Goal: Information Seeking & Learning: Learn about a topic

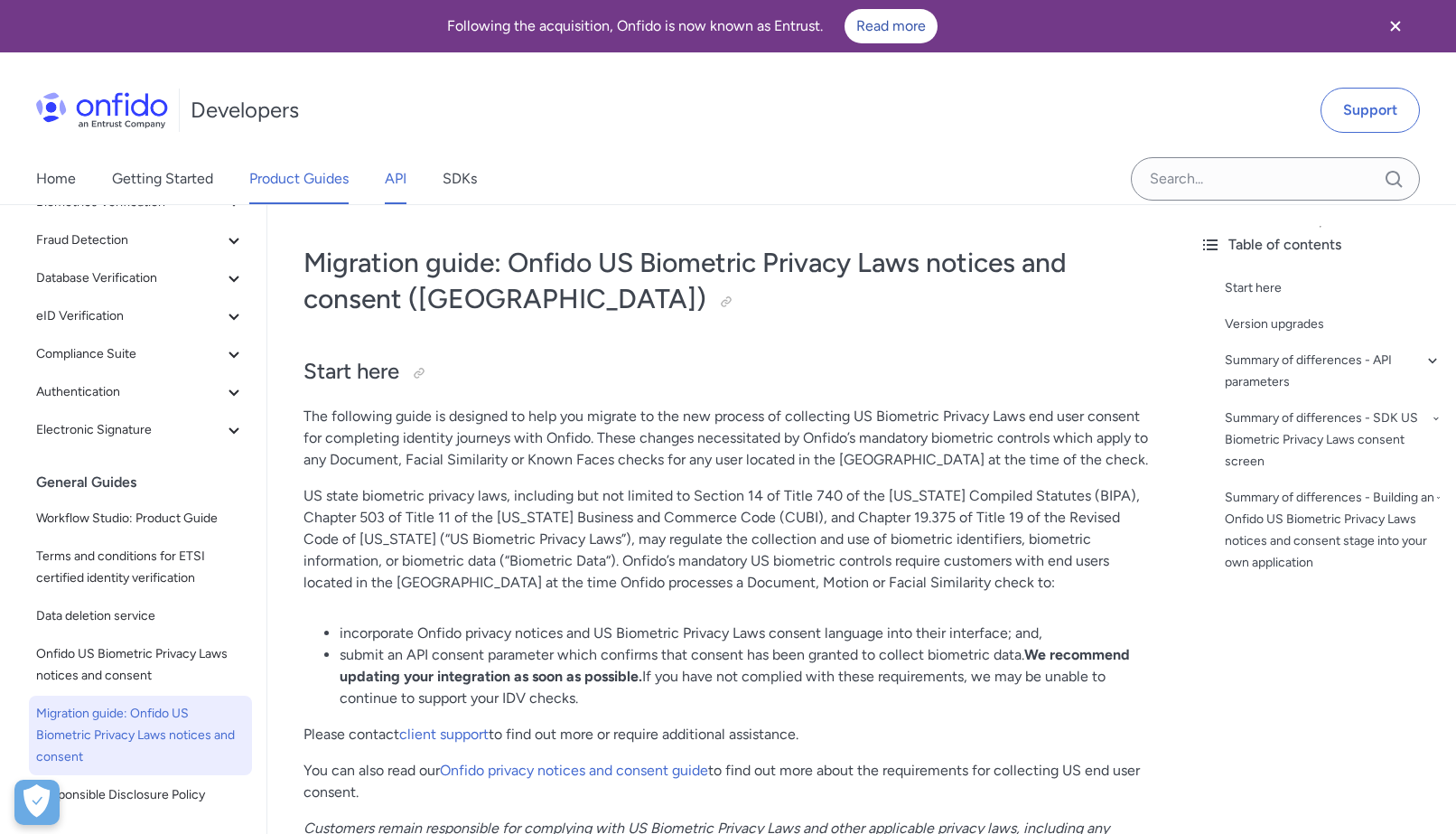
click at [395, 184] on link "API" at bounding box center [395, 179] width 21 height 50
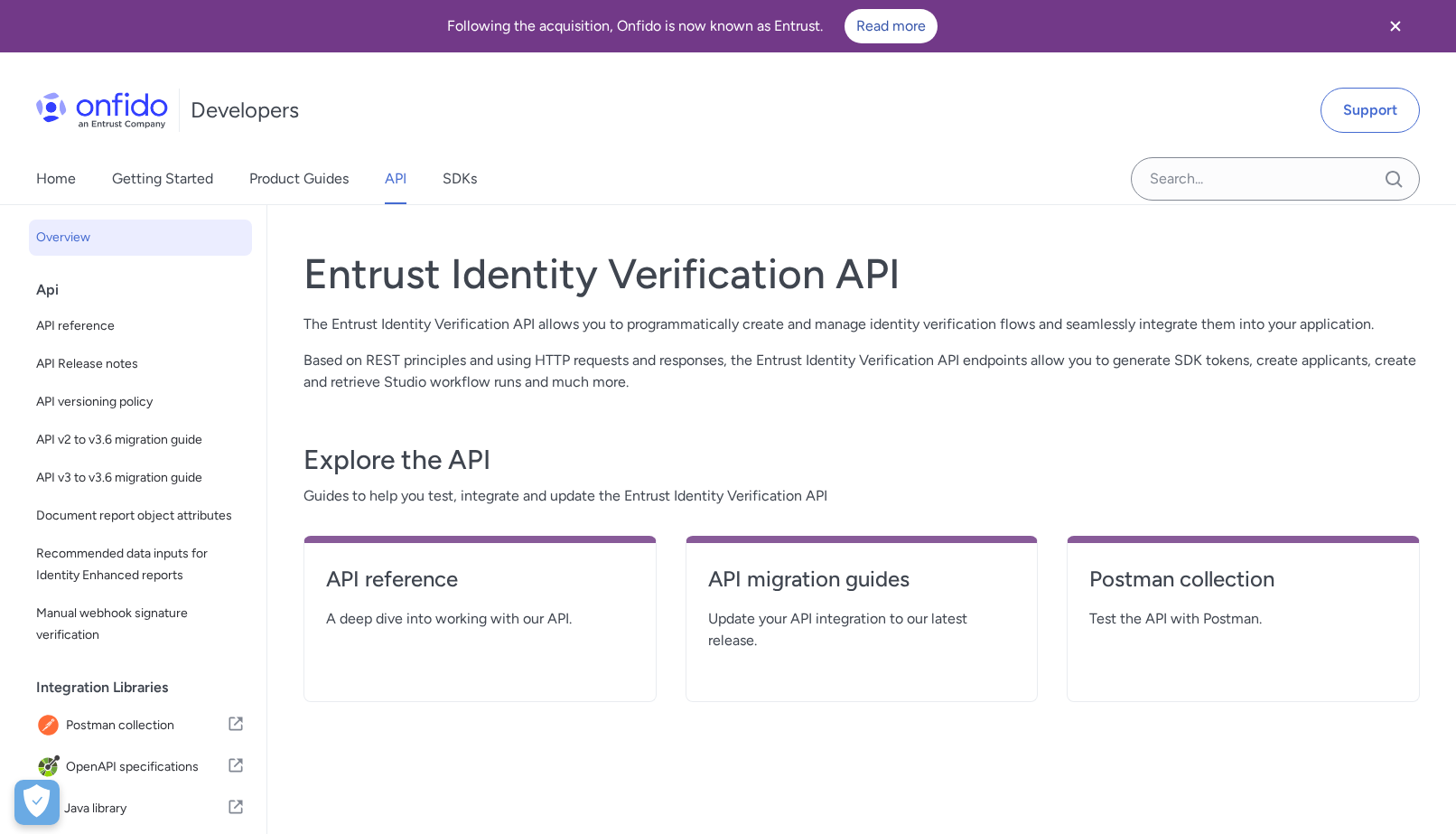
scroll to position [151, 0]
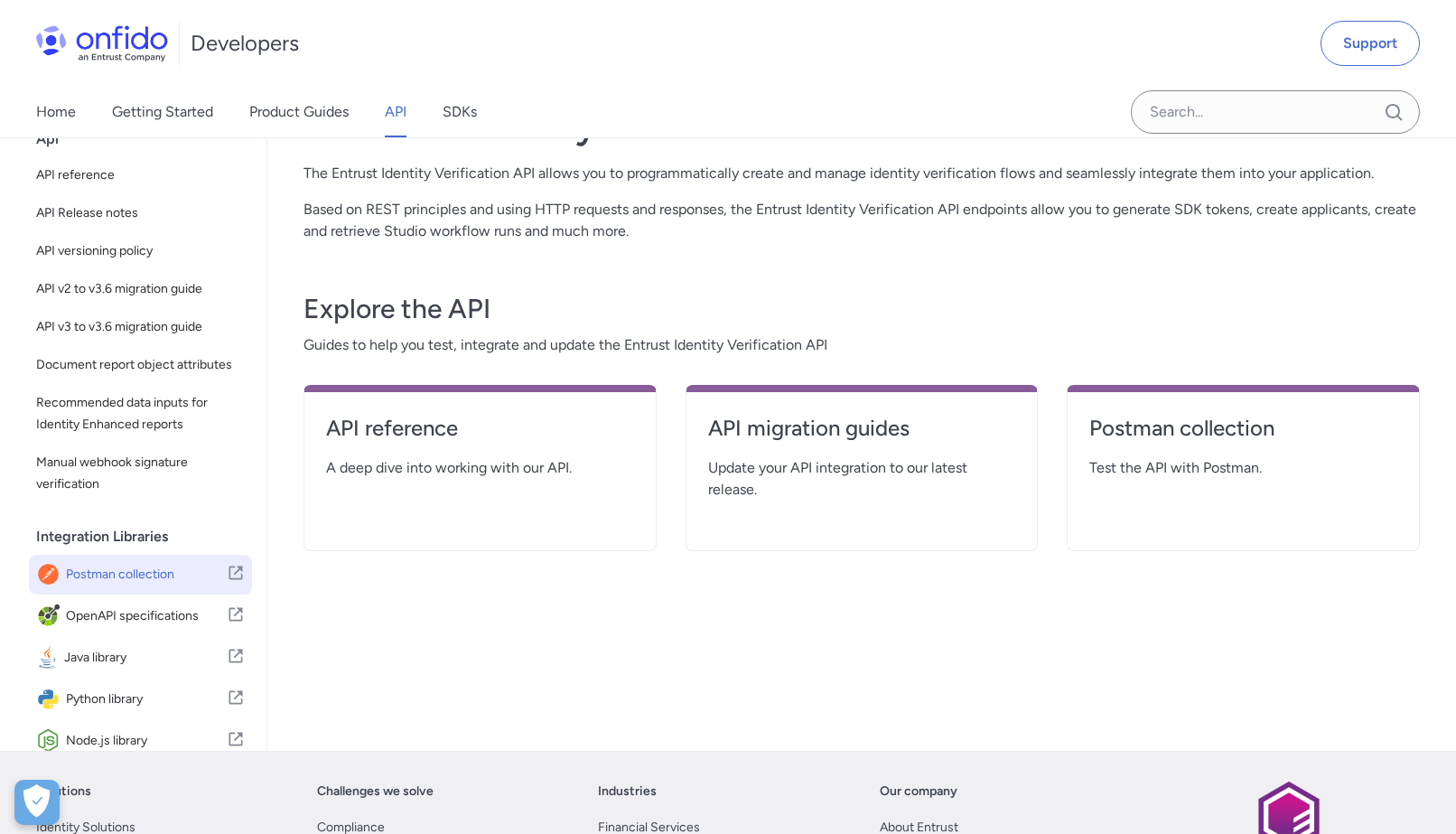
click at [170, 573] on span "Postman collection" at bounding box center [146, 574] width 161 height 25
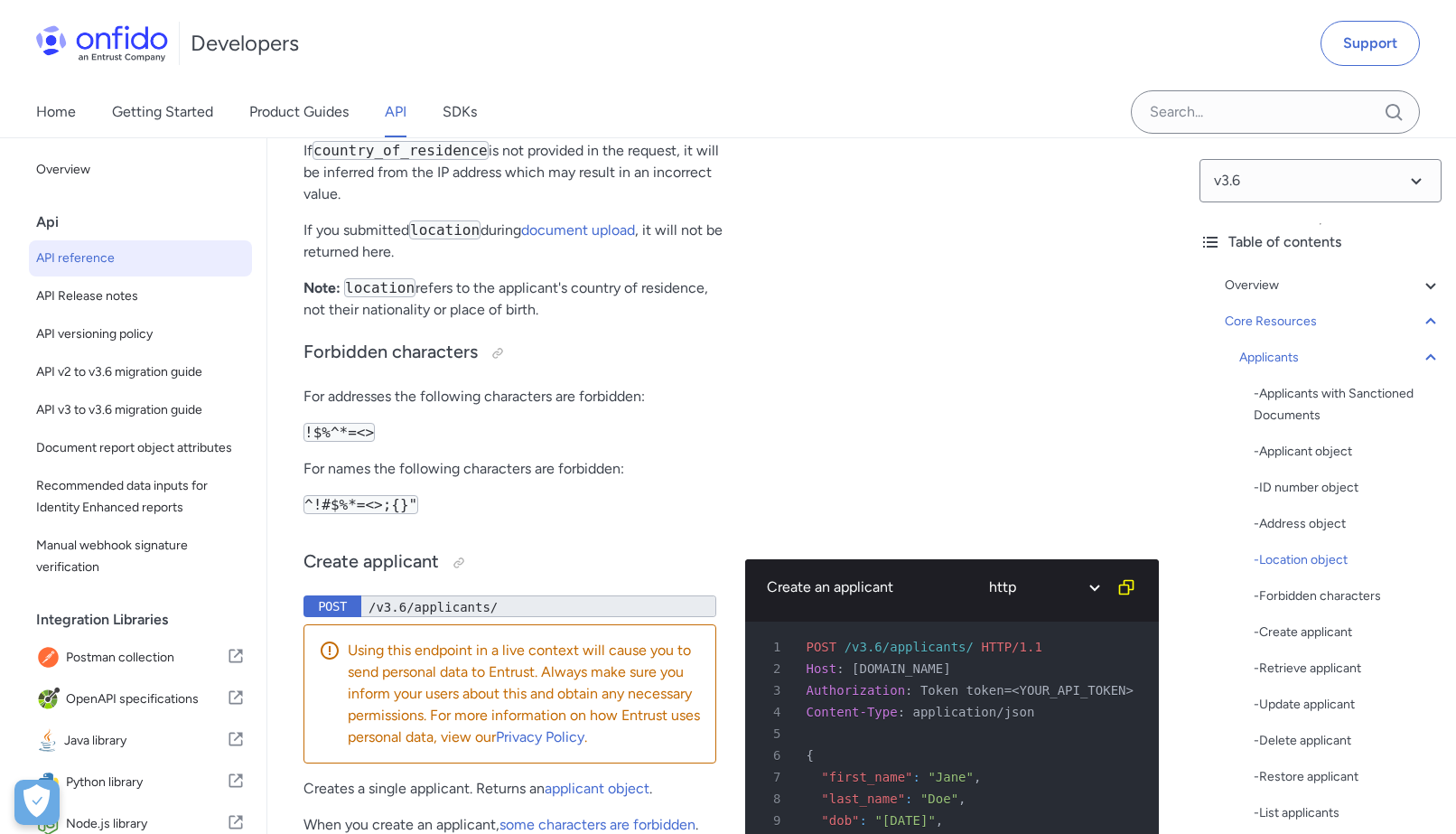
scroll to position [23111, 0]
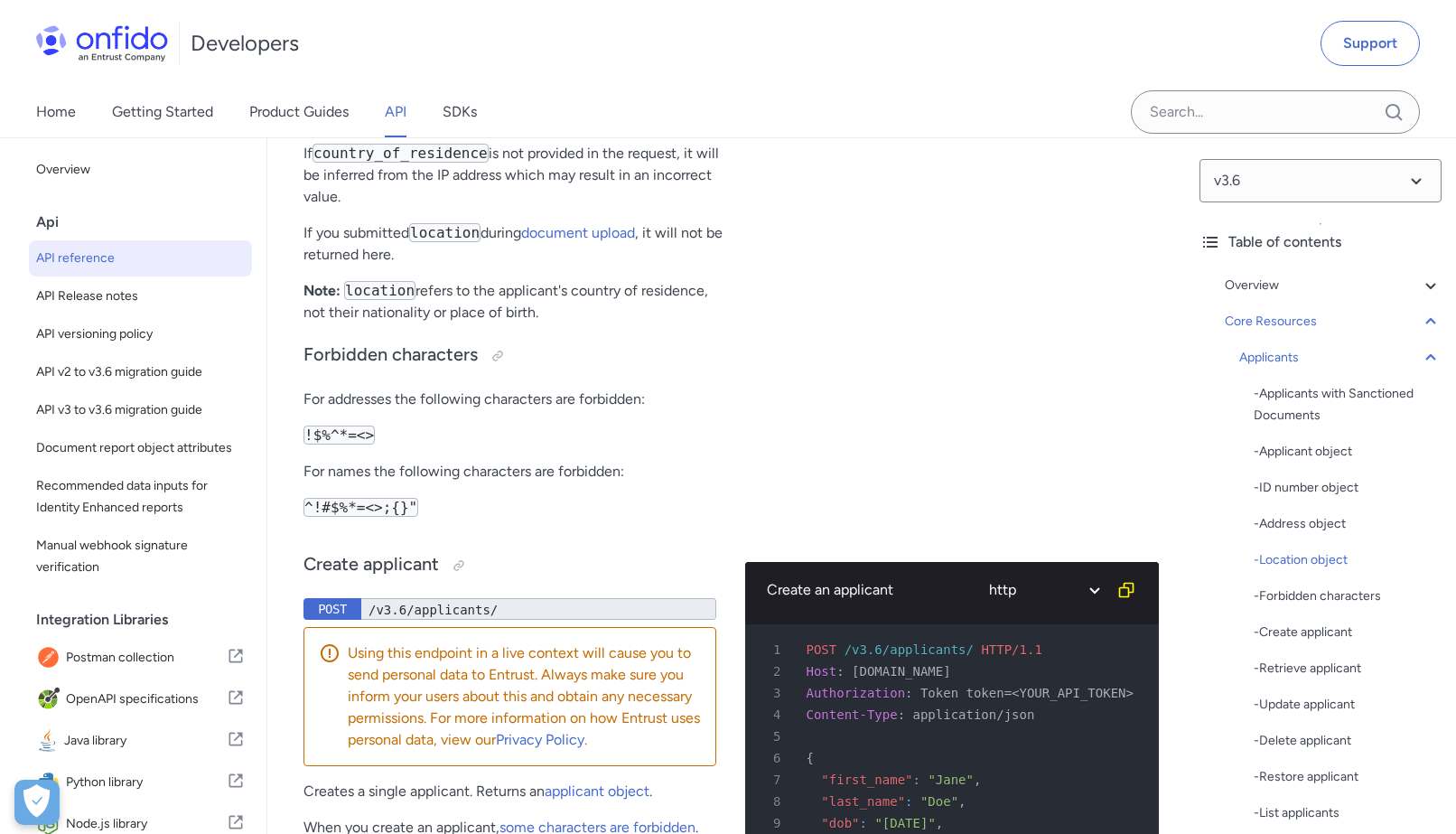
drag, startPoint x: 416, startPoint y: 567, endPoint x: 307, endPoint y: 516, distance: 120.3
click at [307, 208] on p "If country_of_residence is not provided in the request, it will be inferred fro…" at bounding box center [515, 175] width 423 height 65
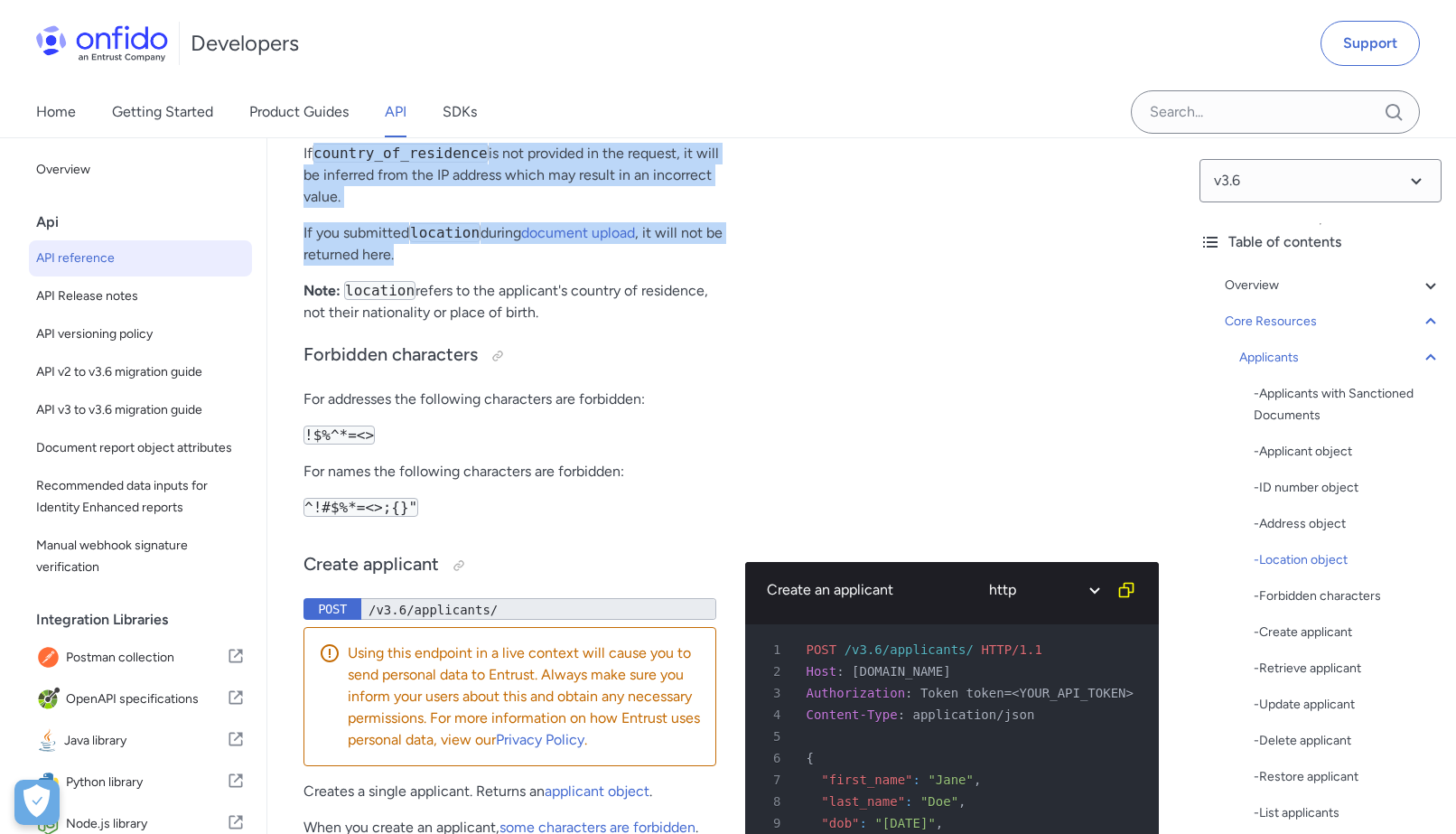
drag, startPoint x: 486, startPoint y: 630, endPoint x: 319, endPoint y: 524, distance: 197.8
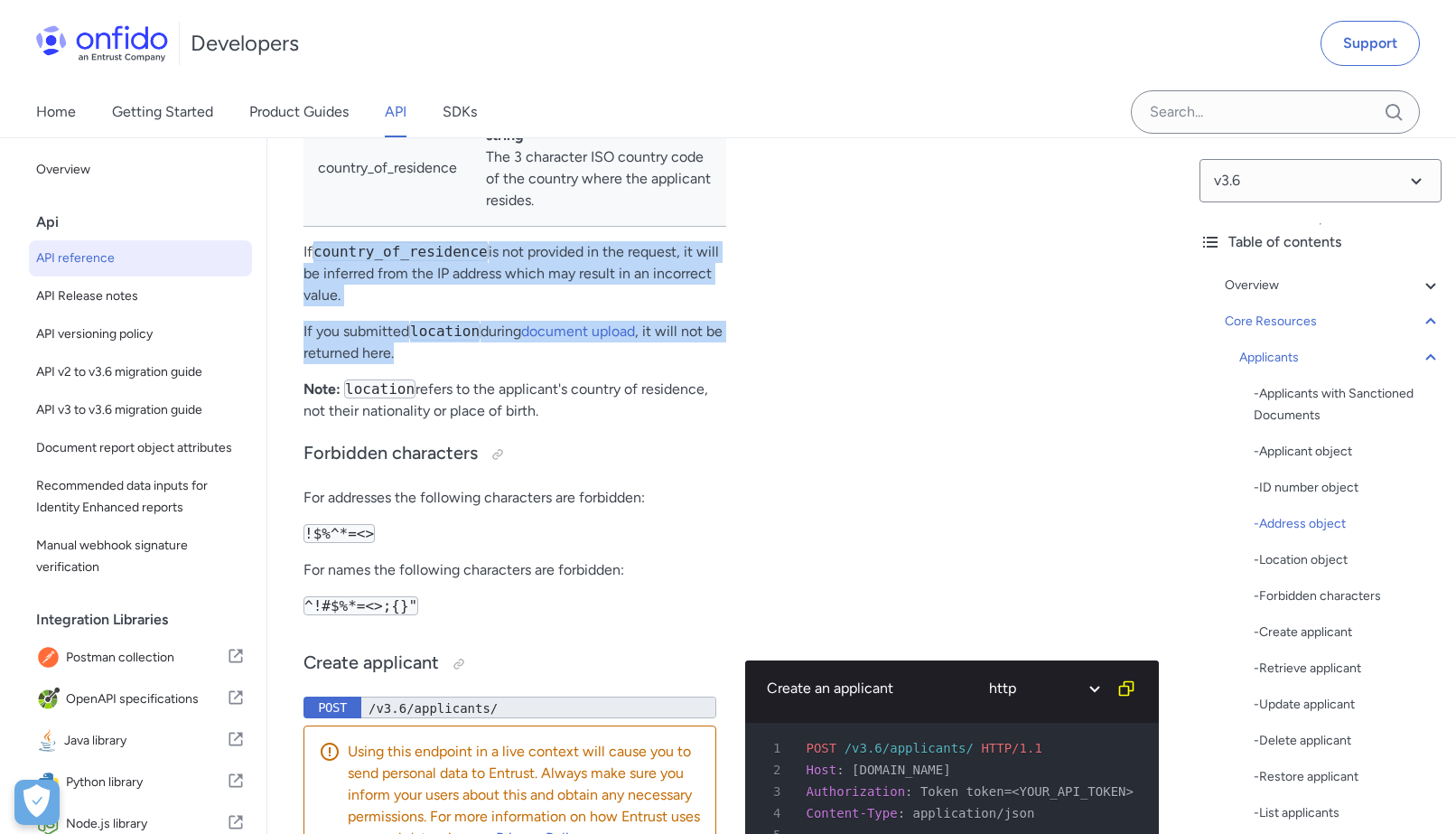
scroll to position [23041, 0]
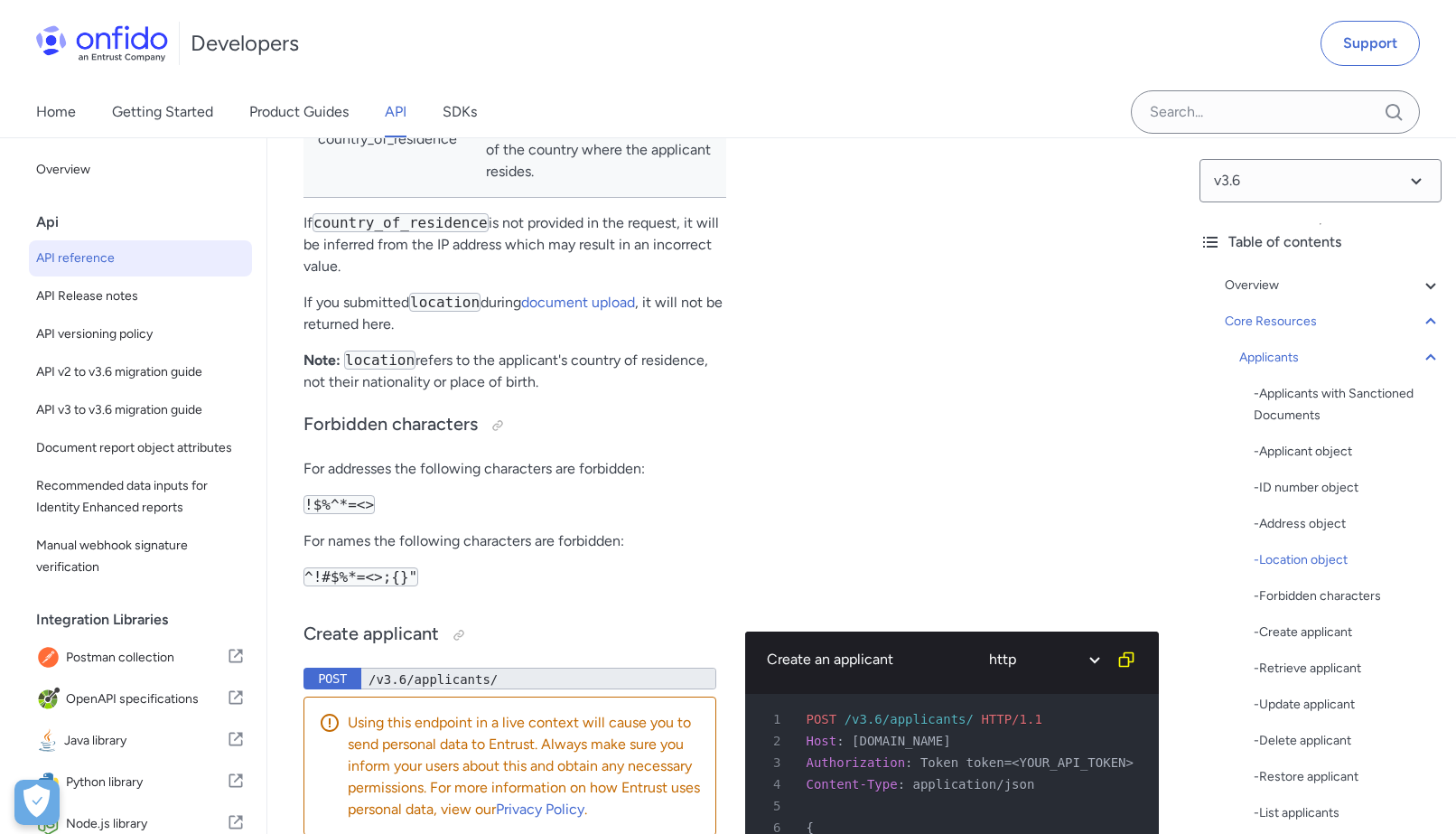
click at [491, 198] on td "string The 3 character ISO country code of the country where the applicant resi…" at bounding box center [600, 139] width 255 height 116
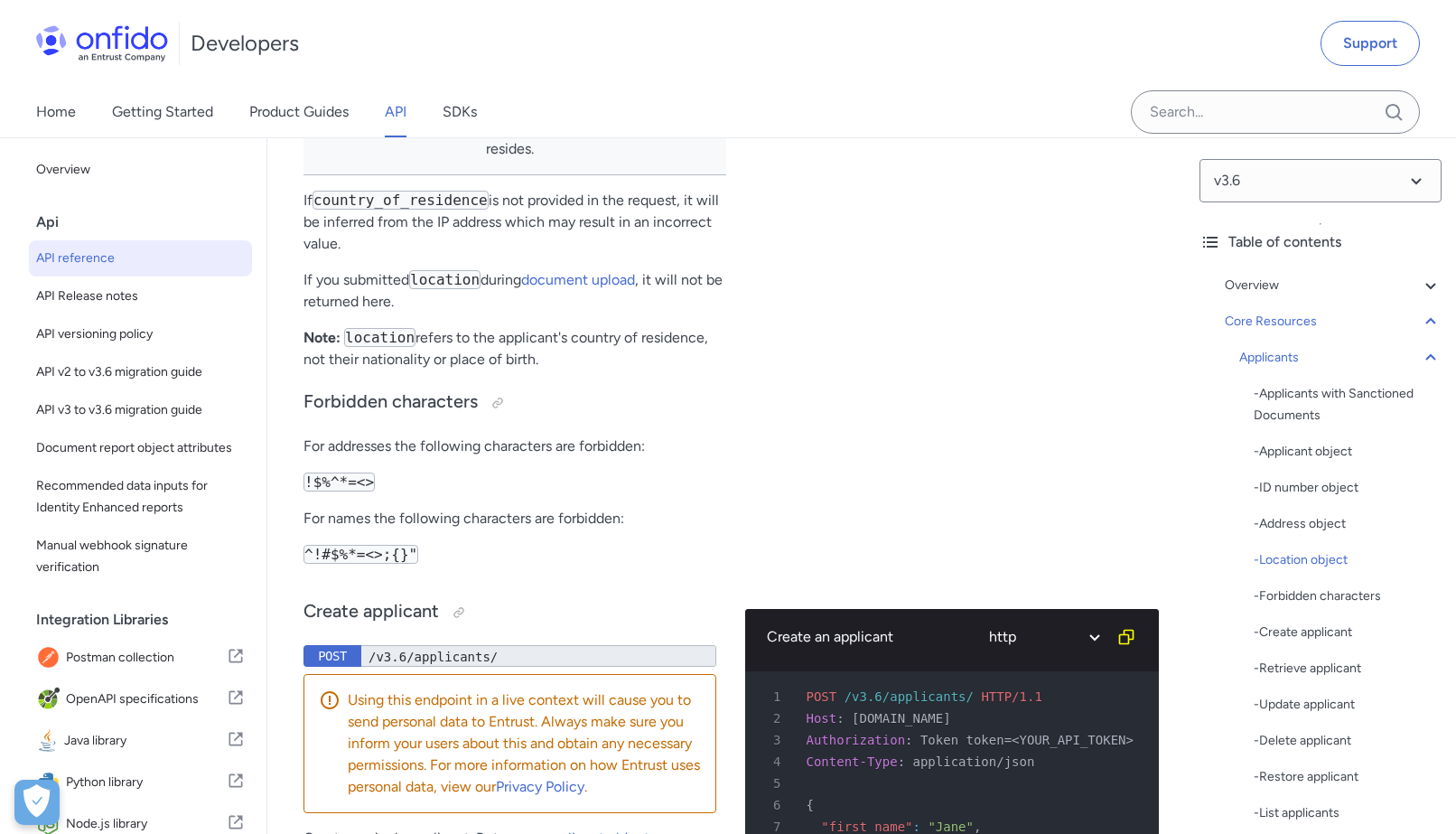
click at [493, 175] on td "string The 3 character ISO country code of the country where the applicant resi…" at bounding box center [600, 116] width 255 height 116
drag, startPoint x: 321, startPoint y: 485, endPoint x: 608, endPoint y: 518, distance: 288.9
click at [608, 175] on tr "country_of_residence string The 3 character ISO country code of the country whe…" at bounding box center [515, 116] width 423 height 116
click at [608, 175] on td "string The 3 character ISO country code of the country where the applicant resi…" at bounding box center [600, 116] width 255 height 116
drag, startPoint x: 610, startPoint y: 527, endPoint x: 319, endPoint y: 370, distance: 330.7
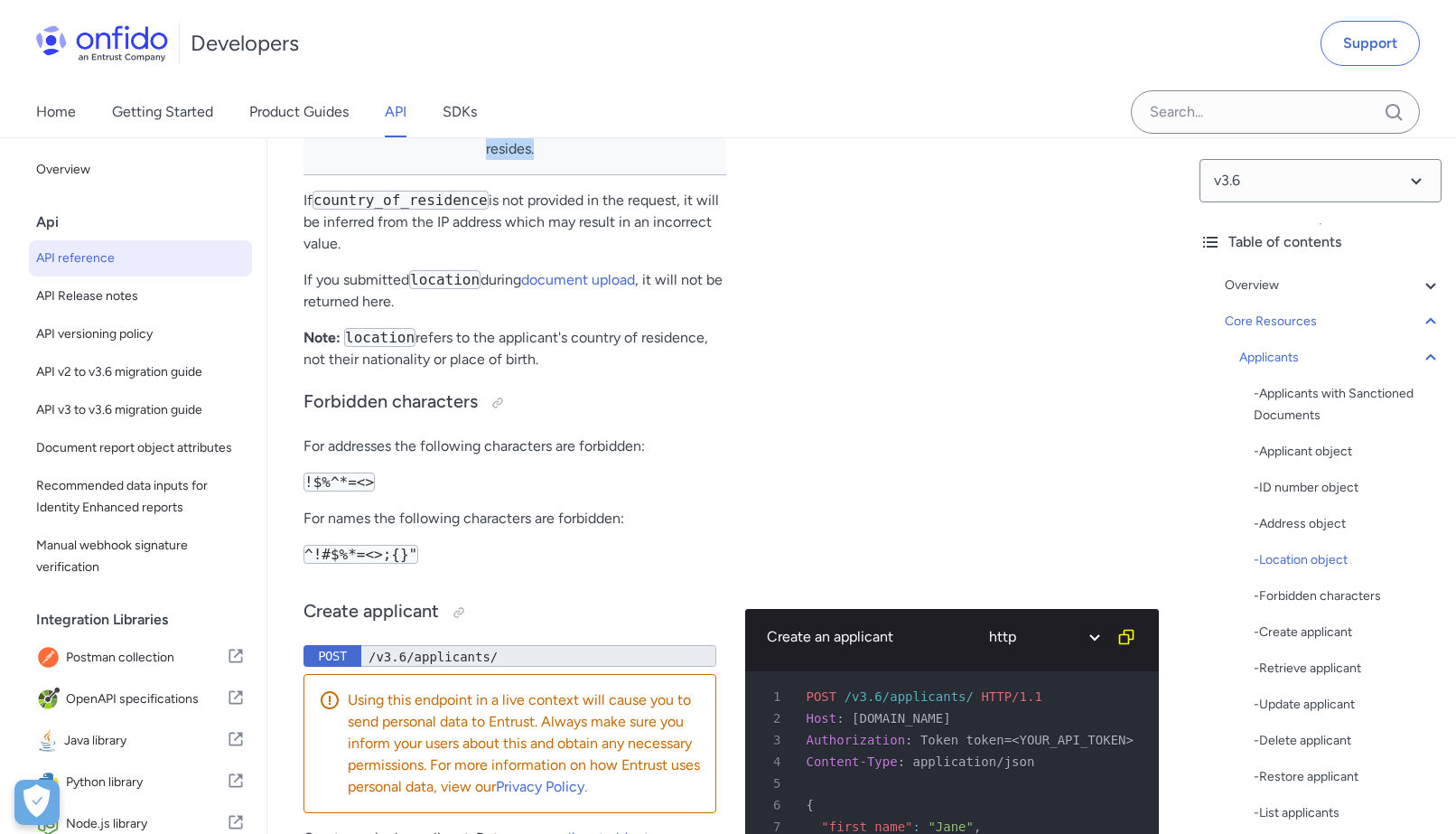
click at [319, 174] on tbody "ip_address string The IP address of the applicant. country_of_residence string …" at bounding box center [515, 79] width 423 height 189
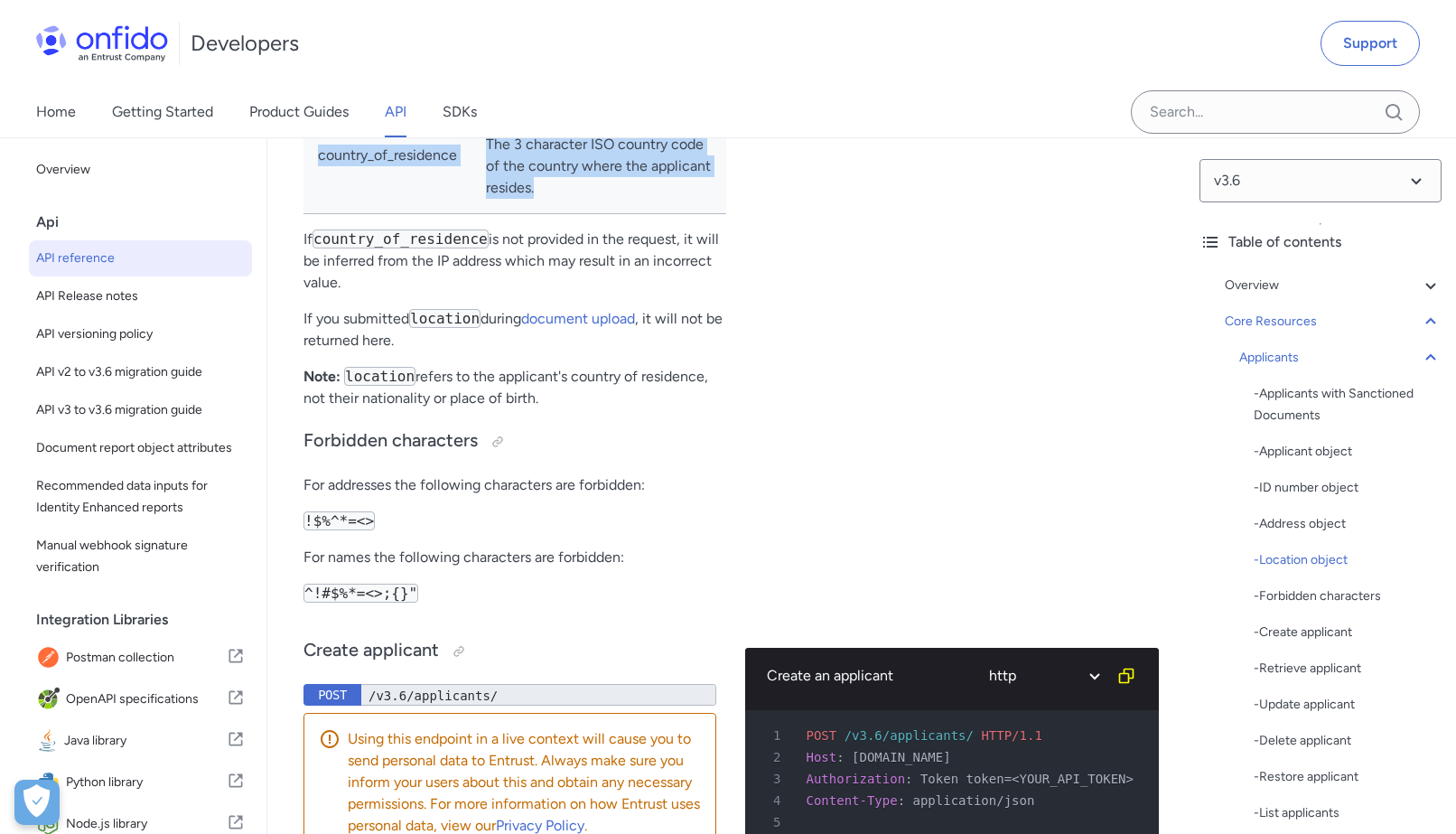
scroll to position [23023, 0]
click at [571, 216] on td "string The 3 character ISO country code of the country where the applicant resi…" at bounding box center [600, 157] width 255 height 116
drag, startPoint x: 303, startPoint y: 302, endPoint x: 640, endPoint y: 563, distance: 426.3
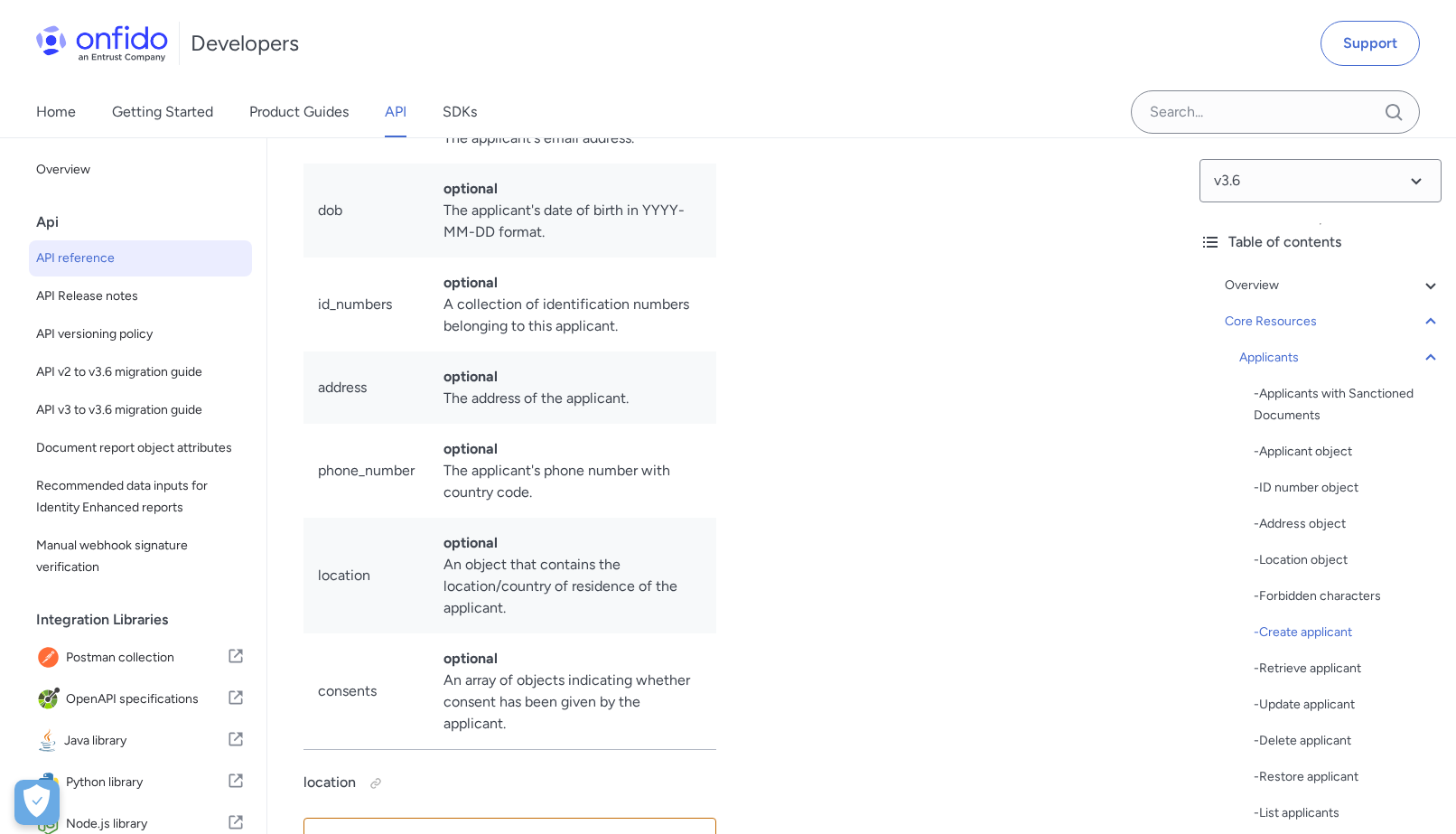
scroll to position [24308, 0]
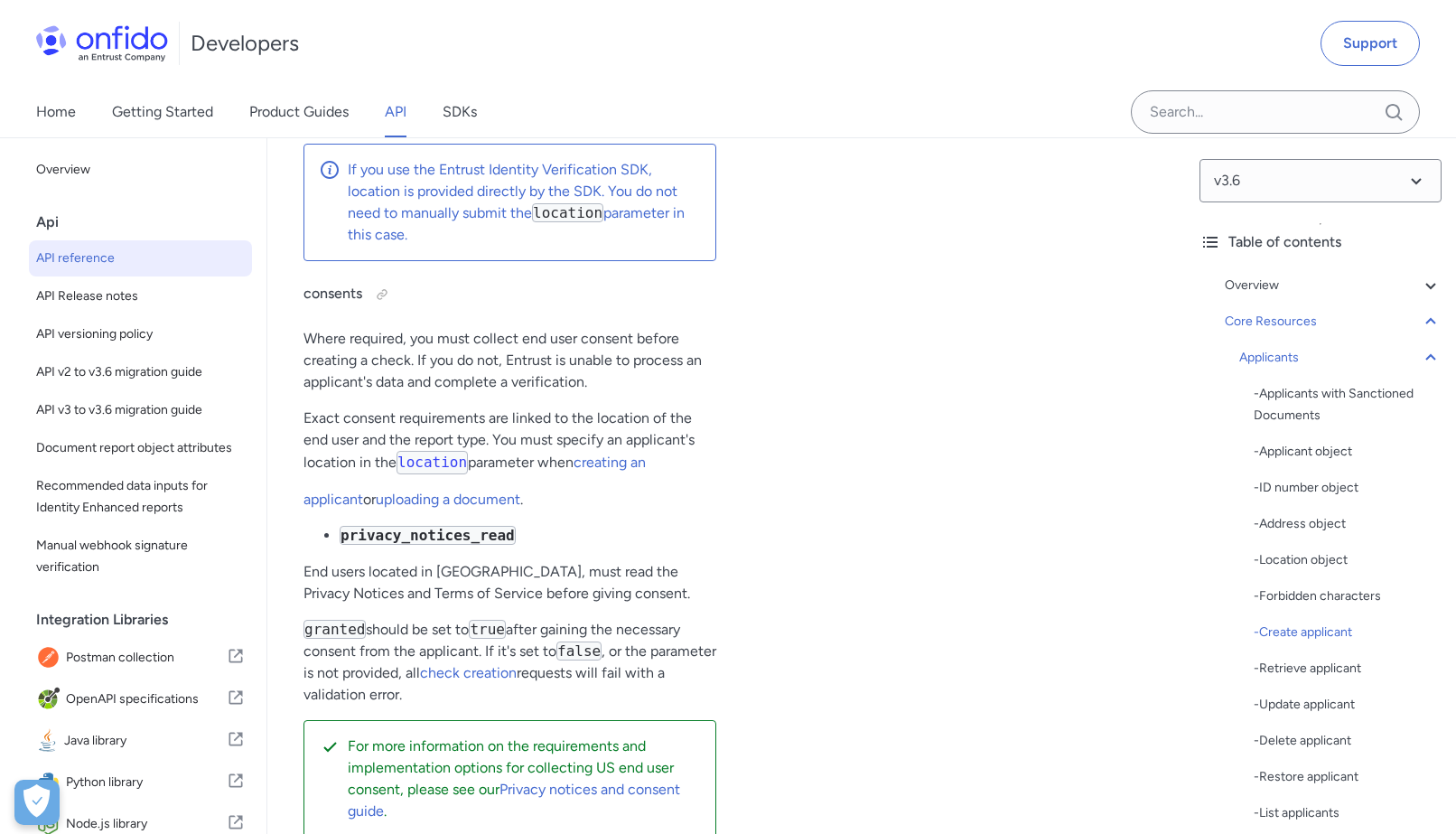
drag, startPoint x: 359, startPoint y: 262, endPoint x: 437, endPoint y: 340, distance: 110.3
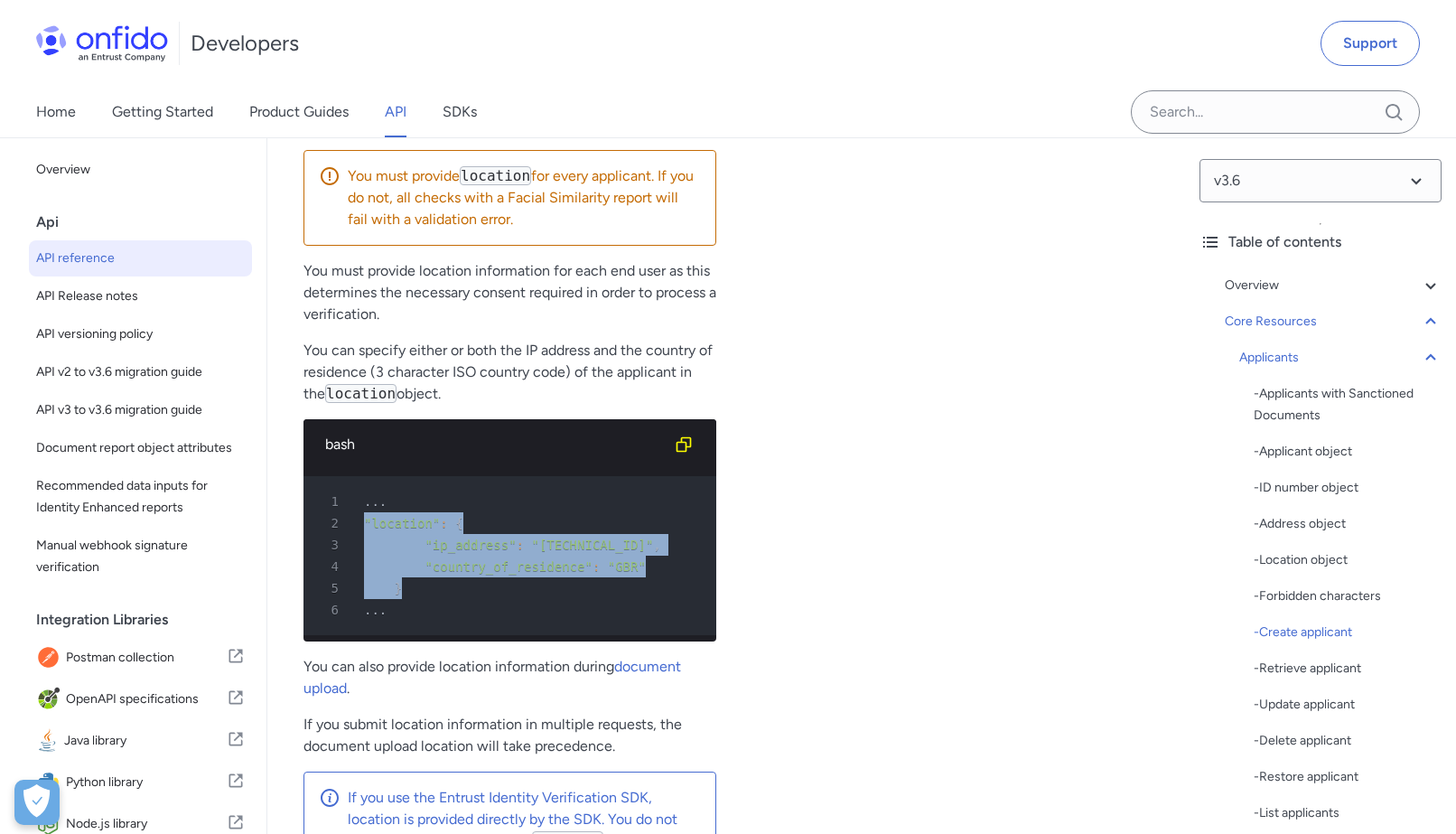
scroll to position [24929, 0]
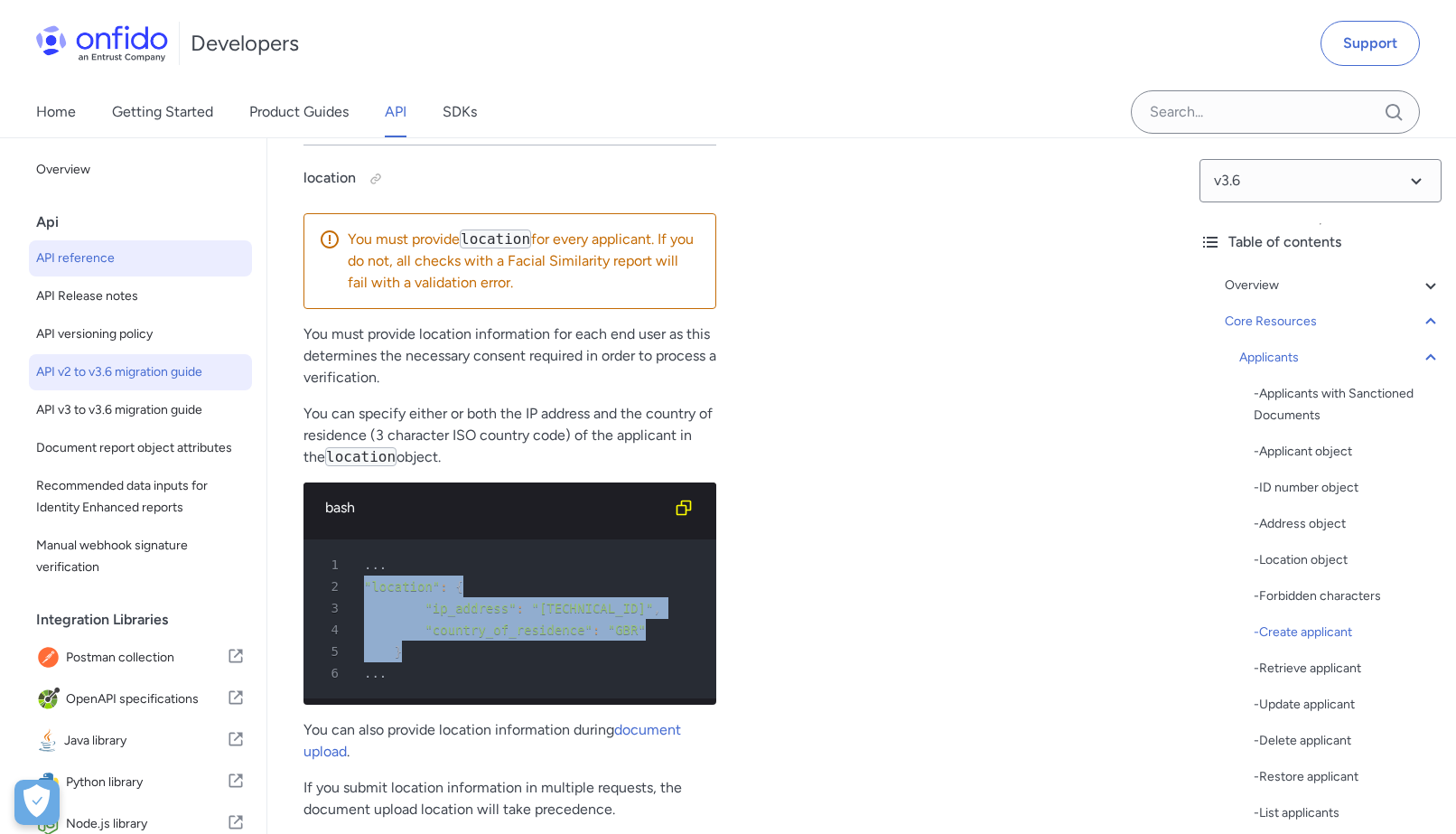
click at [137, 378] on span "API v2 to v3.6 migration guide" at bounding box center [141, 371] width 209 height 21
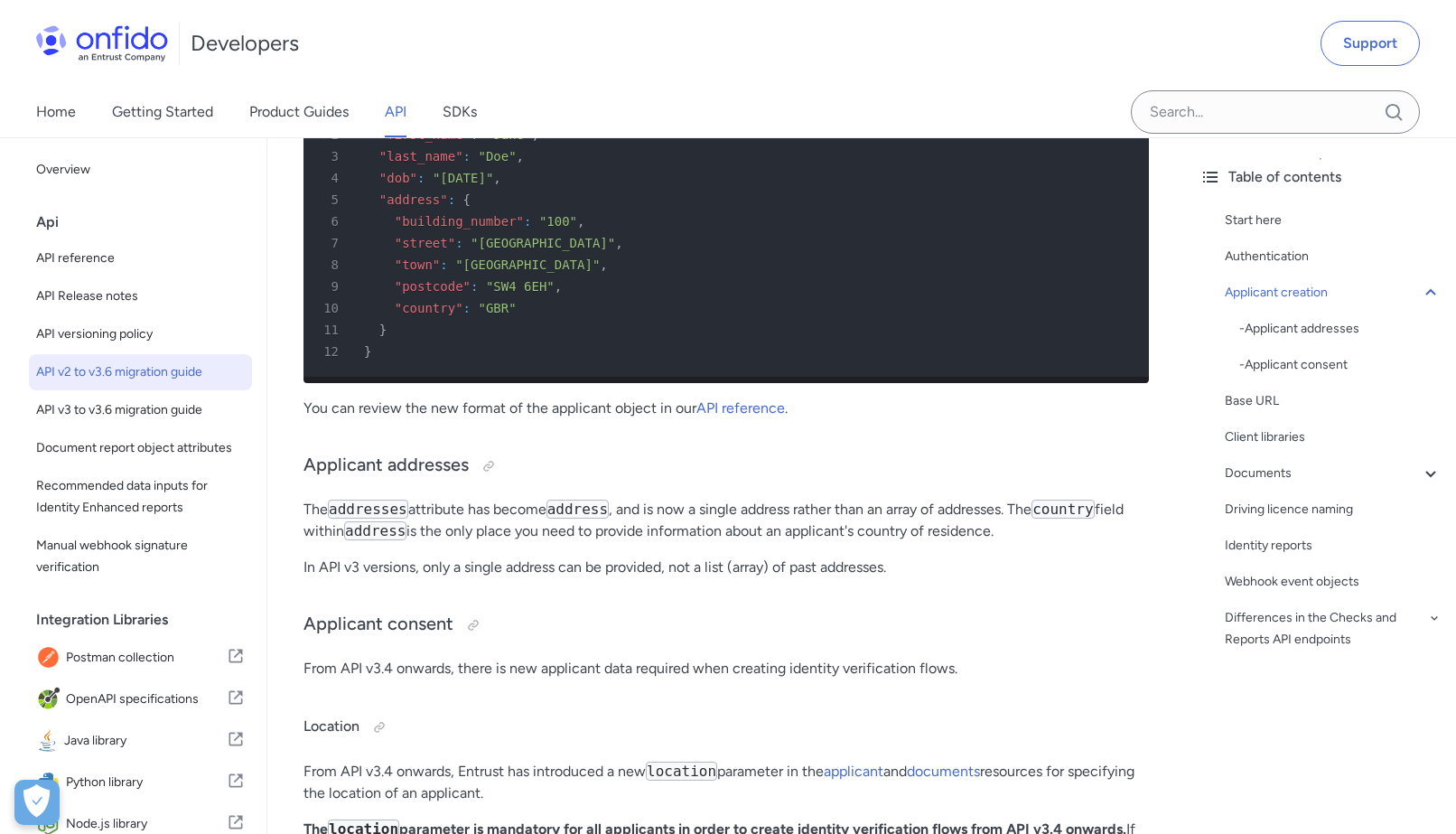
scroll to position [1254, 0]
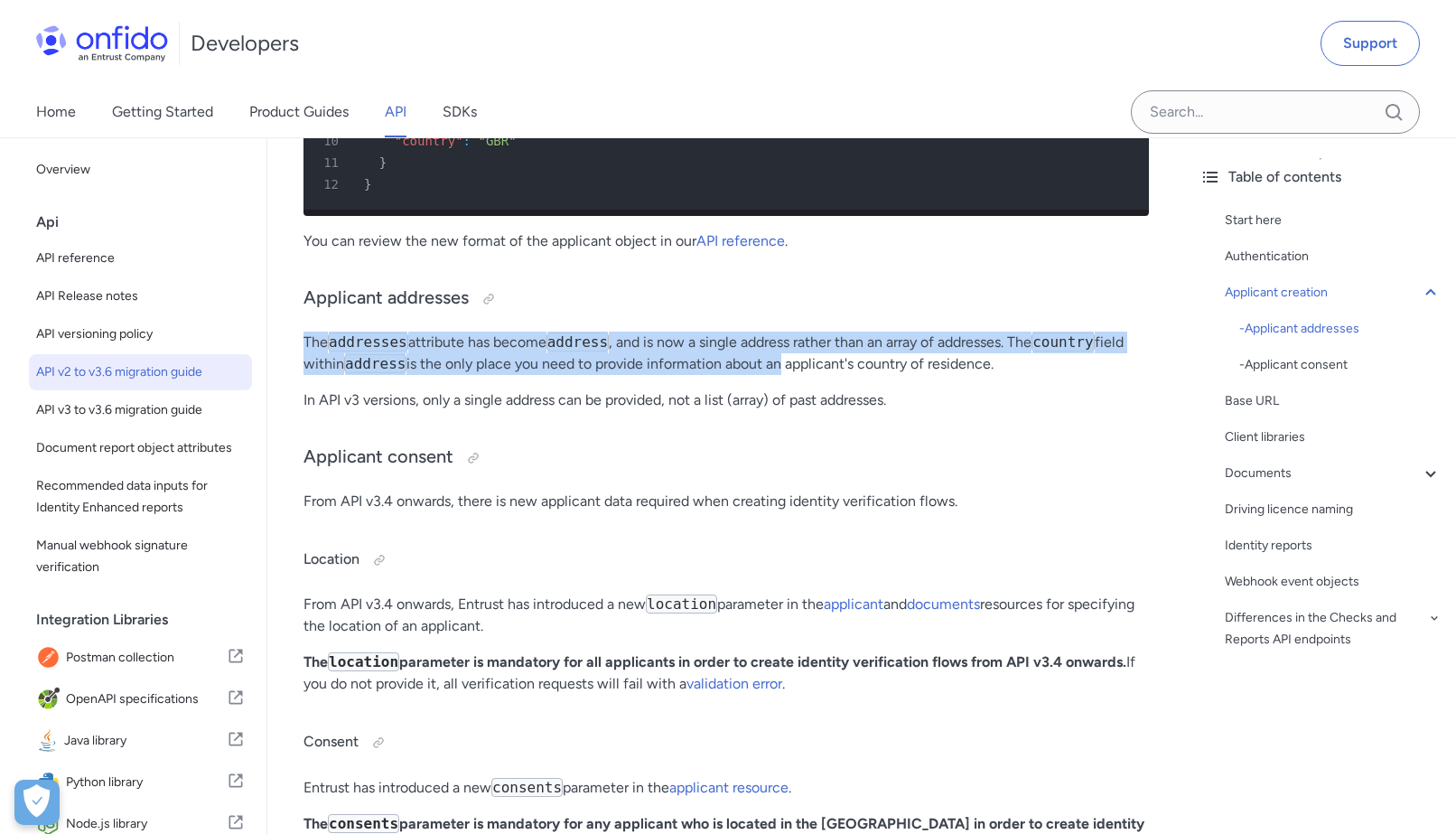
drag, startPoint x: 302, startPoint y: 343, endPoint x: 785, endPoint y: 360, distance: 483.3
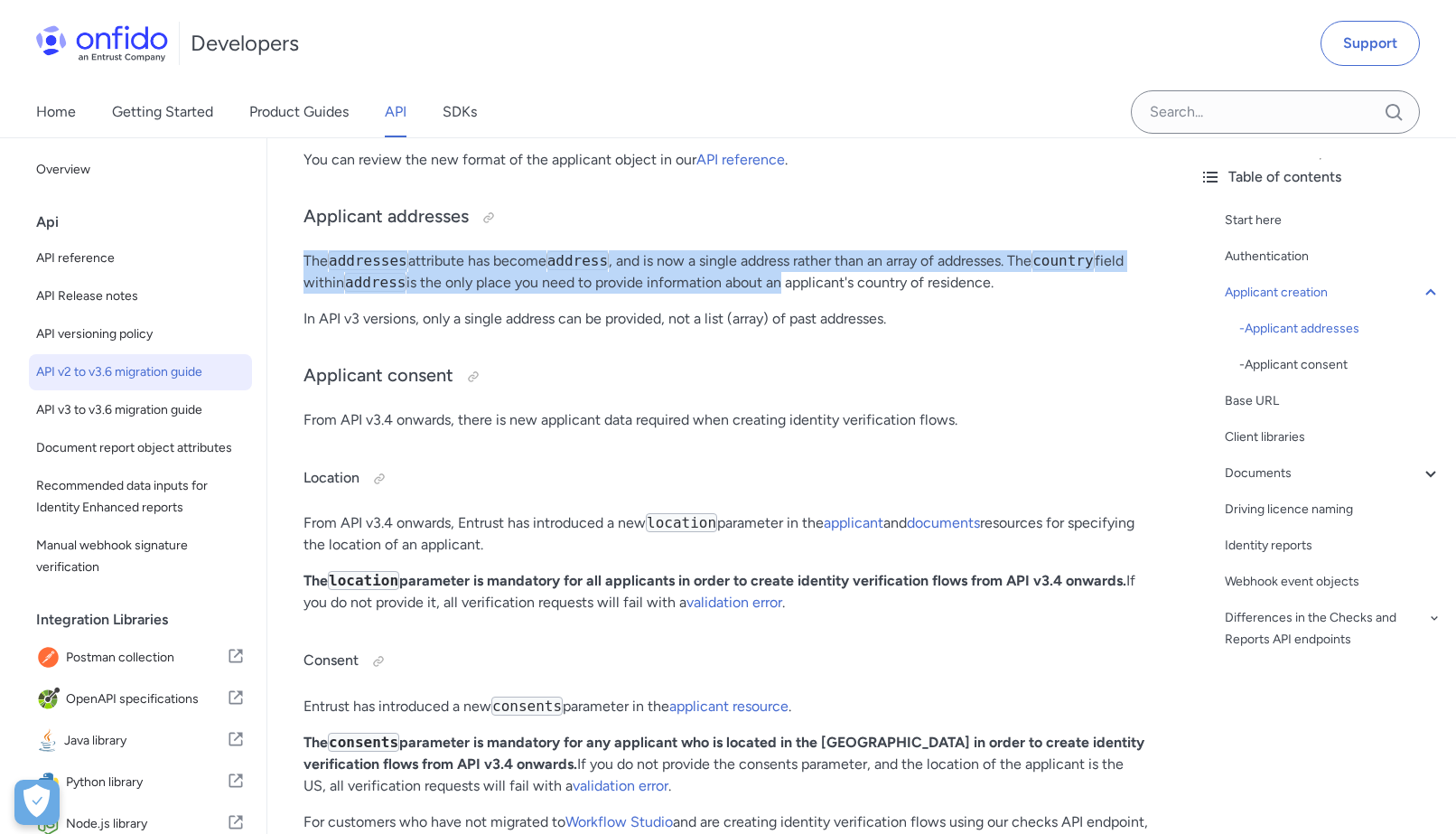
scroll to position [1337, 0]
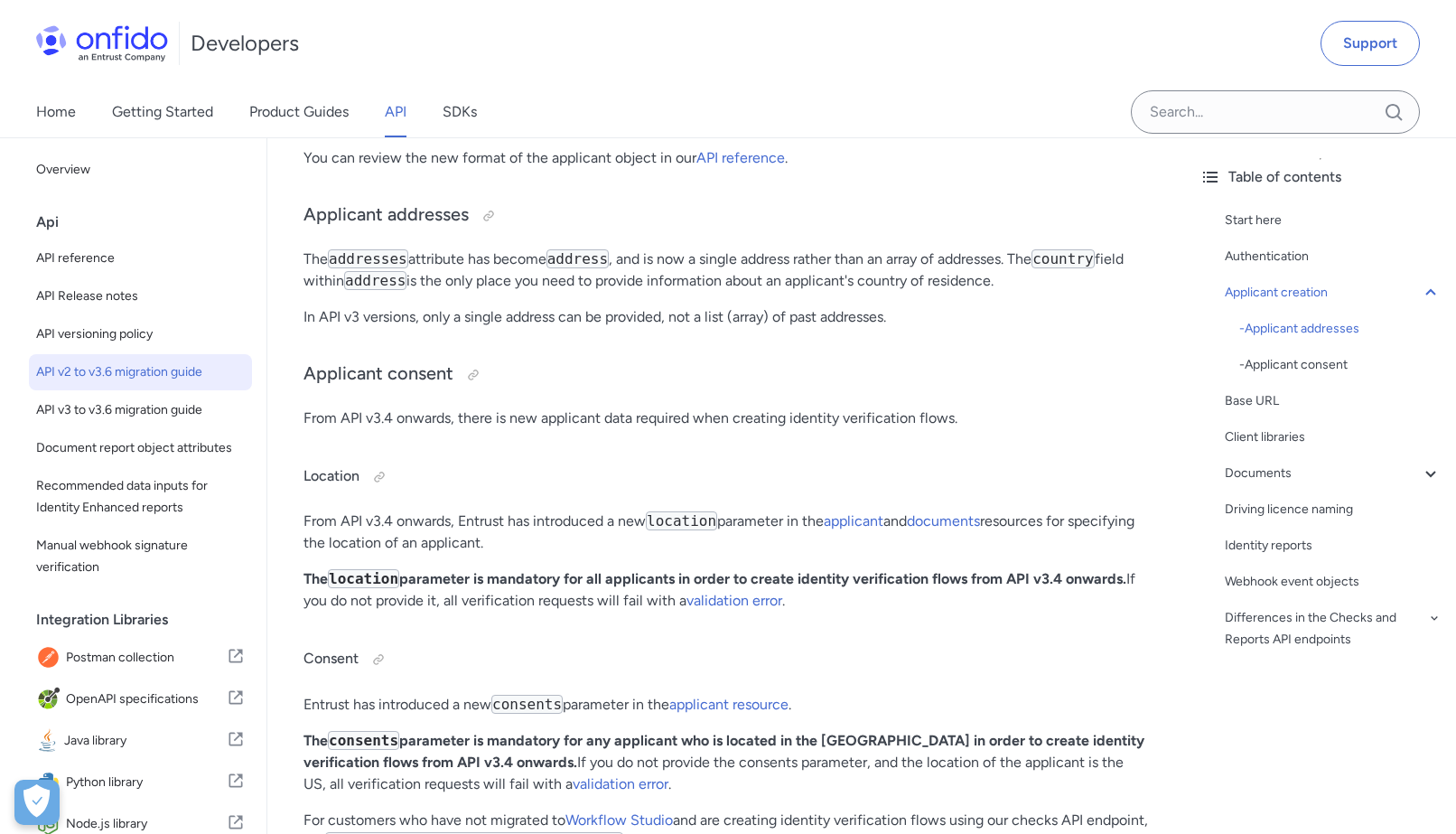
click at [422, 535] on p "From API v3.4 onwards, Entrust has introduced a new location parameter in the a…" at bounding box center [726, 531] width 845 height 44
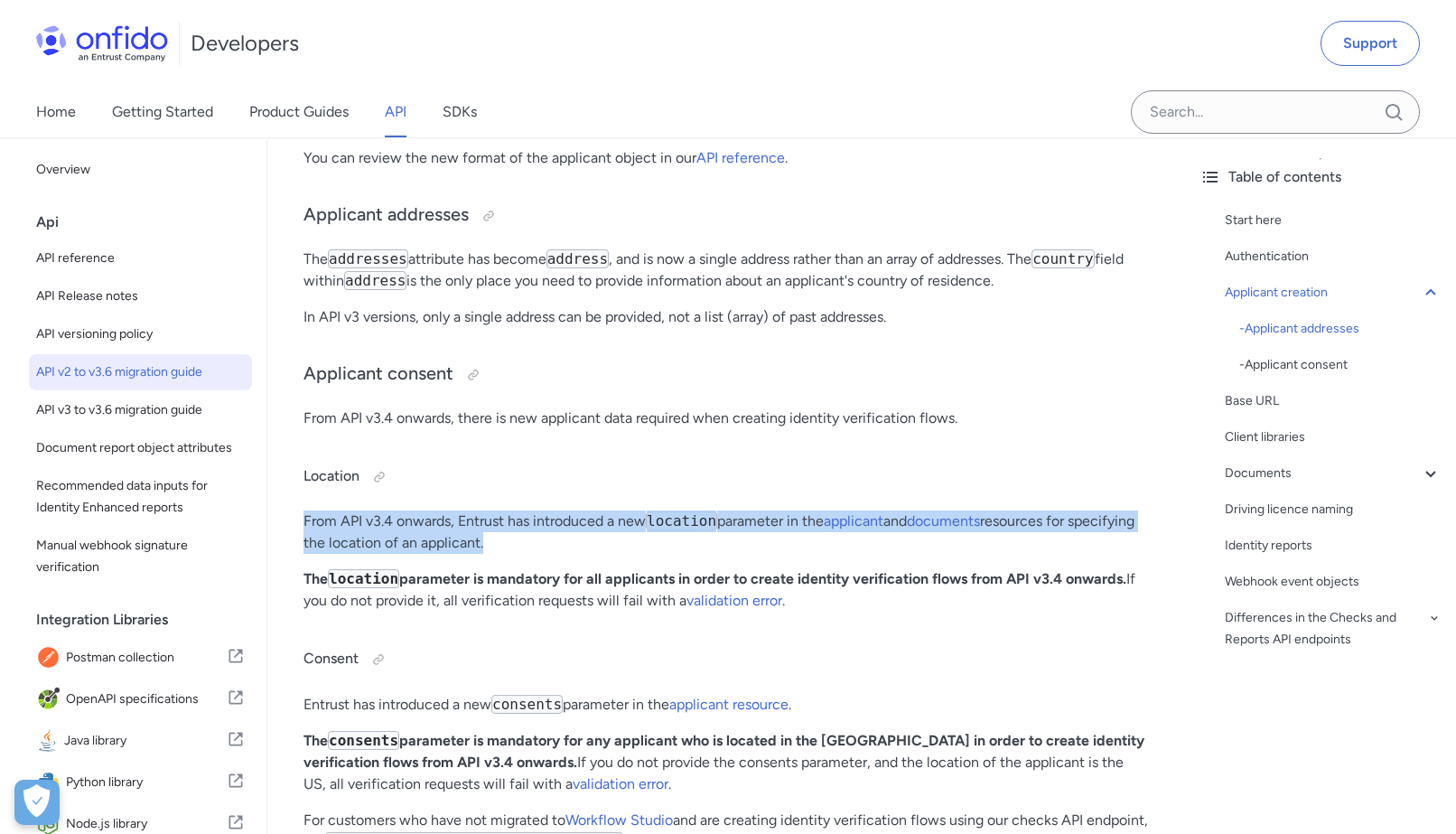
click at [422, 535] on p "From API v3.4 onwards, Entrust has introduced a new location parameter in the a…" at bounding box center [726, 531] width 845 height 44
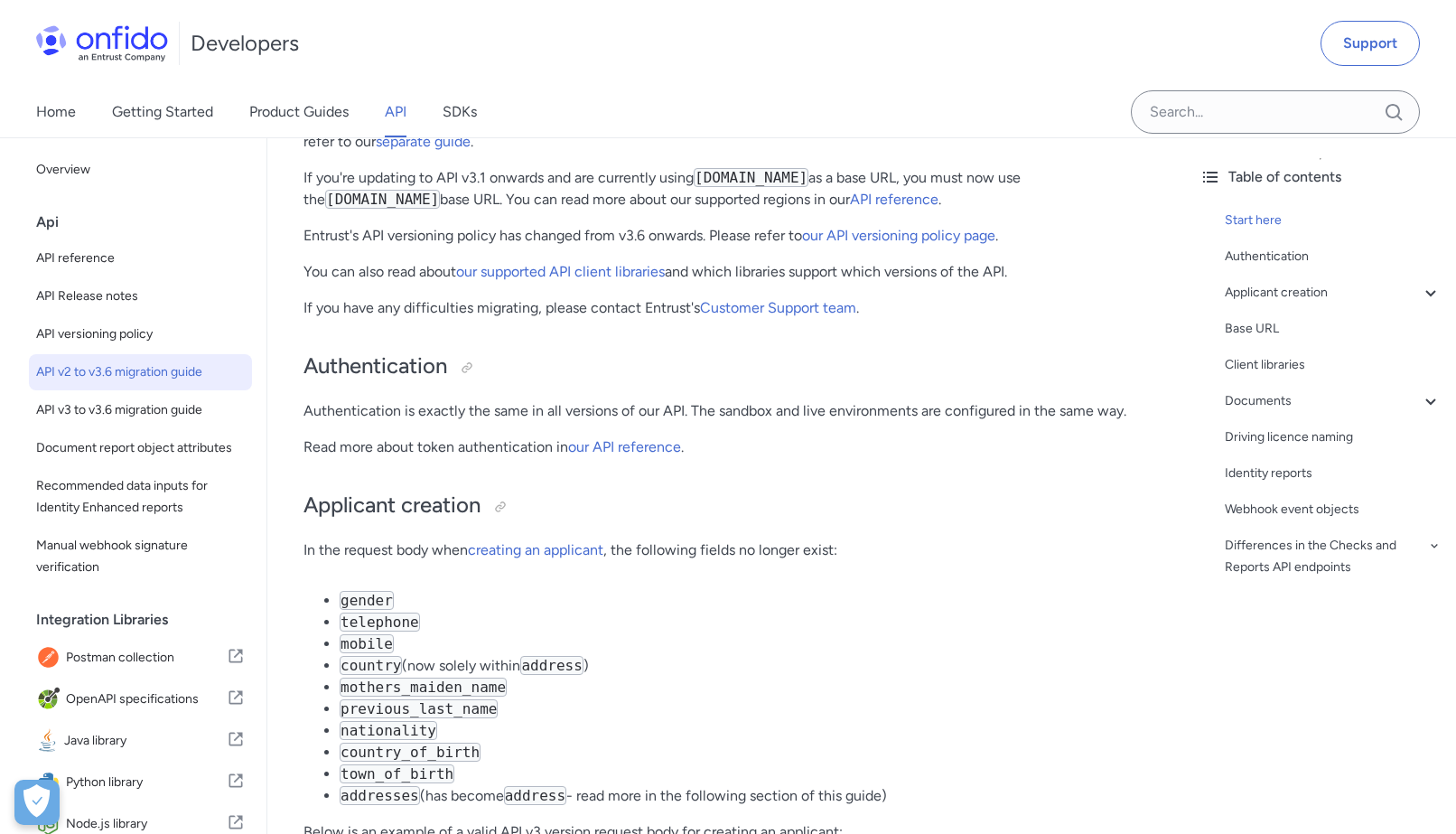
scroll to position [259, 0]
click at [498, 548] on link "creating an applicant" at bounding box center [536, 551] width 136 height 17
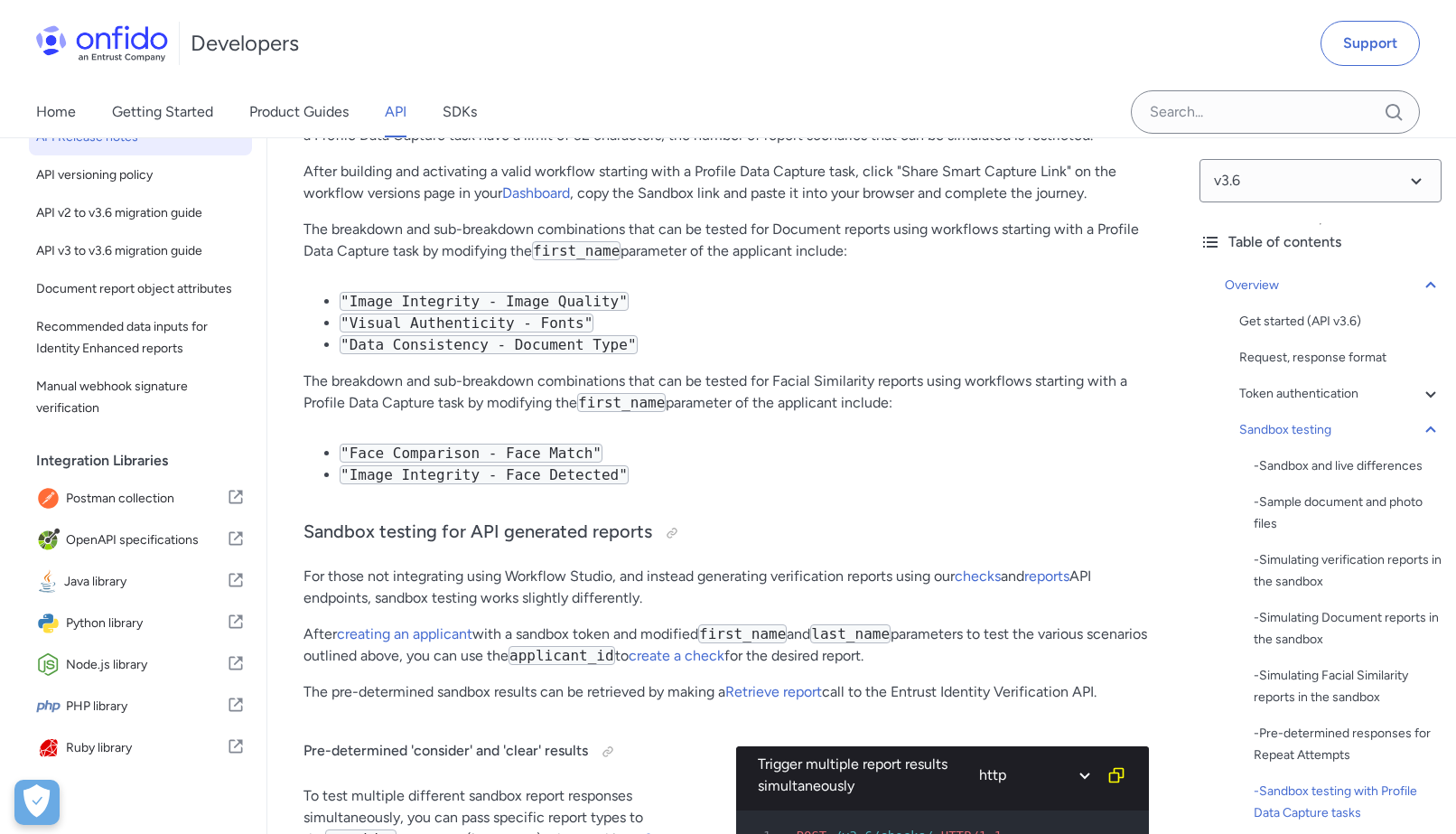
scroll to position [157, 0]
click at [194, 547] on span "OpenAPI specifications" at bounding box center [146, 542] width 161 height 25
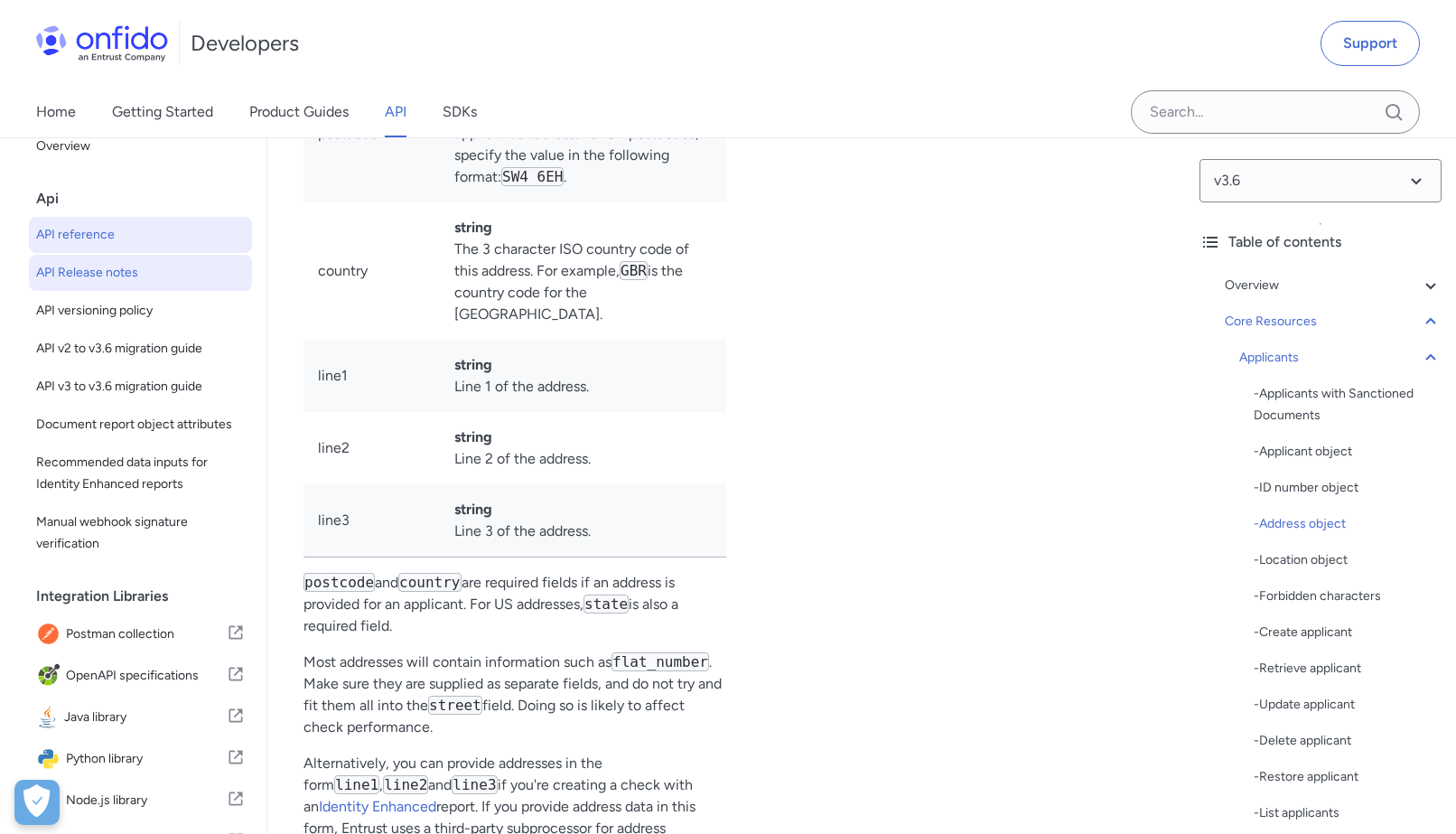
scroll to position [24, 0]
click at [188, 315] on span "API versioning policy" at bounding box center [141, 309] width 209 height 21
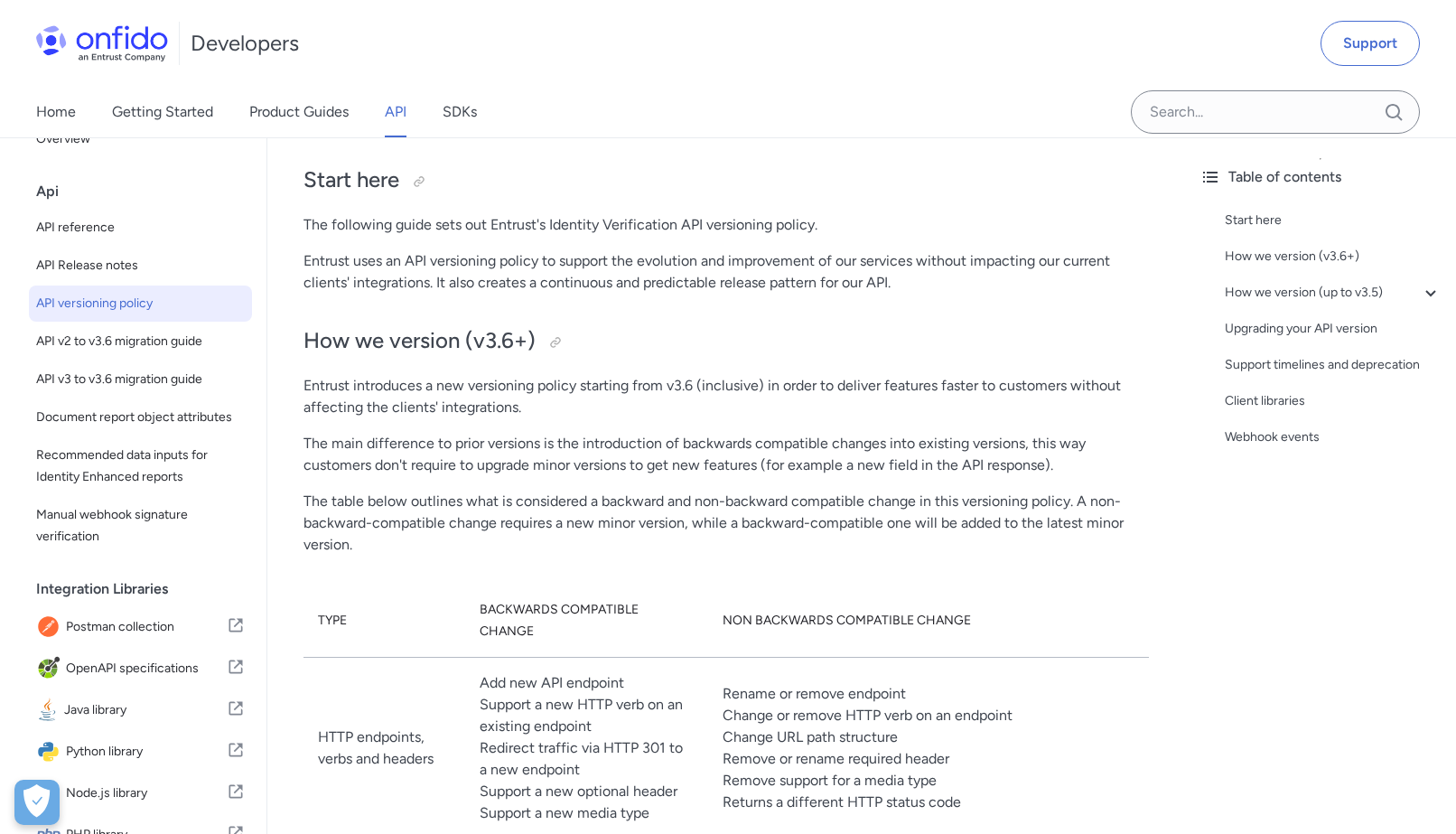
scroll to position [260, 0]
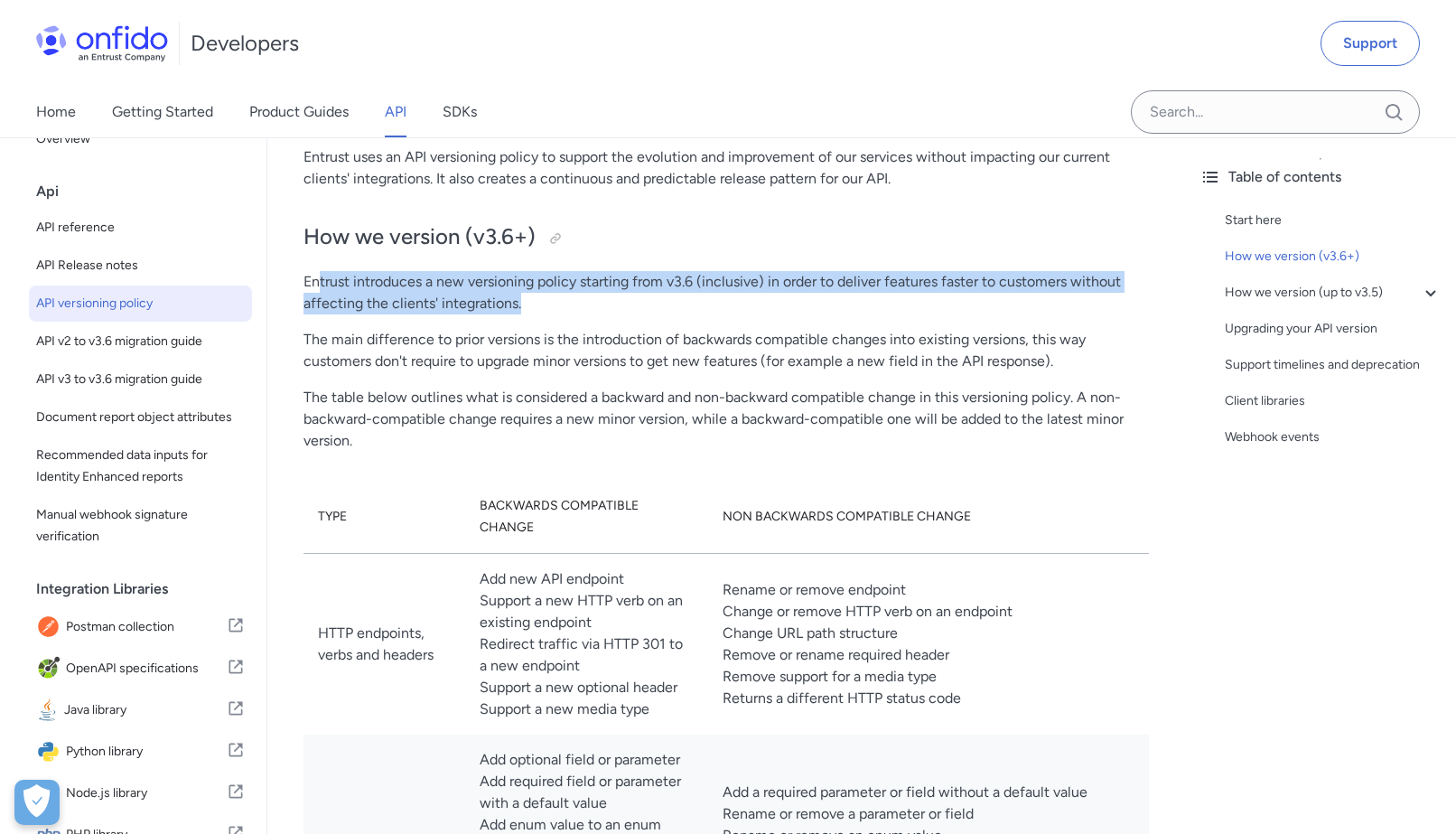
drag, startPoint x: 581, startPoint y: 312, endPoint x: 317, endPoint y: 285, distance: 265.4
click at [317, 286] on p "Entrust introduces a new versioning policy starting from v3.6 (inclusive) in or…" at bounding box center [726, 292] width 845 height 44
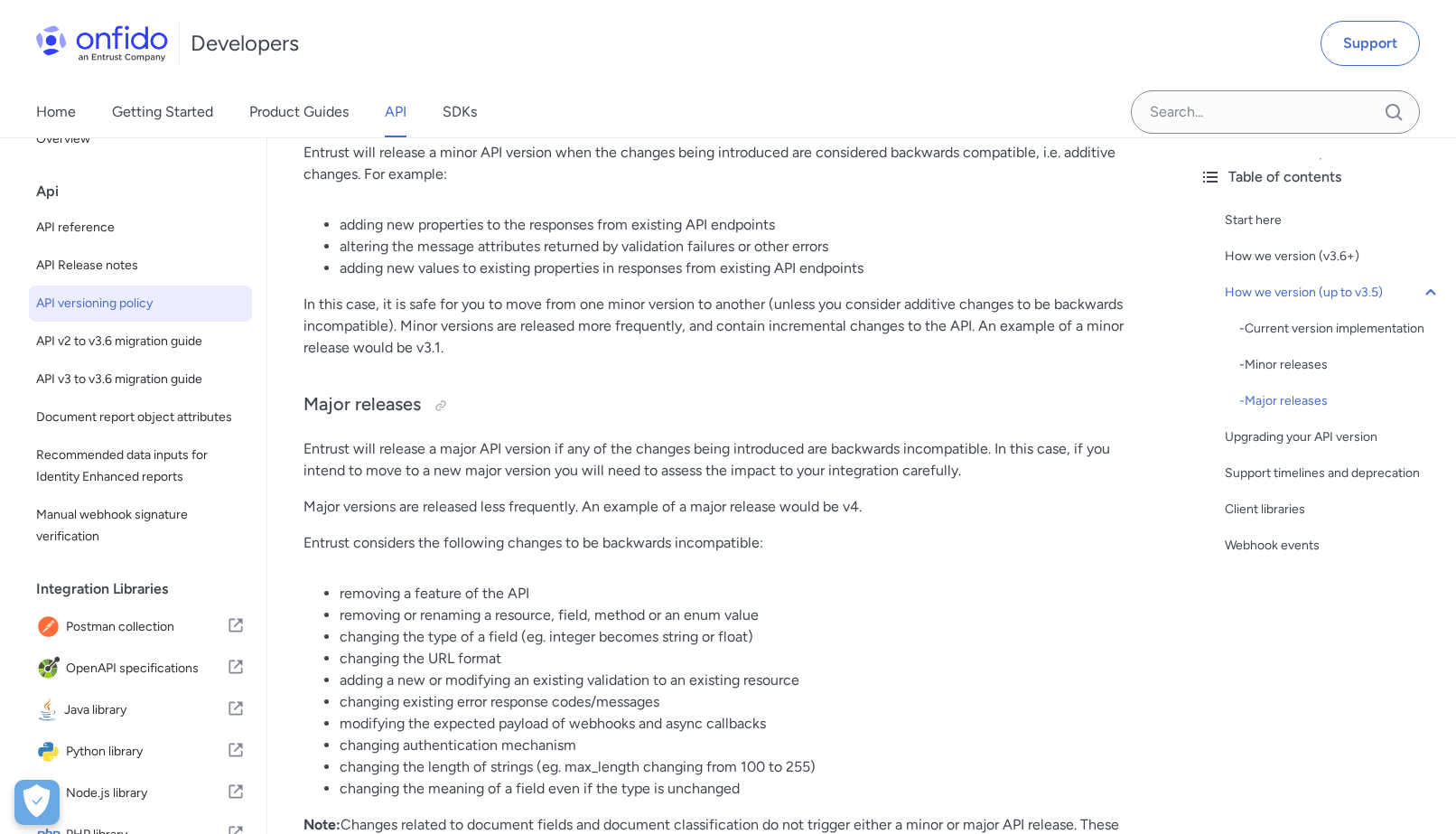
scroll to position [2135, 0]
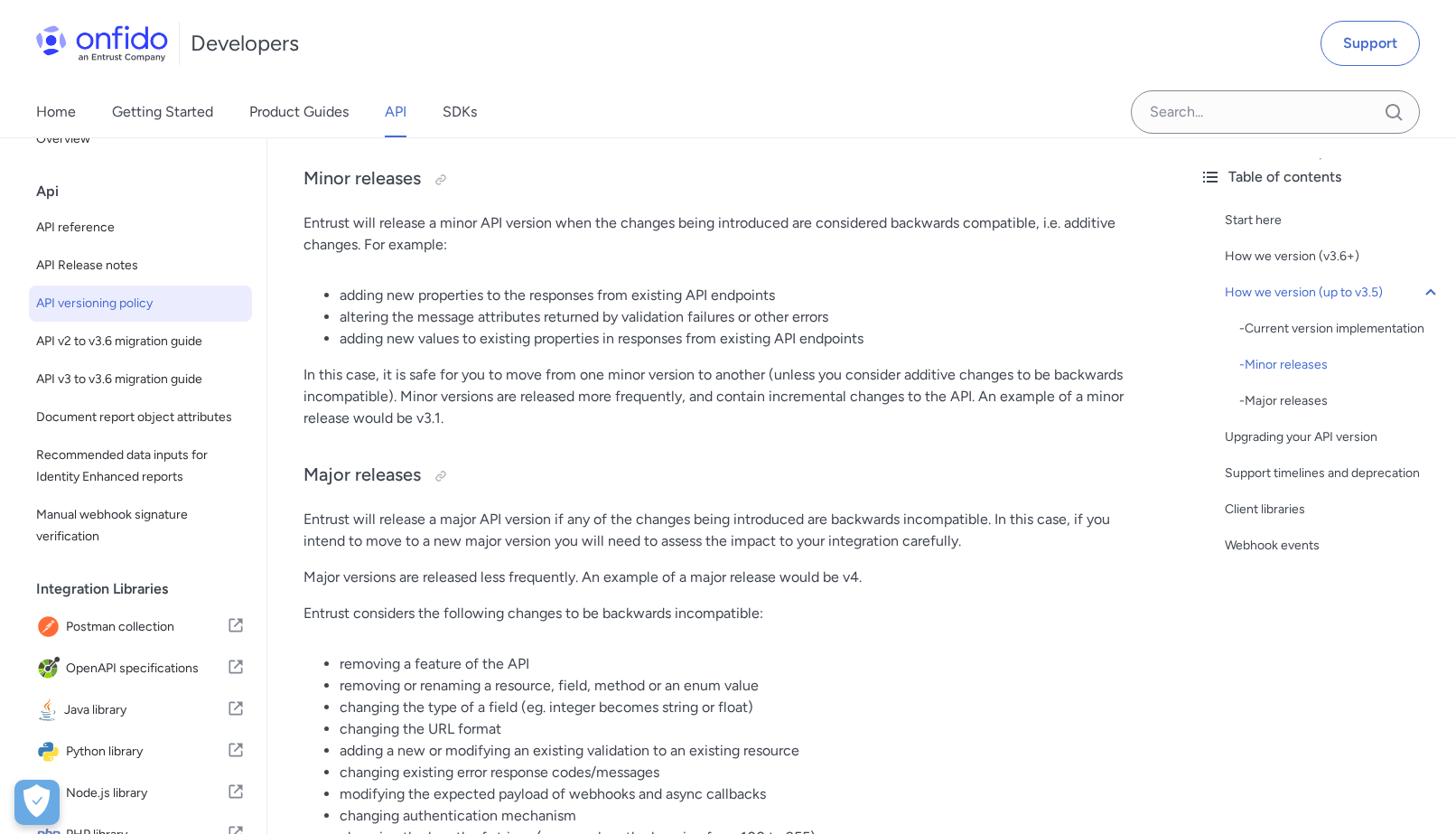
click at [325, 364] on p "In this case, it is safe for you to move from one minor version to another (unl…" at bounding box center [726, 397] width 845 height 65
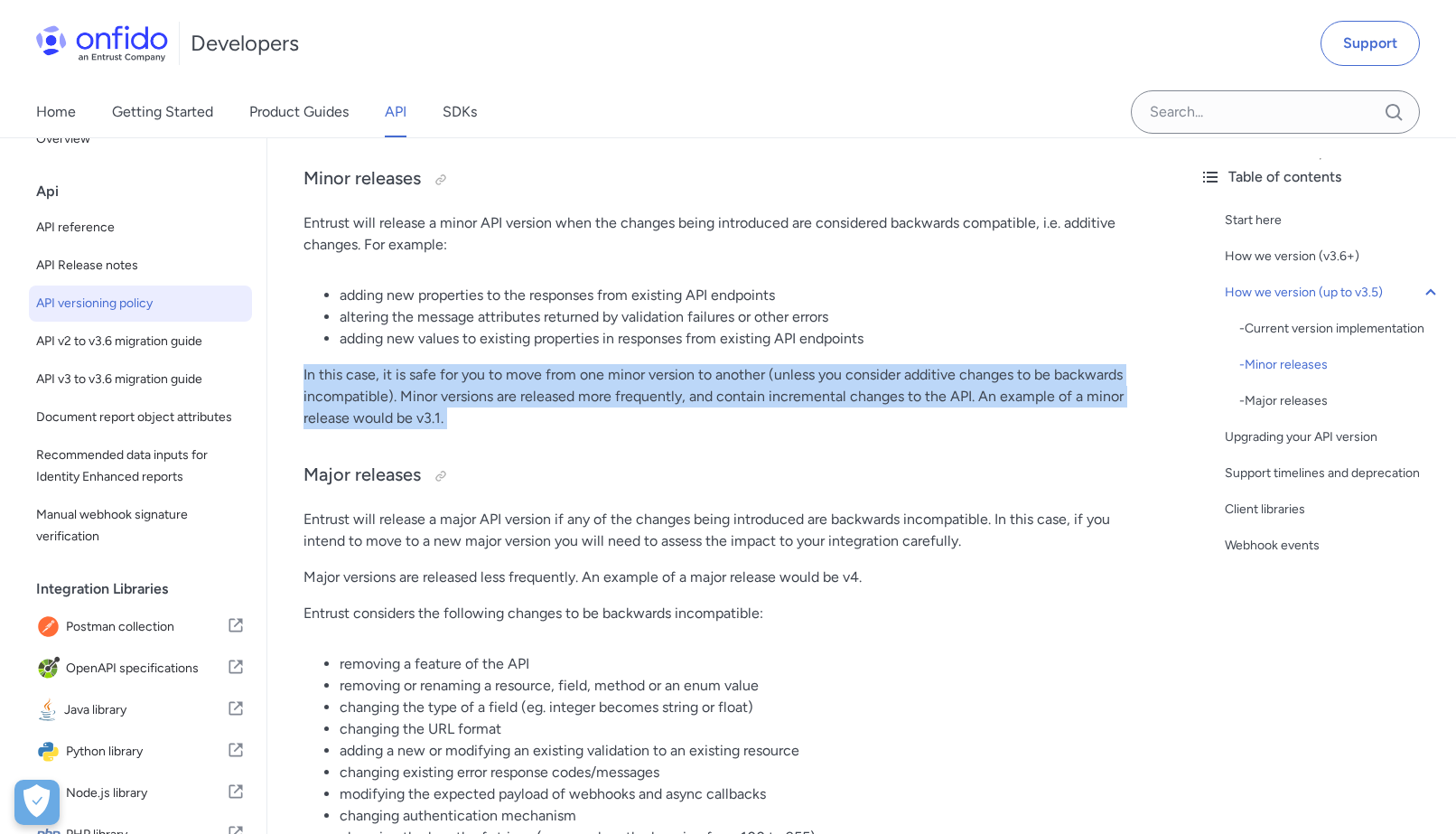
click at [325, 364] on p "In this case, it is safe for you to move from one minor version to another (unl…" at bounding box center [726, 397] width 845 height 65
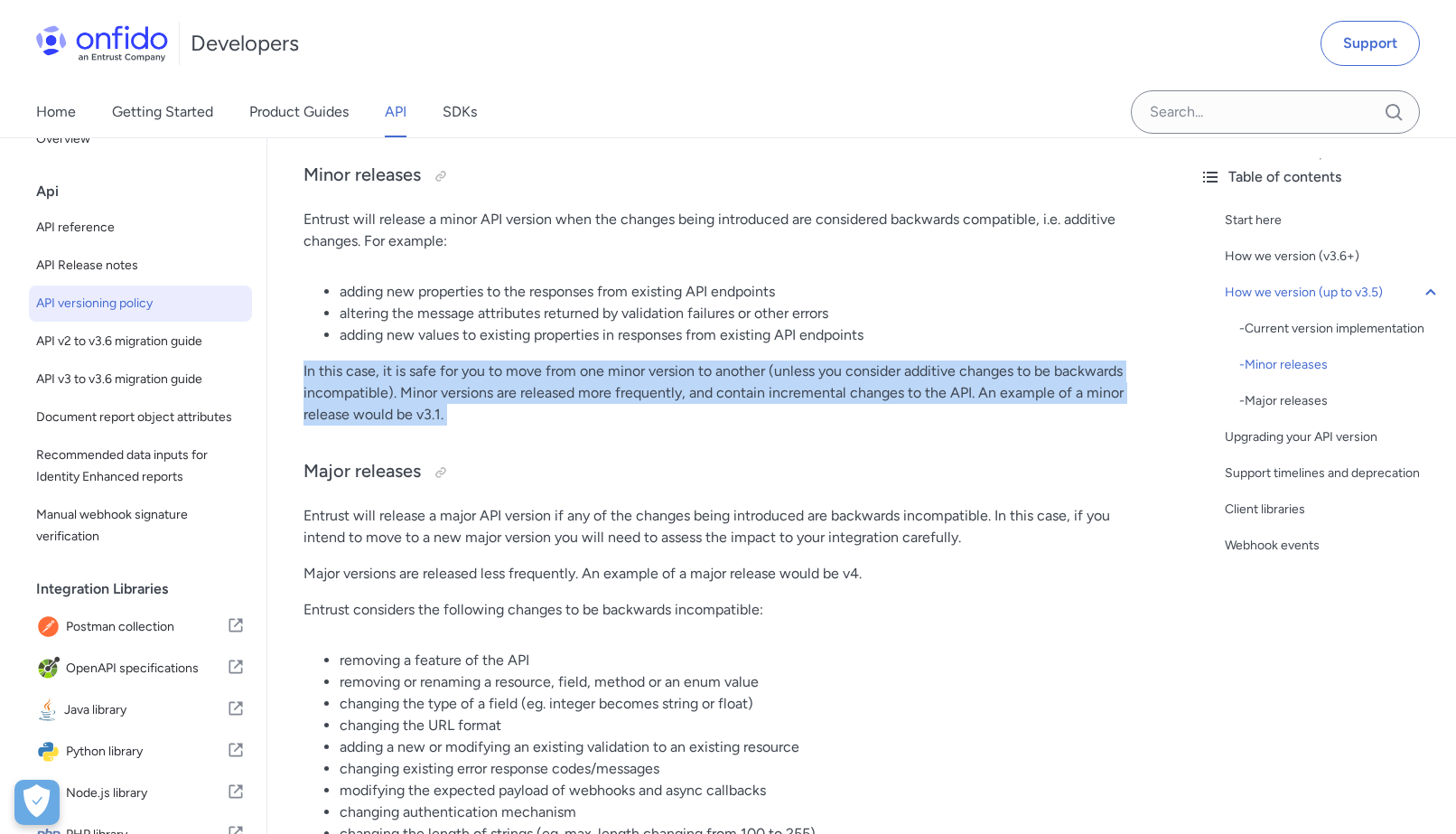
click at [525, 375] on p "In this case, it is safe for you to move from one minor version to another (unl…" at bounding box center [726, 393] width 845 height 65
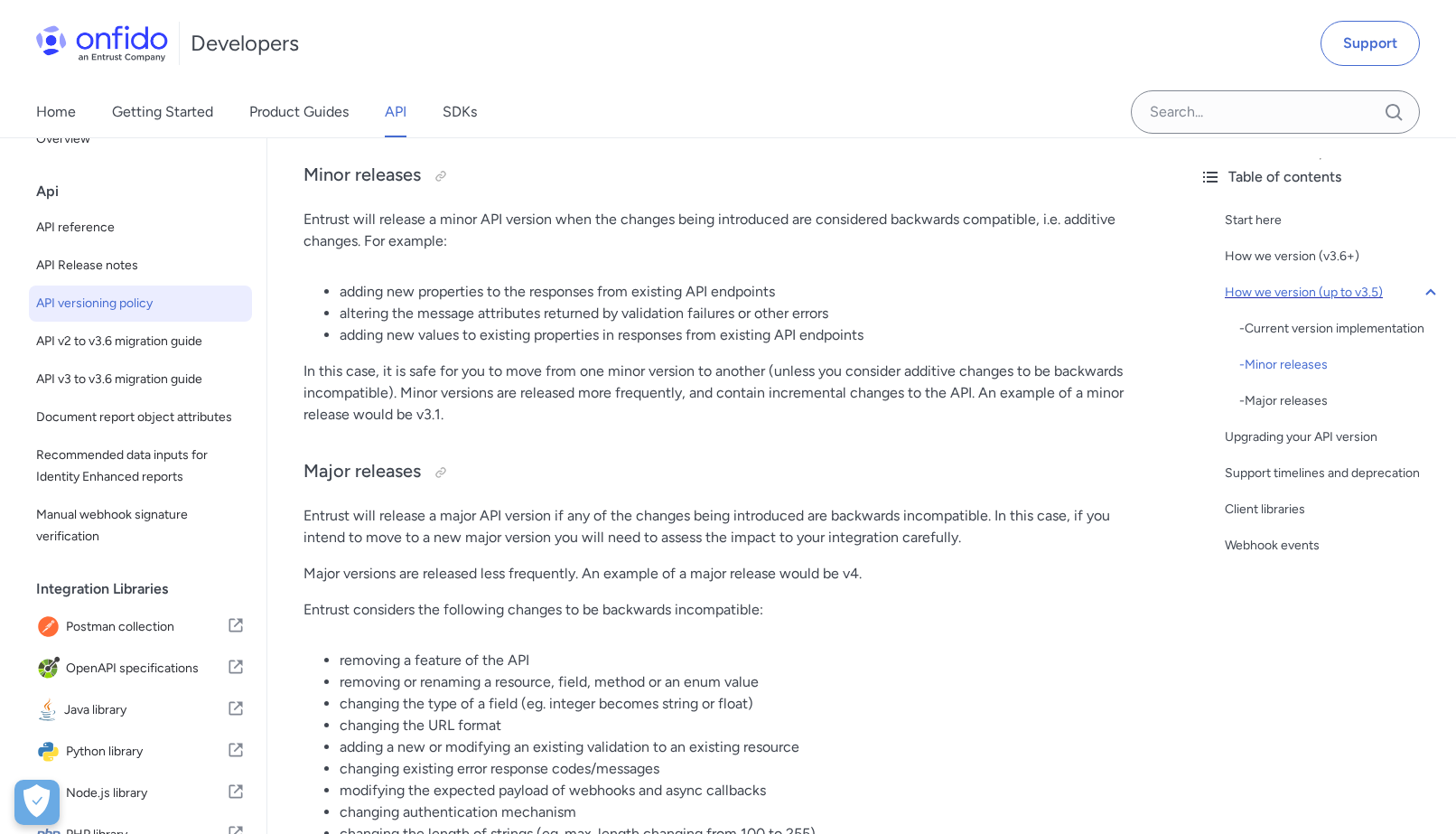
click at [1434, 293] on icon at bounding box center [1430, 292] width 10 height 7
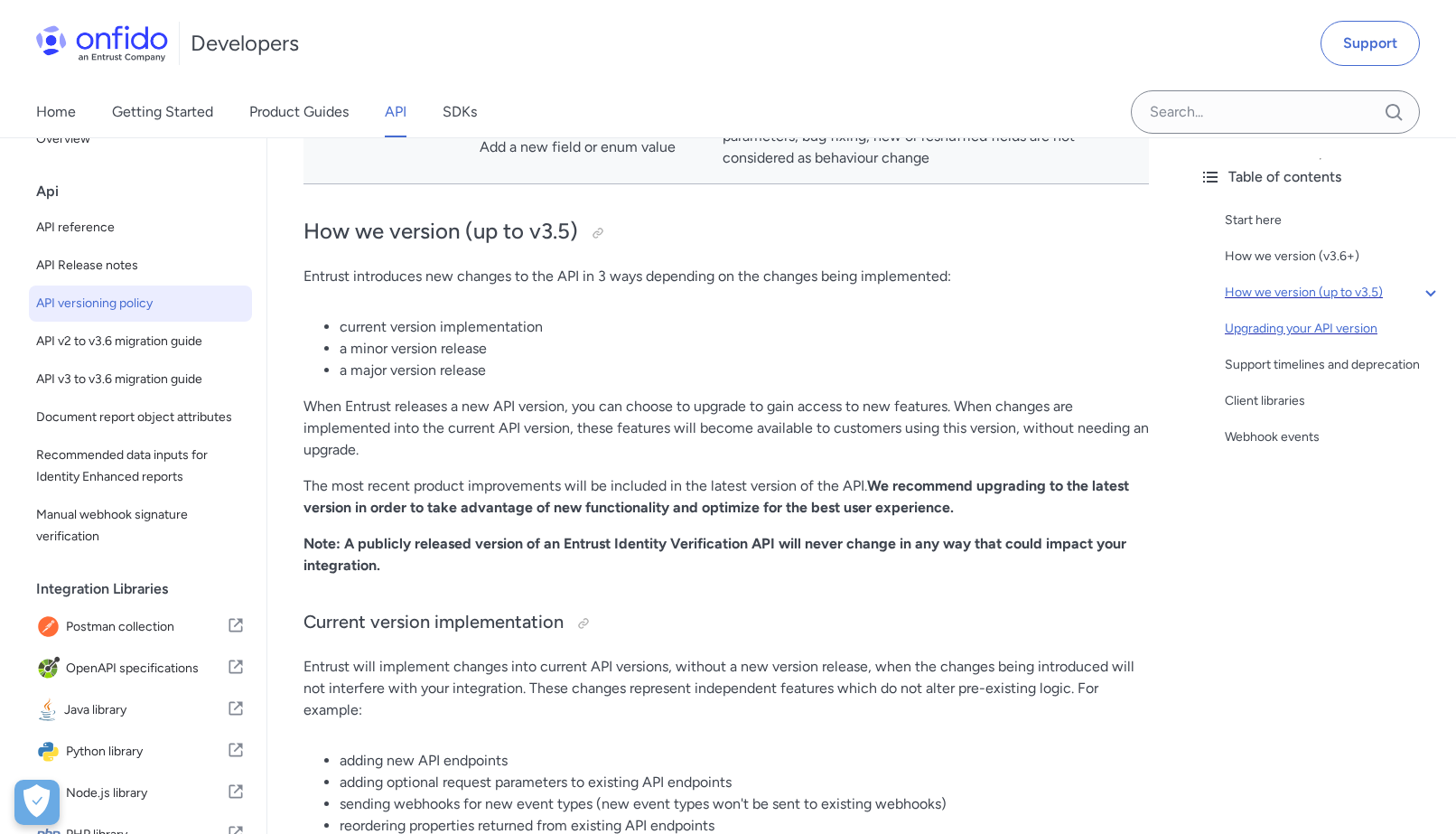
click at [1293, 335] on div "Upgrading your API version" at bounding box center [1333, 329] width 217 height 21
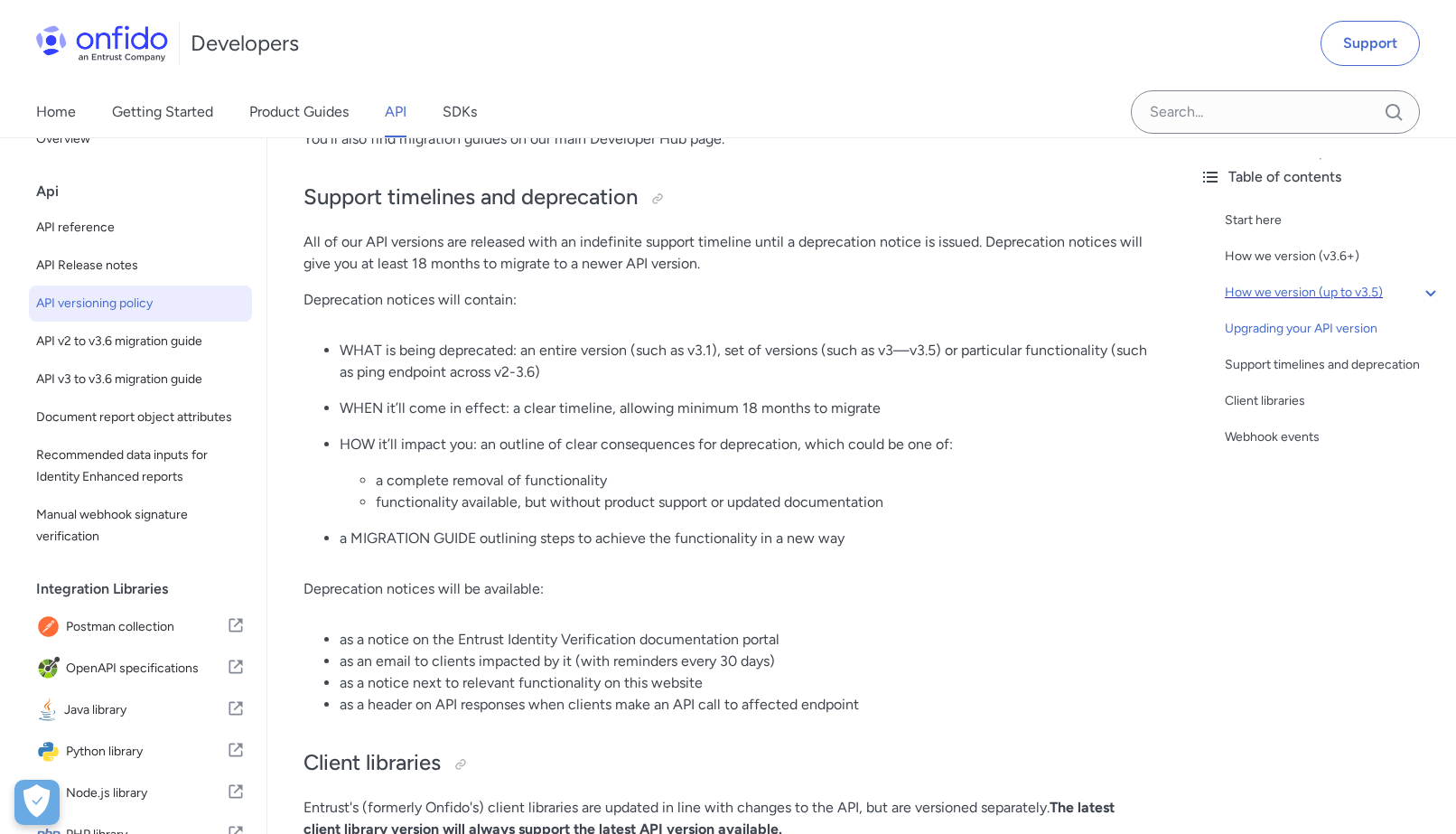
scroll to position [3181, 0]
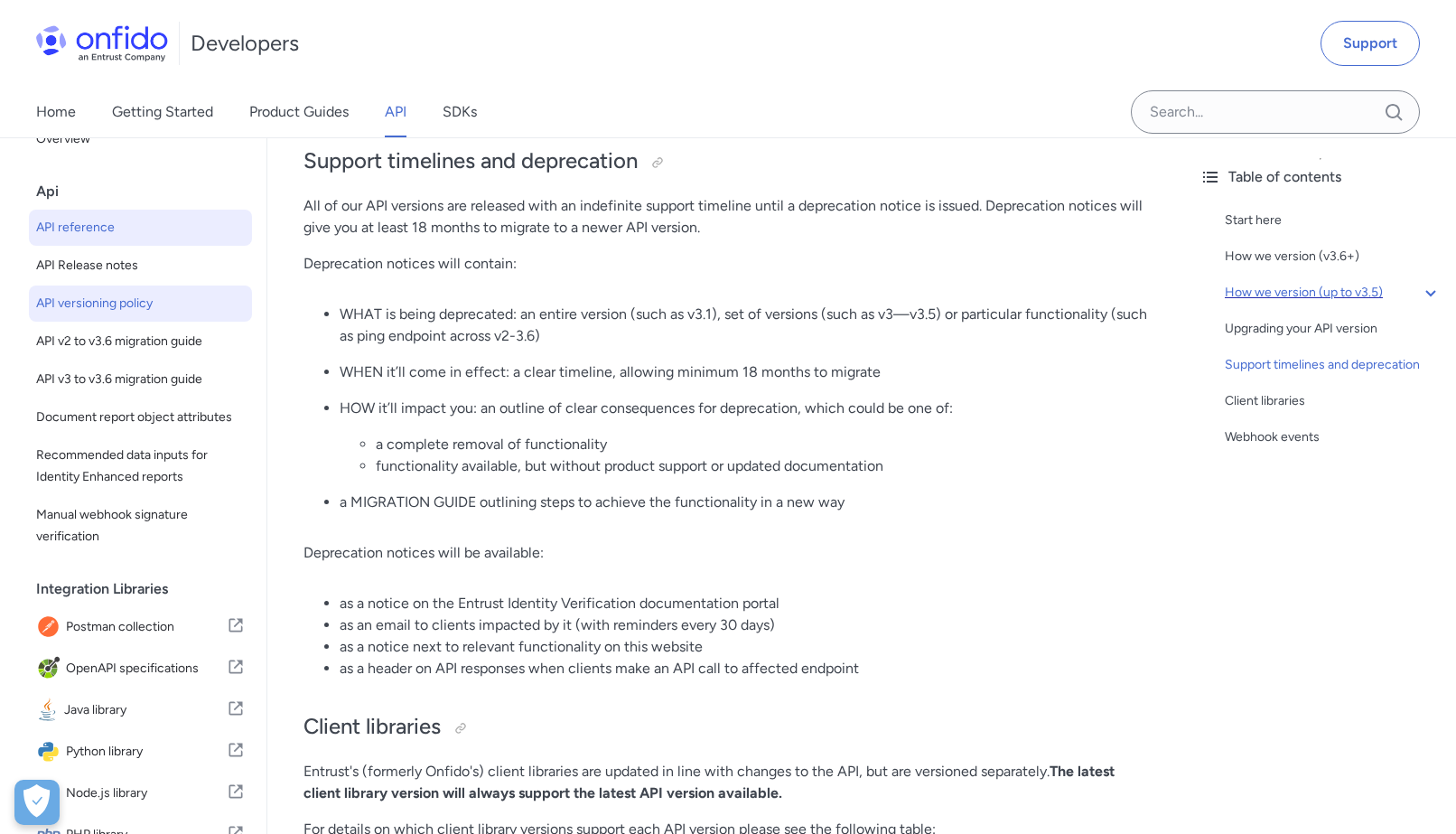
click at [130, 242] on link "API reference" at bounding box center [141, 227] width 223 height 36
select select "http"
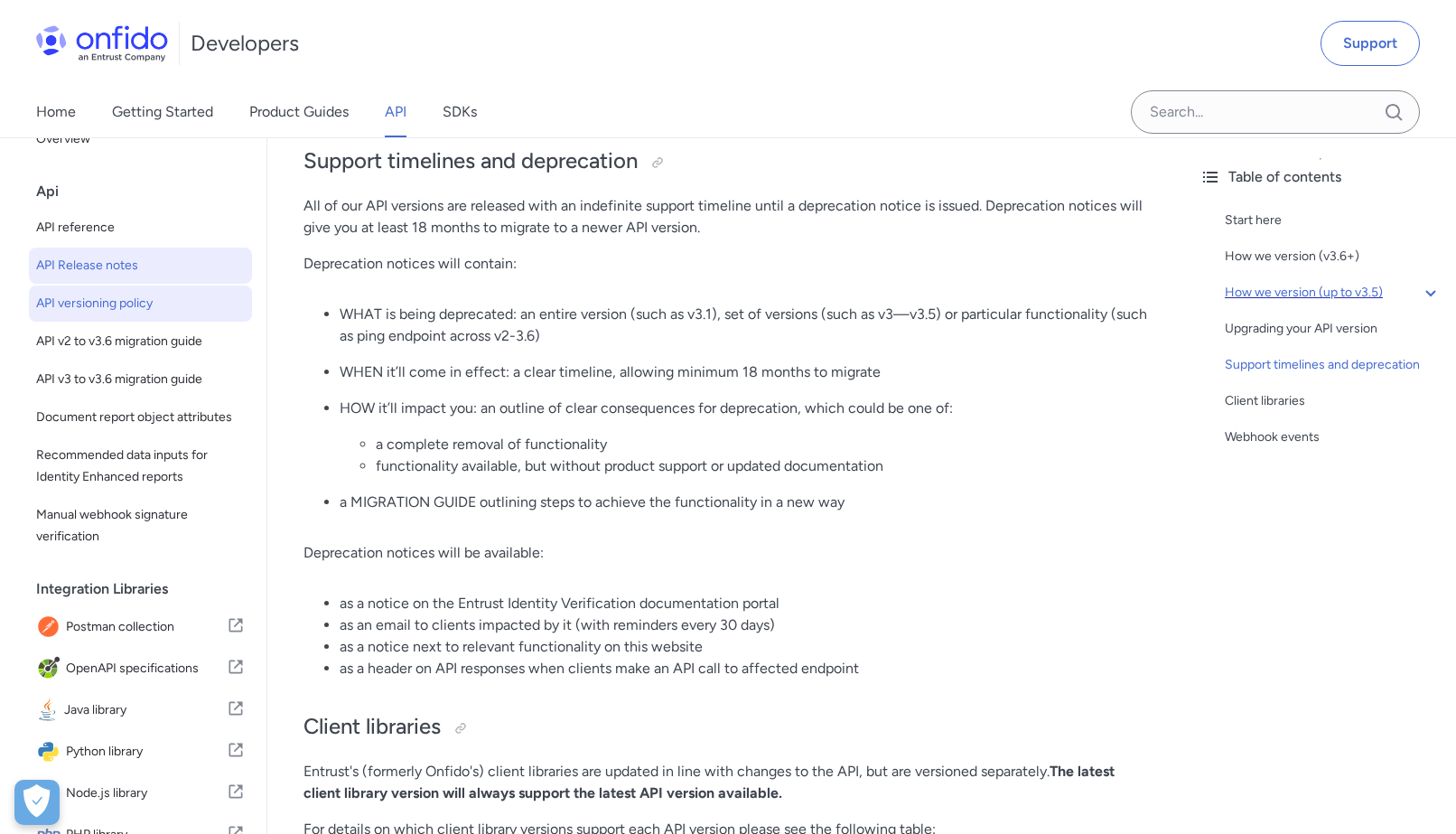
select select "http"
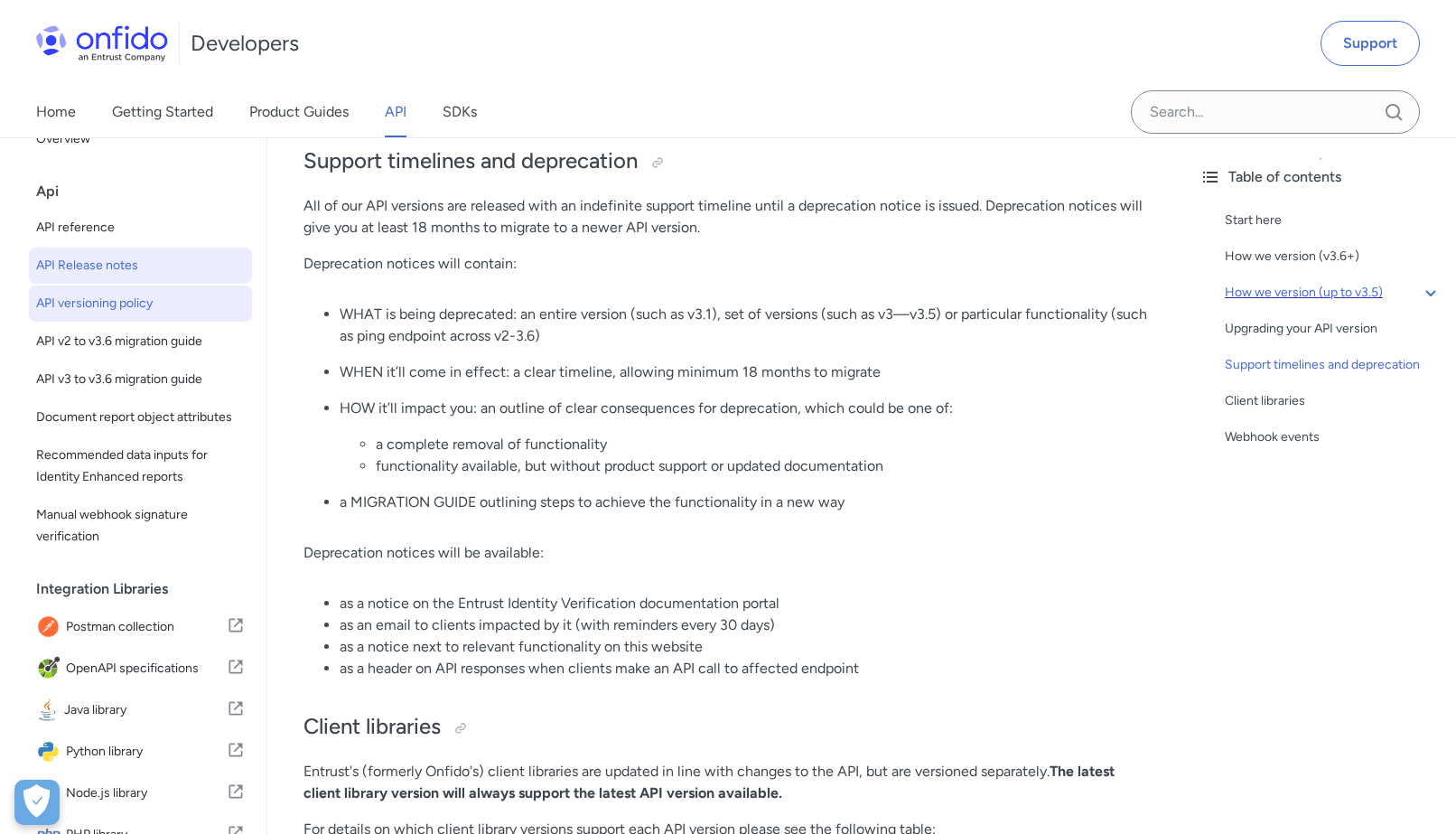
select select "http"
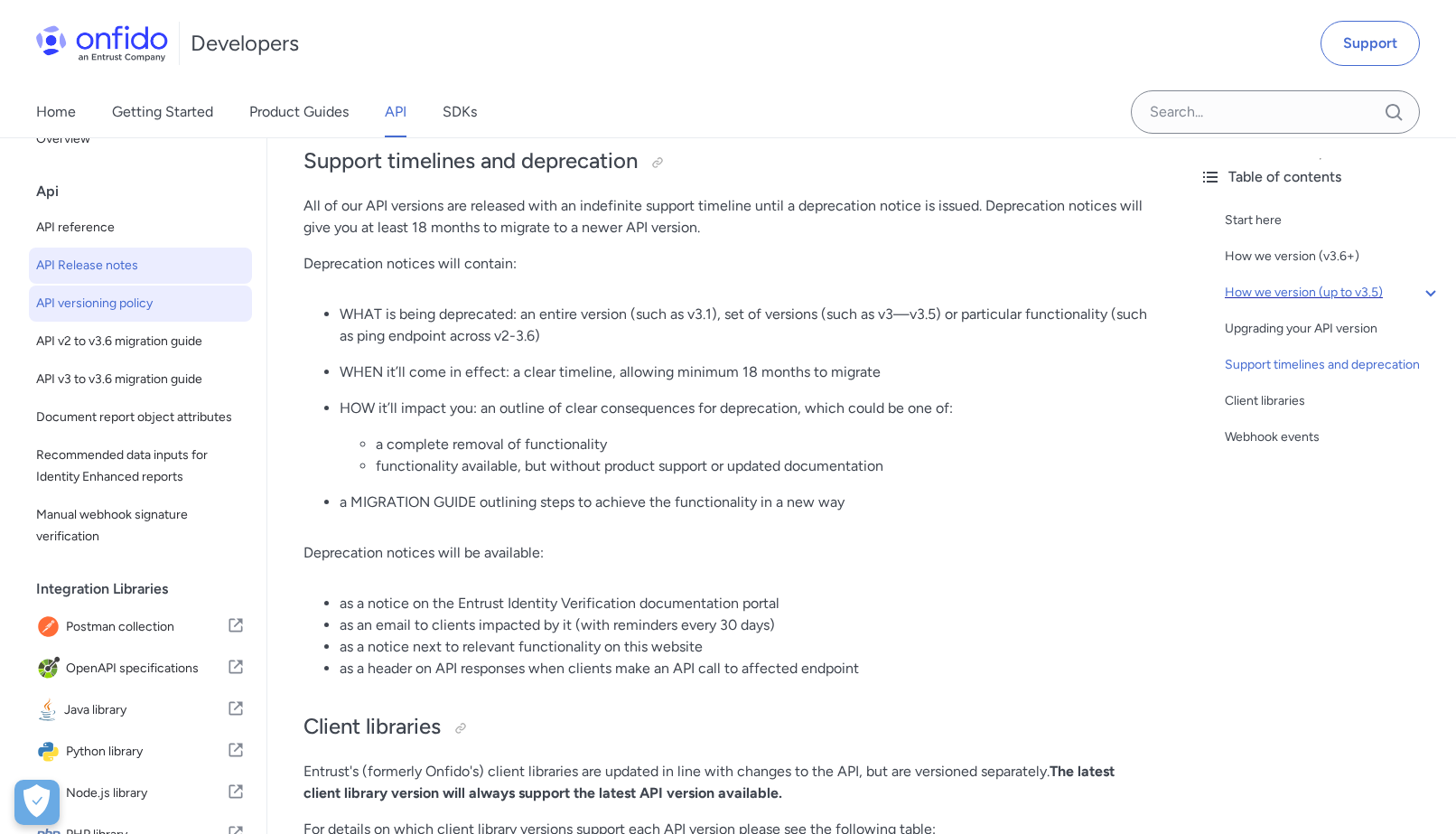
select select "http"
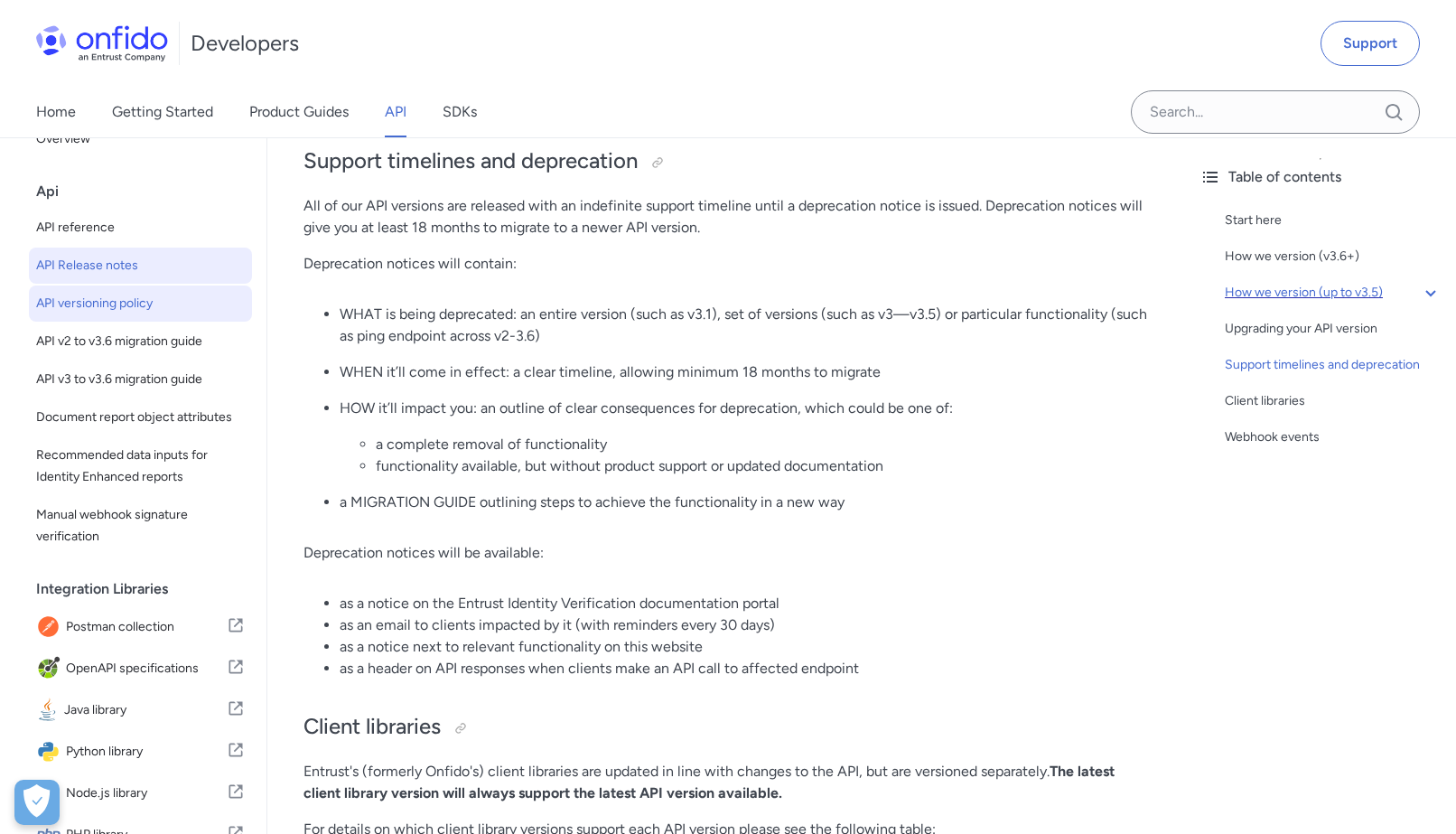
select select "http"
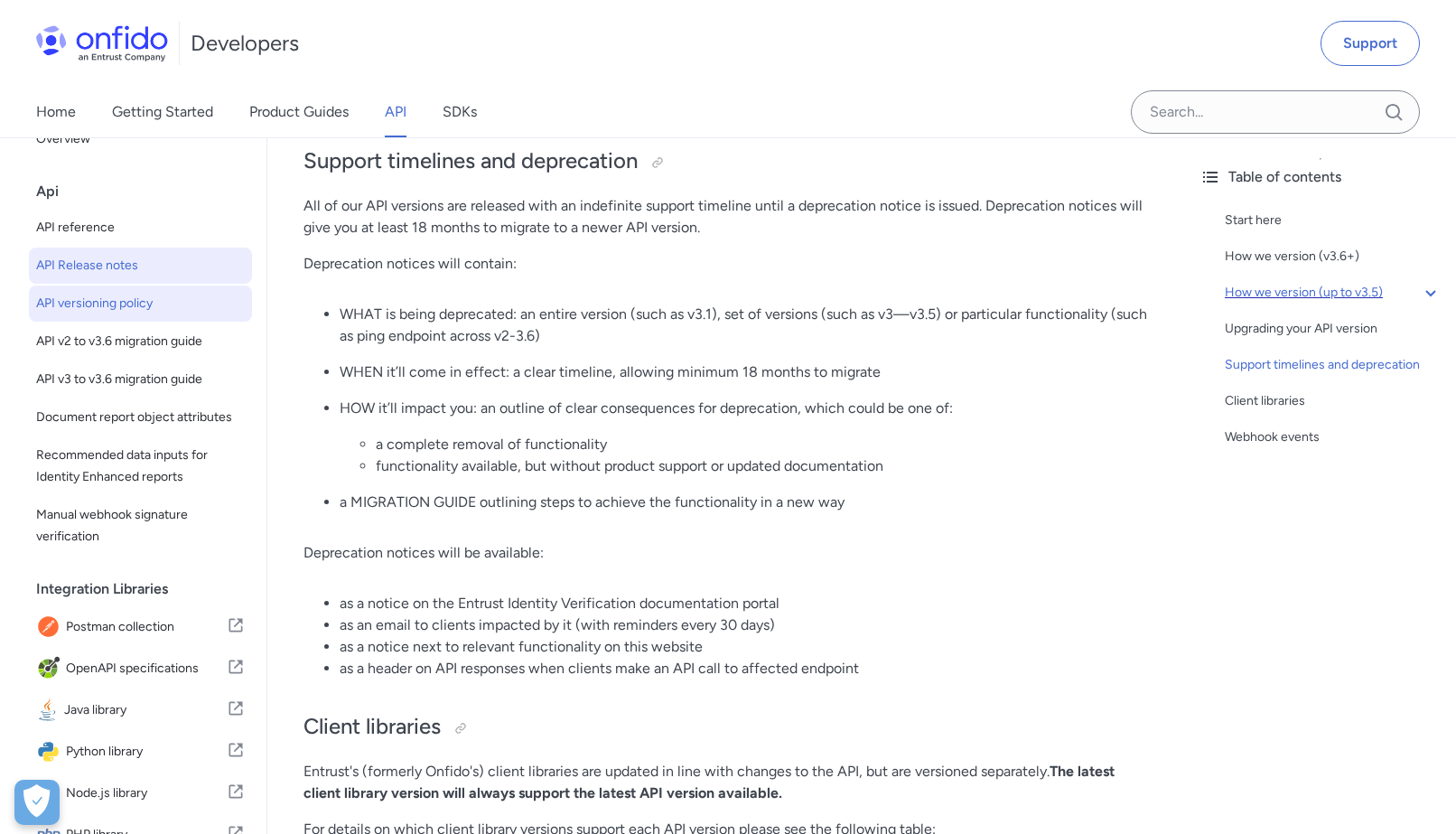
select select "http"
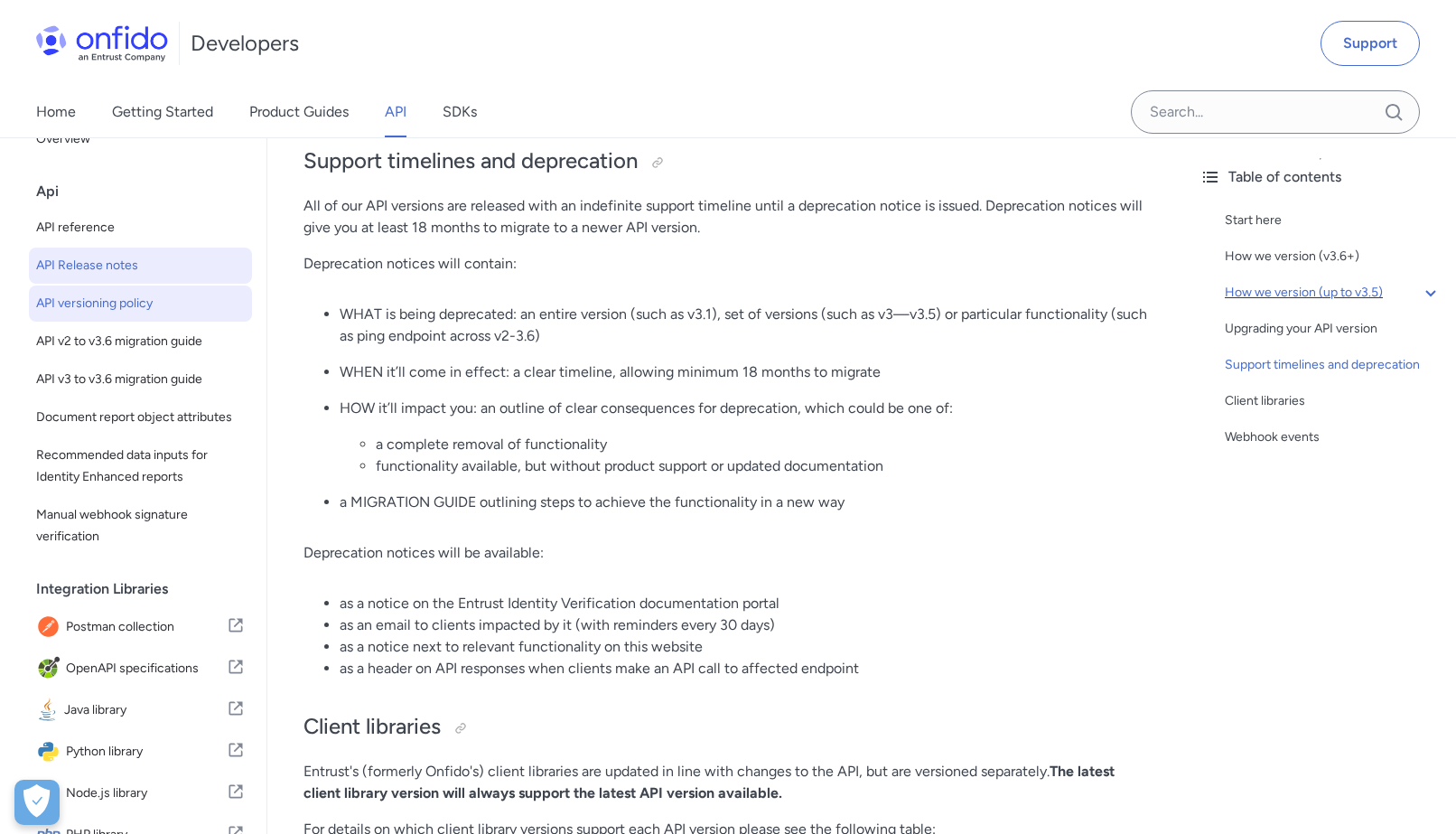
select select "http"
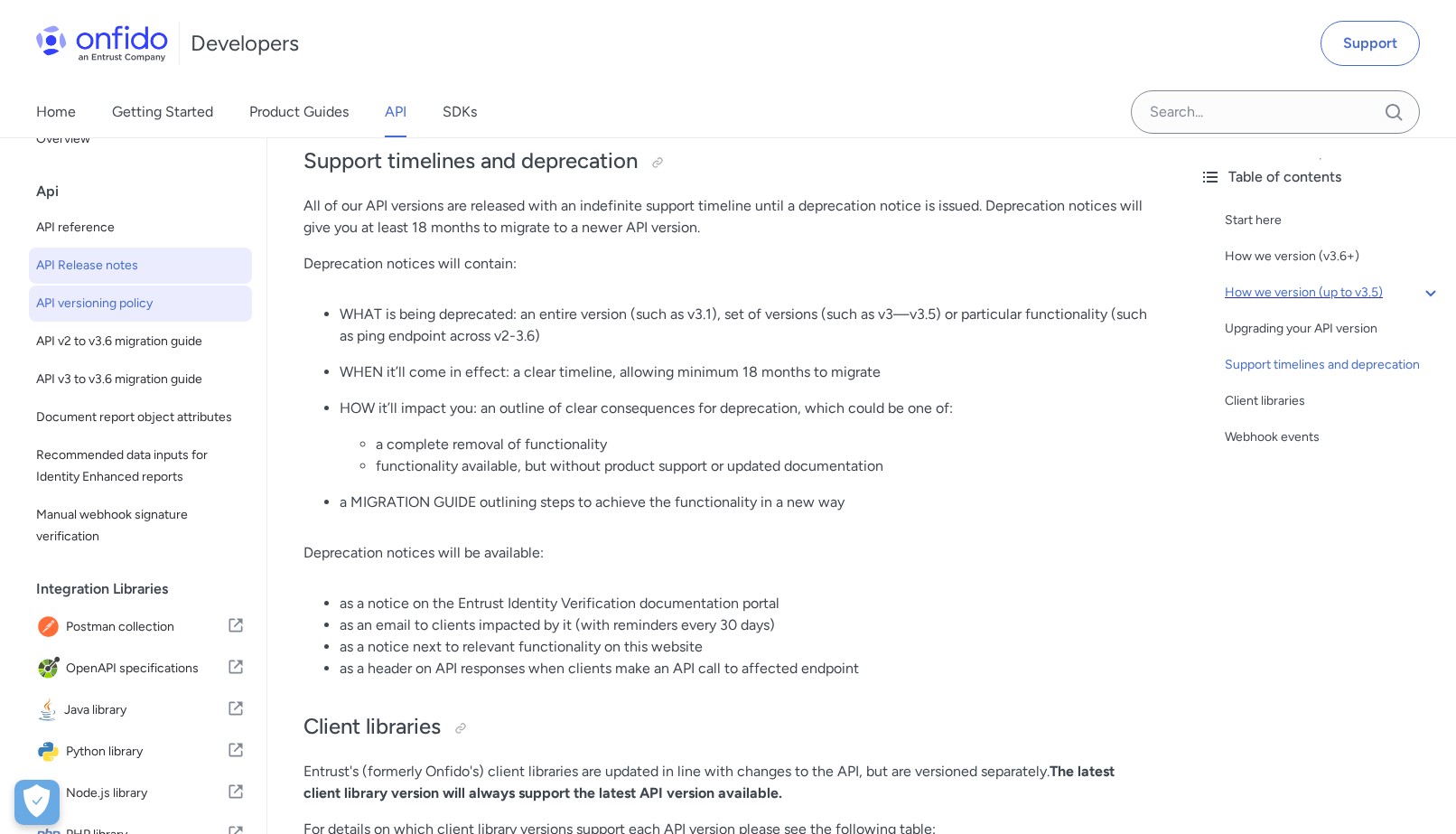
select select "http"
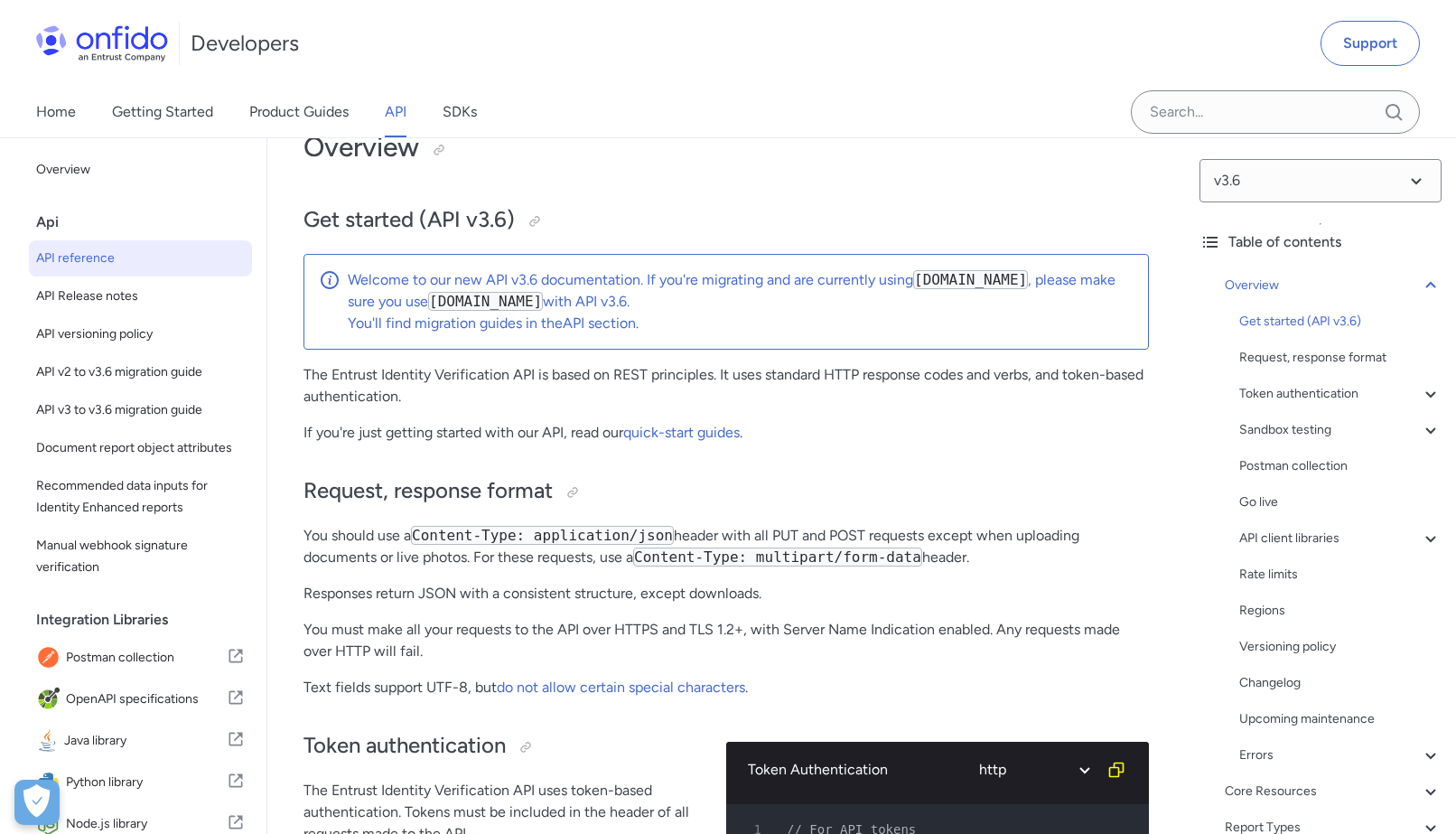
scroll to position [124, 0]
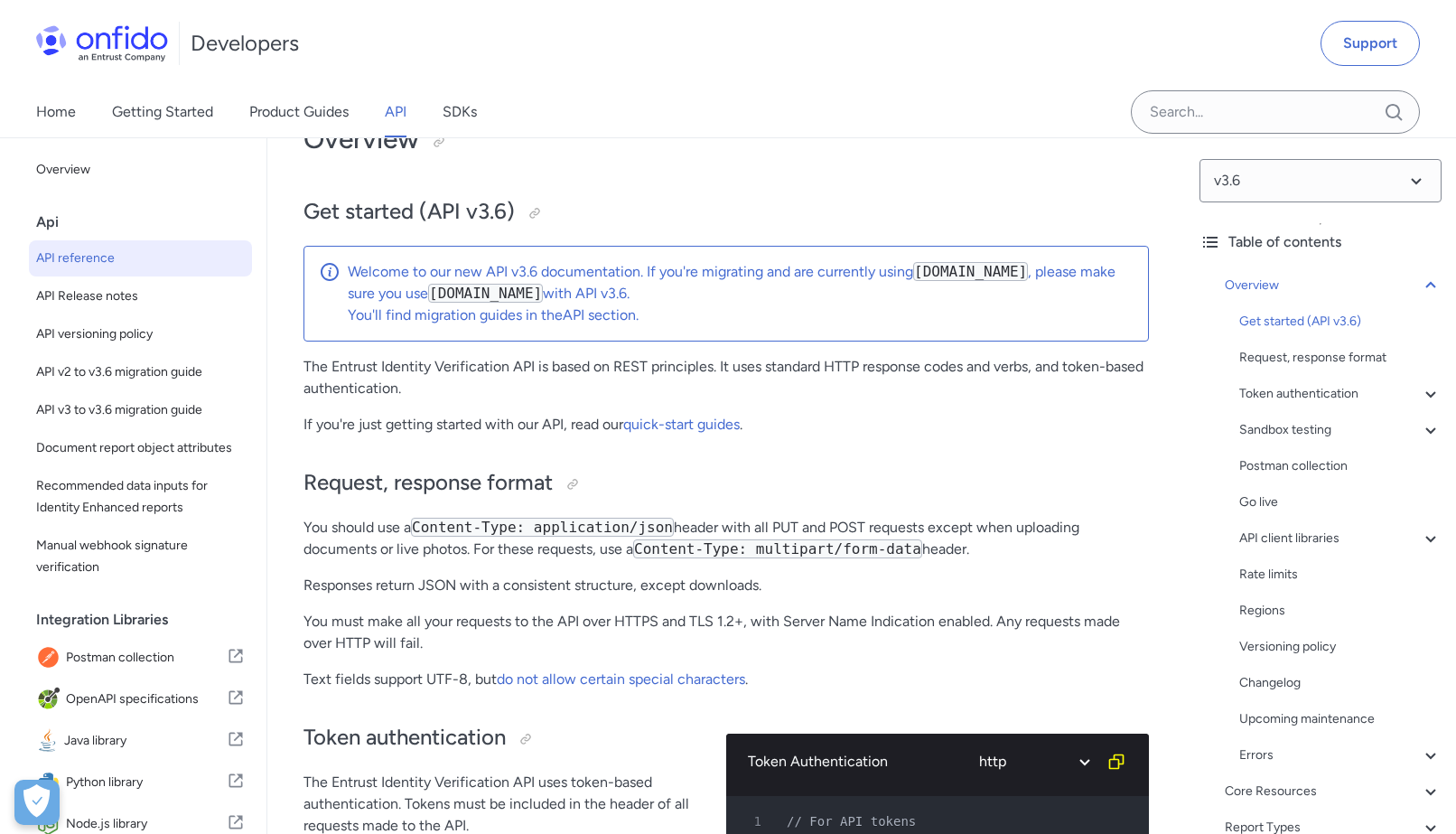
drag, startPoint x: 694, startPoint y: 298, endPoint x: 337, endPoint y: 269, distance: 358.2
click at [337, 269] on div "Welcome to our new API v3.6 documentation. If you're migrating and are currentl…" at bounding box center [726, 293] width 845 height 96
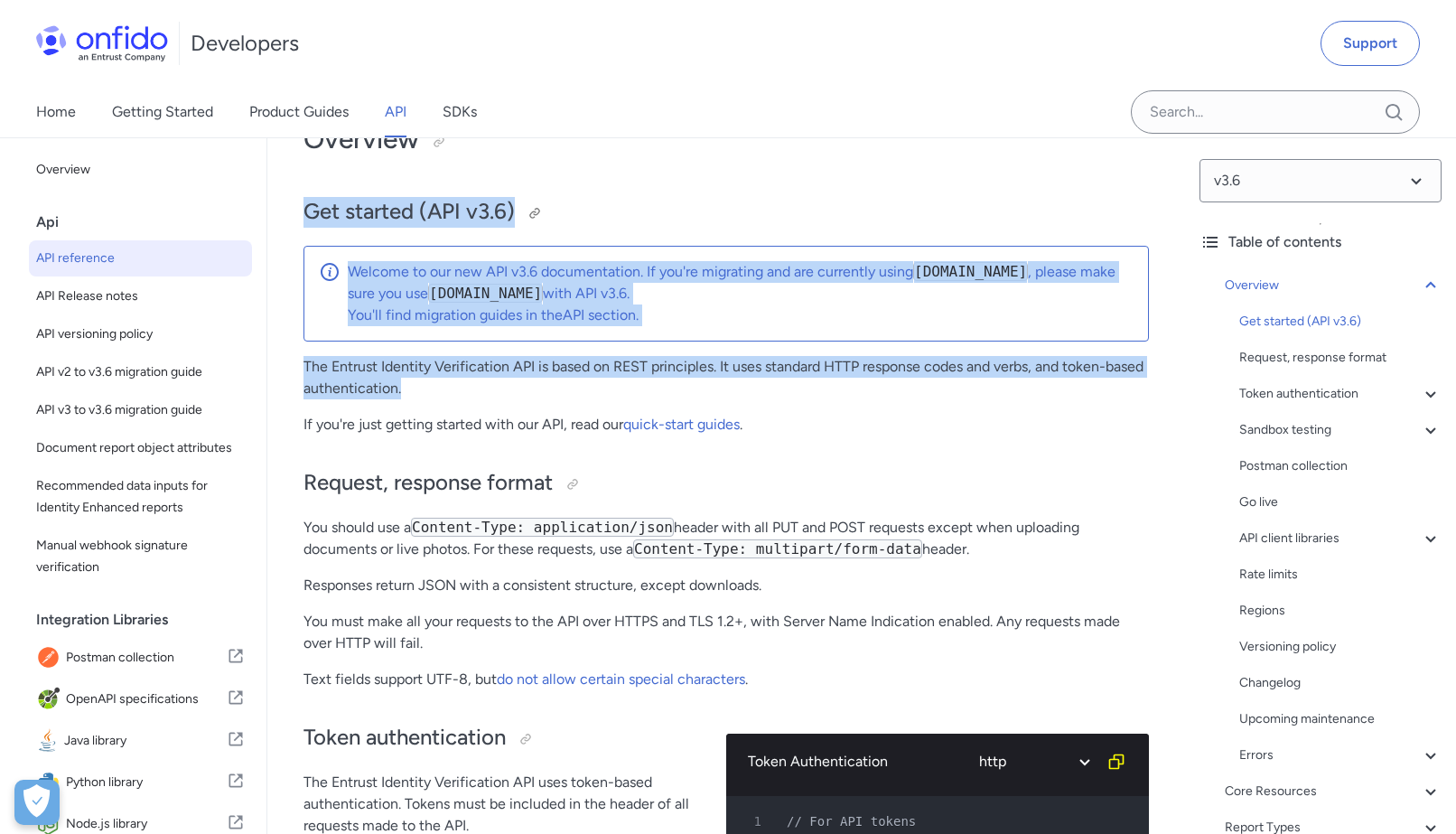
drag, startPoint x: 460, startPoint y: 389, endPoint x: 304, endPoint y: 198, distance: 246.6
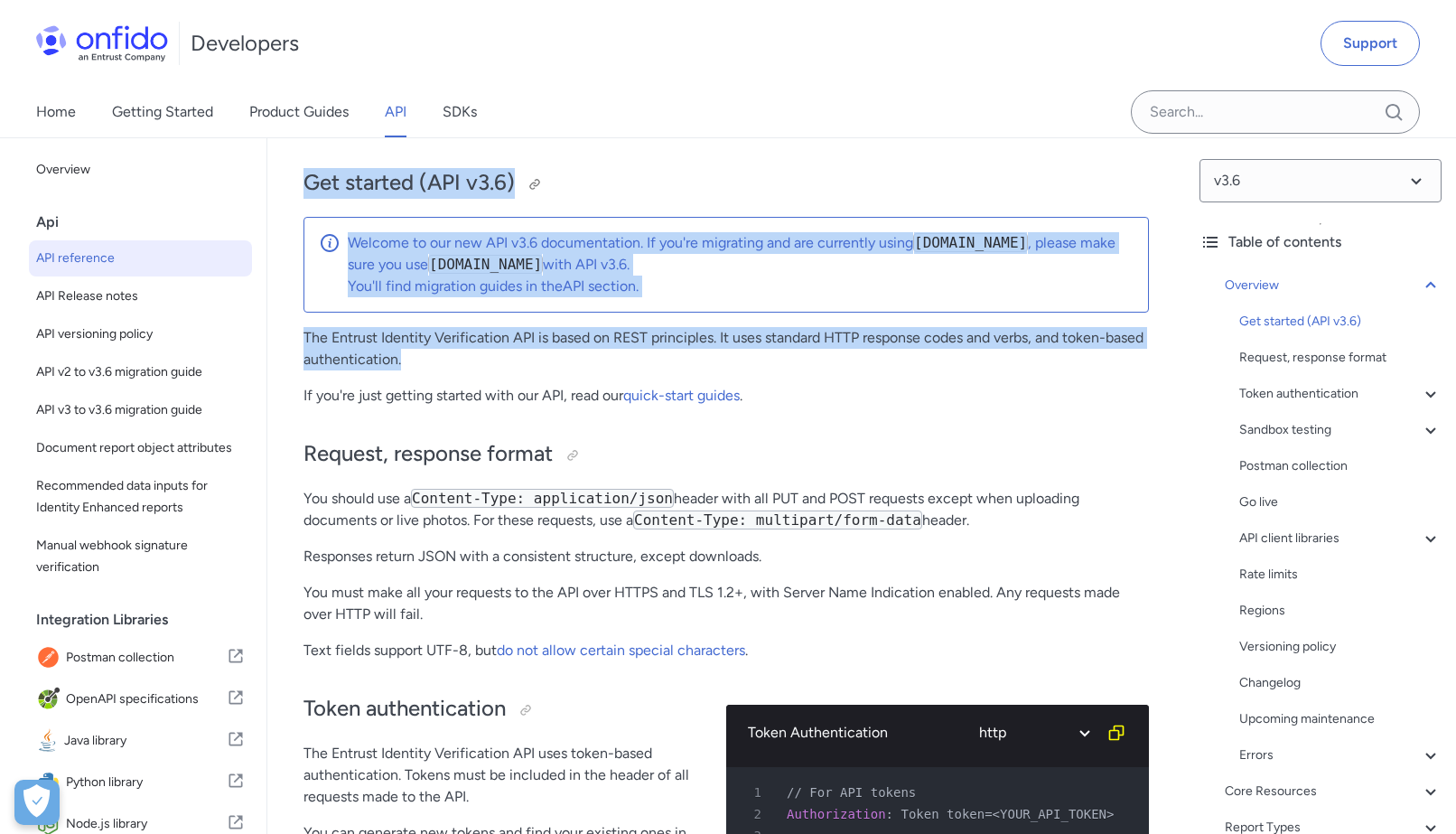
scroll to position [154, 0]
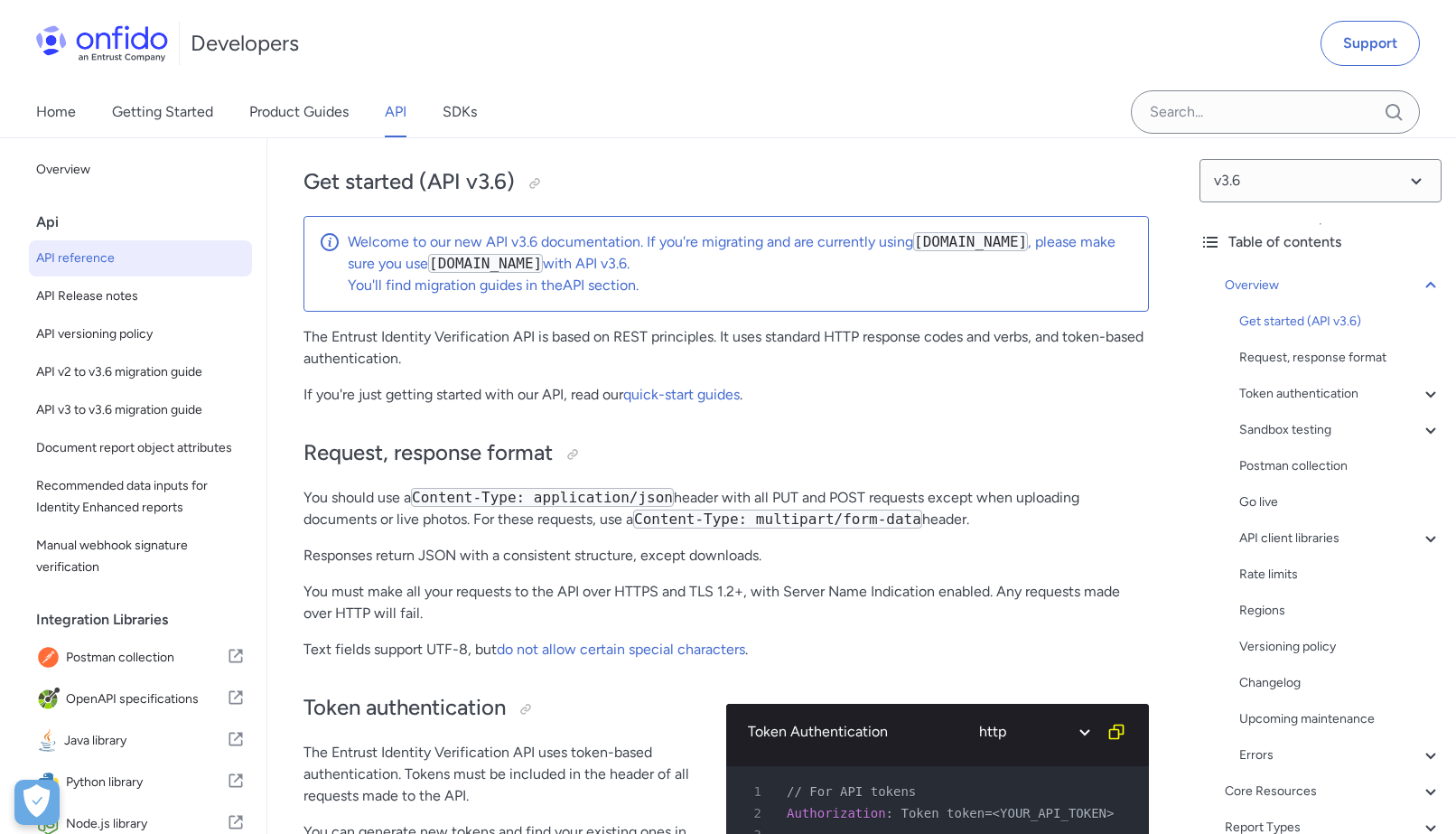
click at [343, 370] on p "The Entrust Identity Verification API is based on REST principles. It uses stan…" at bounding box center [726, 347] width 845 height 44
click at [362, 396] on p "If you're just getting started with our API, read our quick-start guides ." at bounding box center [726, 394] width 845 height 21
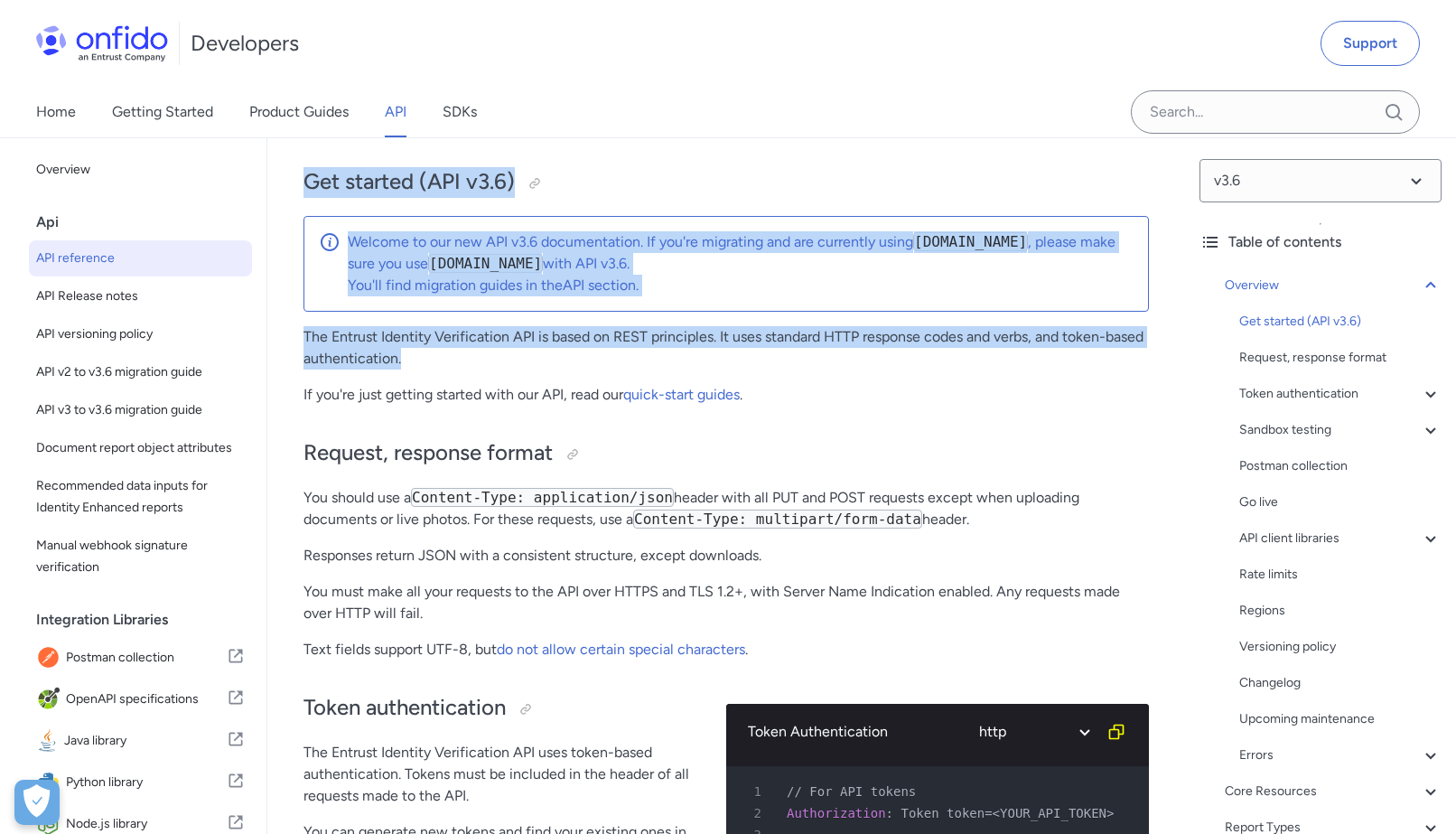
drag, startPoint x: 464, startPoint y: 361, endPoint x: 290, endPoint y: 176, distance: 254.0
drag, startPoint x: 810, startPoint y: 410, endPoint x: 306, endPoint y: 182, distance: 553.2
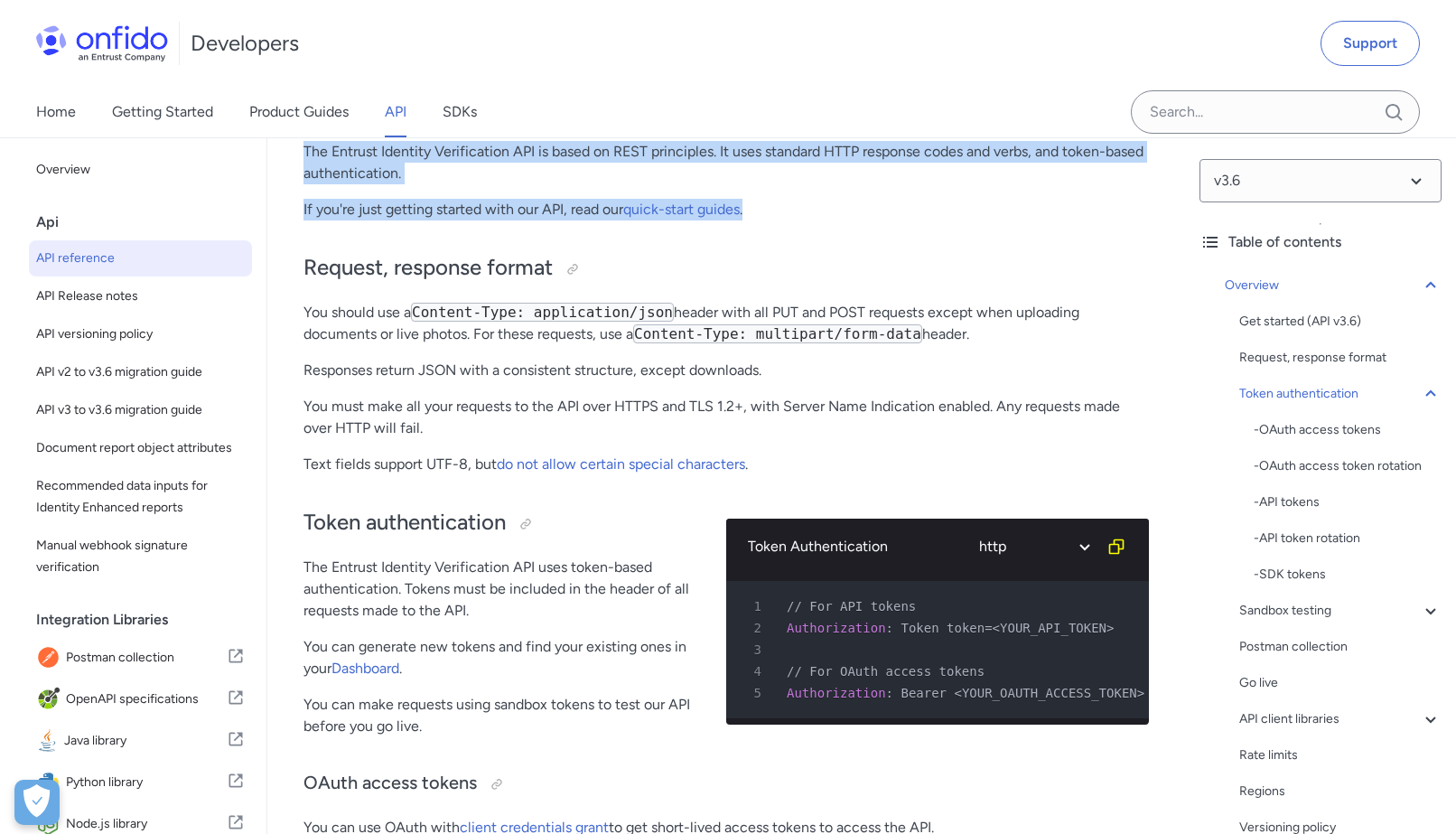
scroll to position [341, 0]
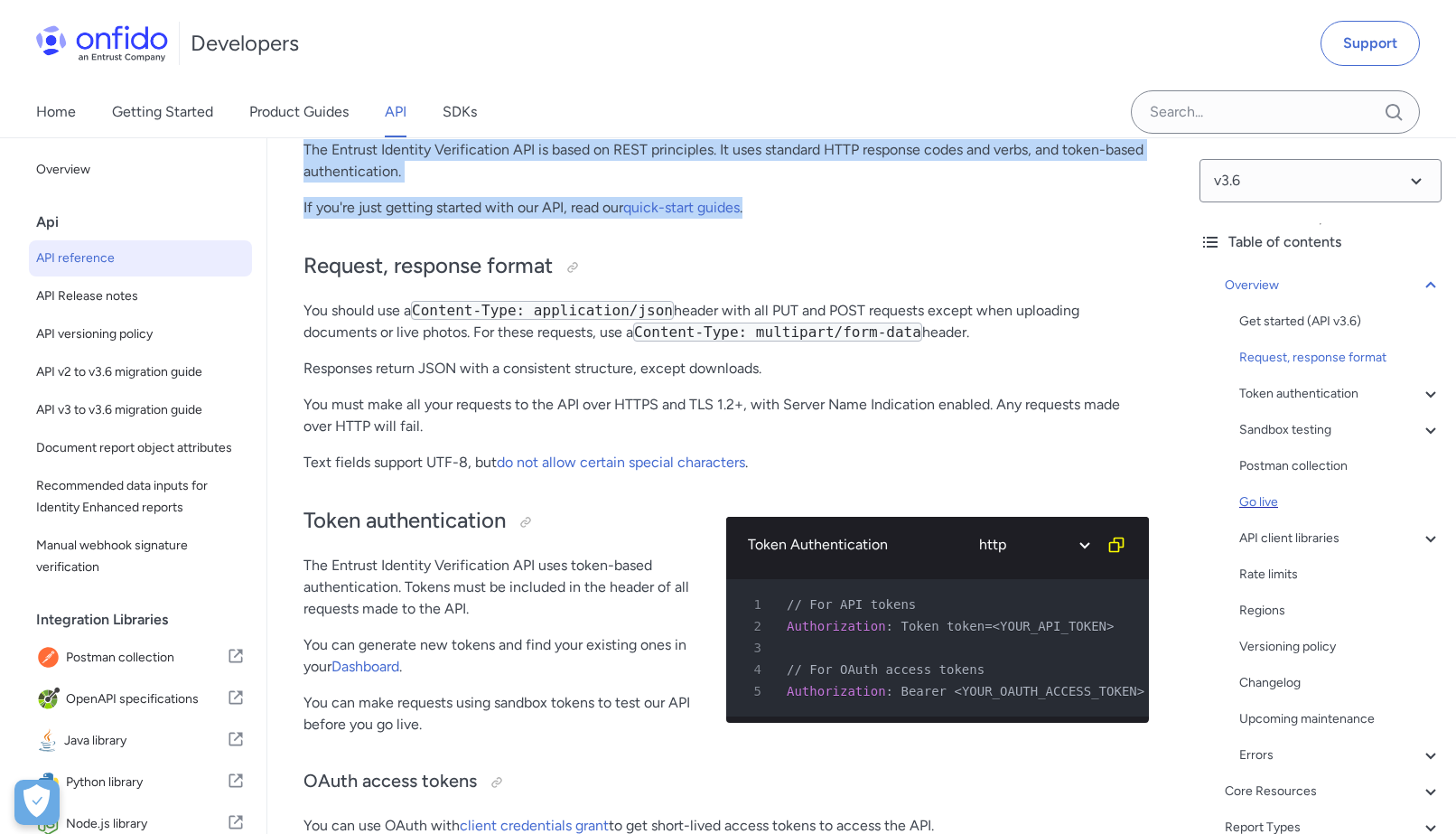
click at [1278, 503] on div "Go live" at bounding box center [1340, 502] width 202 height 21
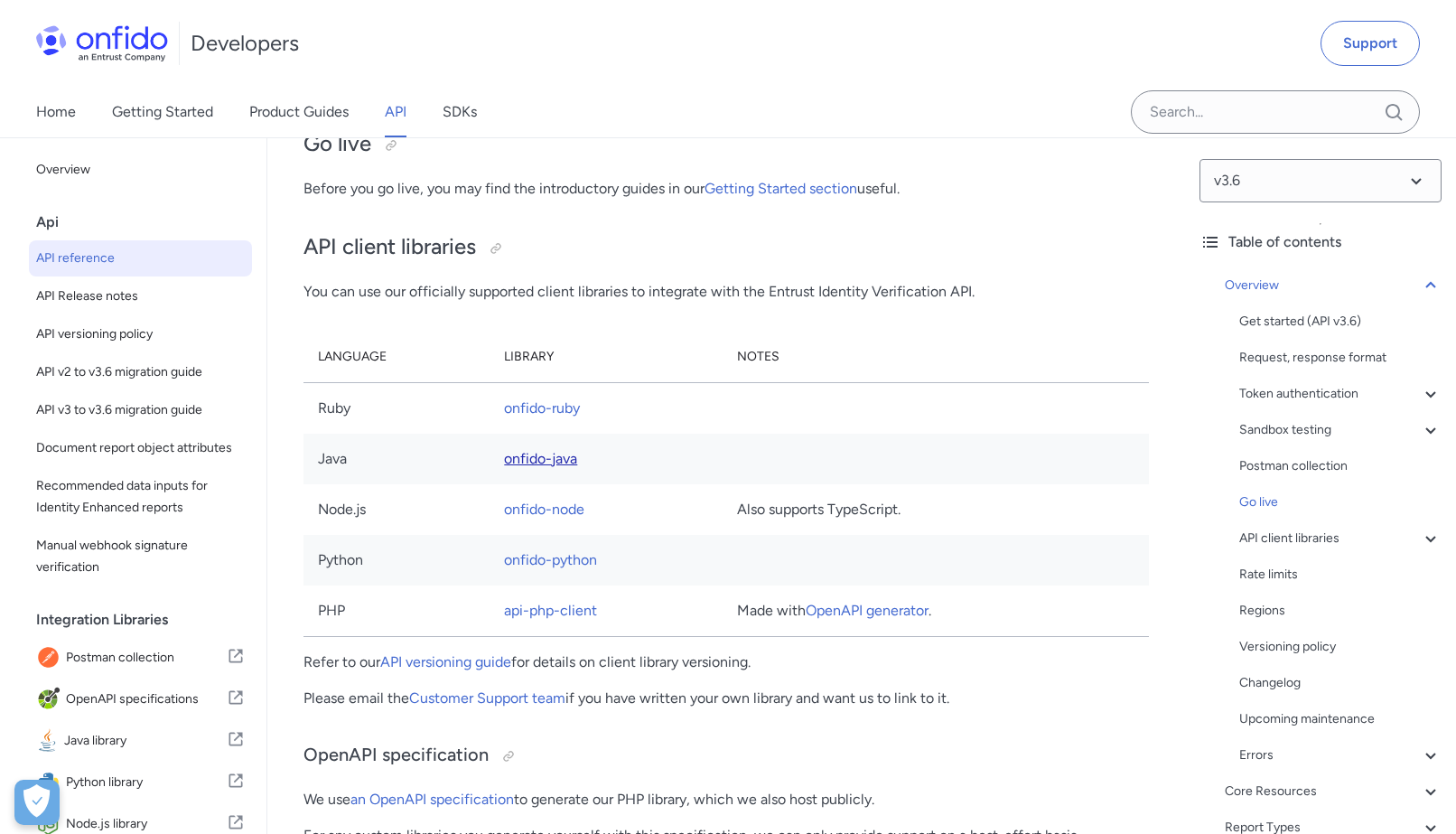
click at [535, 467] on link "onfido-java" at bounding box center [540, 458] width 74 height 17
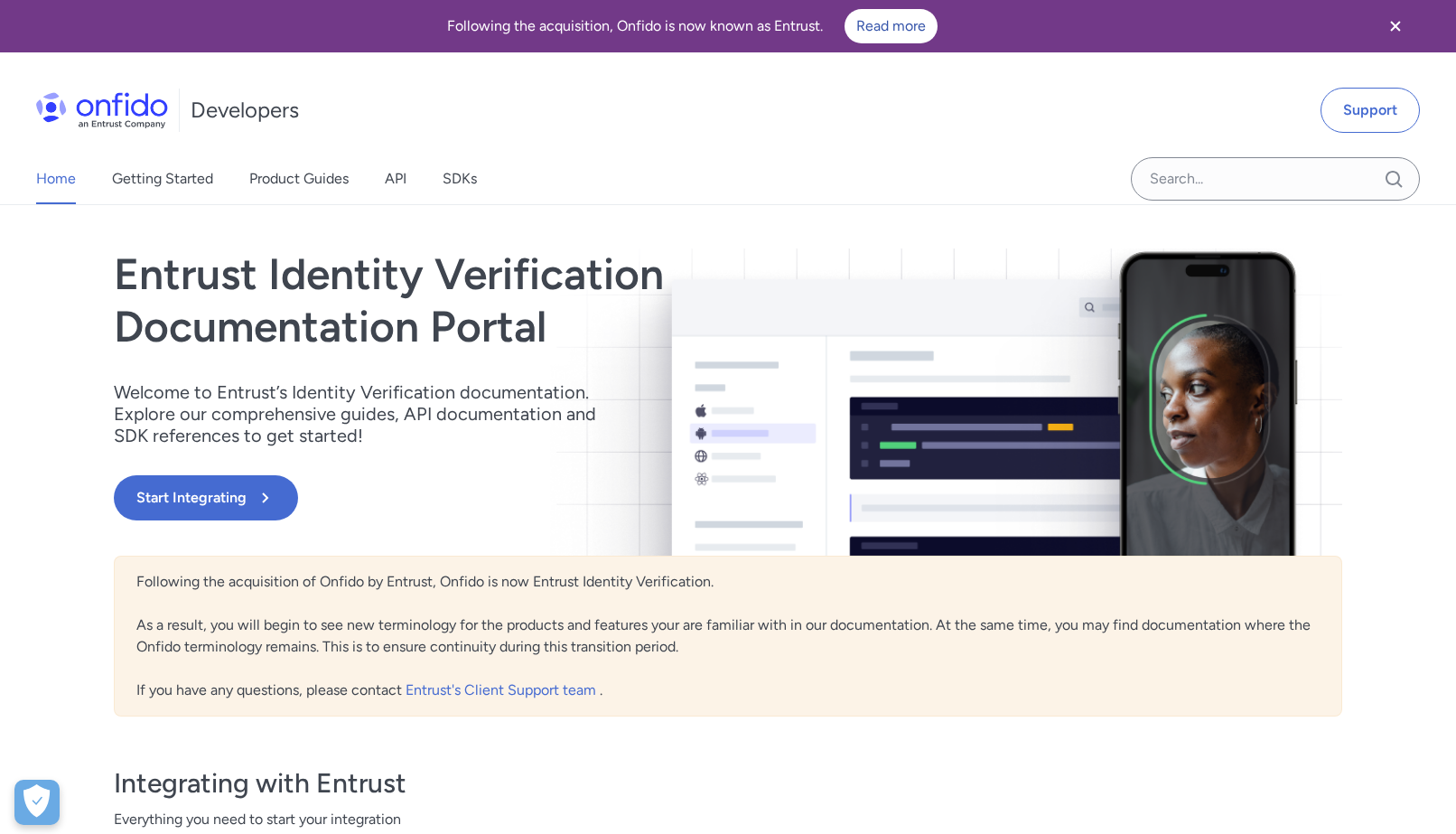
scroll to position [40, 0]
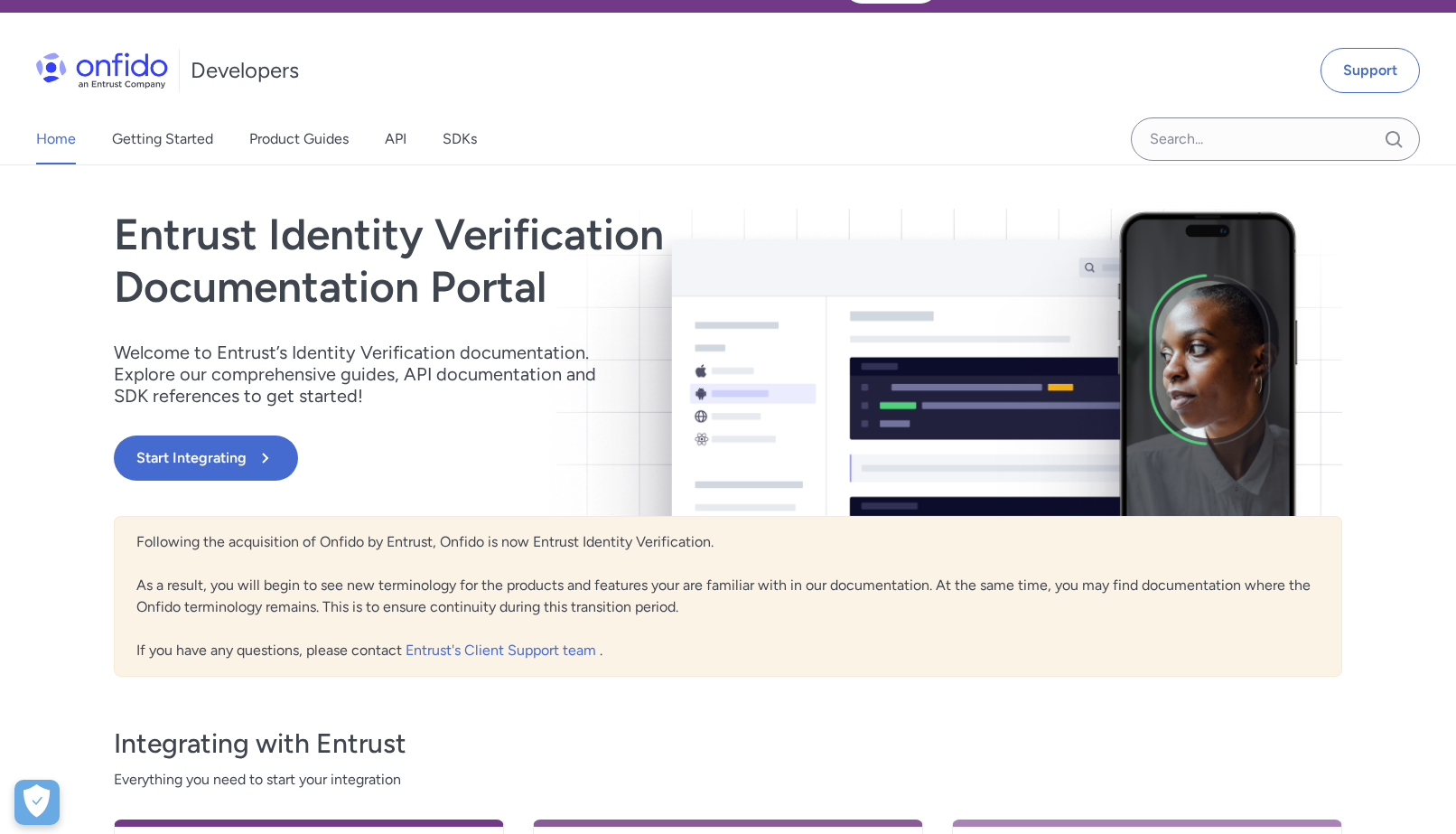
click at [378, 134] on div "Home Getting Started Product Guides API SDKs" at bounding box center [275, 139] width 549 height 50
click at [387, 137] on link "API" at bounding box center [395, 139] width 21 height 50
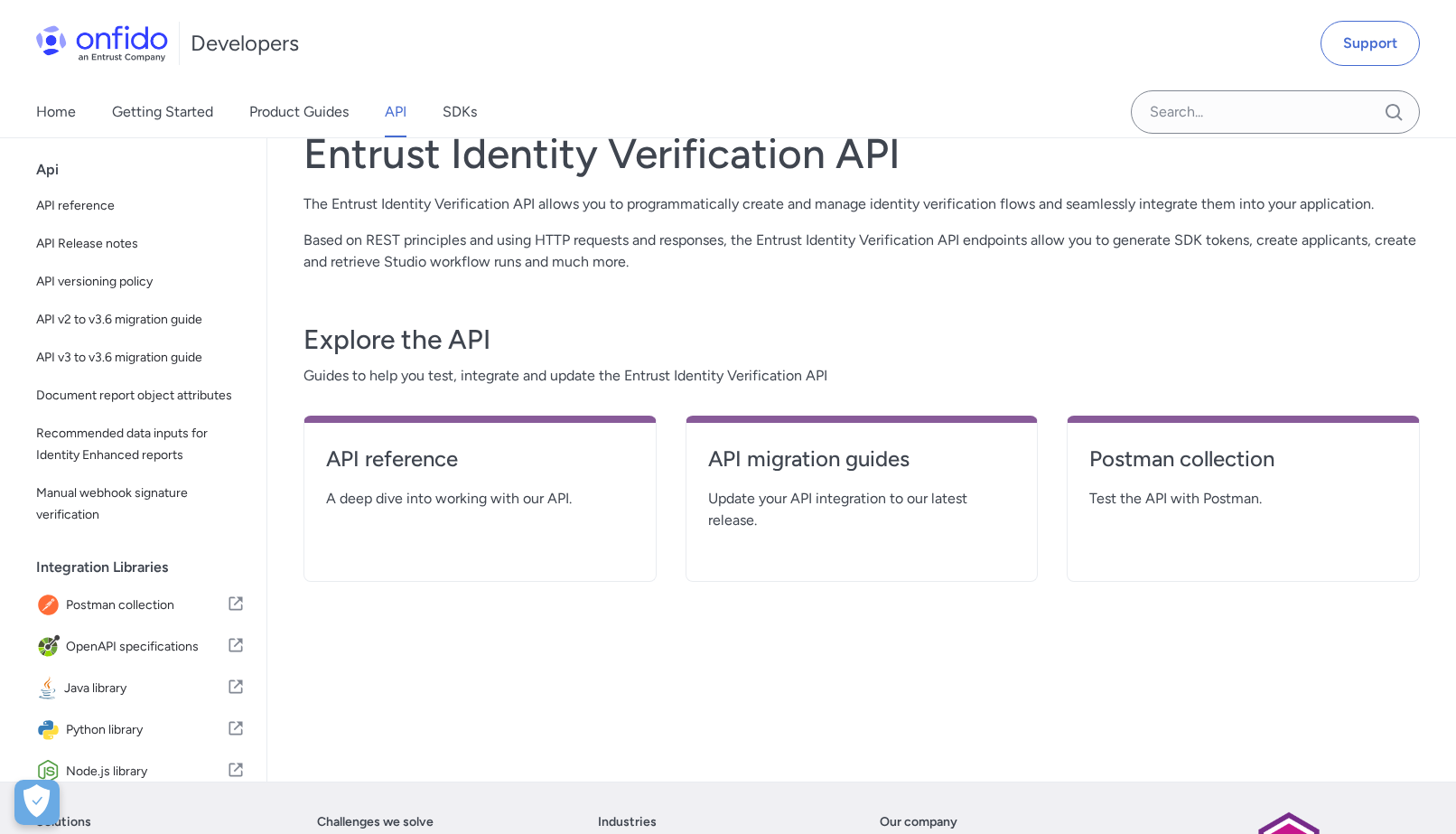
scroll to position [182, 0]
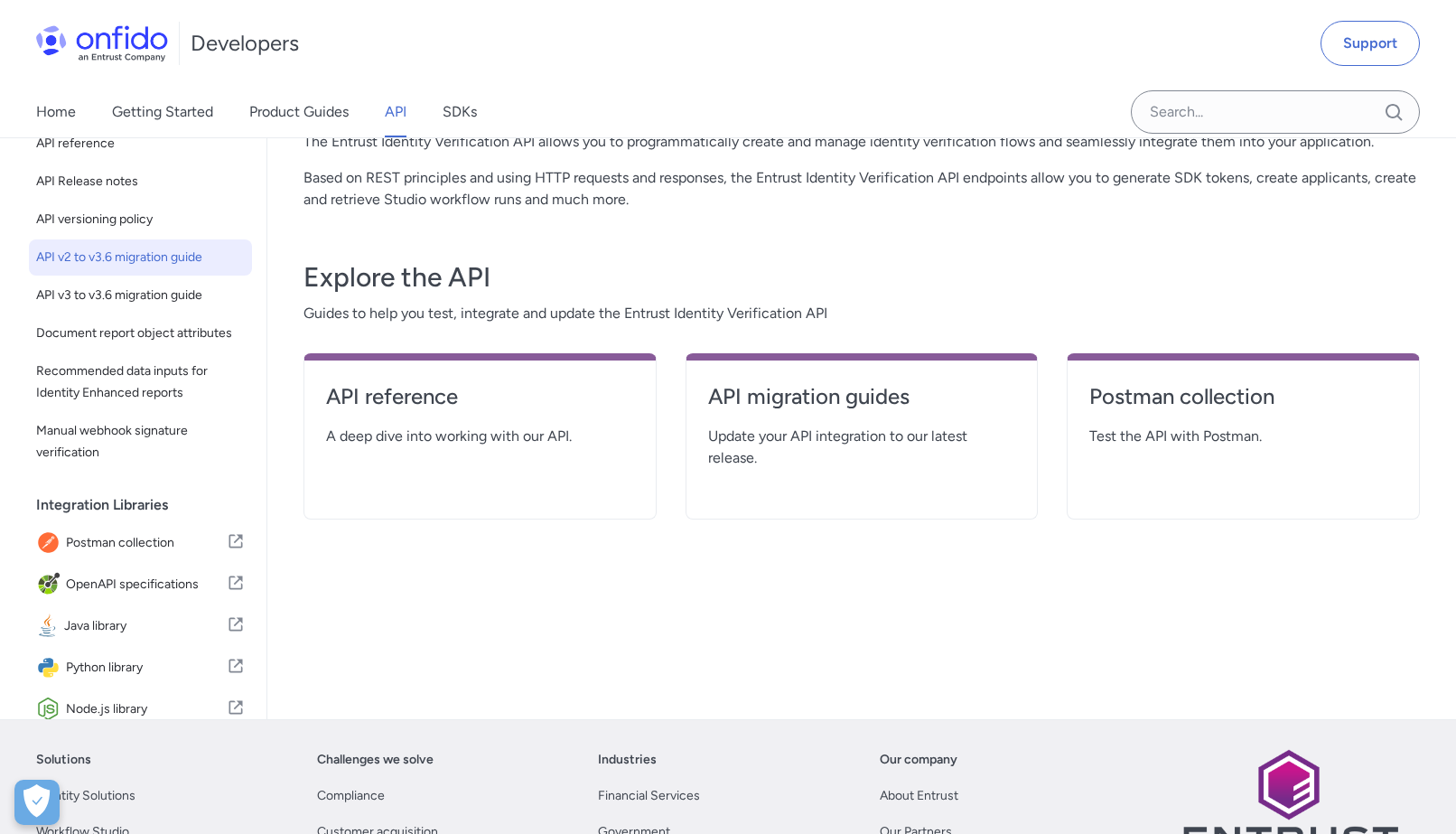
click at [163, 260] on span "API v2 to v3.6 migration guide" at bounding box center [141, 257] width 209 height 21
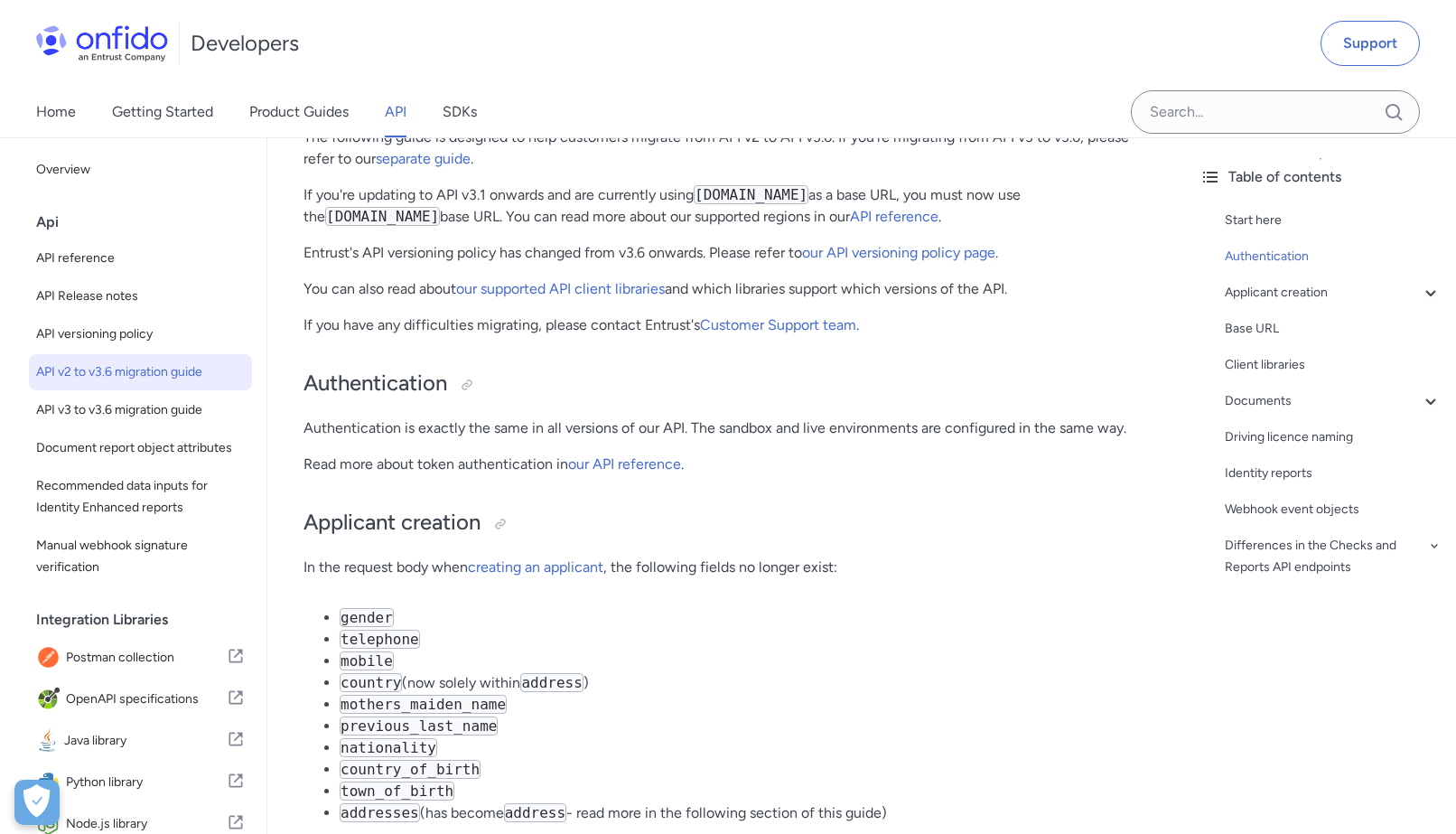
scroll to position [170, 0]
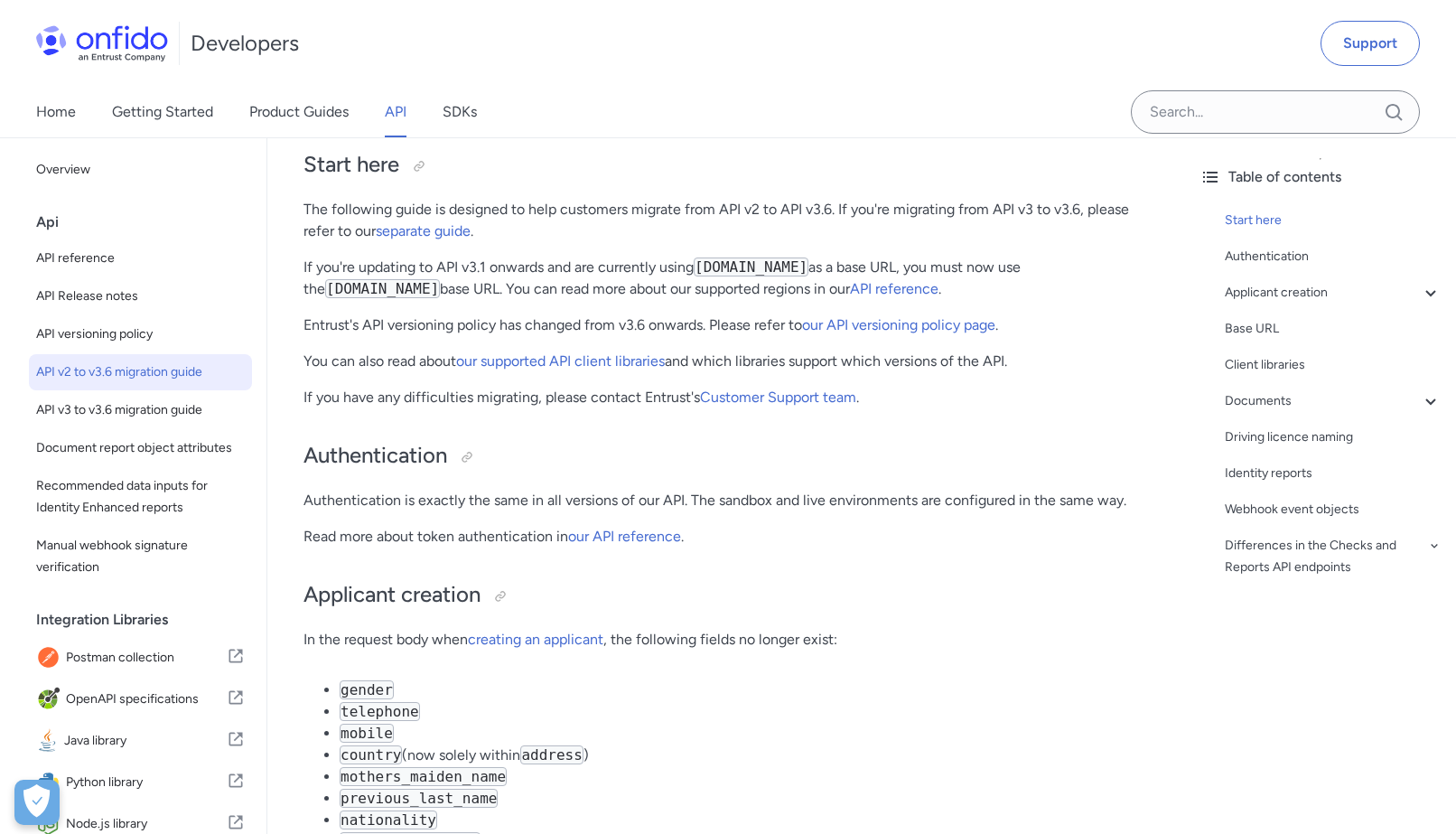
click at [403, 277] on p "If you're updating to API v3.1 onwards and are currently using [DOMAIN_NAME] as…" at bounding box center [726, 278] width 845 height 44
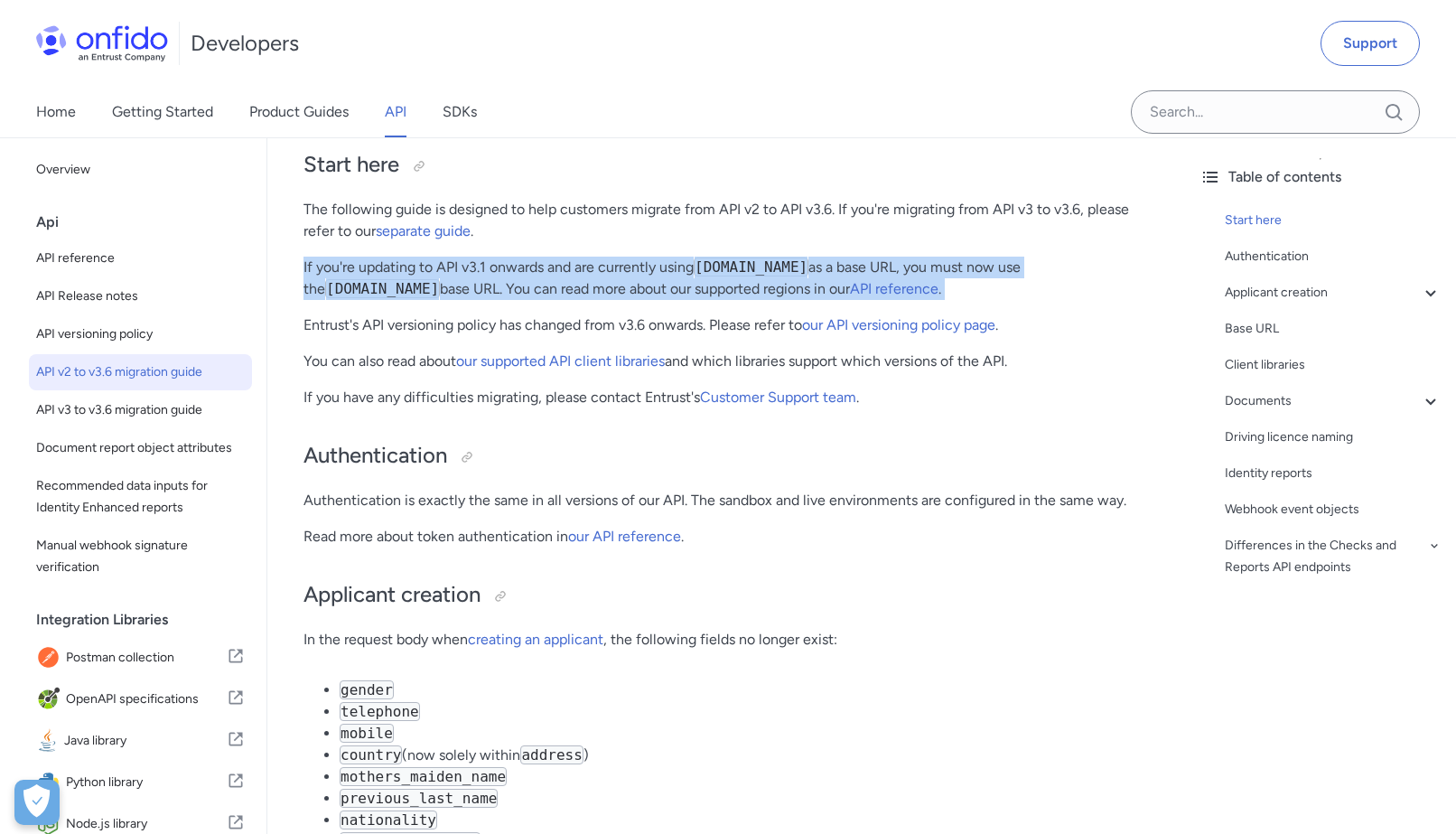
click at [403, 277] on p "If you're updating to API v3.1 onwards and are currently using [DOMAIN_NAME] as…" at bounding box center [726, 278] width 845 height 44
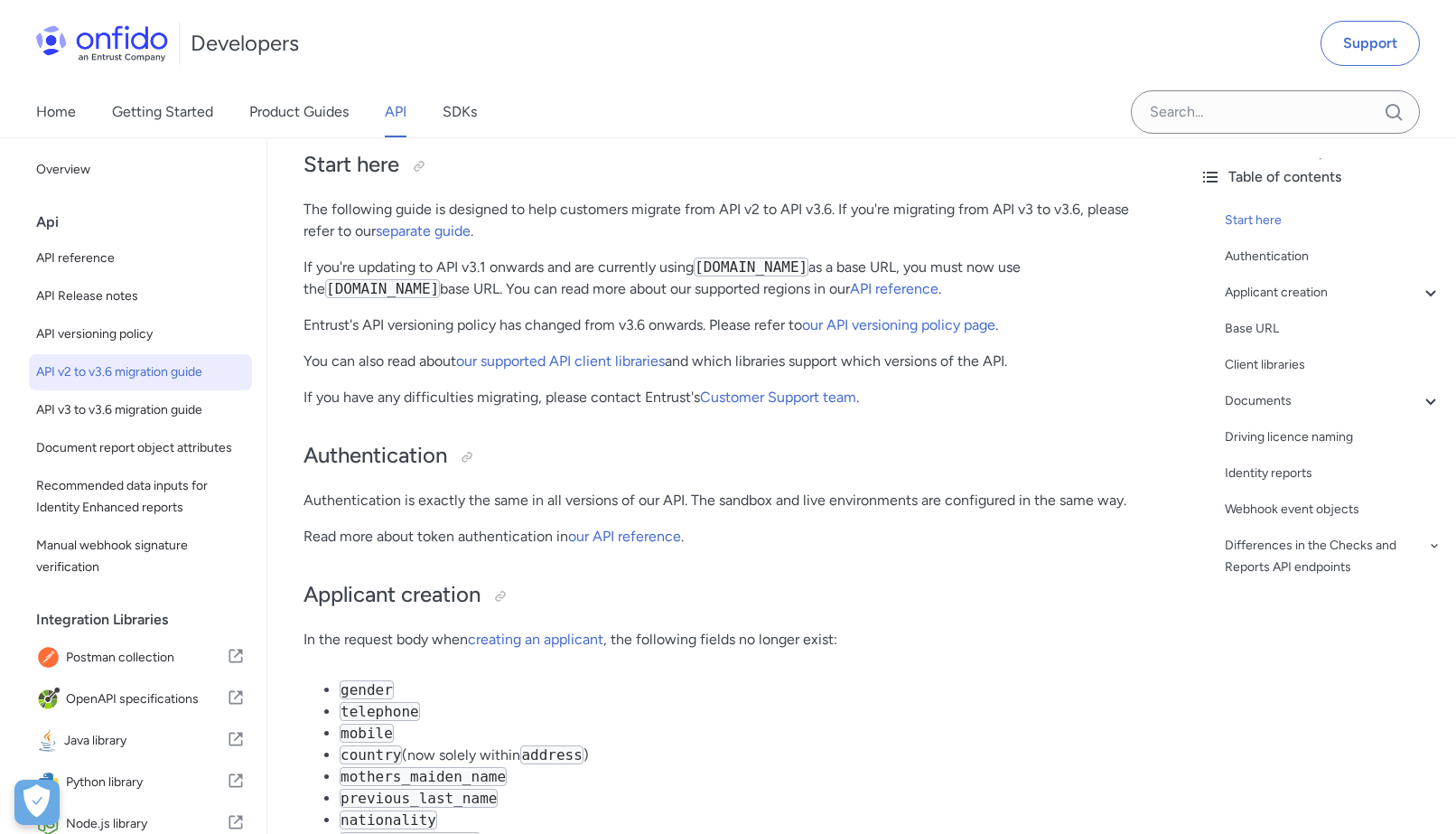
click at [533, 282] on p "If you're updating to API v3.1 onwards and are currently using [DOMAIN_NAME] as…" at bounding box center [726, 278] width 845 height 44
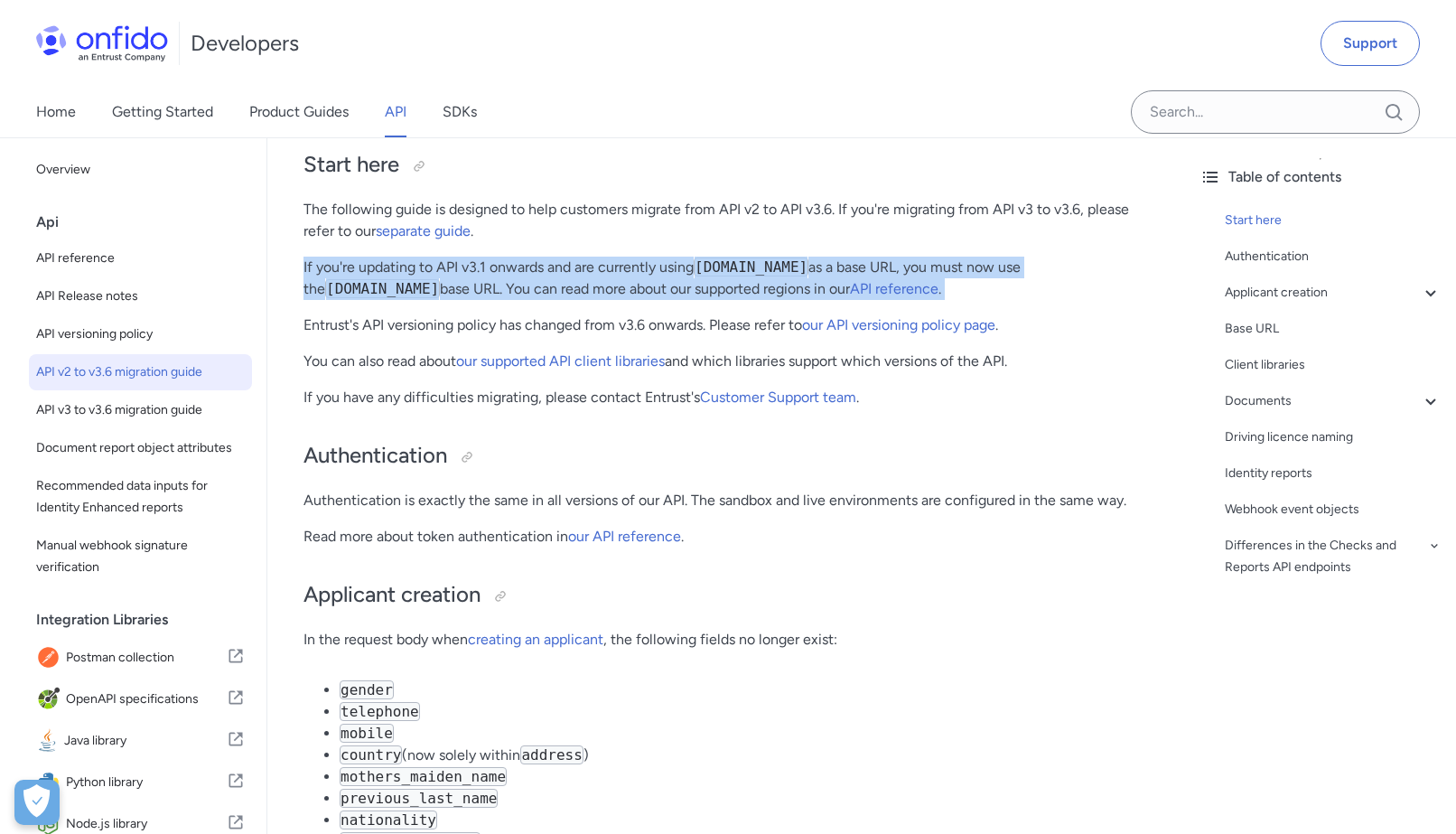
click at [533, 282] on p "If you're updating to API v3.1 onwards and are currently using [DOMAIN_NAME] as…" at bounding box center [726, 278] width 845 height 44
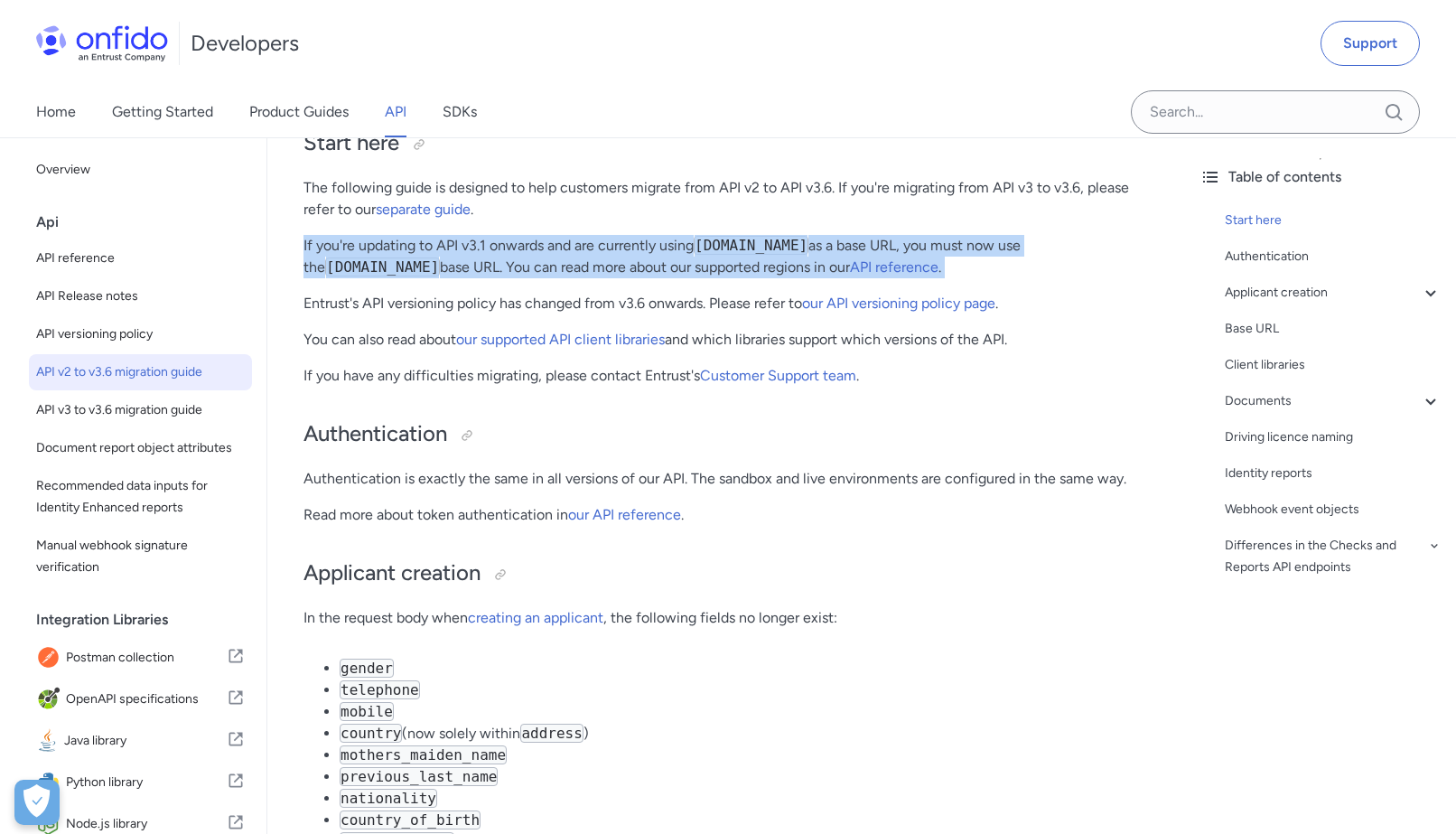
scroll to position [195, 0]
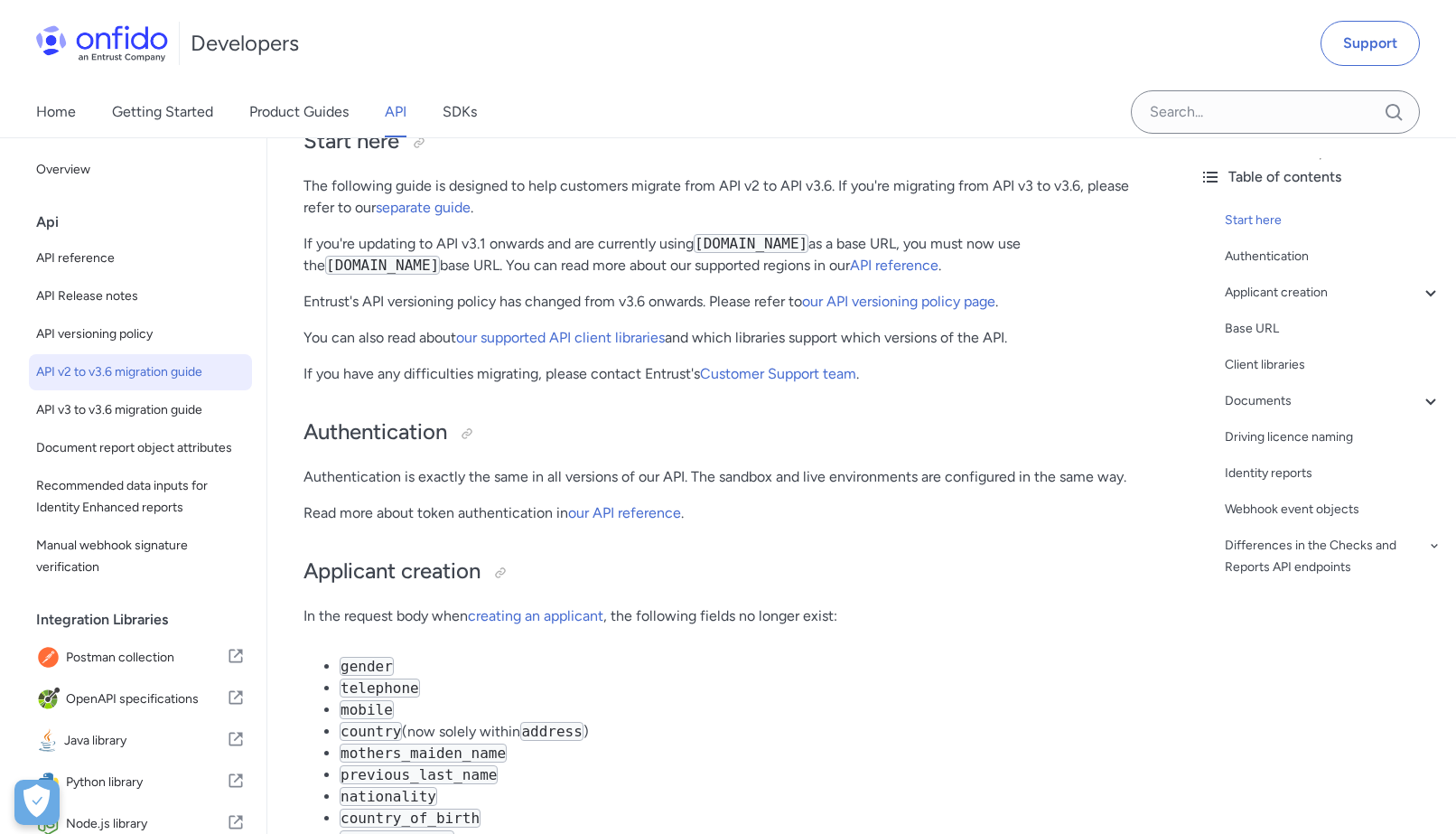
click at [496, 308] on p "Entrust's API versioning policy has changed from v3.6 onwards. Please refer to …" at bounding box center [726, 301] width 845 height 21
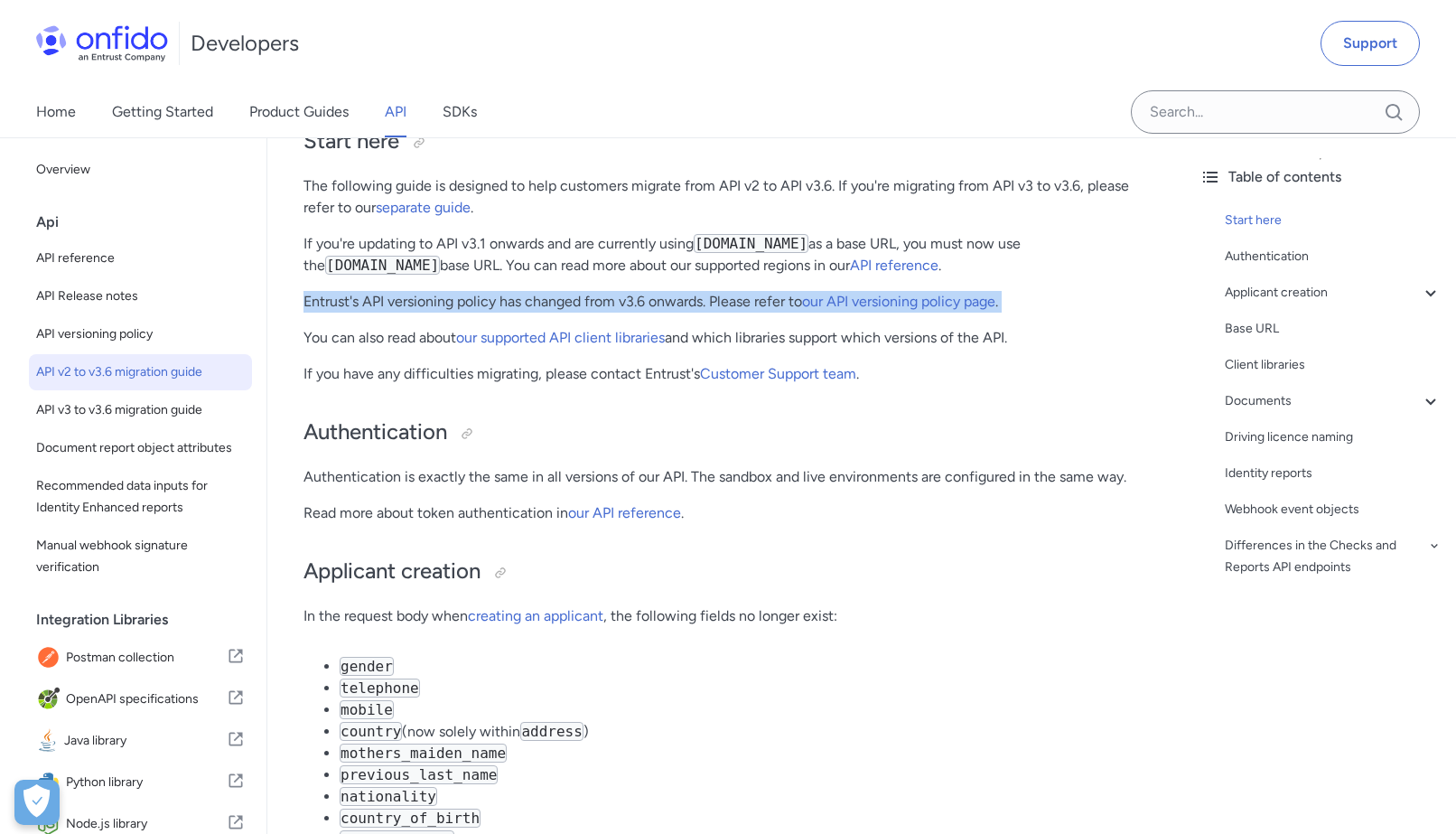
click at [496, 308] on p "Entrust's API versioning policy has changed from v3.6 onwards. Please refer to …" at bounding box center [726, 301] width 845 height 21
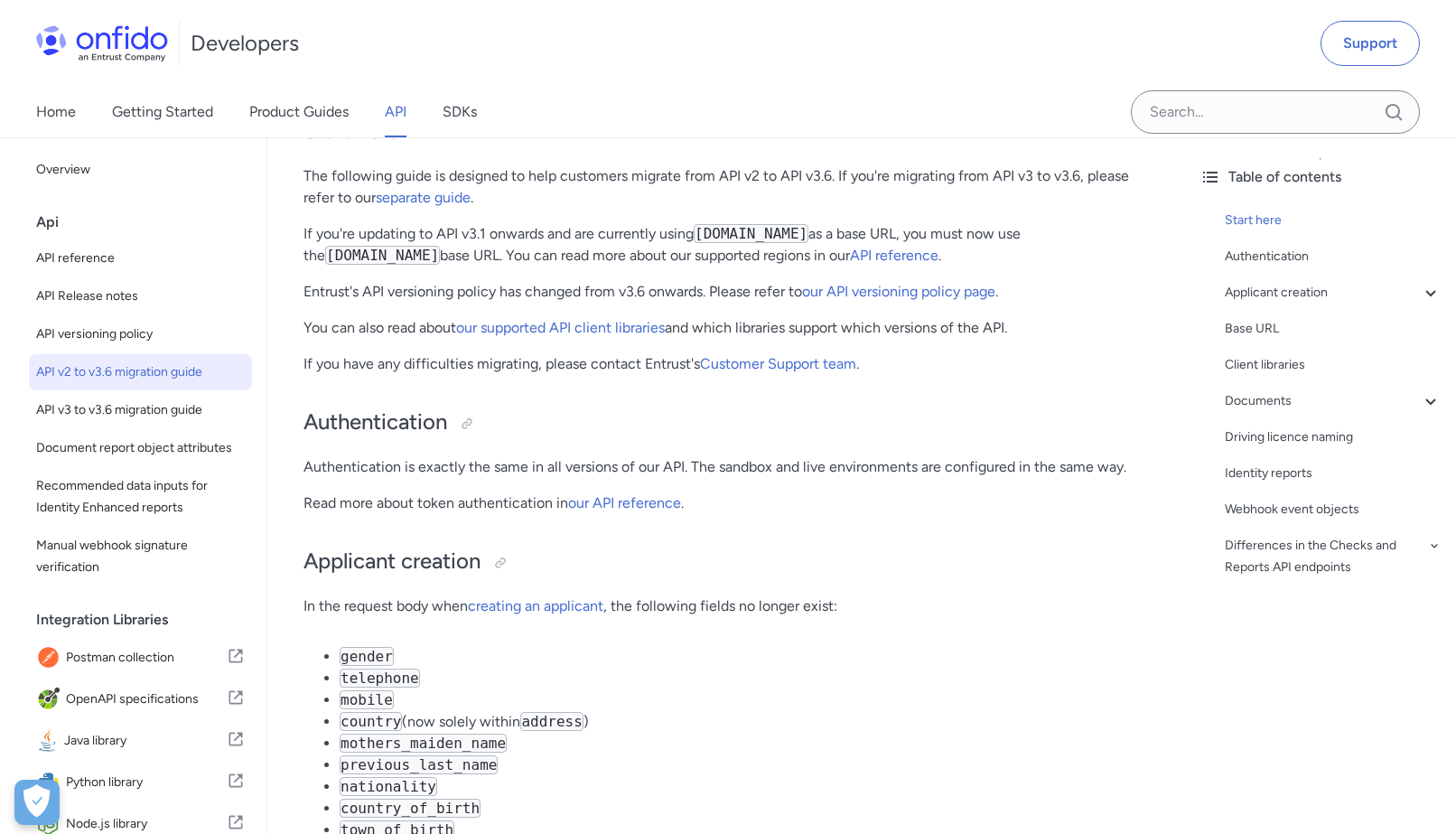
click at [434, 333] on p "You can also read about our supported API client libraries and which libraries …" at bounding box center [726, 328] width 845 height 21
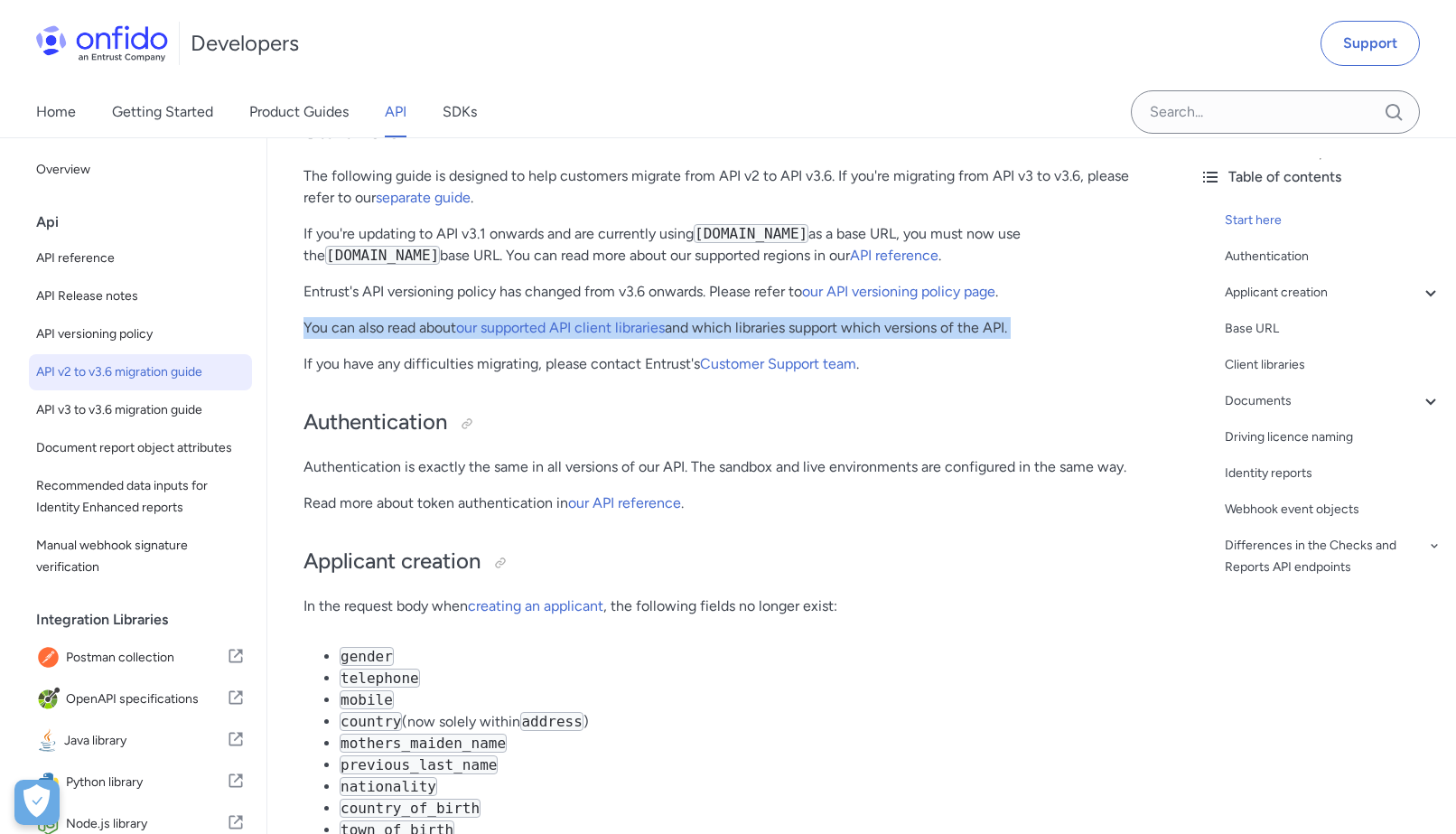
click at [434, 333] on p "You can also read about our supported API client libraries and which libraries …" at bounding box center [726, 328] width 845 height 21
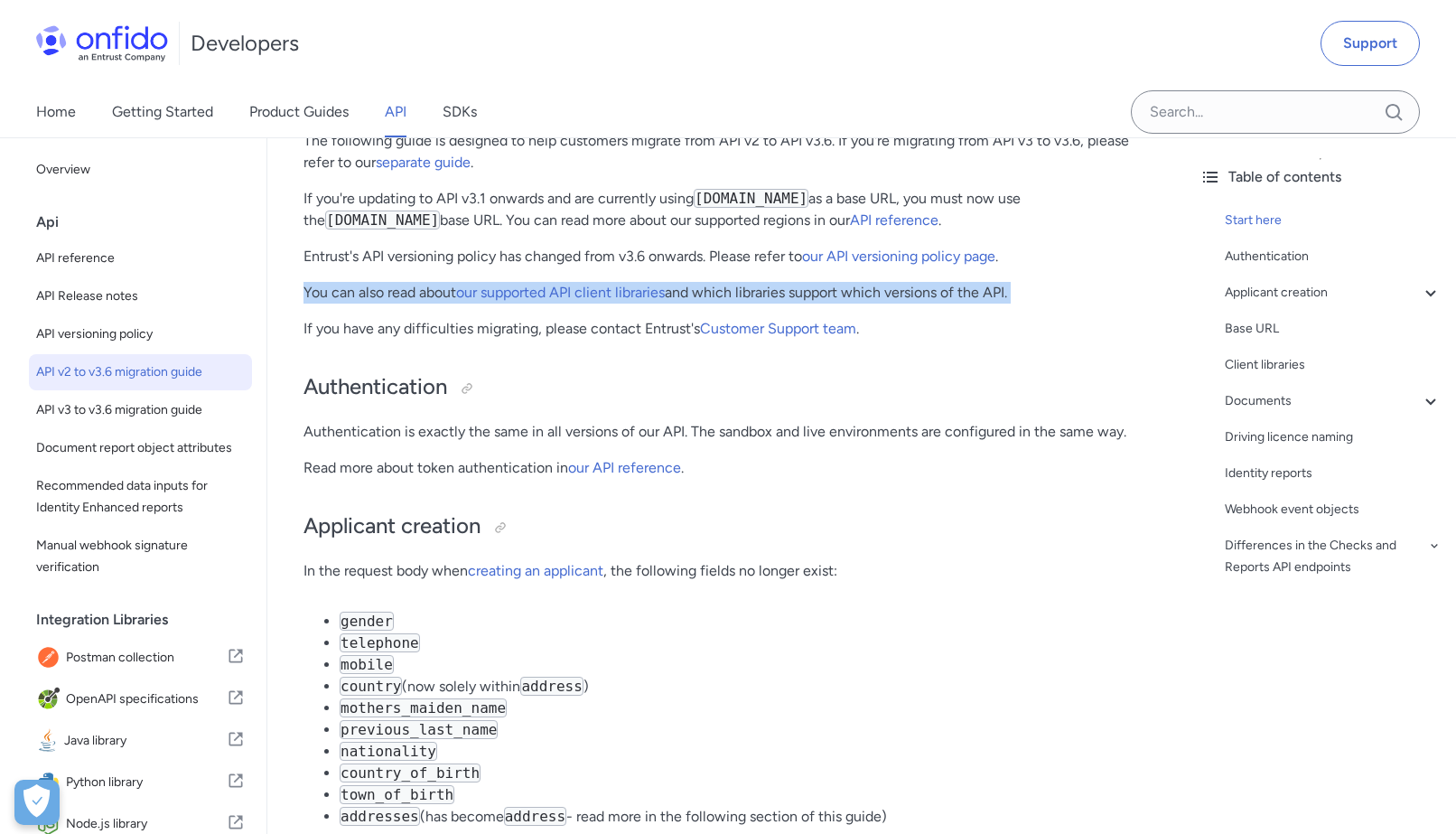
scroll to position [240, 0]
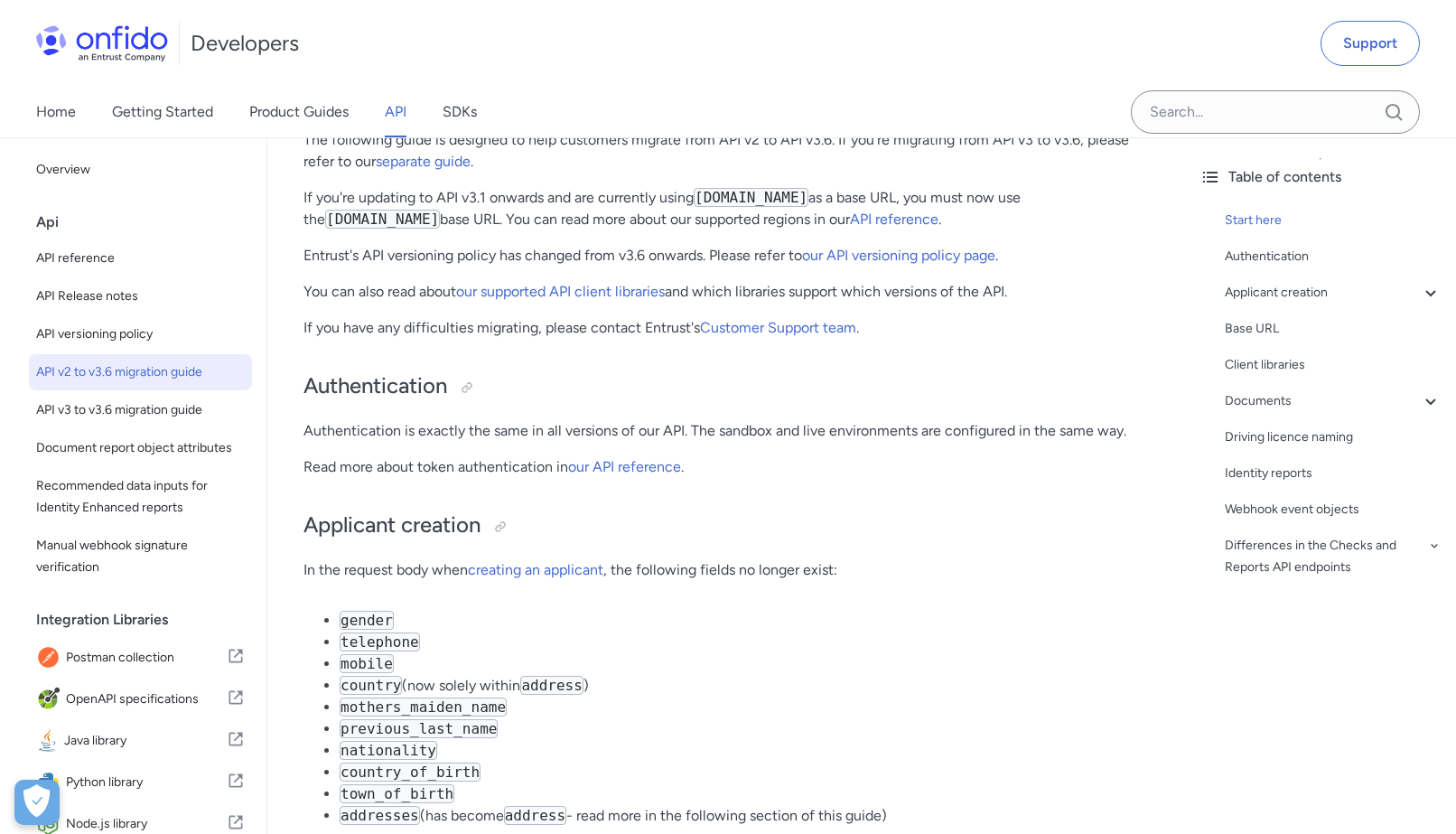
click at [434, 333] on p "If you have any difficulties migrating, please contact Entrust's Customer Suppo…" at bounding box center [726, 328] width 845 height 21
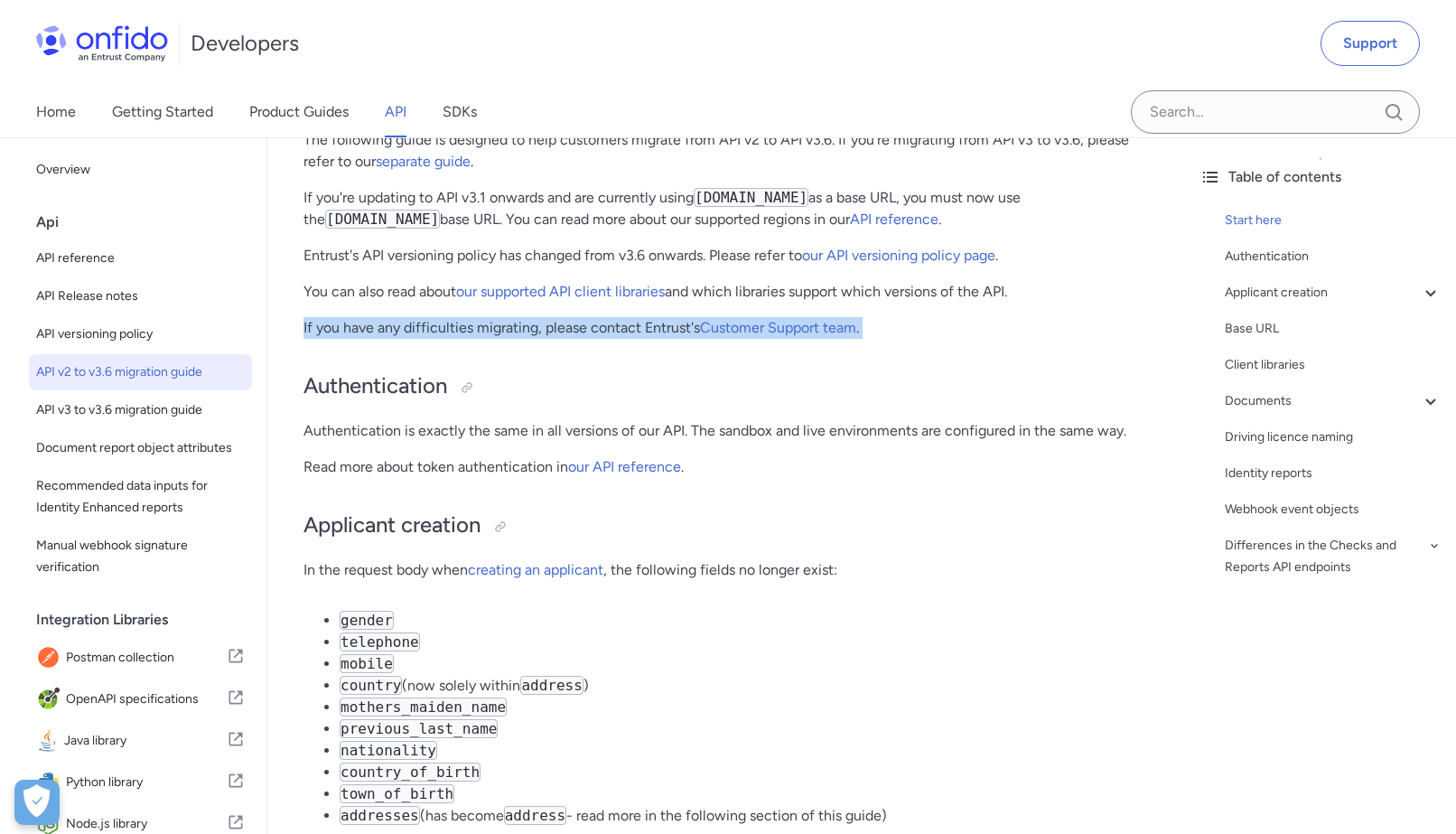
click at [434, 333] on p "If you have any difficulties migrating, please contact Entrust's Customer Suppo…" at bounding box center [726, 328] width 845 height 21
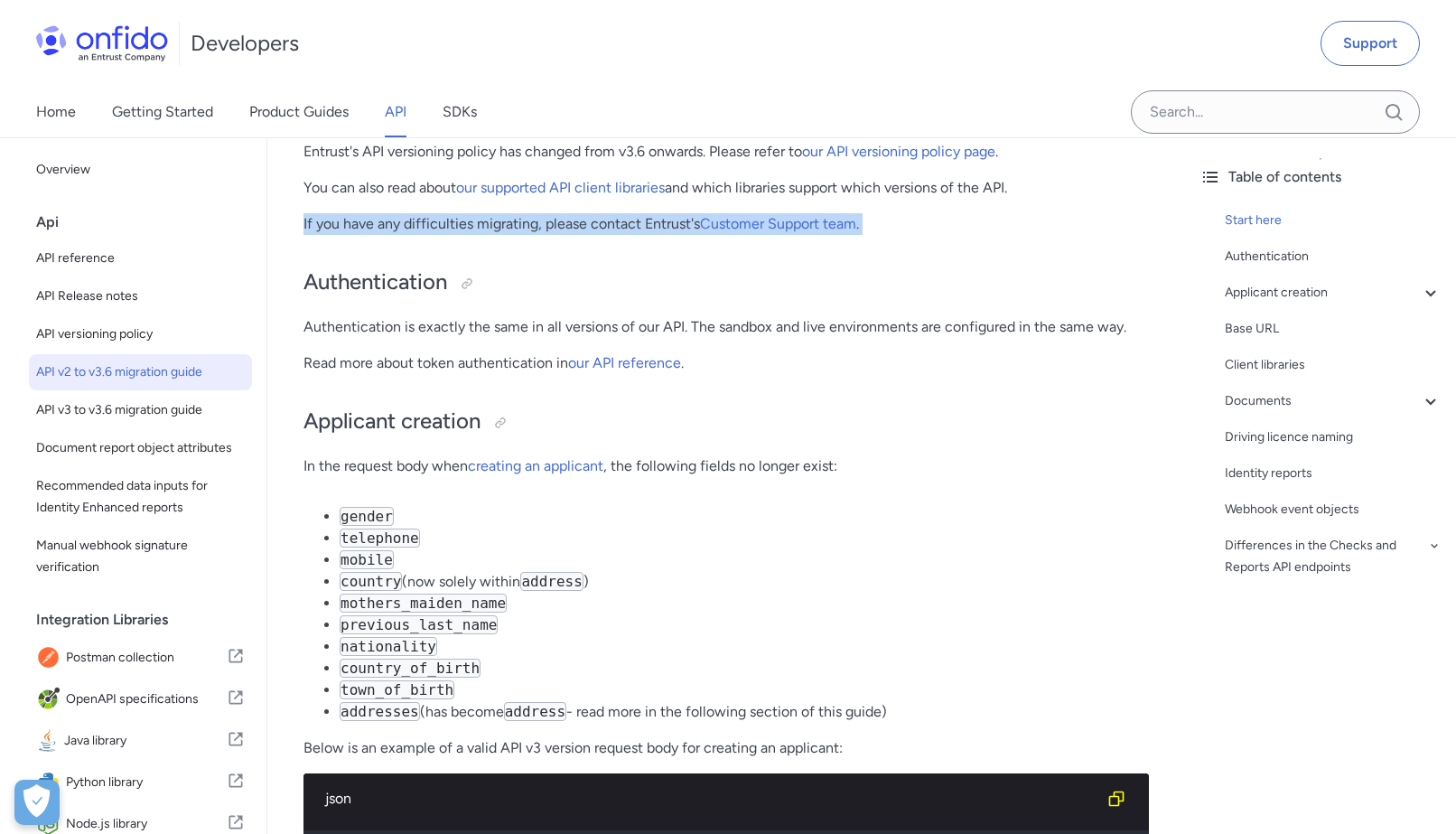
scroll to position [351, 0]
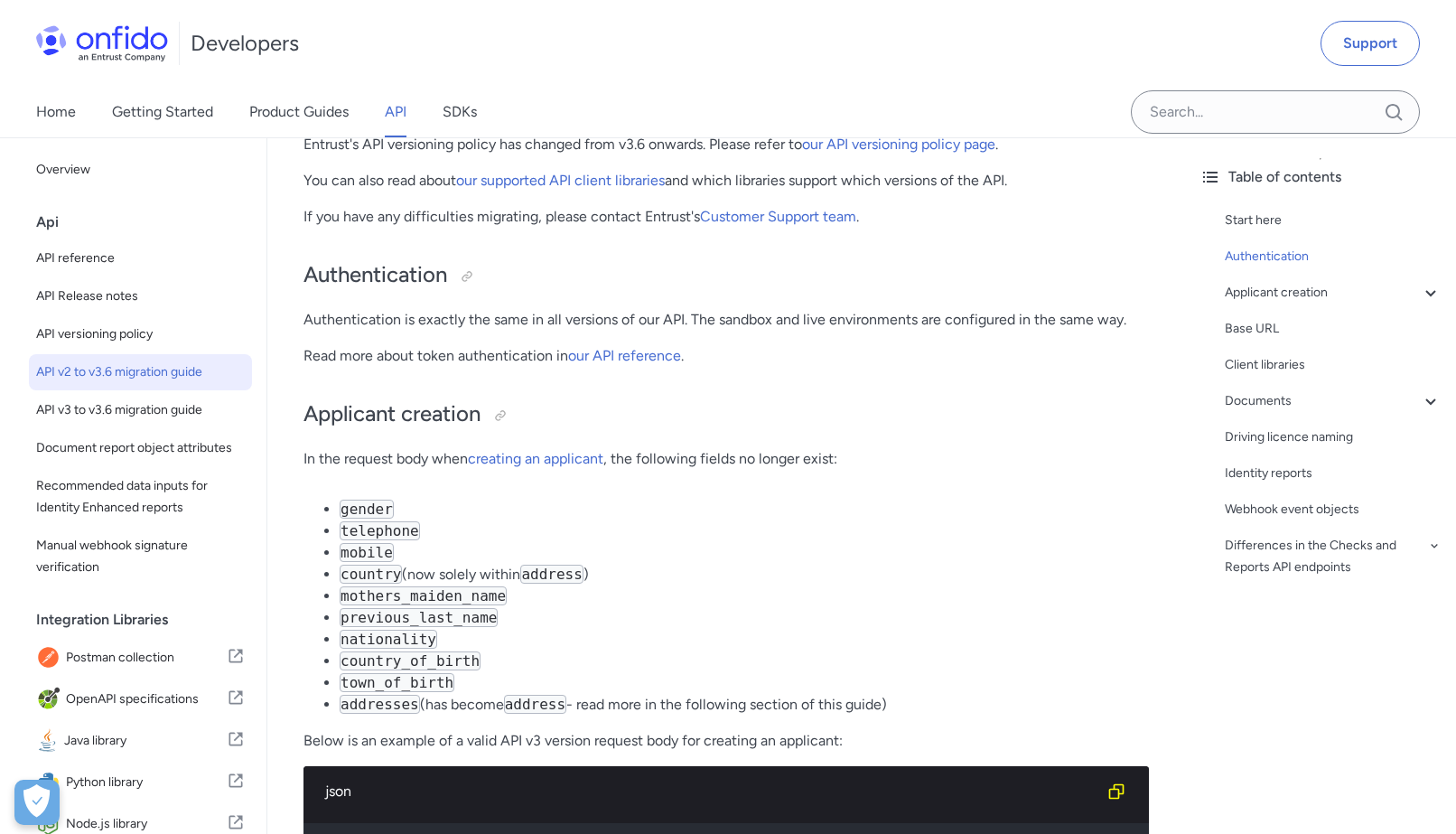
click at [432, 319] on p "Authentication is exactly the same in all versions of our API. The sandbox and …" at bounding box center [726, 319] width 845 height 21
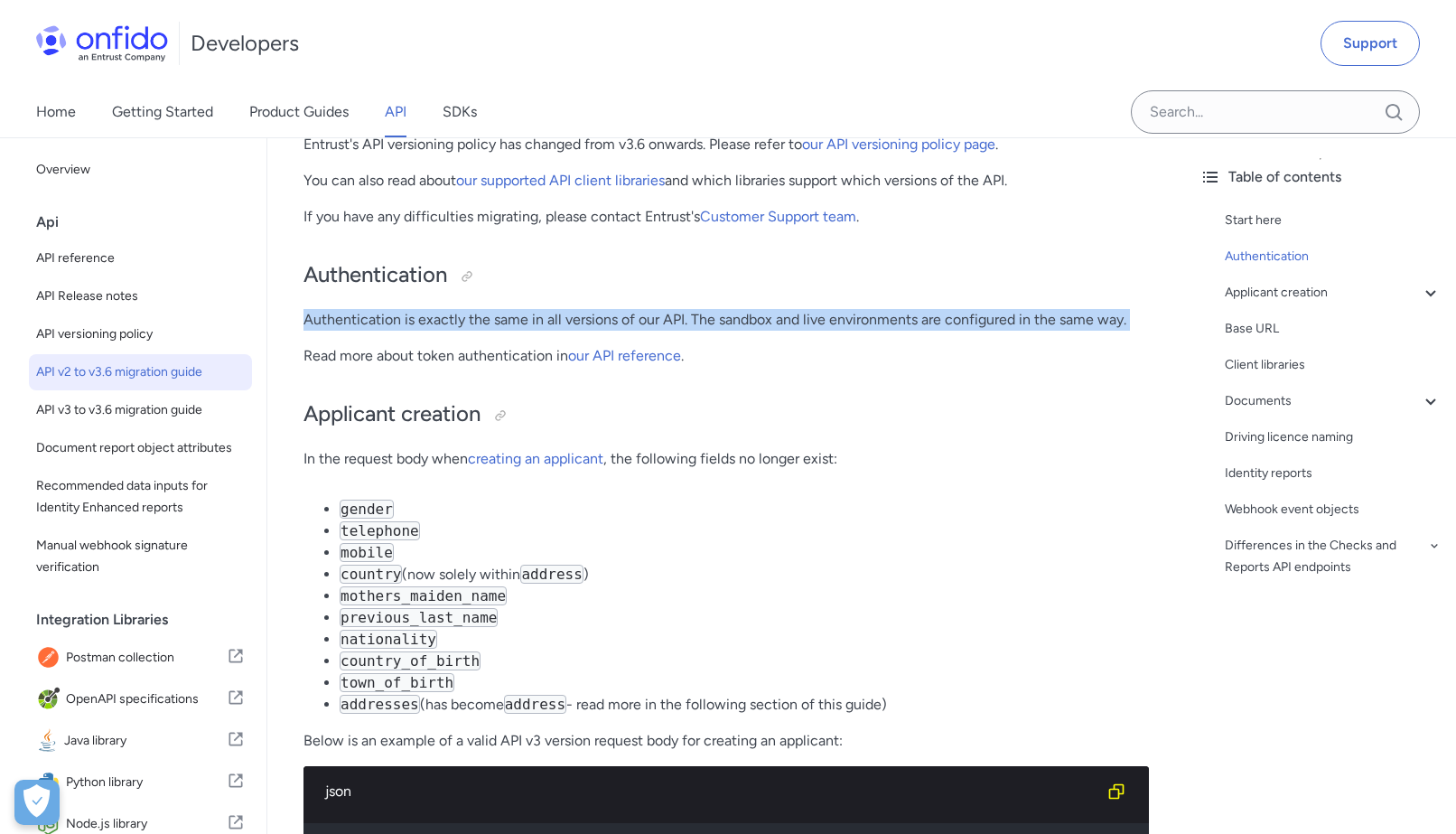
click at [432, 319] on p "Authentication is exactly the same in all versions of our API. The sandbox and …" at bounding box center [726, 319] width 845 height 21
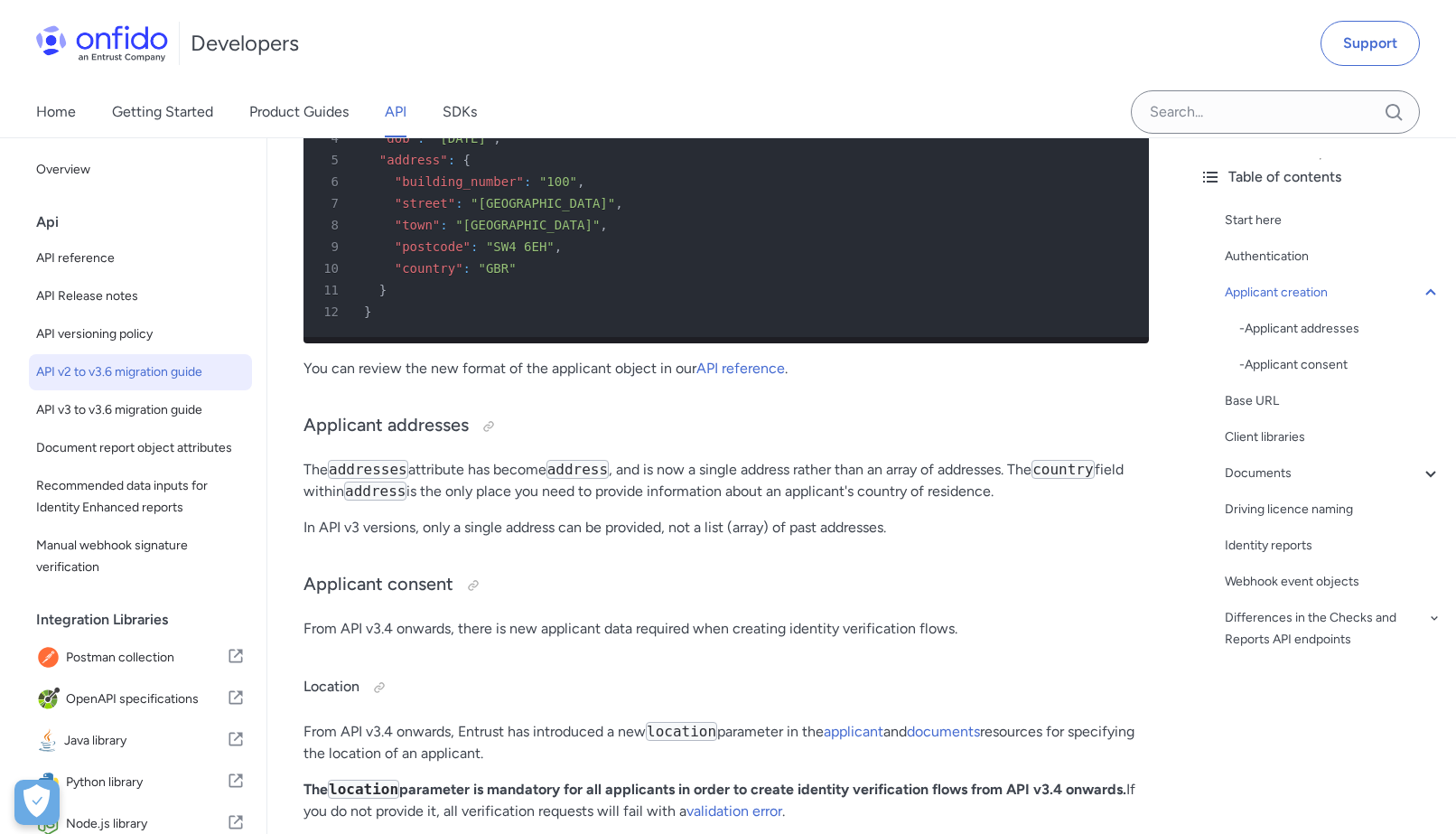
scroll to position [1142, 0]
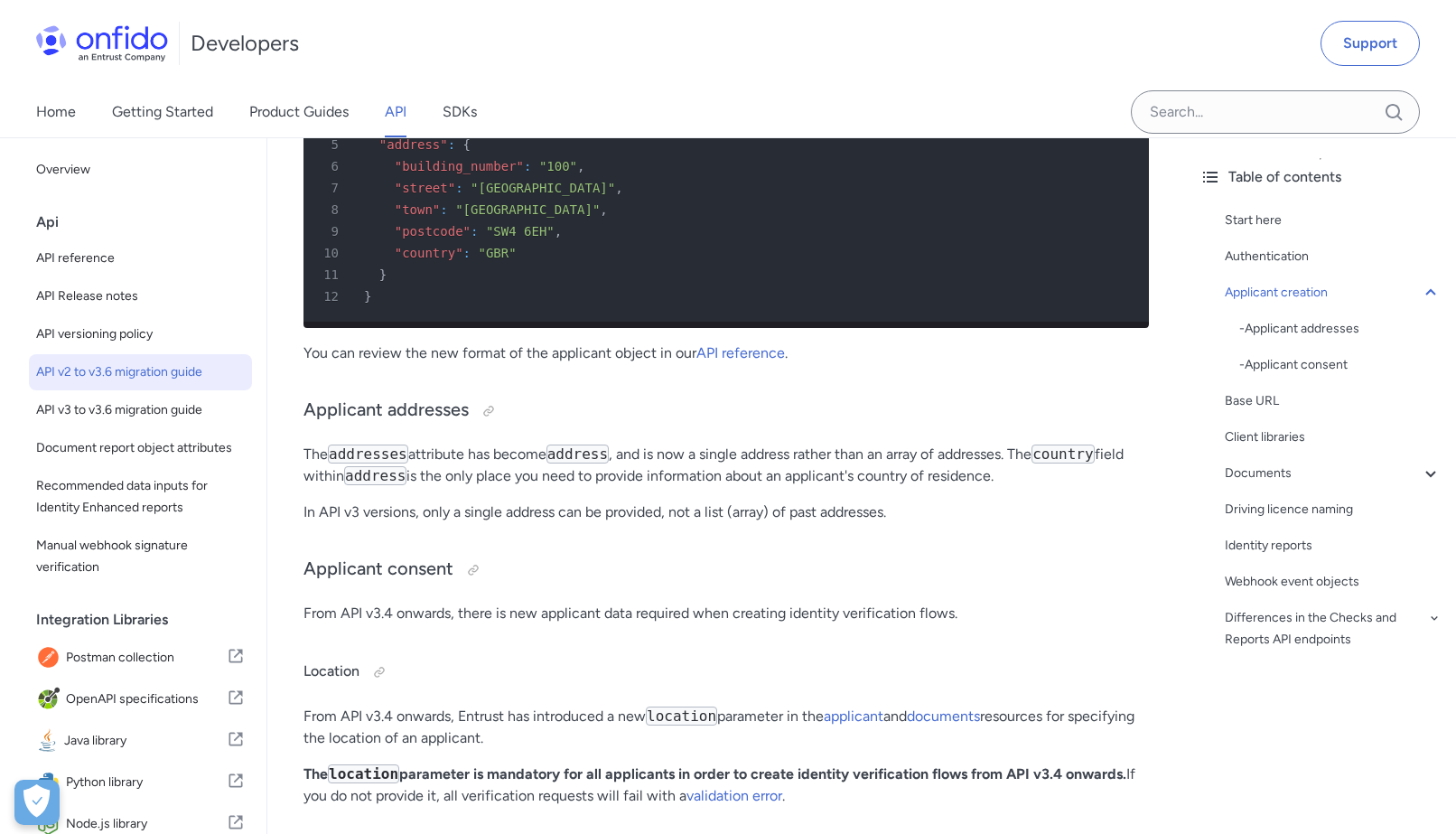
drag, startPoint x: 1031, startPoint y: 476, endPoint x: 306, endPoint y: 448, distance: 725.5
click at [306, 449] on p "The addresses attribute has become address , and is now a single address rather…" at bounding box center [726, 464] width 845 height 44
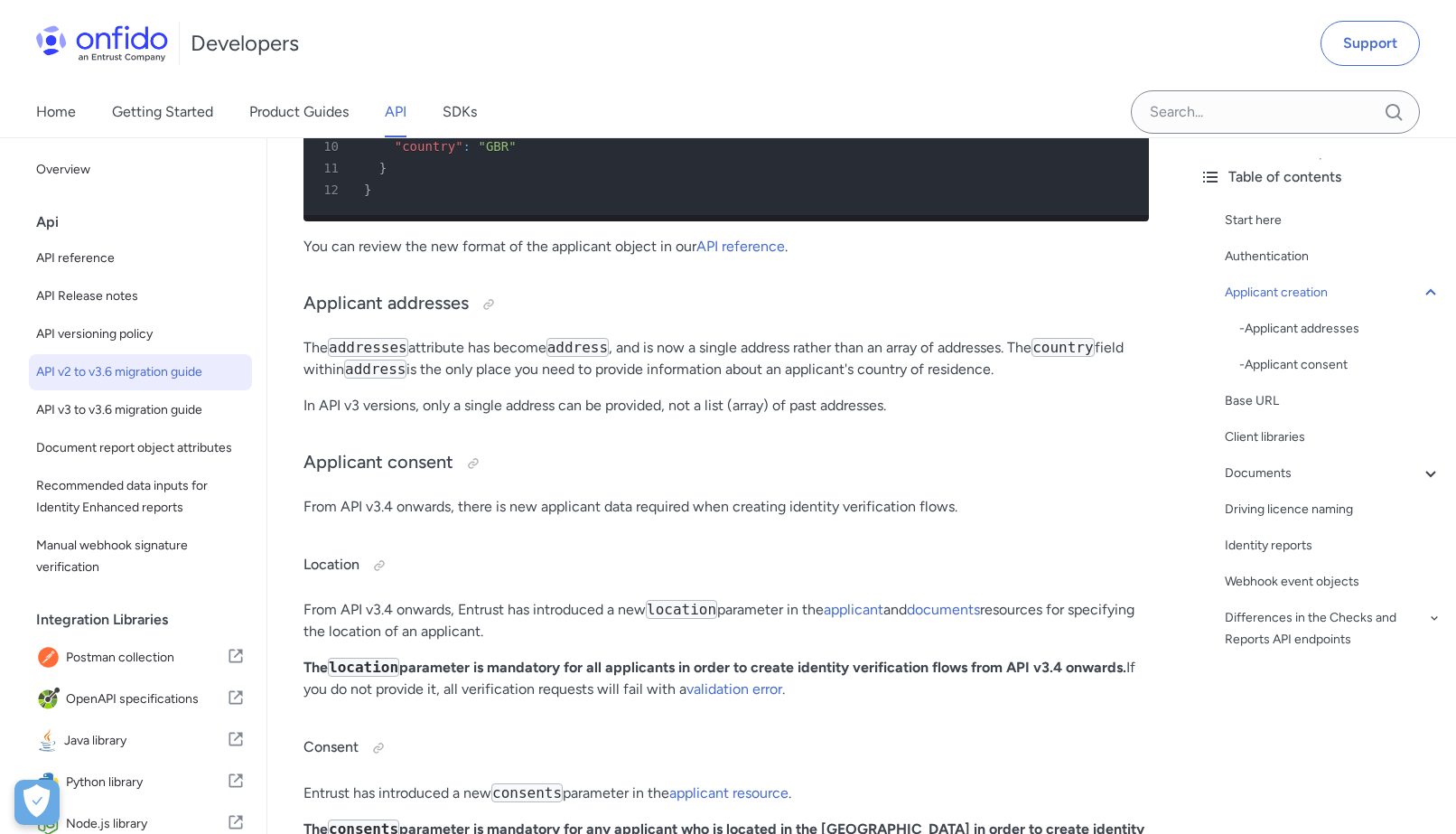
scroll to position [1252, 0]
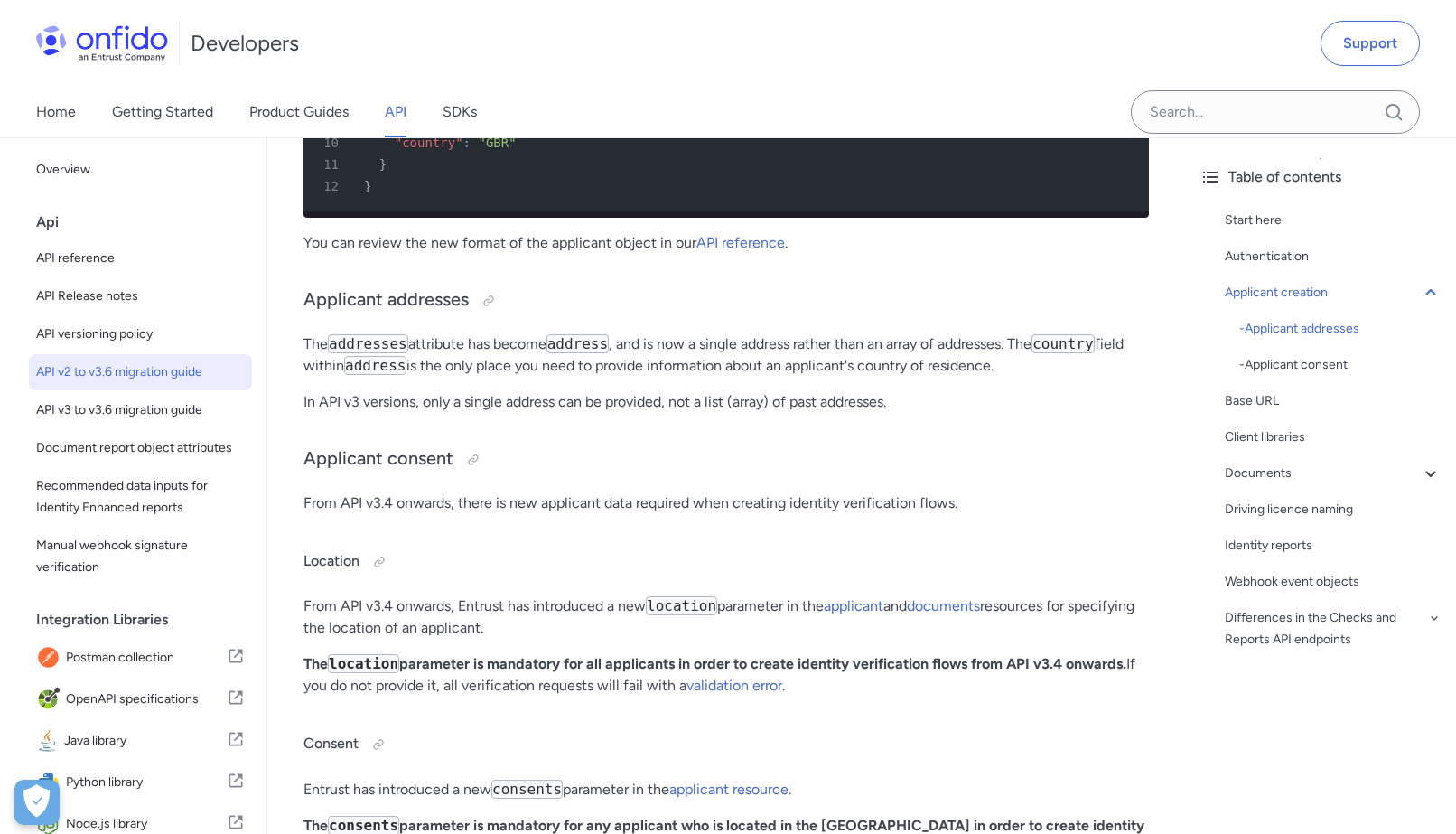
click at [341, 508] on p "From API v3.4 onwards, there is new applicant data required when creating ident…" at bounding box center [726, 503] width 845 height 21
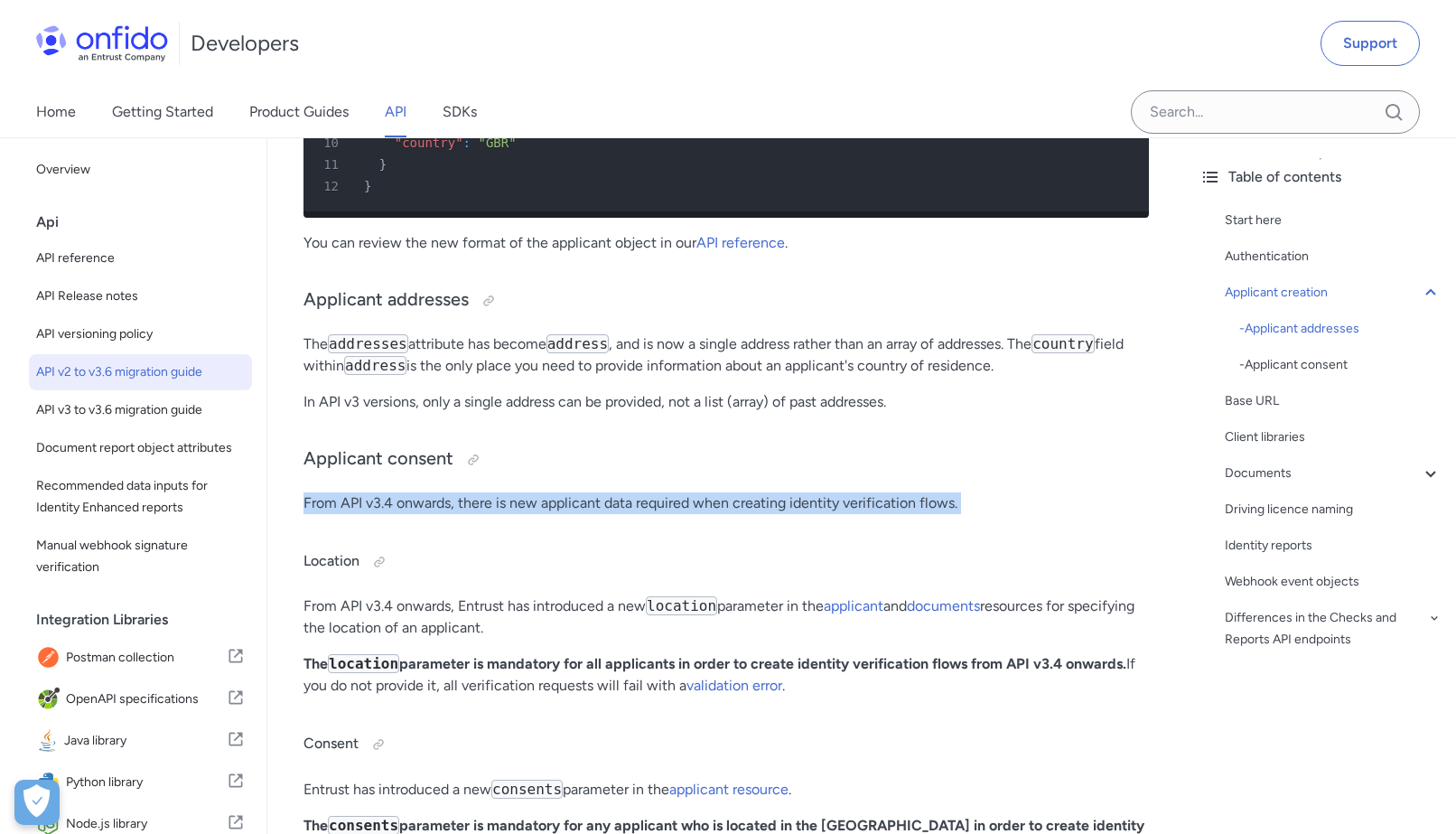
click at [341, 508] on p "From API v3.4 onwards, there is new applicant data required when creating ident…" at bounding box center [726, 503] width 845 height 21
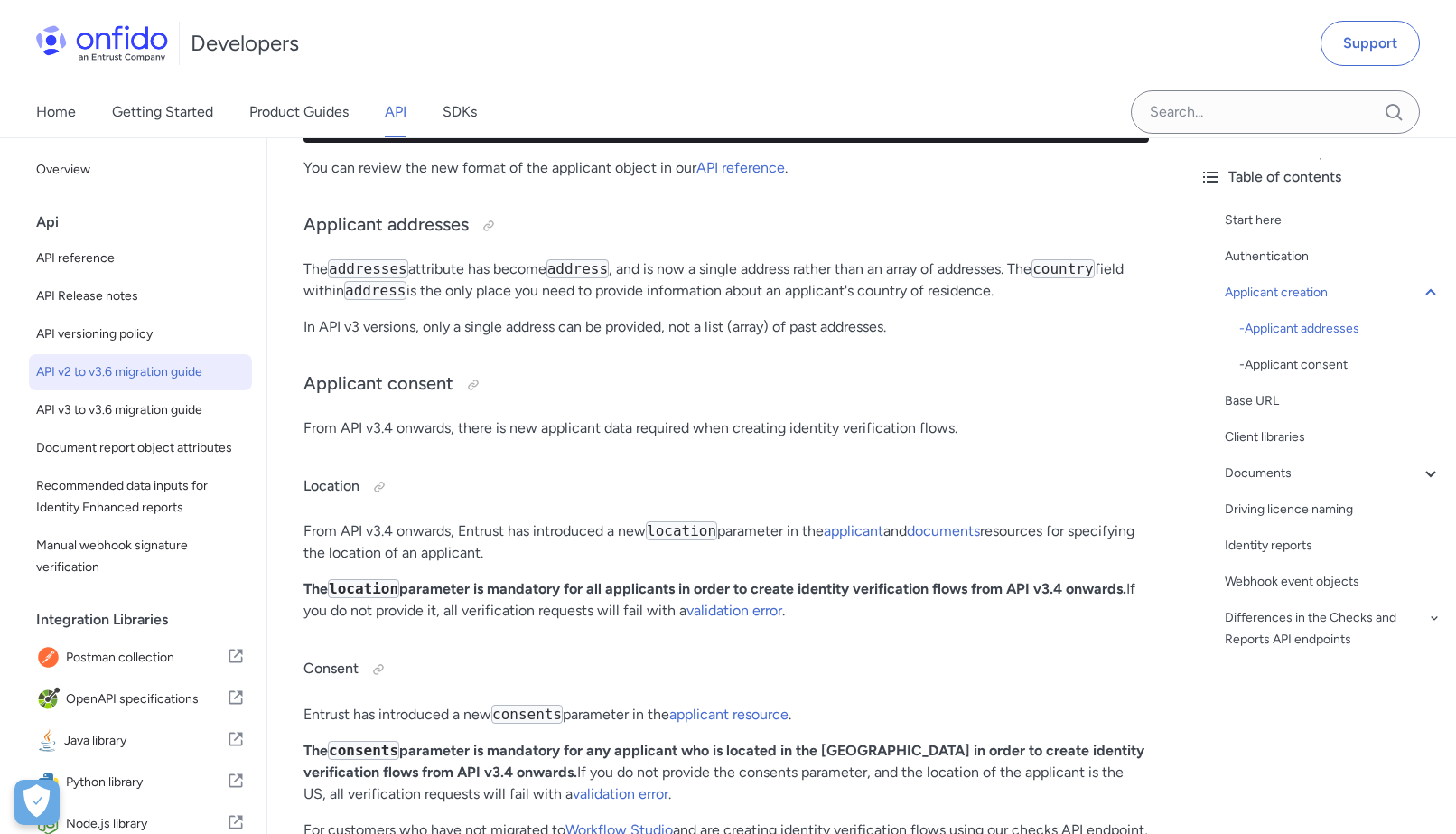
scroll to position [1339, 0]
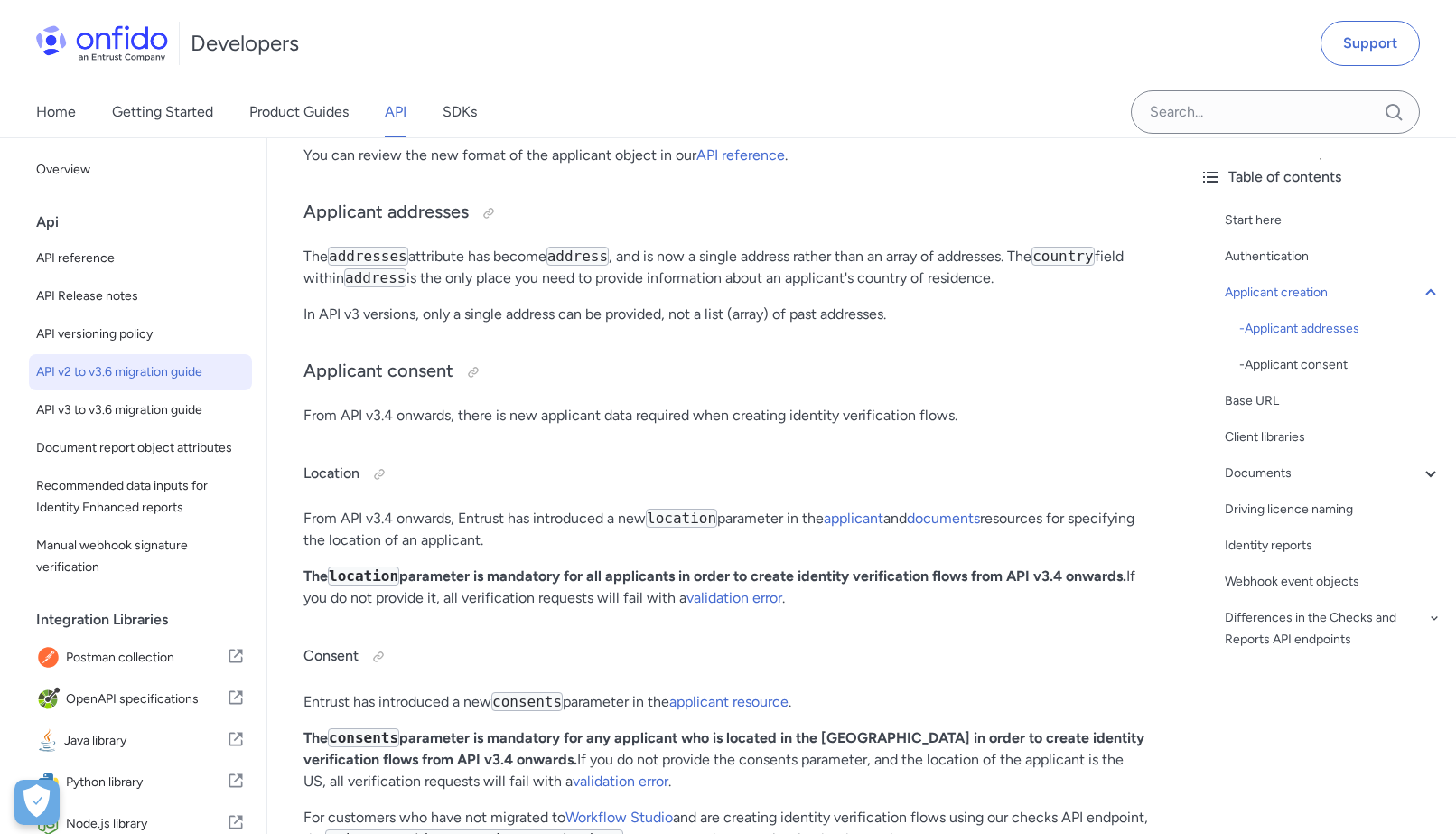
click at [364, 534] on p "From API v3.4 onwards, Entrust has introduced a new location parameter in the a…" at bounding box center [726, 529] width 845 height 44
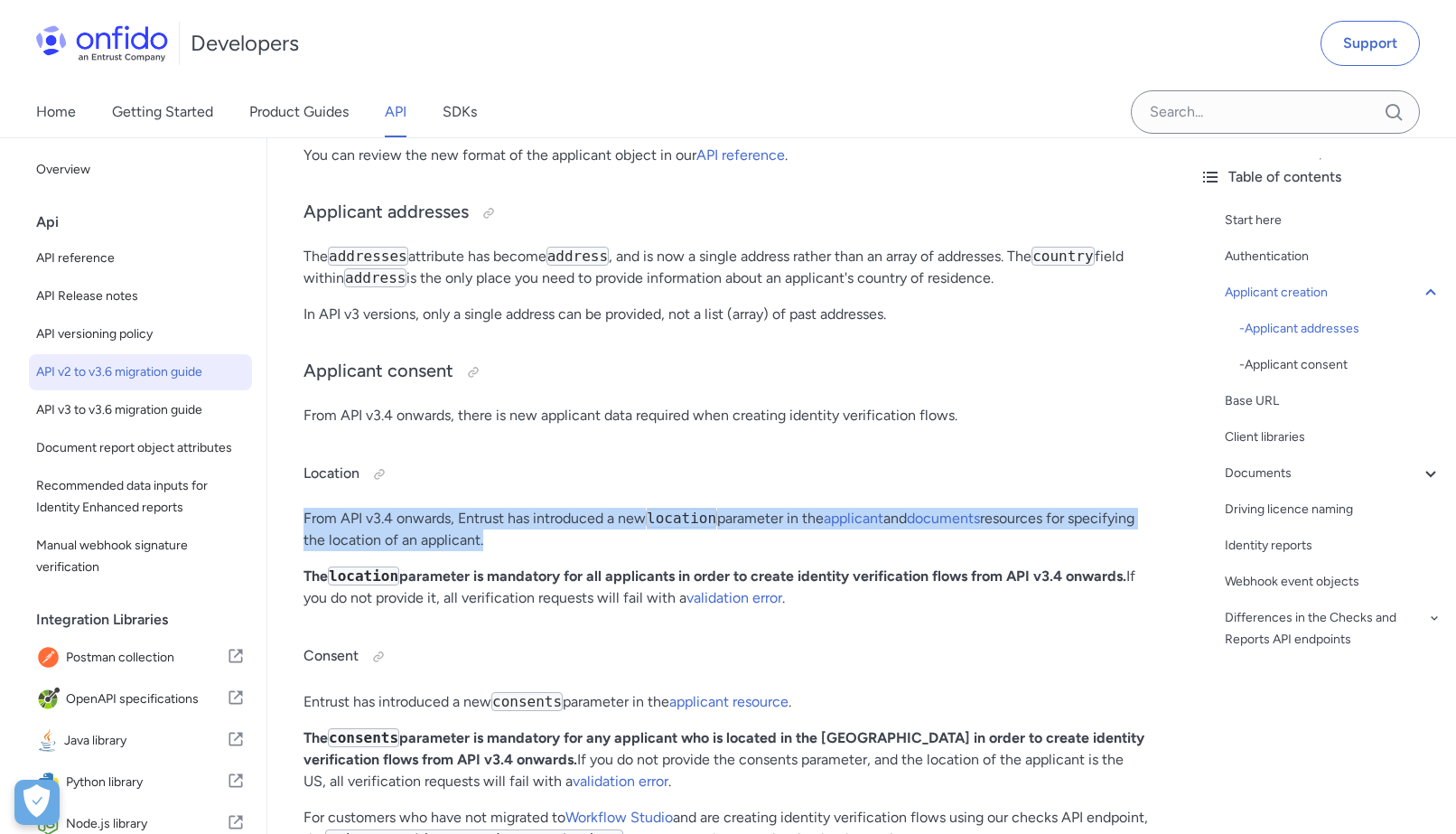
click at [364, 534] on p "From API v3.4 onwards, Entrust has introduced a new location parameter in the a…" at bounding box center [726, 529] width 845 height 44
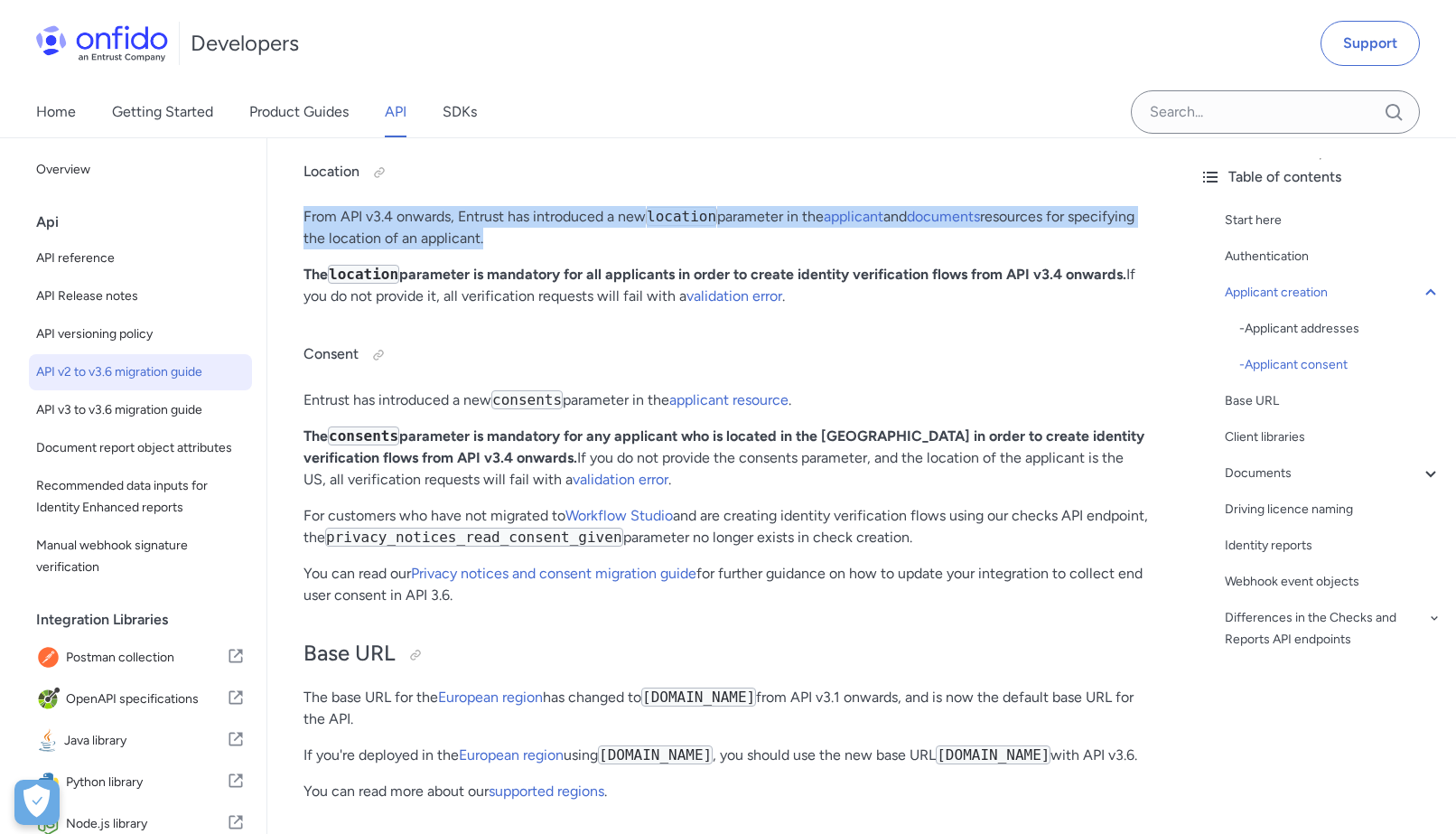
scroll to position [1732, 0]
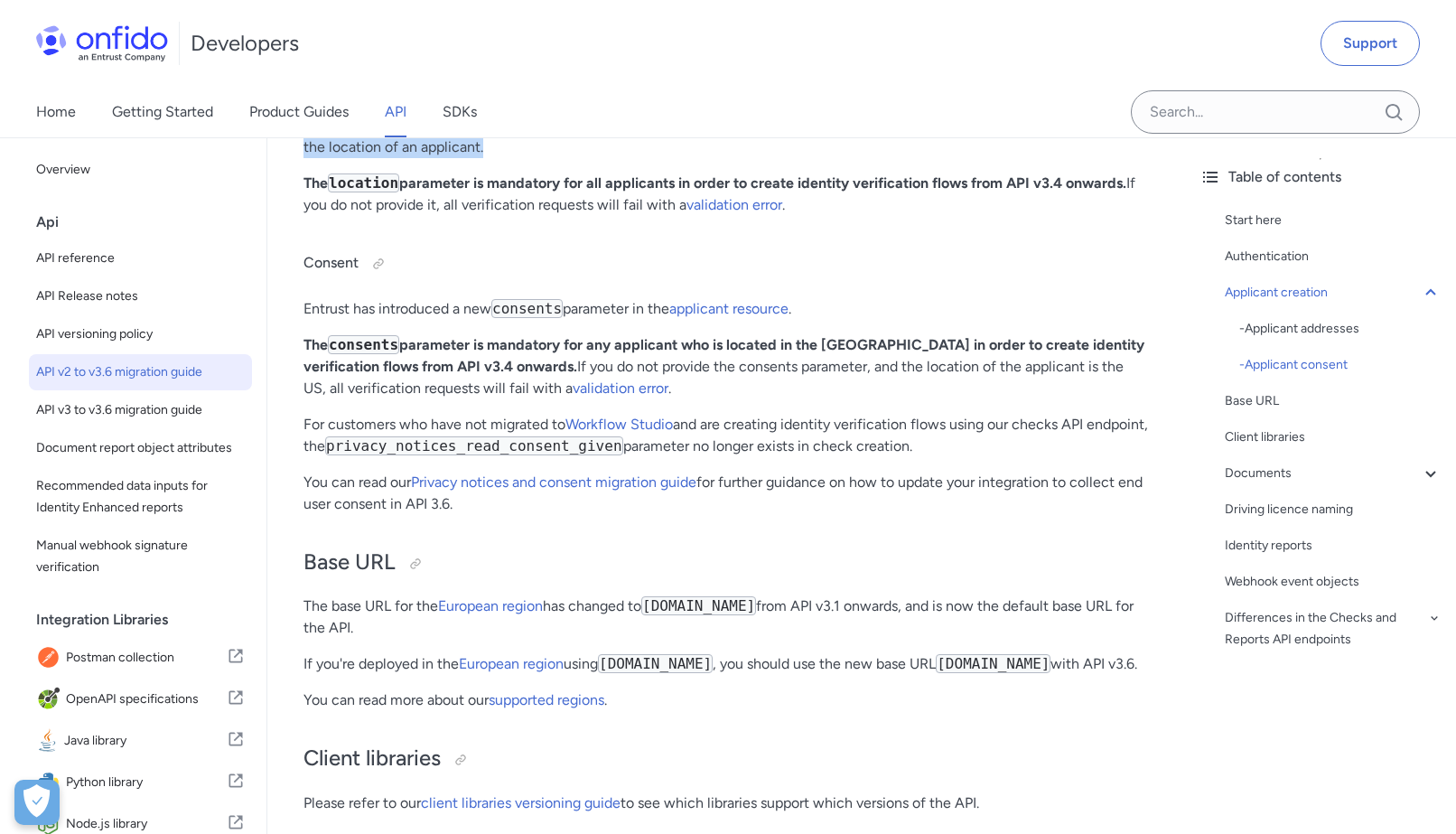
click at [170, 371] on span "API v2 to v3.6 migration guide" at bounding box center [141, 371] width 209 height 21
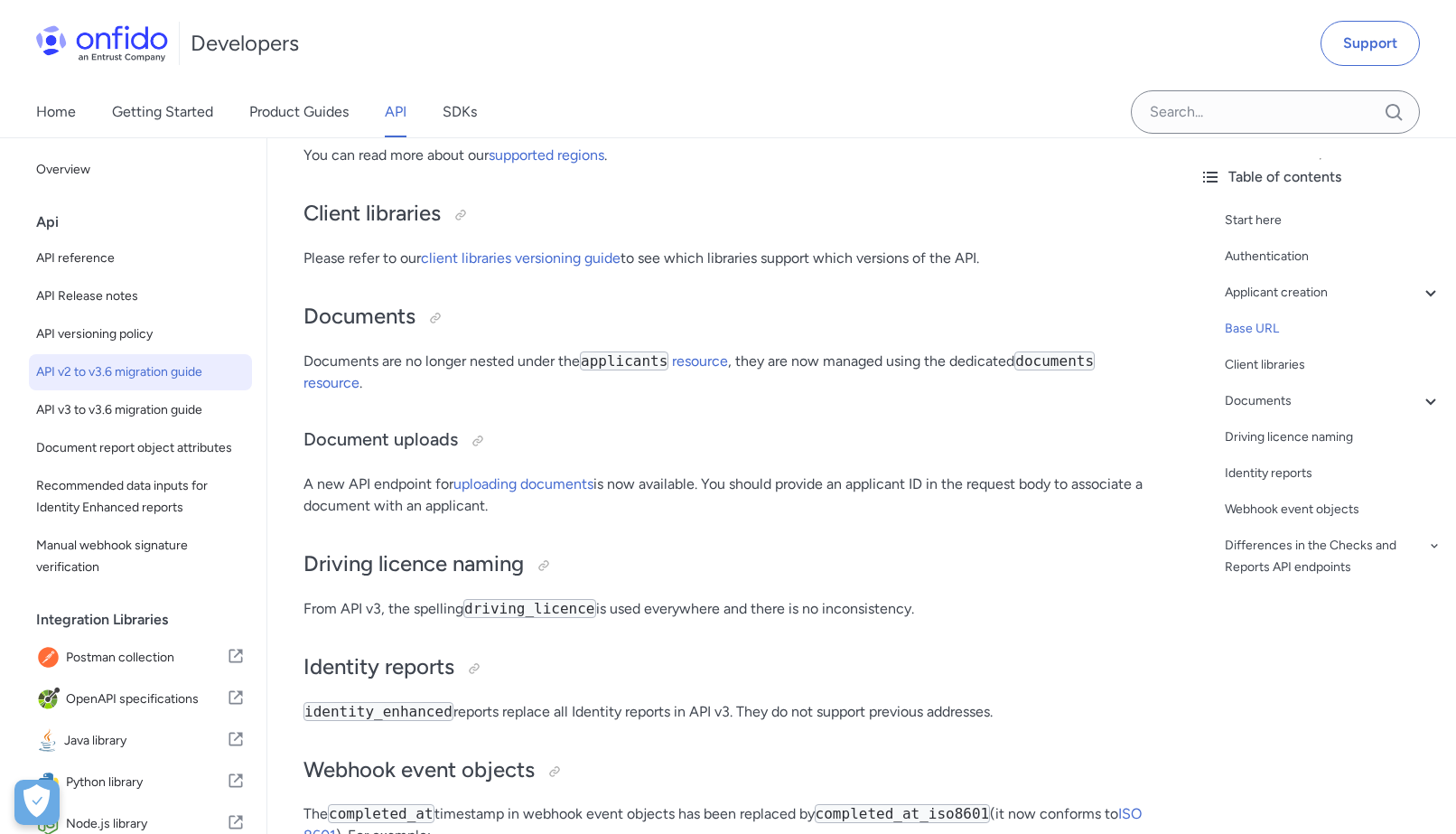
scroll to position [2298, 0]
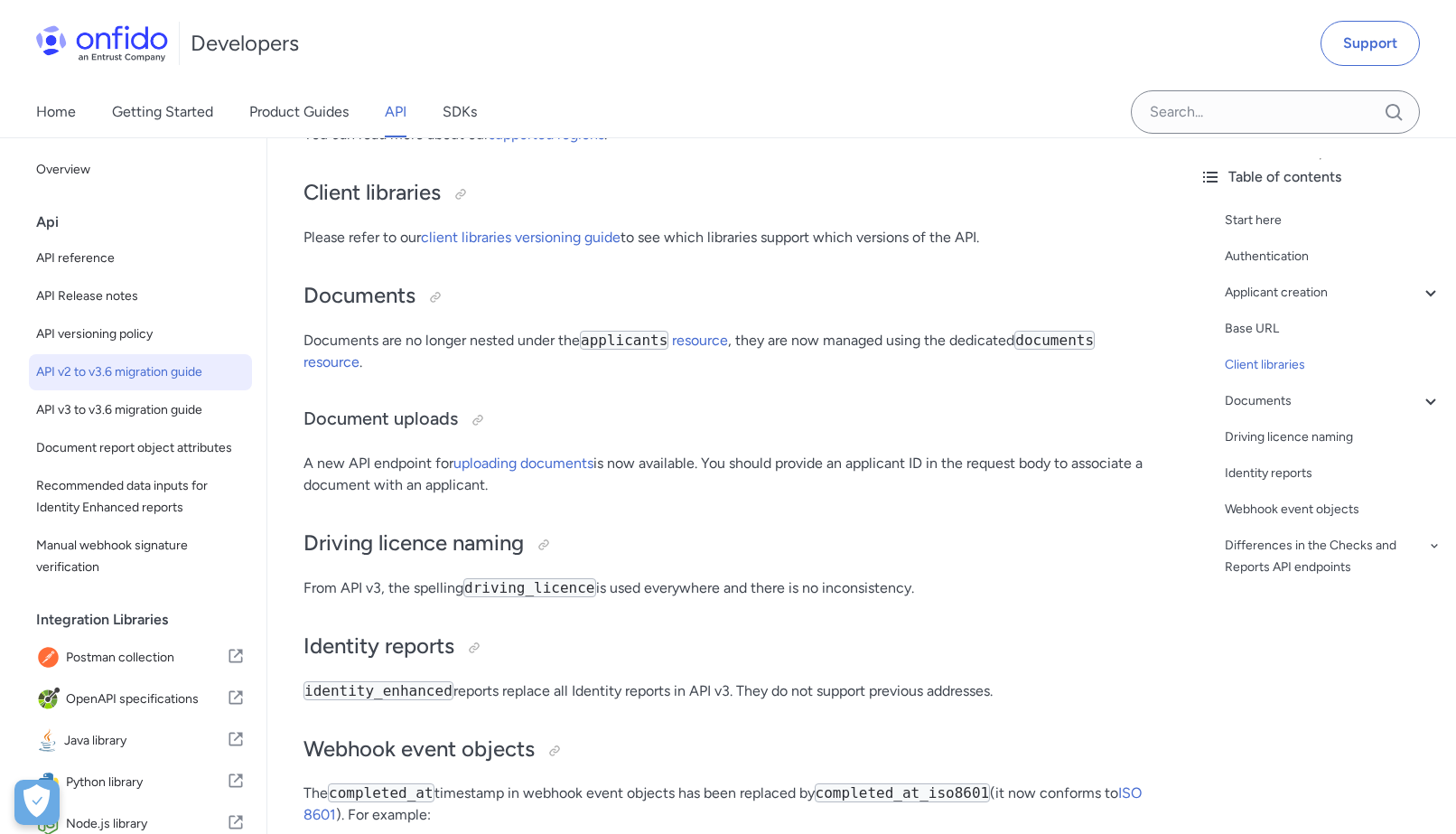
drag, startPoint x: 520, startPoint y: 519, endPoint x: 295, endPoint y: 433, distance: 240.9
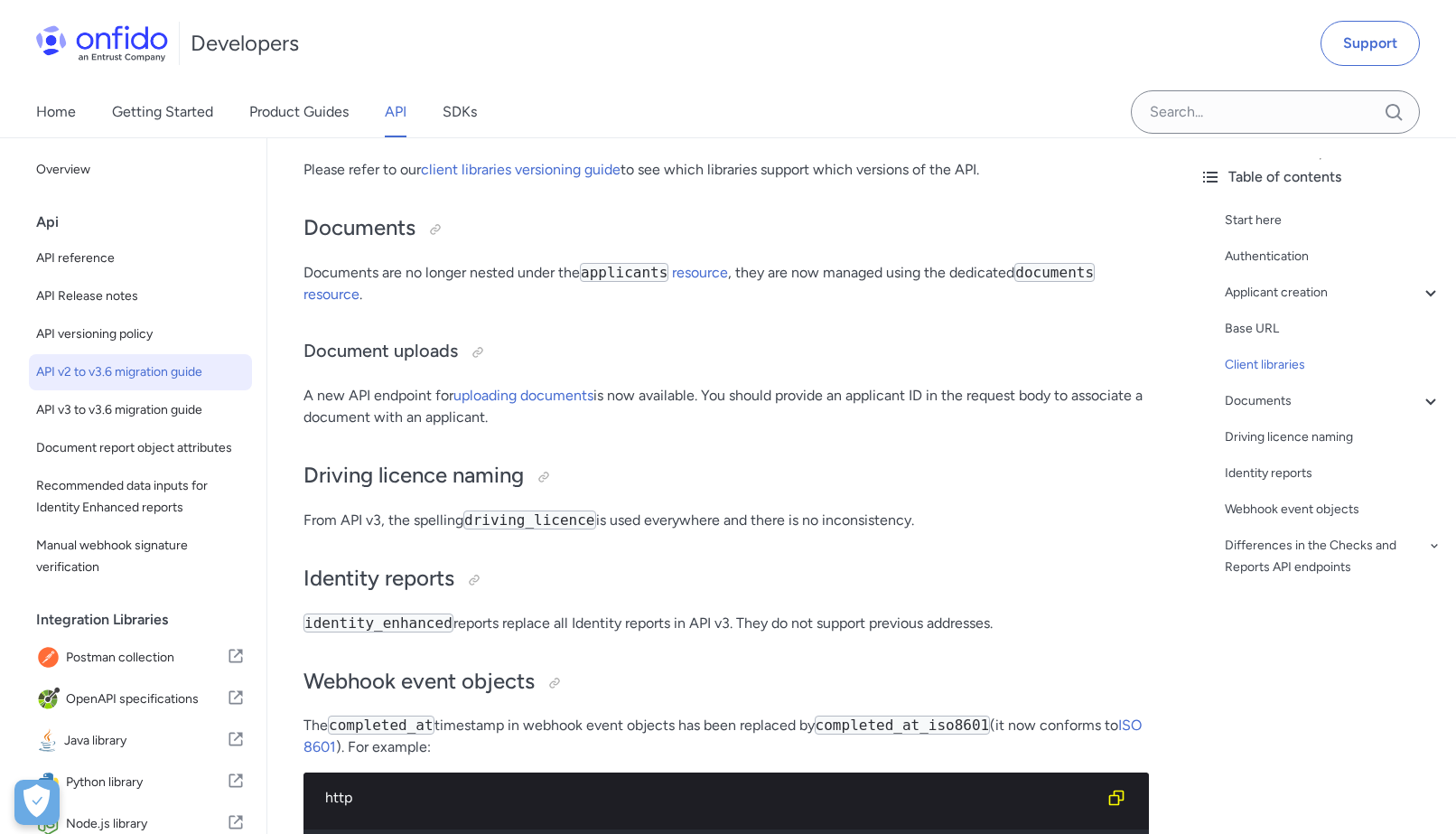
scroll to position [2374, 0]
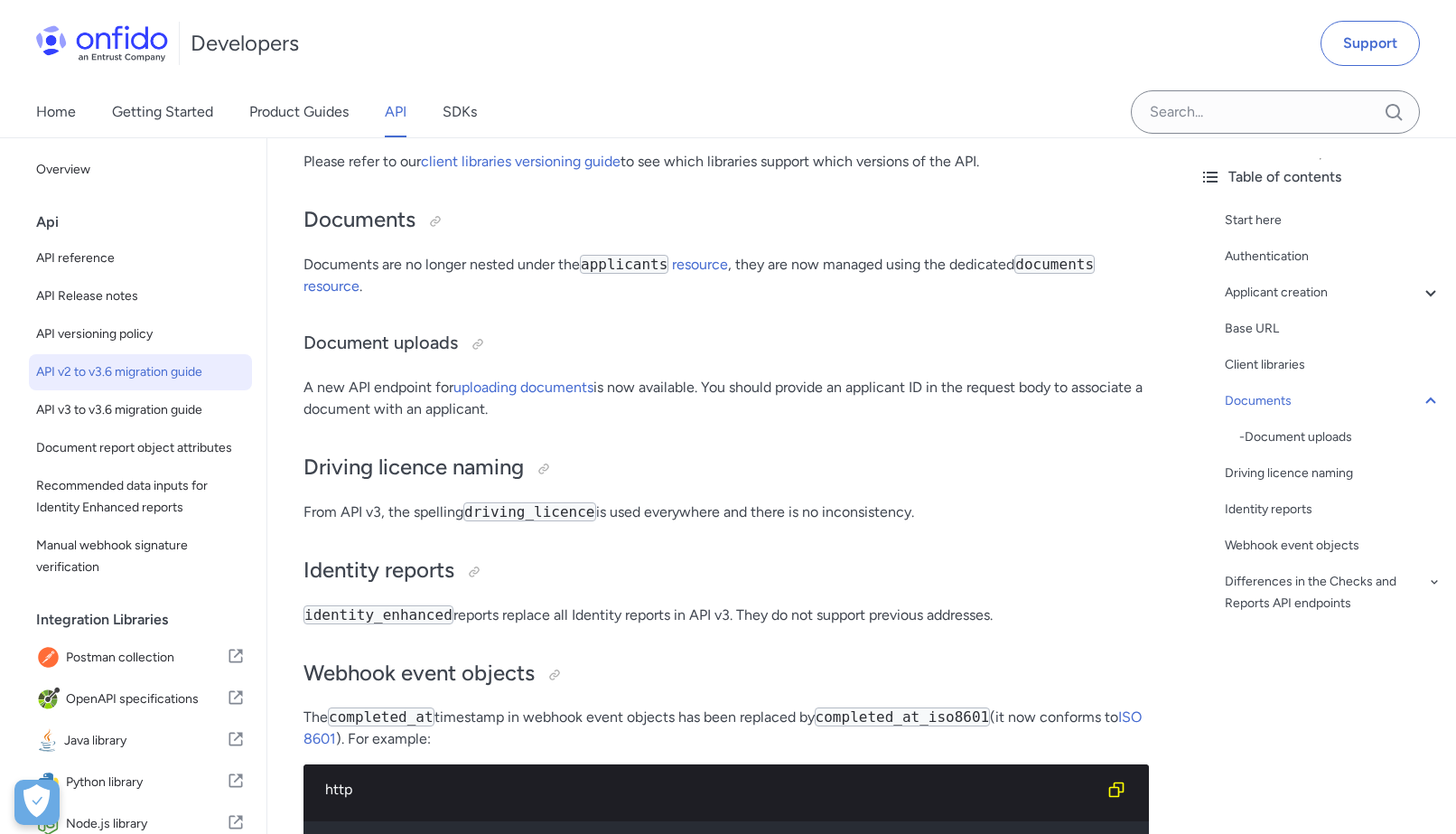
click at [531, 521] on code "driving_licence" at bounding box center [530, 512] width 133 height 19
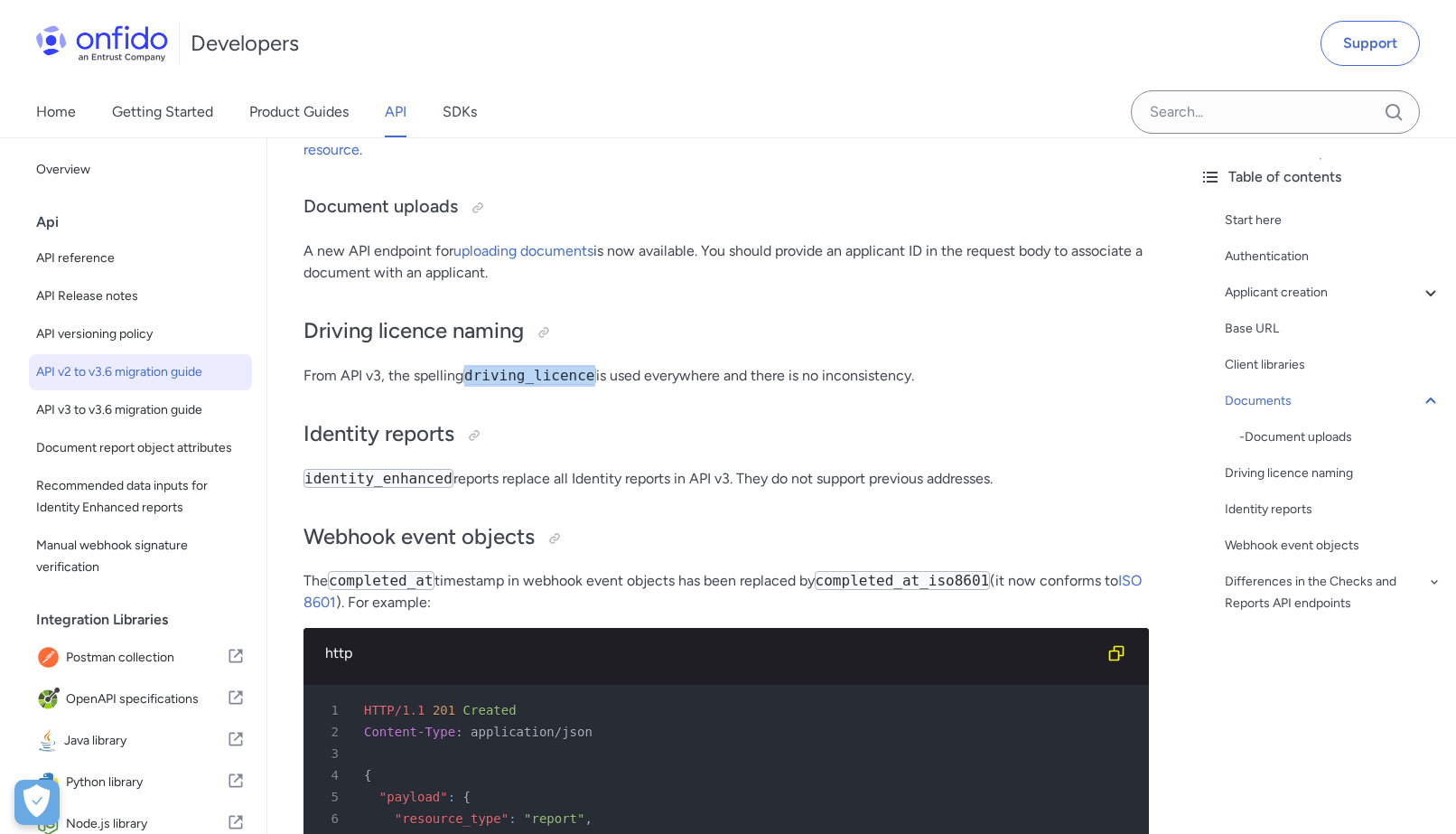
scroll to position [2570, 0]
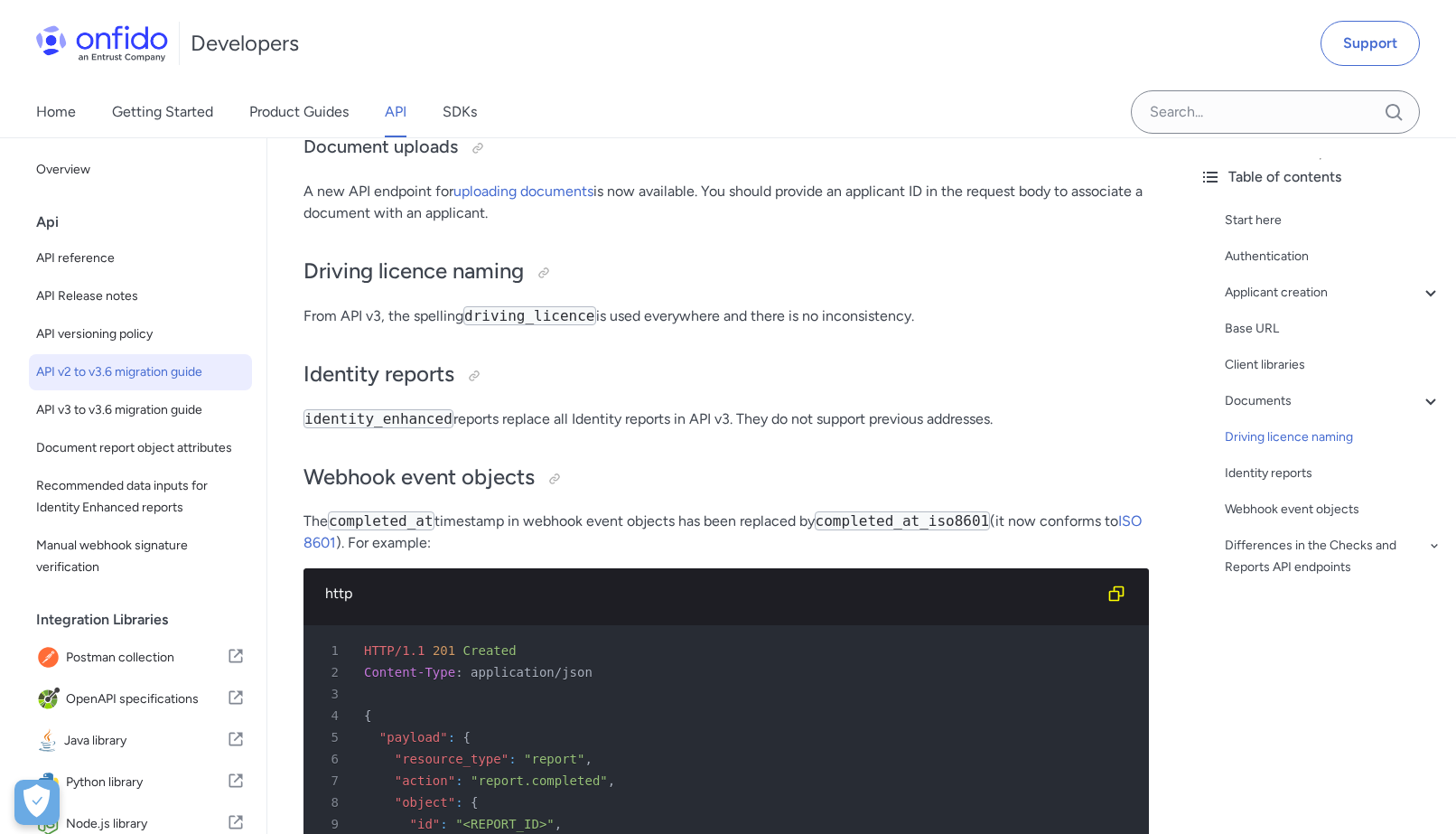
click at [609, 430] on p "identity_enhanced reports replace all Identity reports in API v3. They do not s…" at bounding box center [726, 419] width 845 height 21
drag, startPoint x: 573, startPoint y: 447, endPoint x: 604, endPoint y: 447, distance: 31.0
click at [601, 430] on p "identity_enhanced reports replace all Identity reports in API v3. They do not s…" at bounding box center [726, 419] width 845 height 21
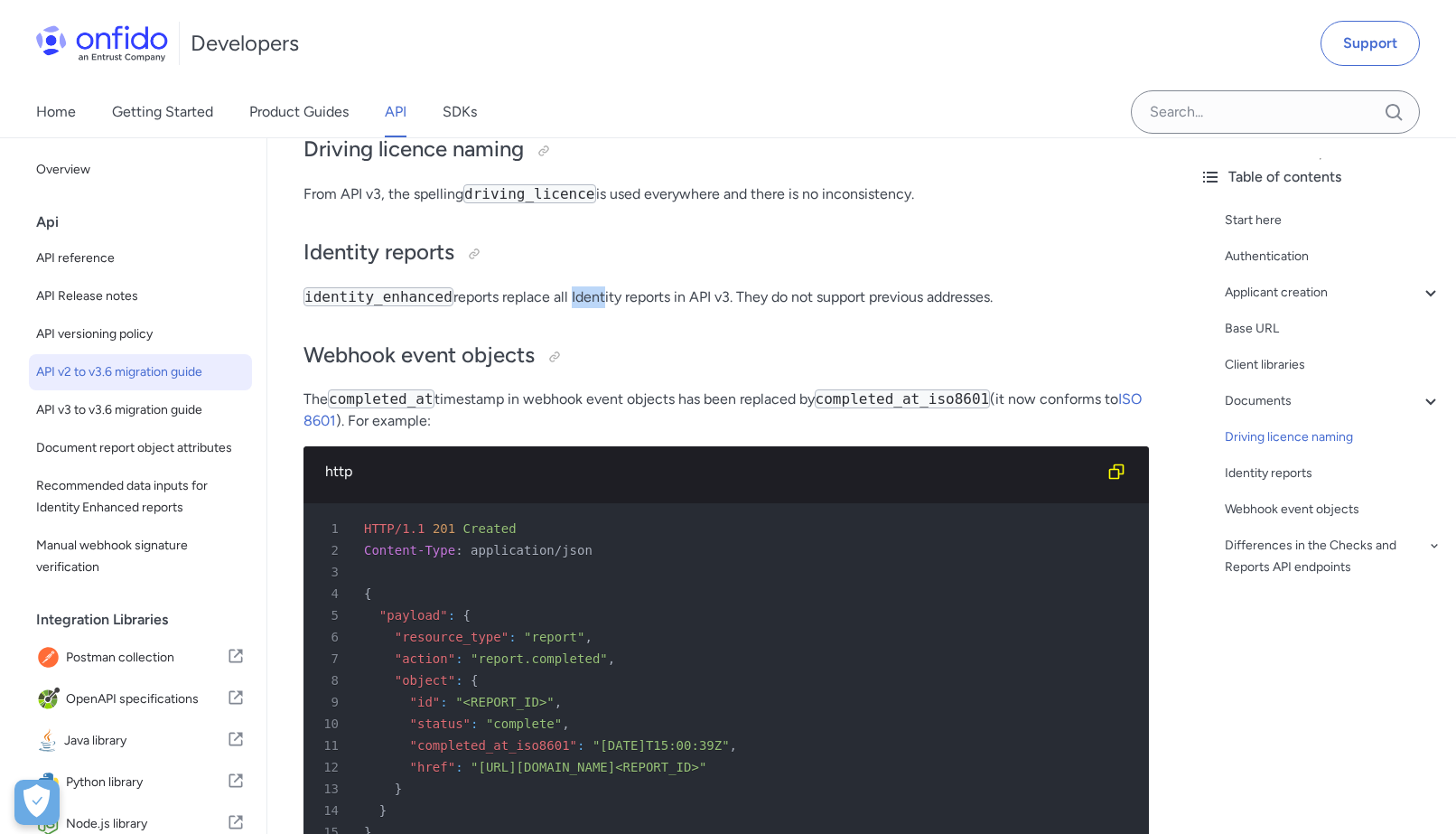
scroll to position [2714, 0]
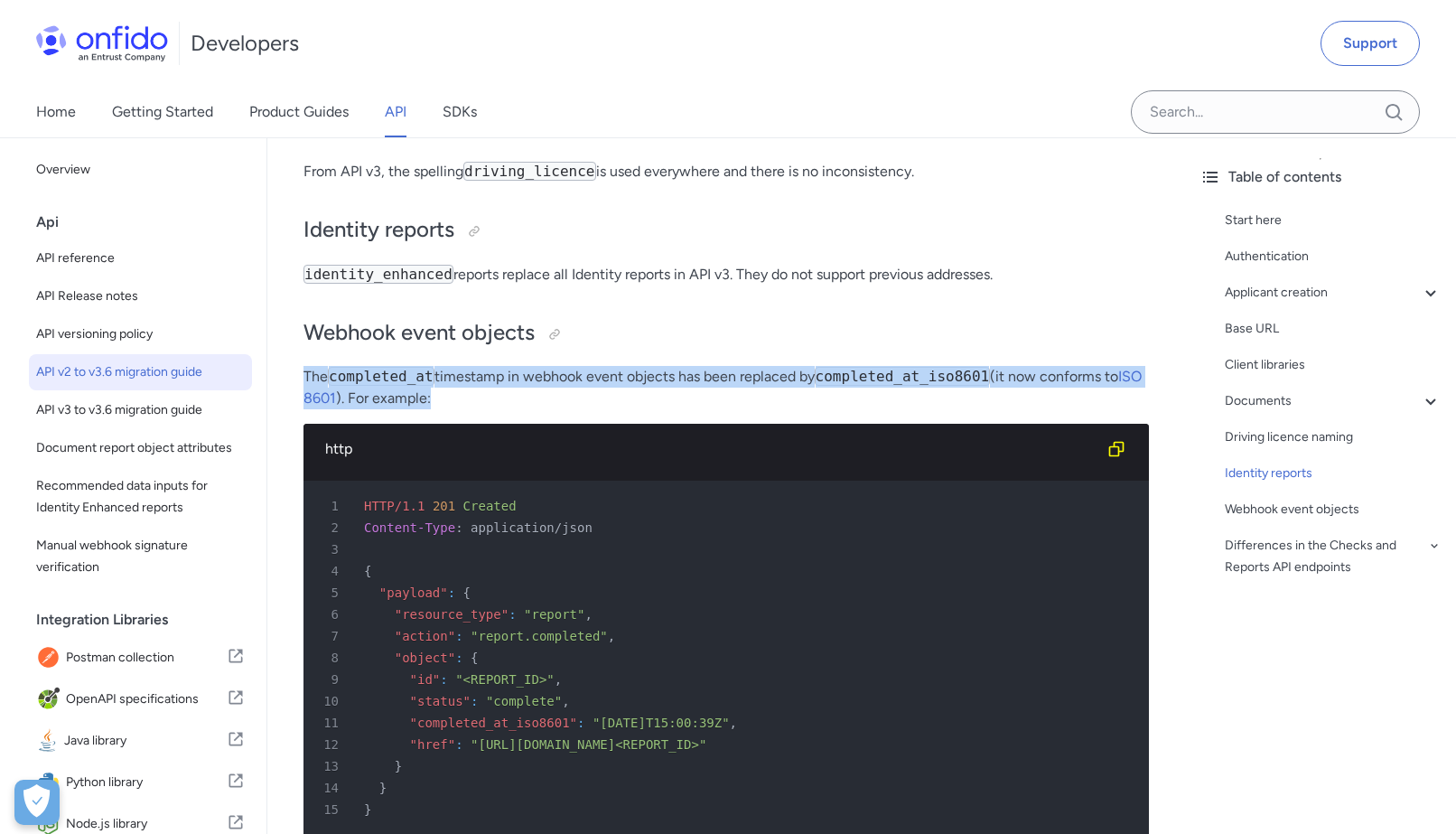
drag, startPoint x: 521, startPoint y: 423, endPoint x: 310, endPoint y: 377, distance: 216.0
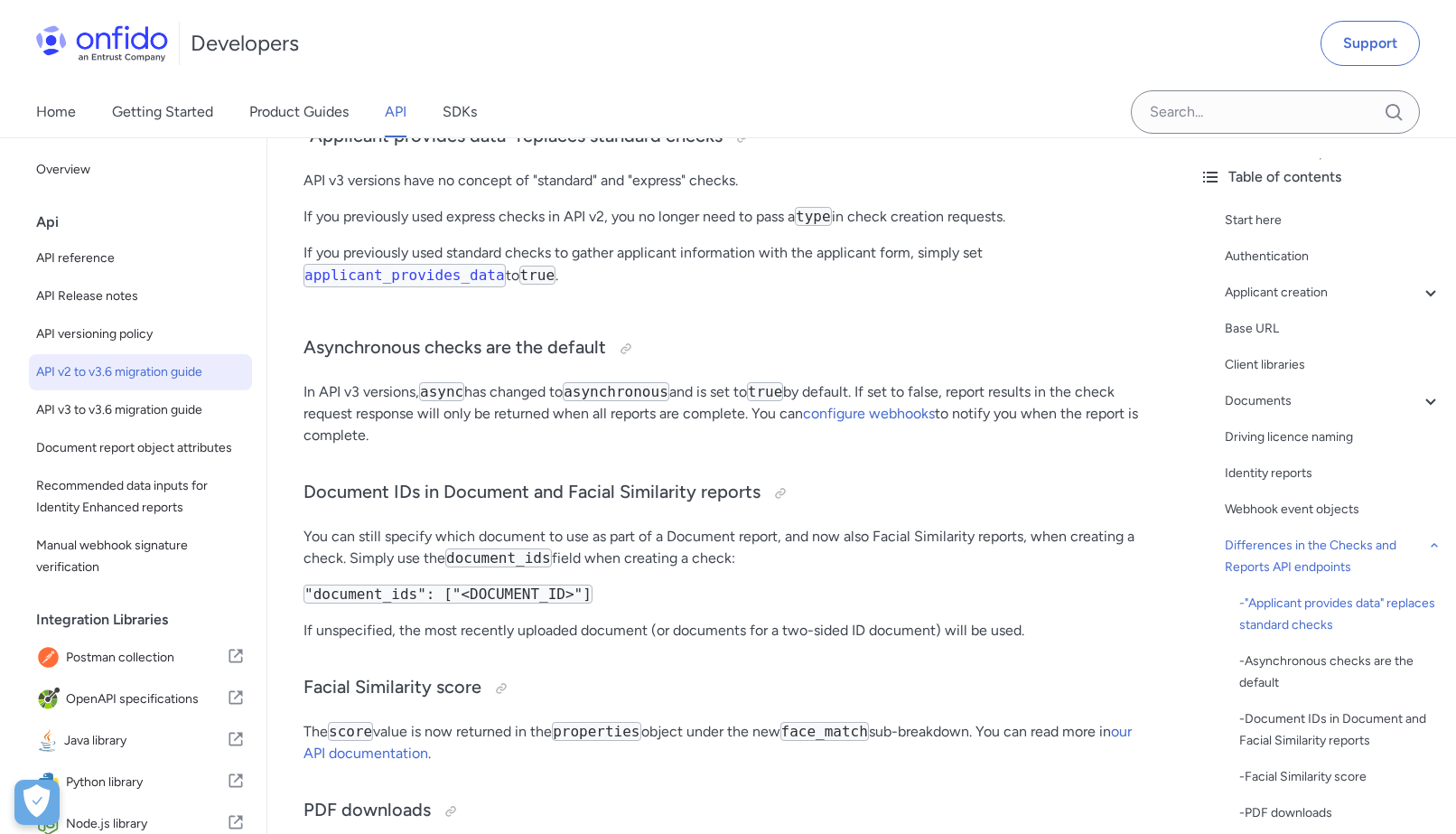
scroll to position [3709, 0]
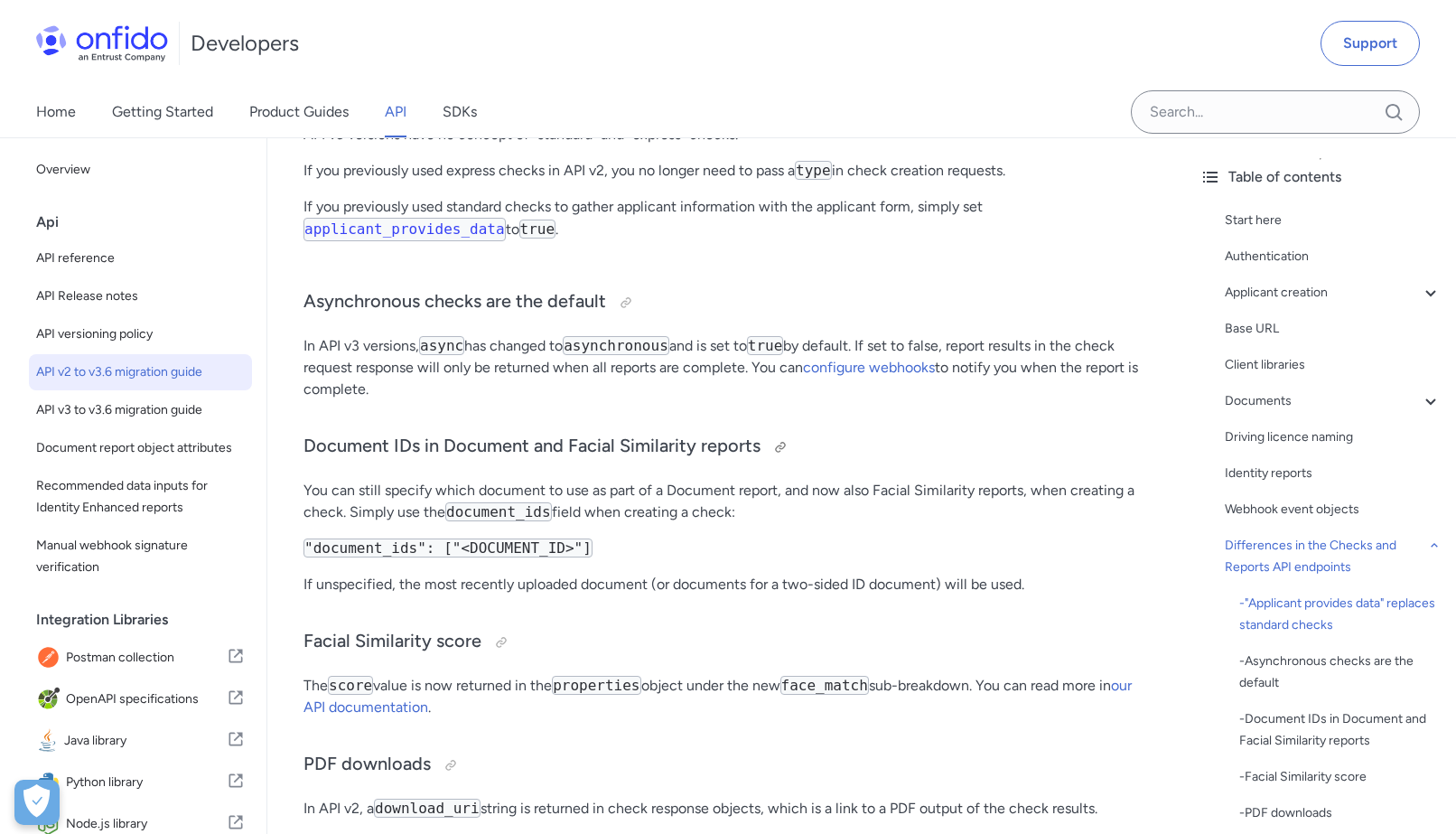
click at [400, 462] on h3 "Document IDs in Document and Facial Similarity reports" at bounding box center [726, 447] width 845 height 29
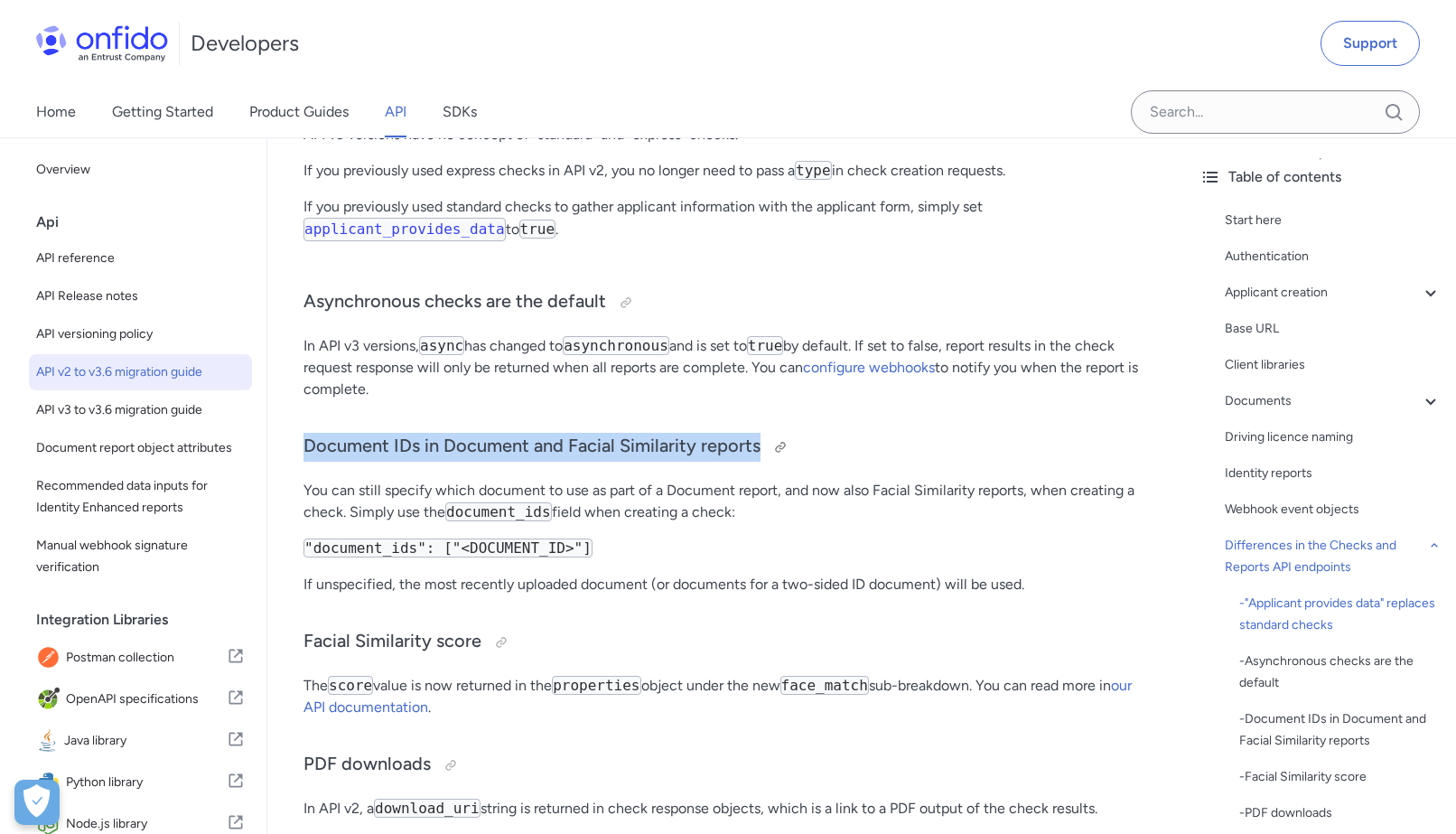
click at [400, 462] on h3 "Document IDs in Document and Facial Similarity reports" at bounding box center [726, 447] width 845 height 29
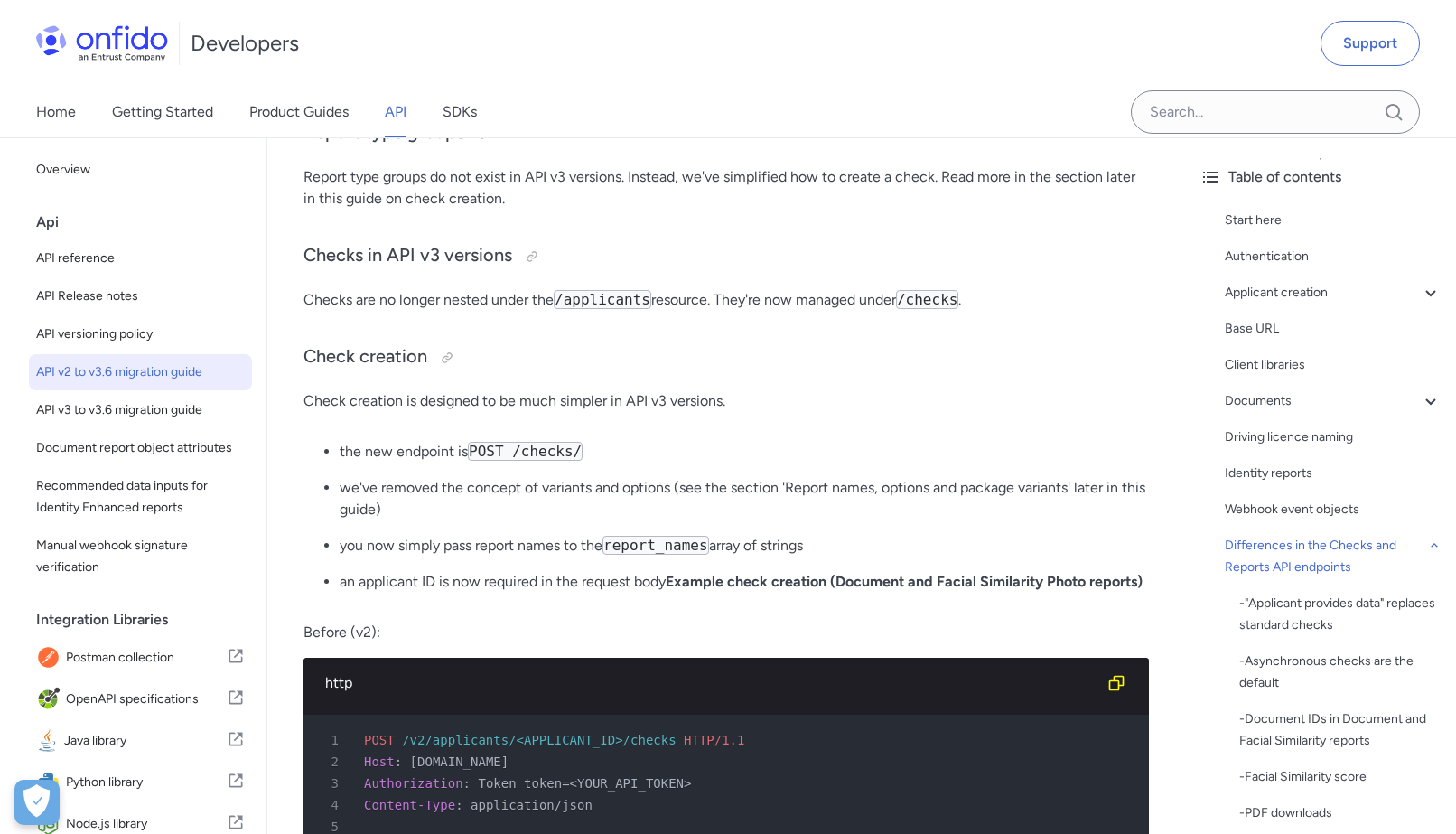
scroll to position [4486, 0]
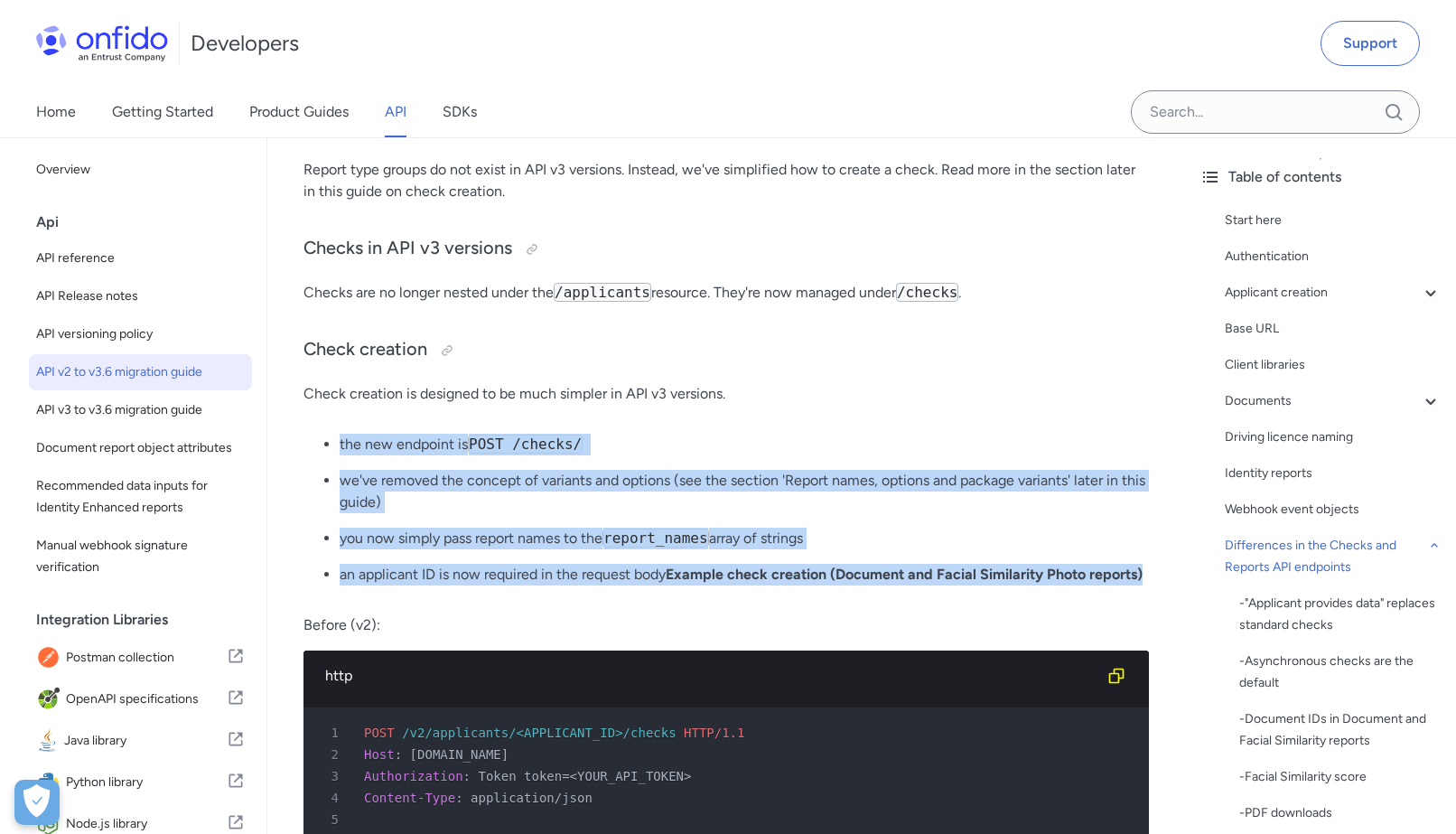
drag, startPoint x: 412, startPoint y: 621, endPoint x: 374, endPoint y: 412, distance: 212.4
click at [375, 424] on div "API v2 to v3.6 migration guide Start here The following guide is designed to he…" at bounding box center [726, 803] width 845 height 10126
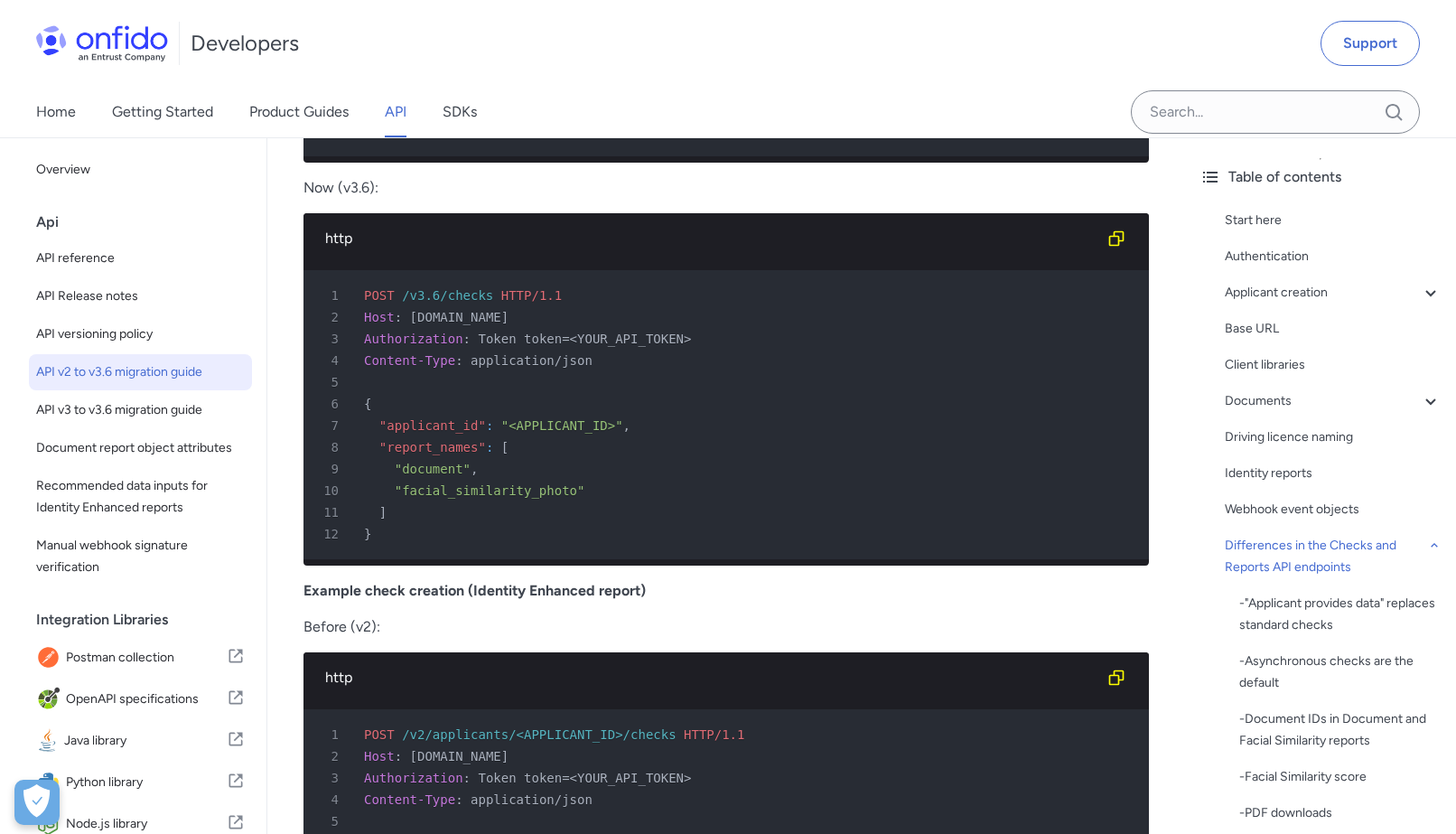
scroll to position [5445, 0]
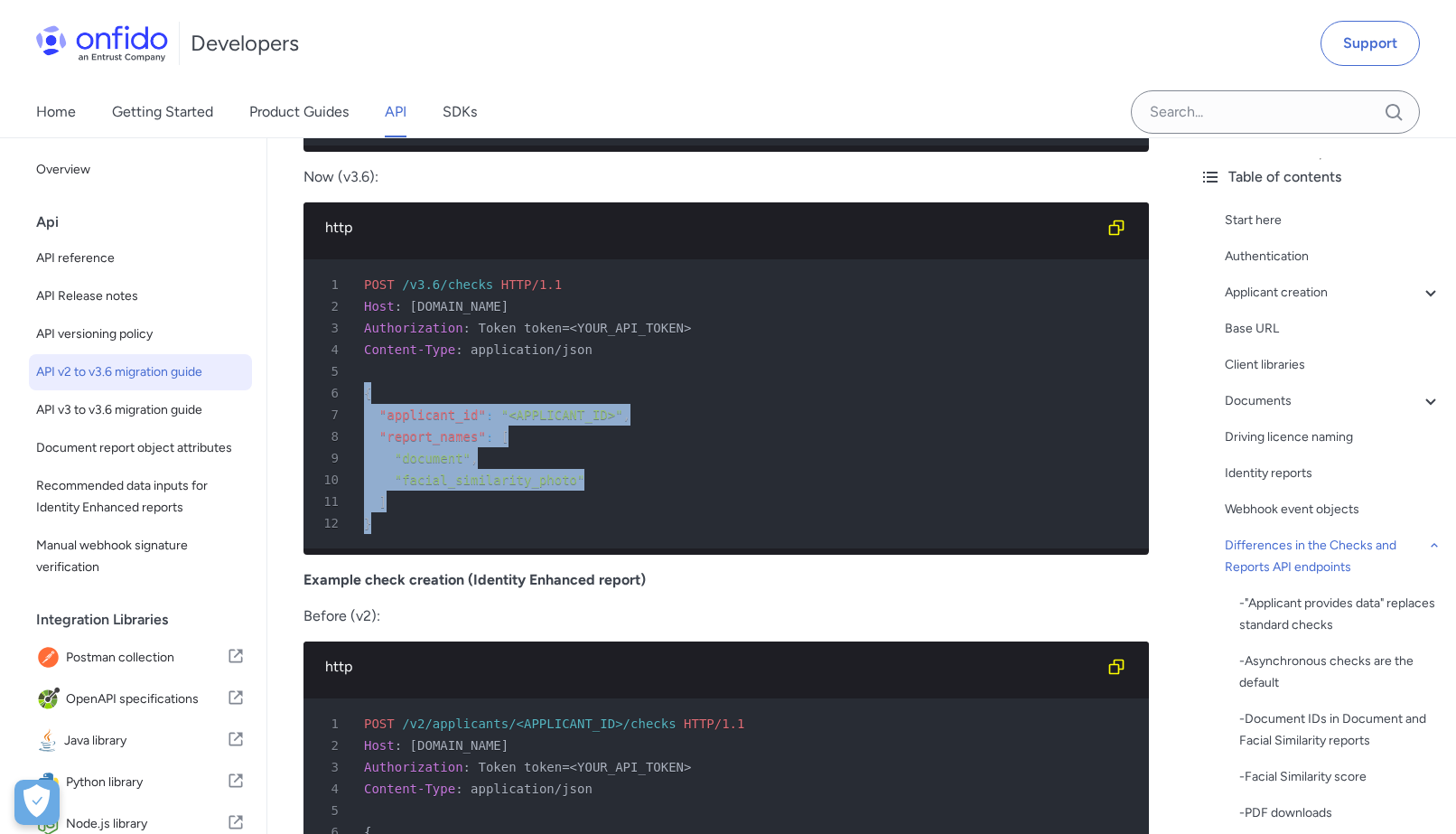
drag, startPoint x: 365, startPoint y: 408, endPoint x: 393, endPoint y: 587, distance: 181.2
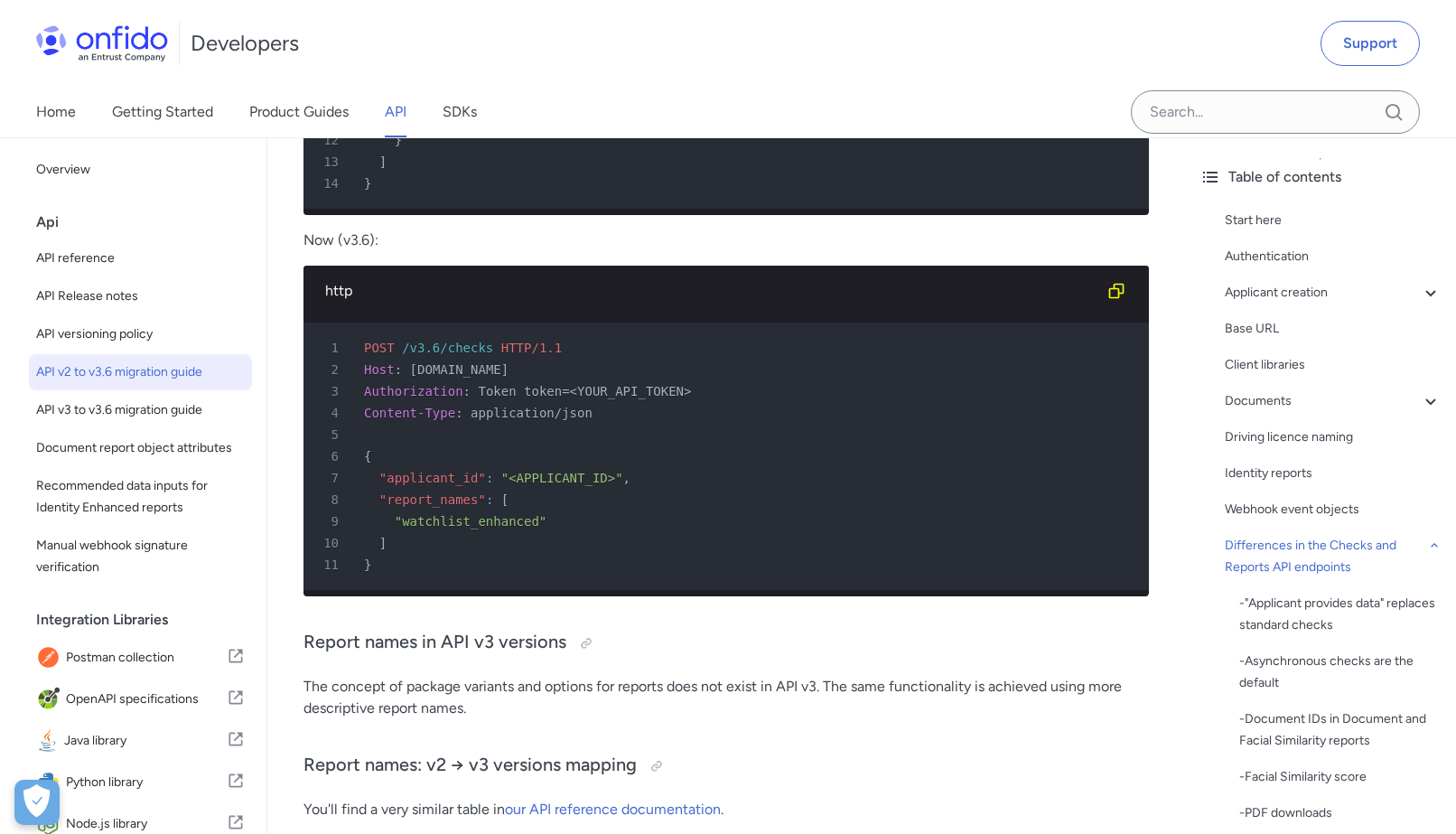
scroll to position [7172, 0]
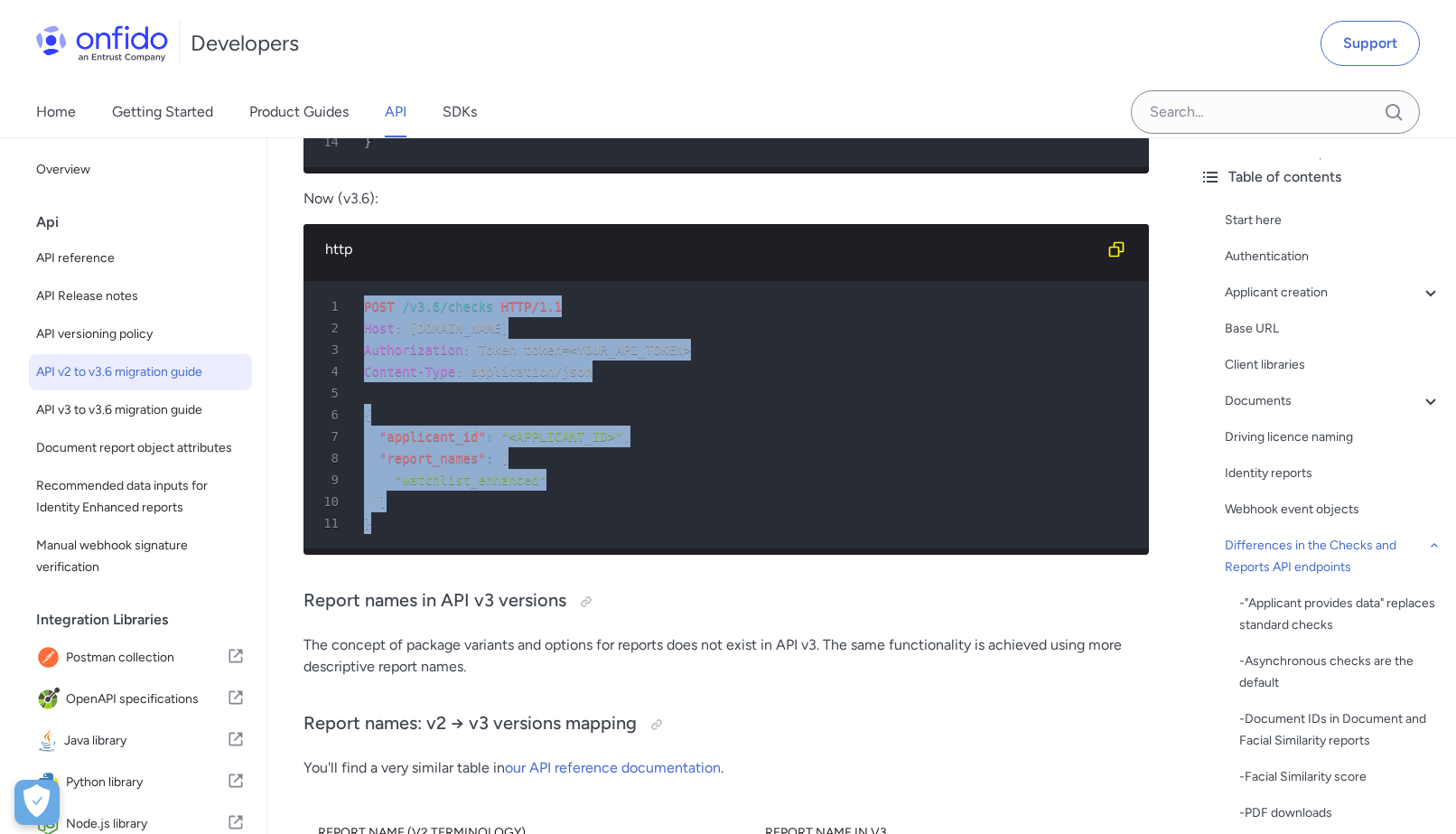
drag, startPoint x: 388, startPoint y: 550, endPoint x: 357, endPoint y: 297, distance: 254.9
click at [357, 297] on div "http 1 POST /v3.6/checks HTTP/1.1 2 Host : api.eu.onfido.com 3 Authorization : …" at bounding box center [726, 389] width 845 height 330
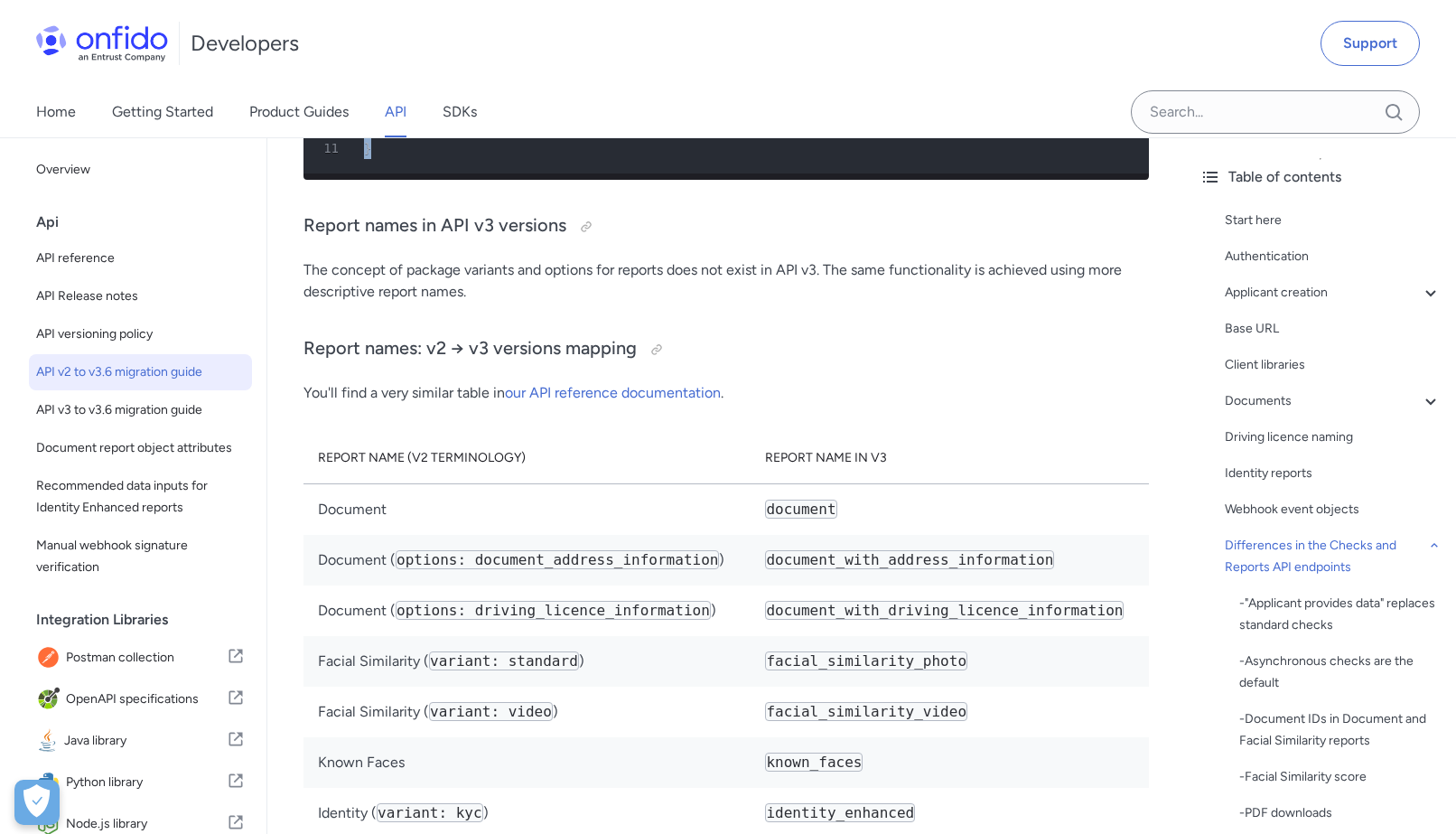
scroll to position [7593, 0]
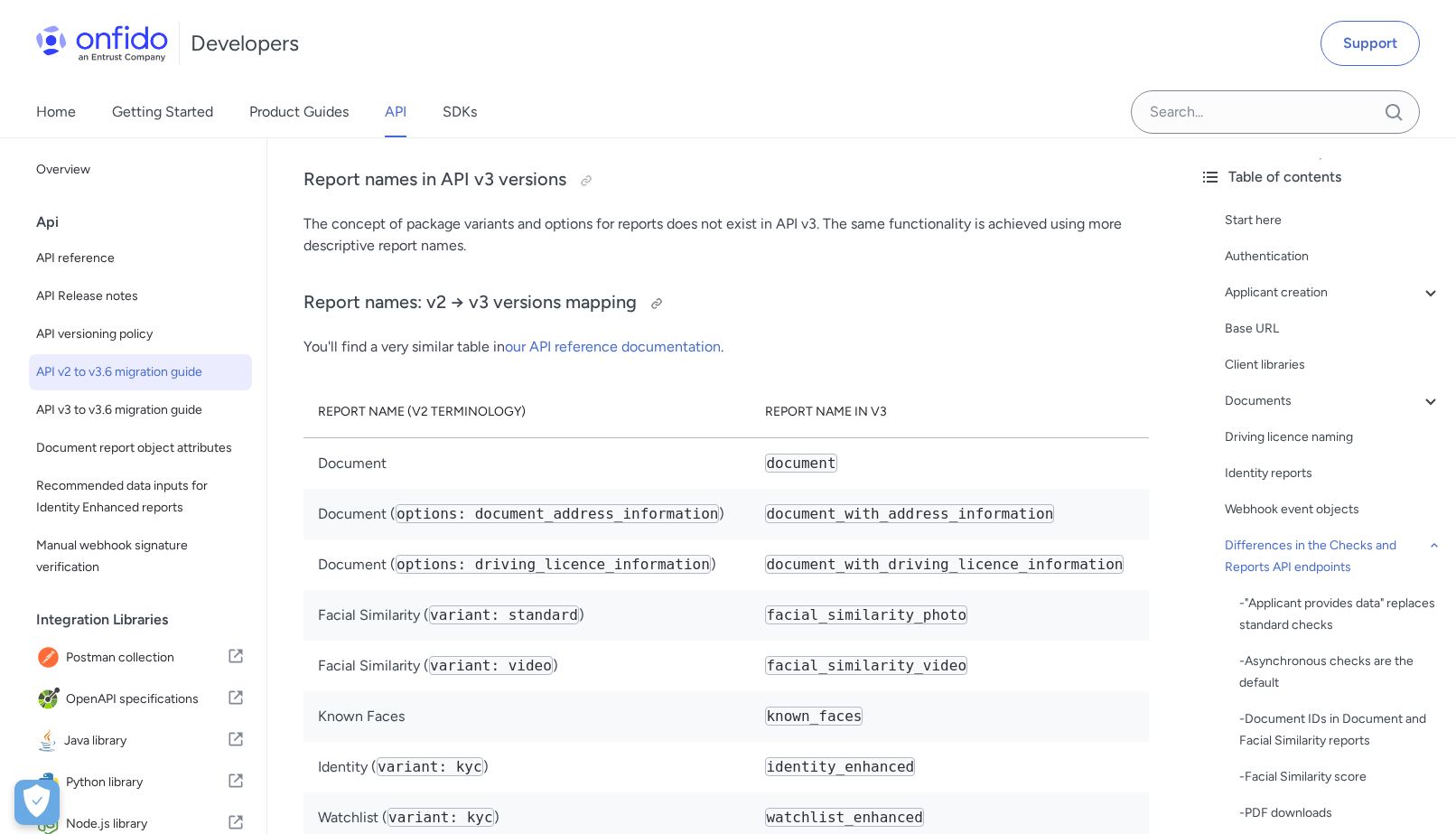
click at [418, 318] on h3 "Report names: v2 → v3 versions mapping" at bounding box center [726, 303] width 845 height 29
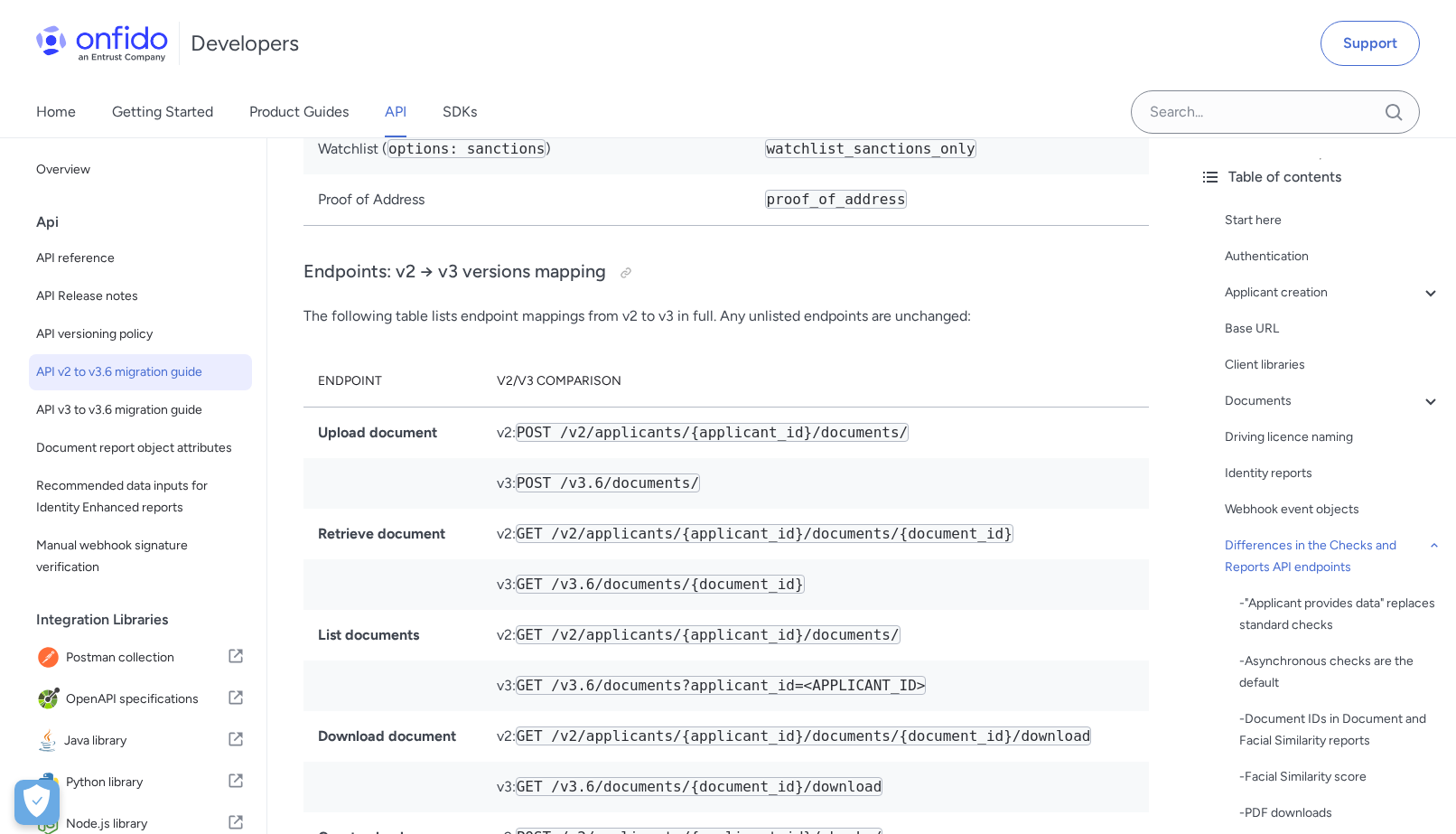
scroll to position [8460, 0]
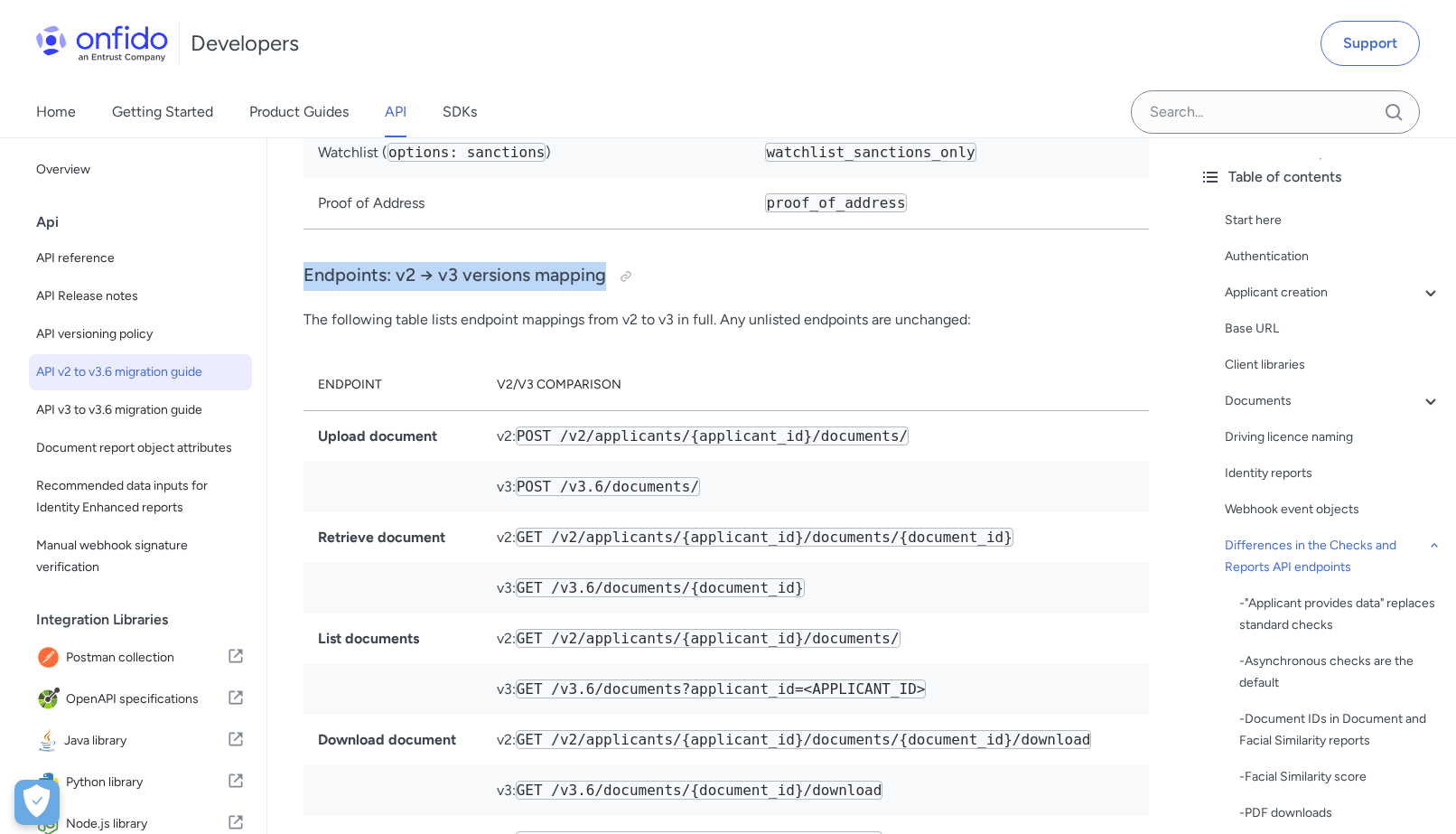
drag, startPoint x: 636, startPoint y: 312, endPoint x: 305, endPoint y: 276, distance: 333.0
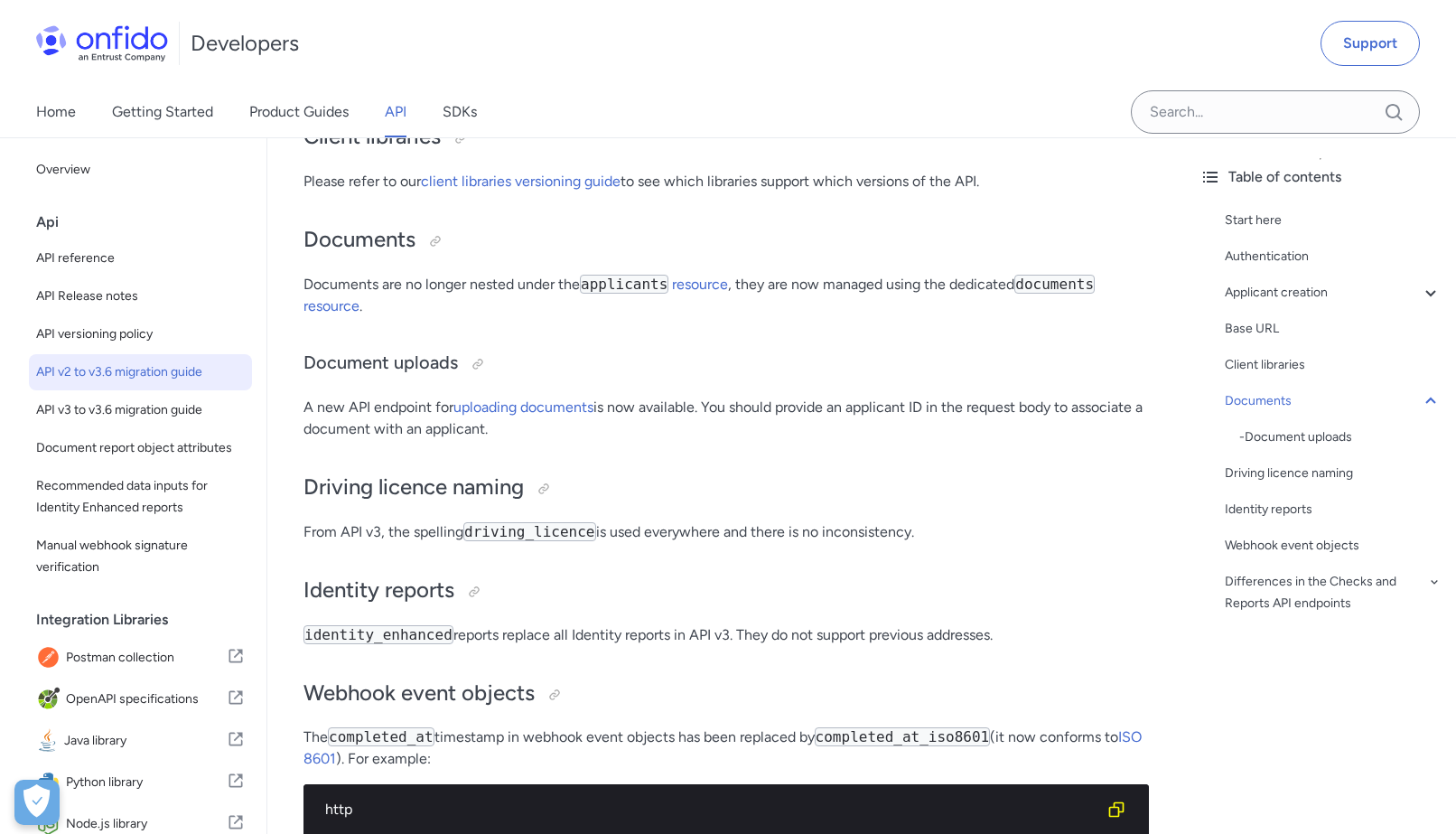
scroll to position [2117, 0]
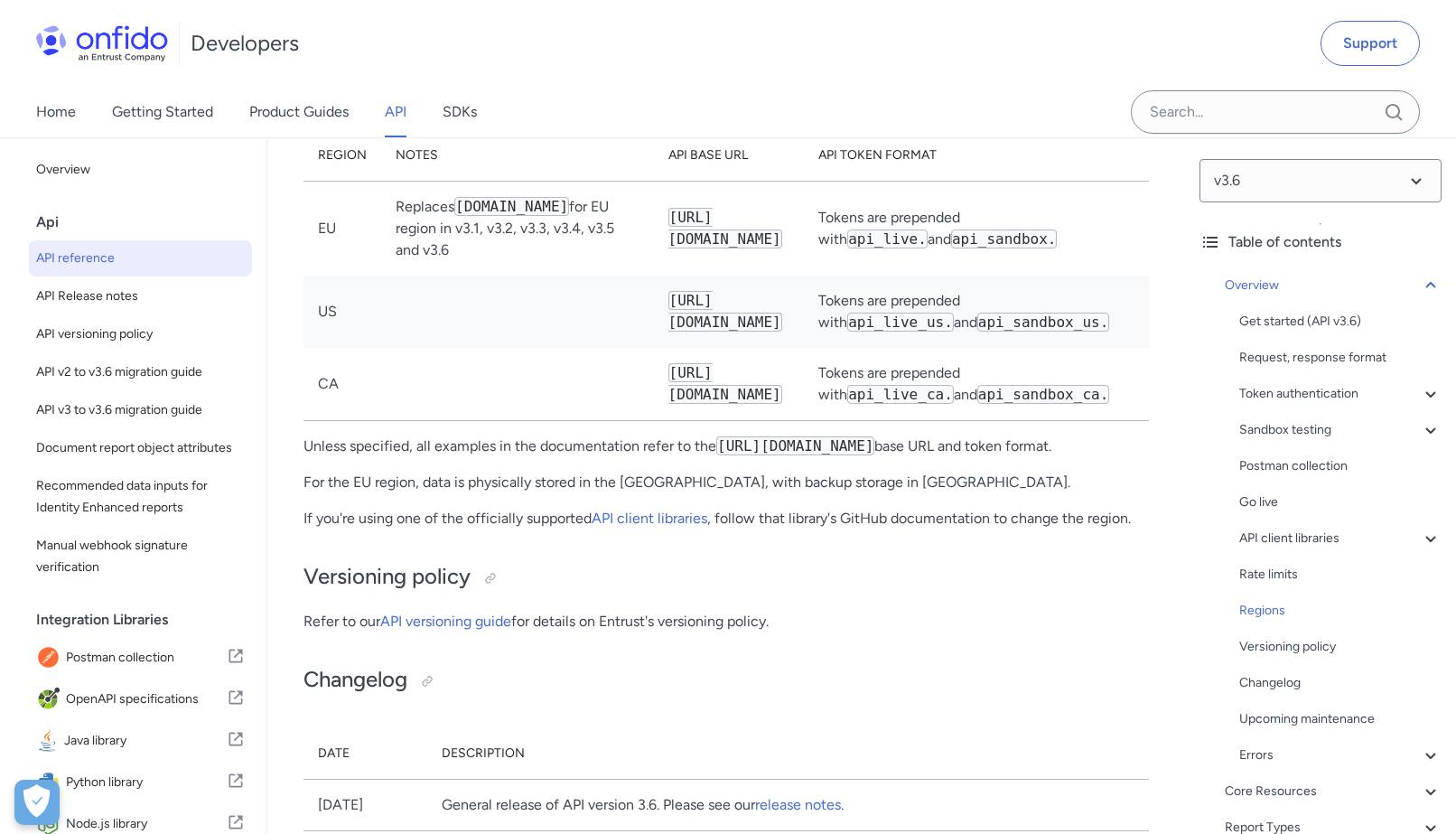
scroll to position [15018, 0]
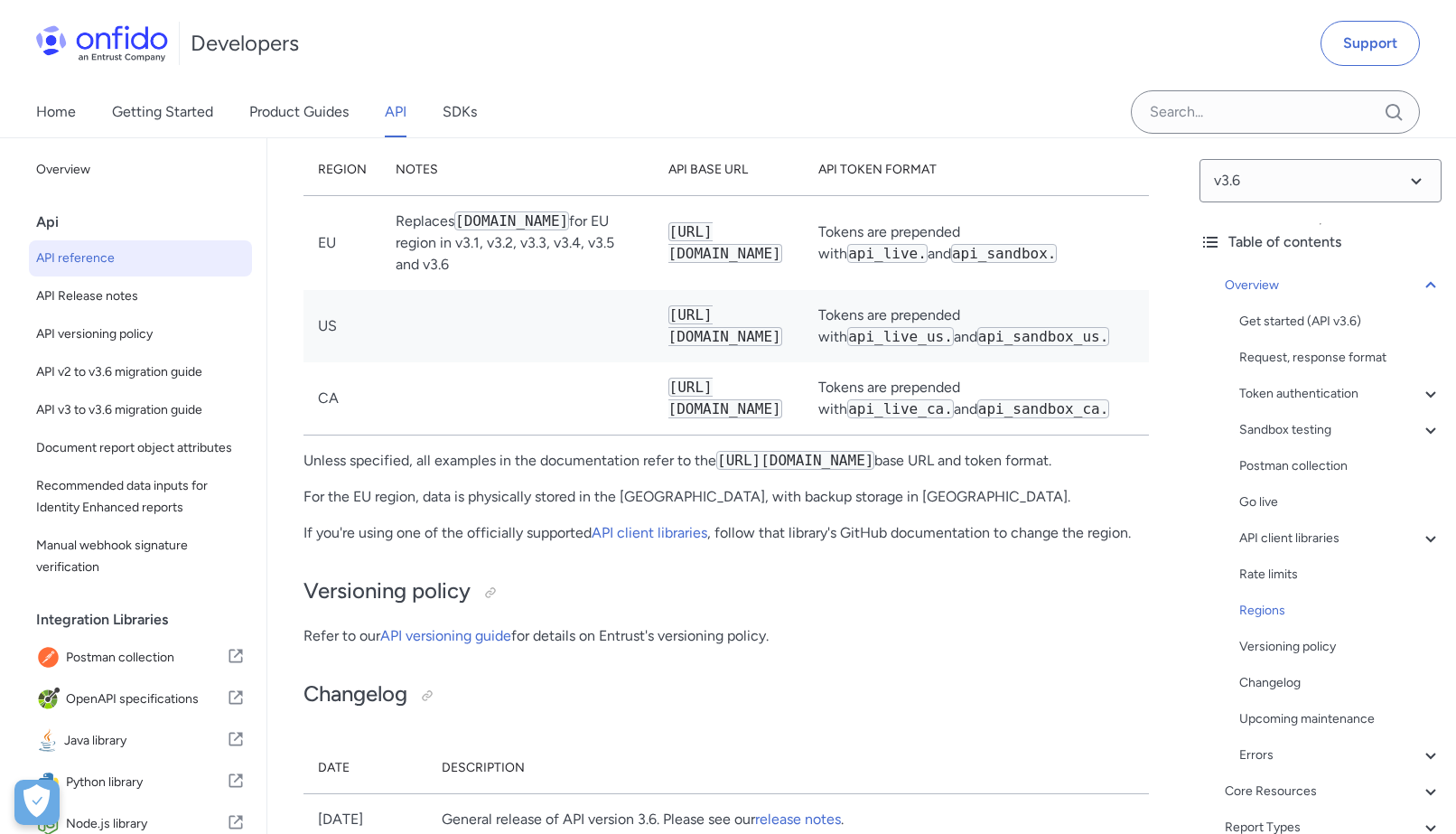
drag, startPoint x: 580, startPoint y: 352, endPoint x: 428, endPoint y: 275, distance: 170.4
click at [428, 275] on td "Replaces [DOMAIN_NAME] for EU region in v3.1, v3.2, v3.3, v3.4, v3.5 and v3.6" at bounding box center [518, 244] width 273 height 95
click at [495, 290] on td "Replaces [DOMAIN_NAME] for EU region in v3.1, v3.2, v3.3, v3.4, v3.5 and v3.6" at bounding box center [518, 244] width 273 height 95
drag, startPoint x: 519, startPoint y: 341, endPoint x: 391, endPoint y: 293, distance: 136.7
click at [391, 290] on td "Replaces [DOMAIN_NAME] for EU region in v3.1, v3.2, v3.3, v3.4, v3.5 and v3.6" at bounding box center [518, 244] width 273 height 95
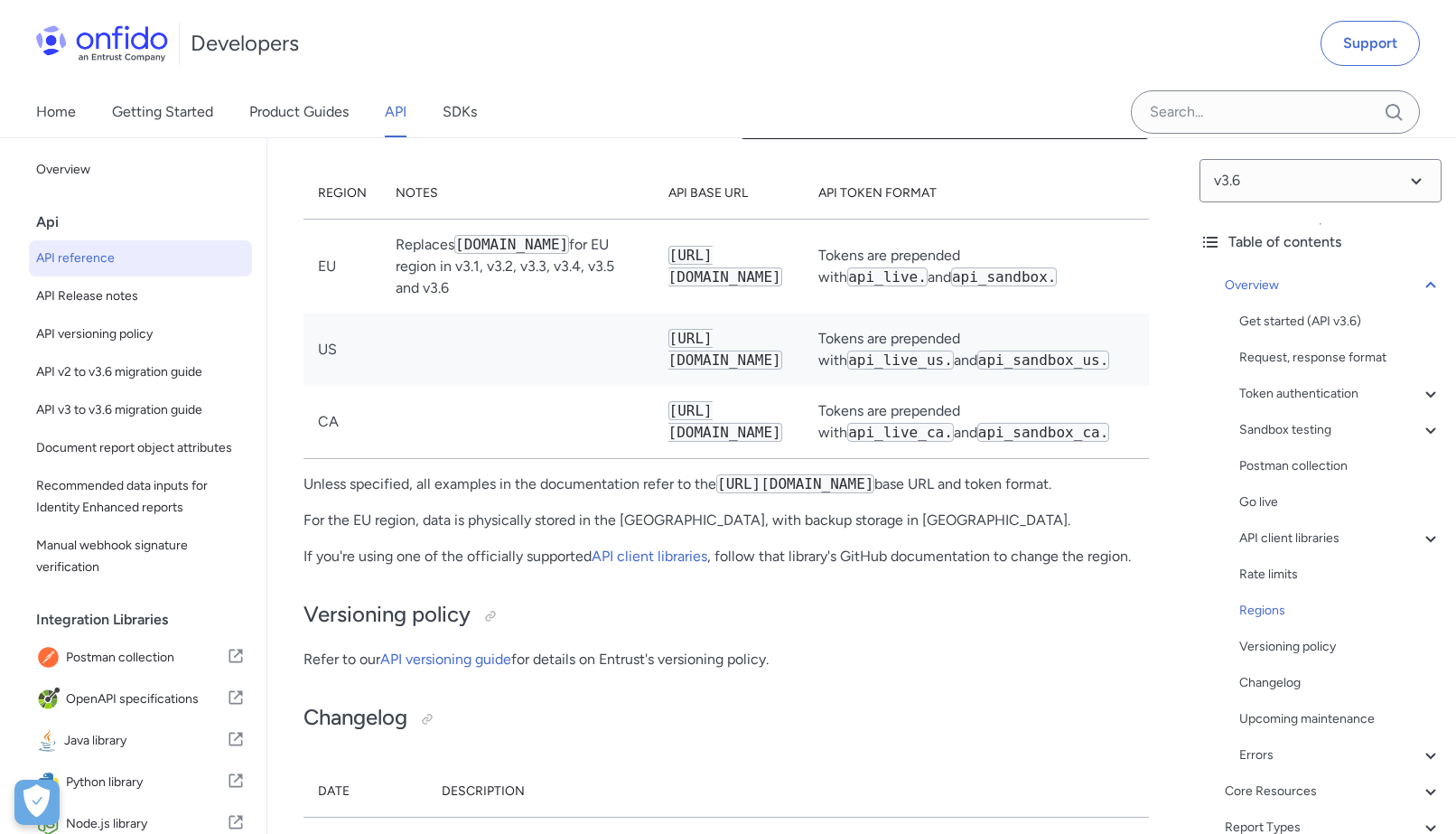
scroll to position [14988, 0]
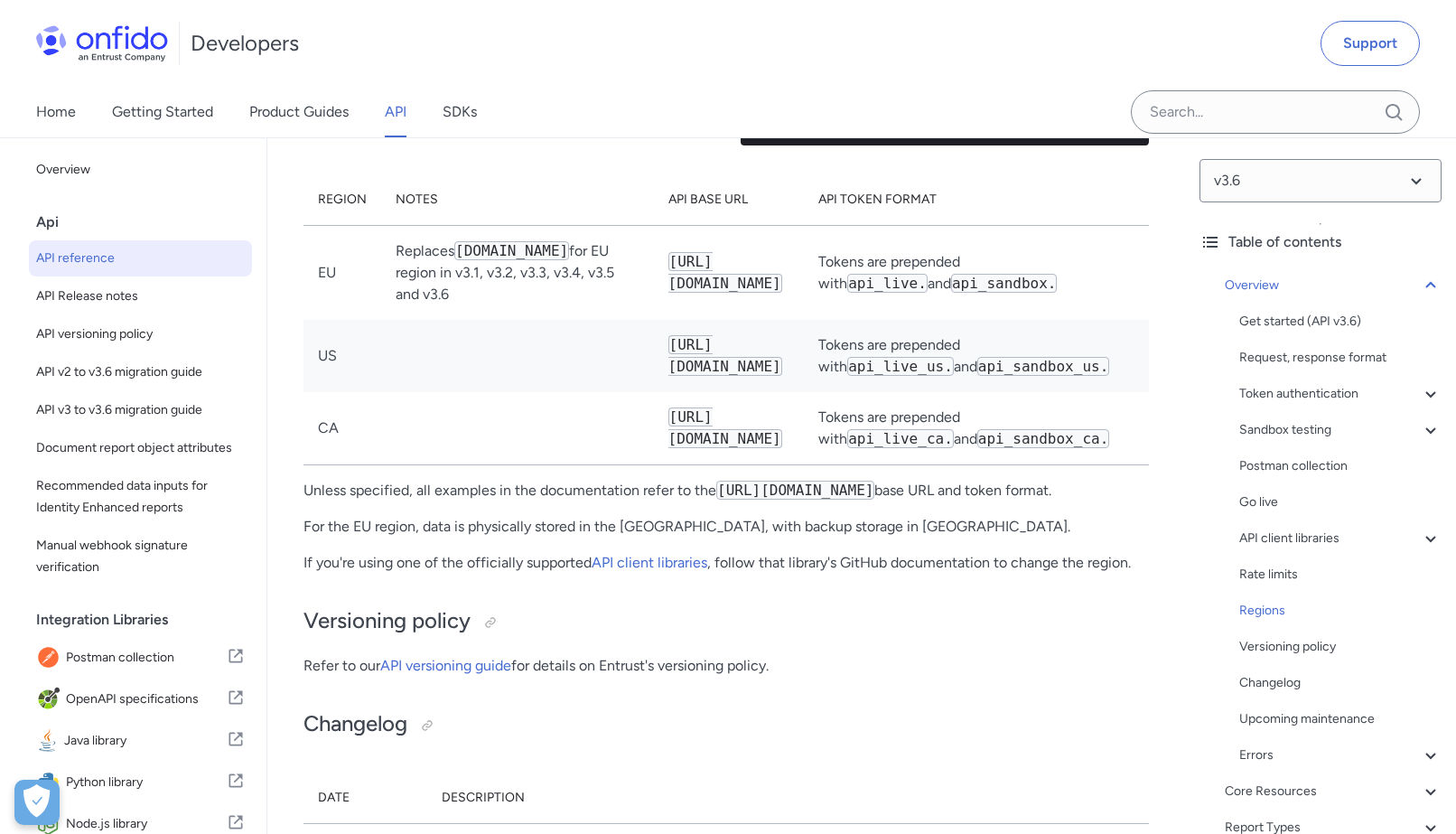
click at [973, 320] on td "Tokens are prepended with api_live. and api_sandbox." at bounding box center [977, 274] width 345 height 95
click at [1001, 320] on td "Tokens are prepended with api_live. and api_sandbox." at bounding box center [977, 274] width 345 height 95
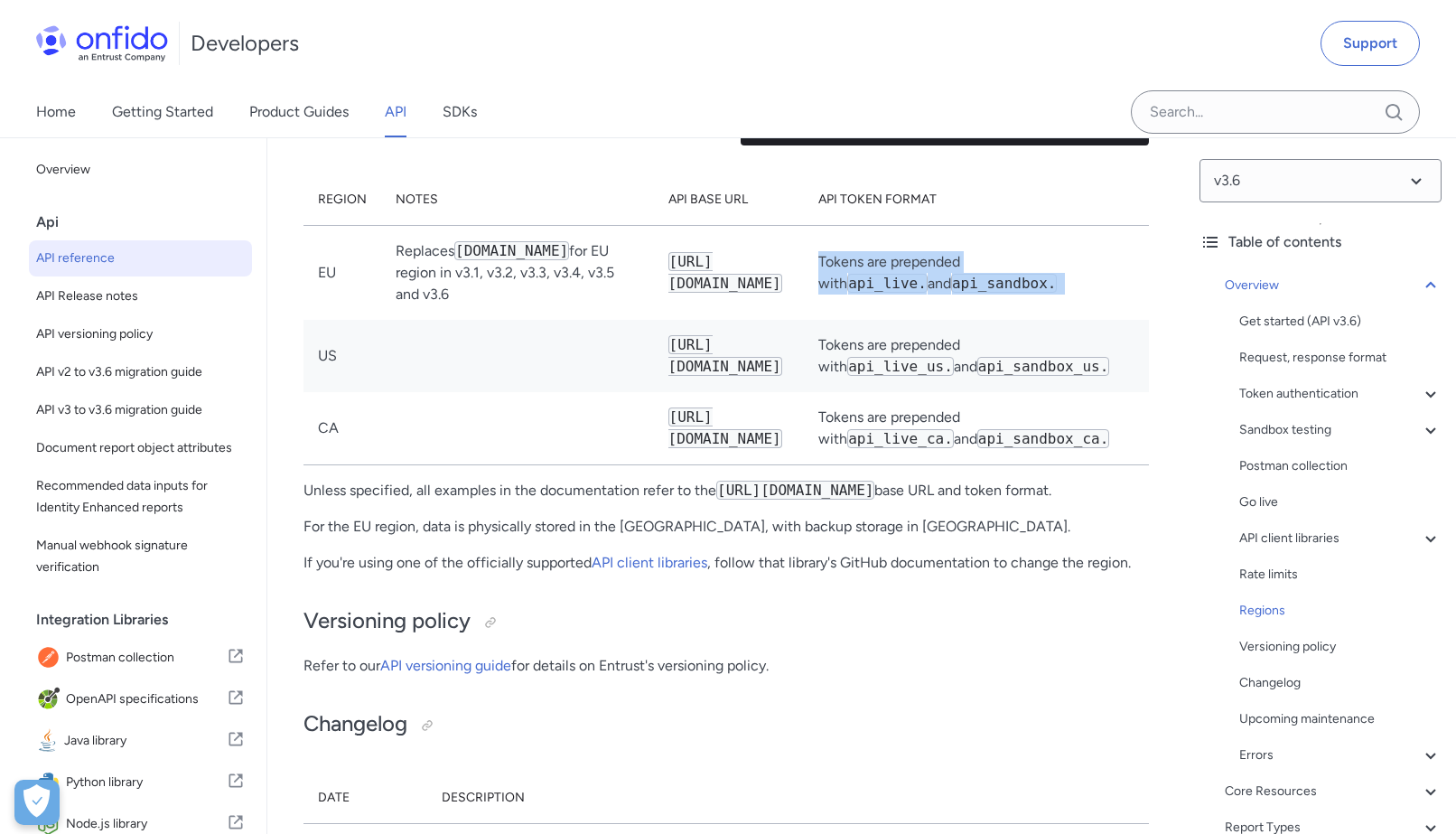
click at [1001, 320] on td "Tokens are prepended with api_live. and api_sandbox." at bounding box center [977, 274] width 345 height 95
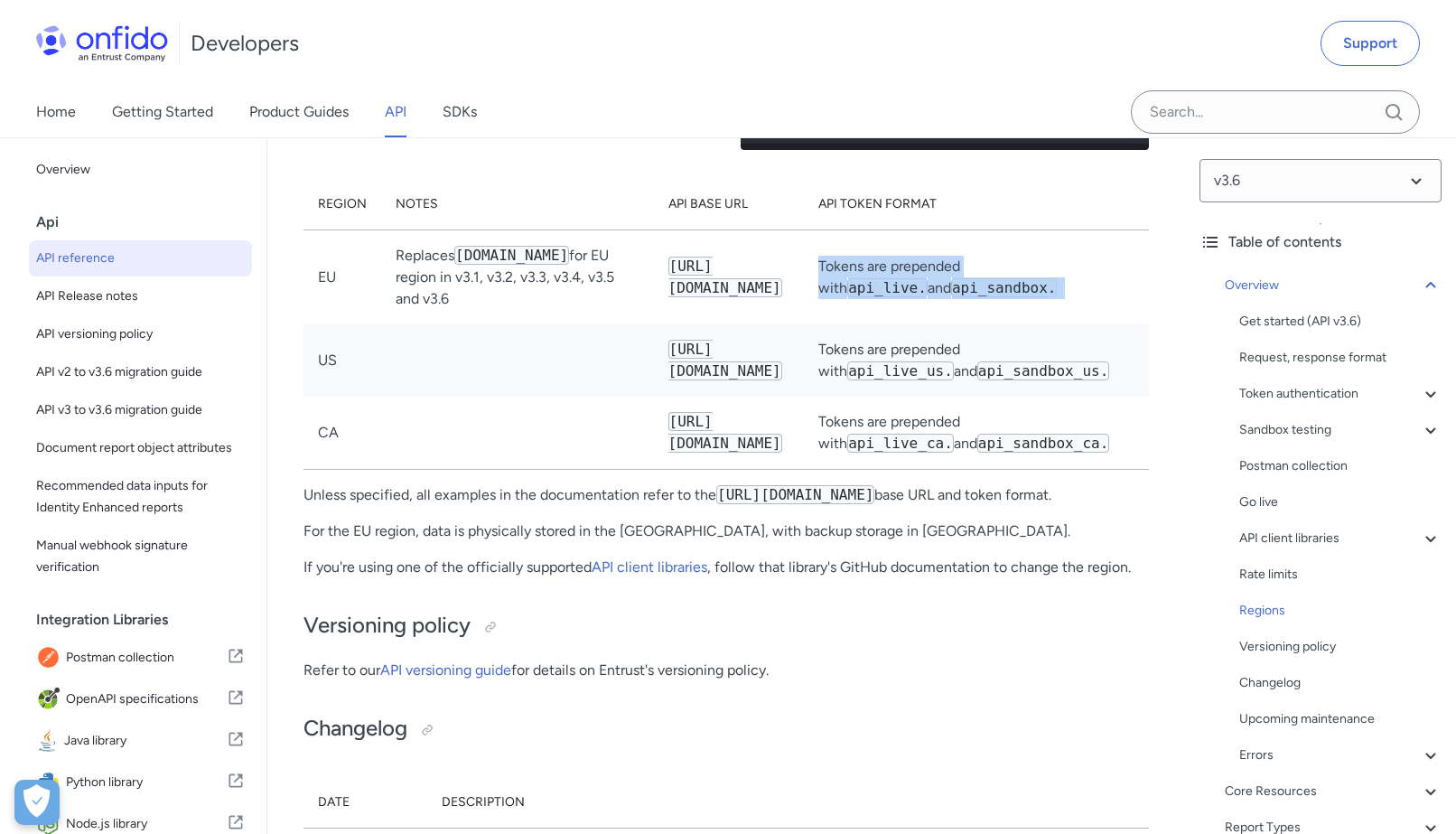
drag, startPoint x: 557, startPoint y: 375, endPoint x: 317, endPoint y: 330, distance: 244.2
click at [317, 325] on tr "EU Replaces [DOMAIN_NAME] for EU region in v3.1, v3.2, v3.3, v3.4, v3.5 and v3.…" at bounding box center [726, 277] width 845 height 95
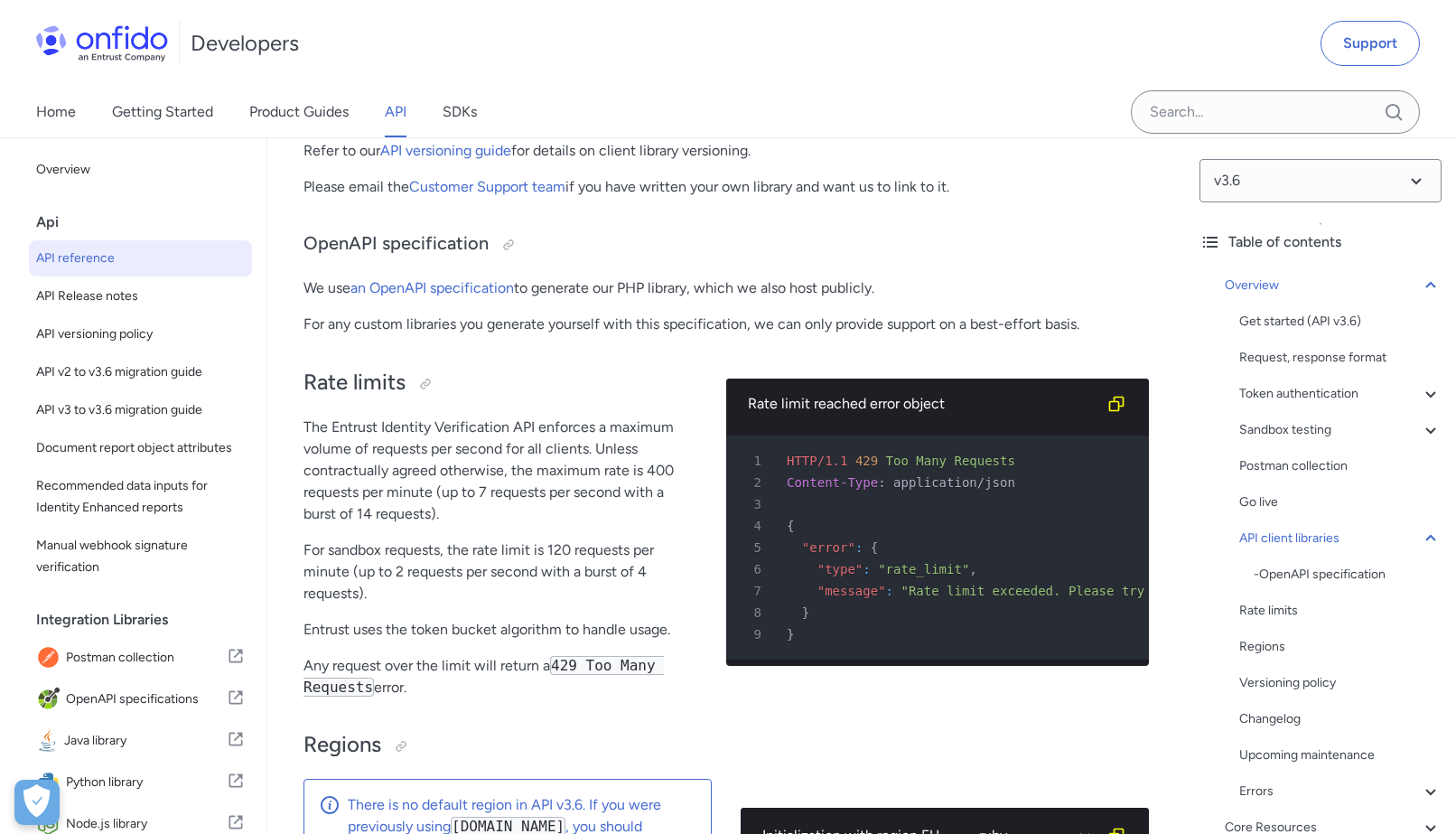
scroll to position [13448, 0]
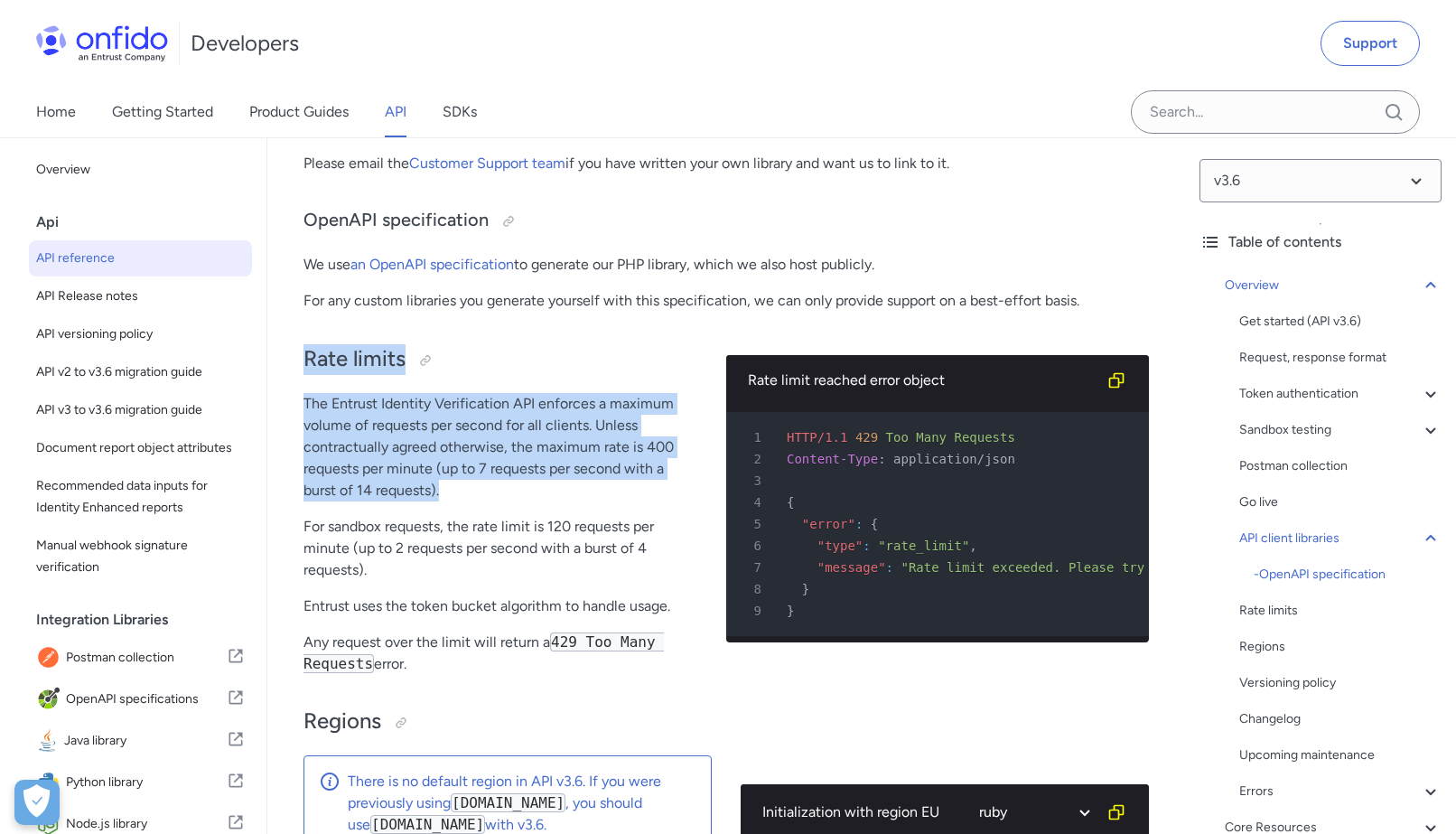
drag, startPoint x: 441, startPoint y: 559, endPoint x: 297, endPoint y: 417, distance: 202.2
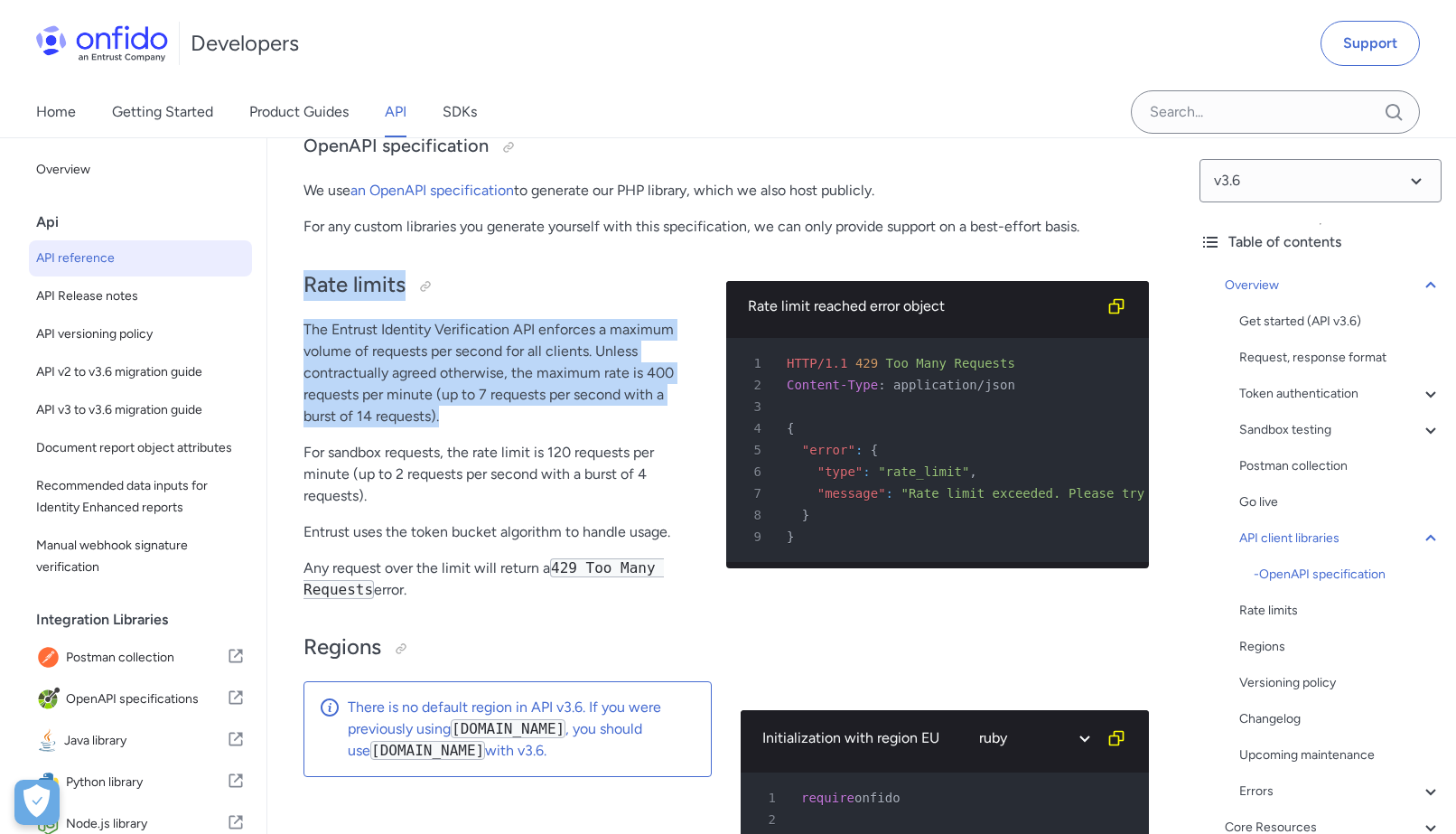
scroll to position [13525, 0]
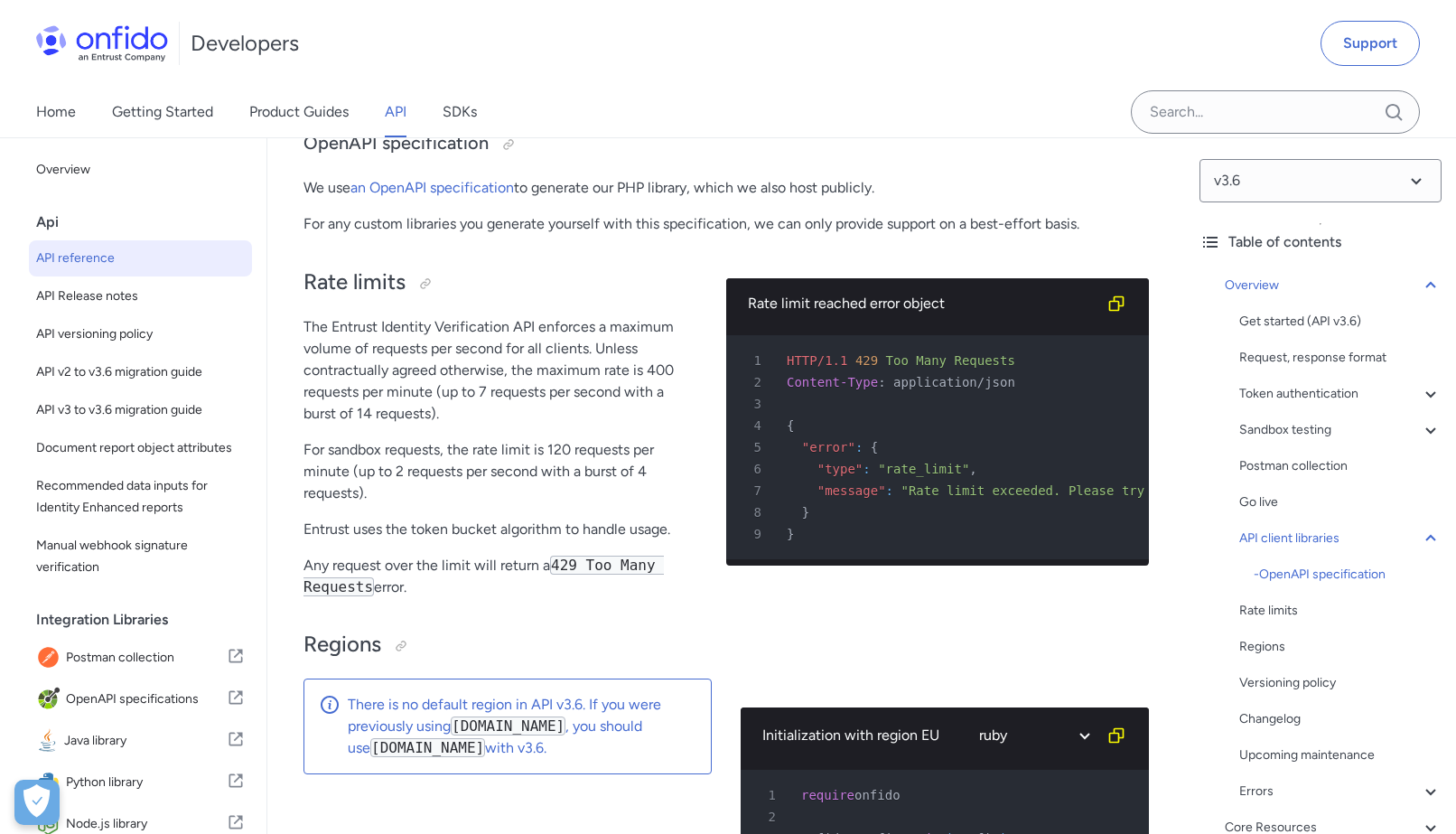
click at [343, 504] on p "For sandbox requests, the rate limit is 120 requests per minute (up to 2 reques…" at bounding box center [500, 472] width 394 height 65
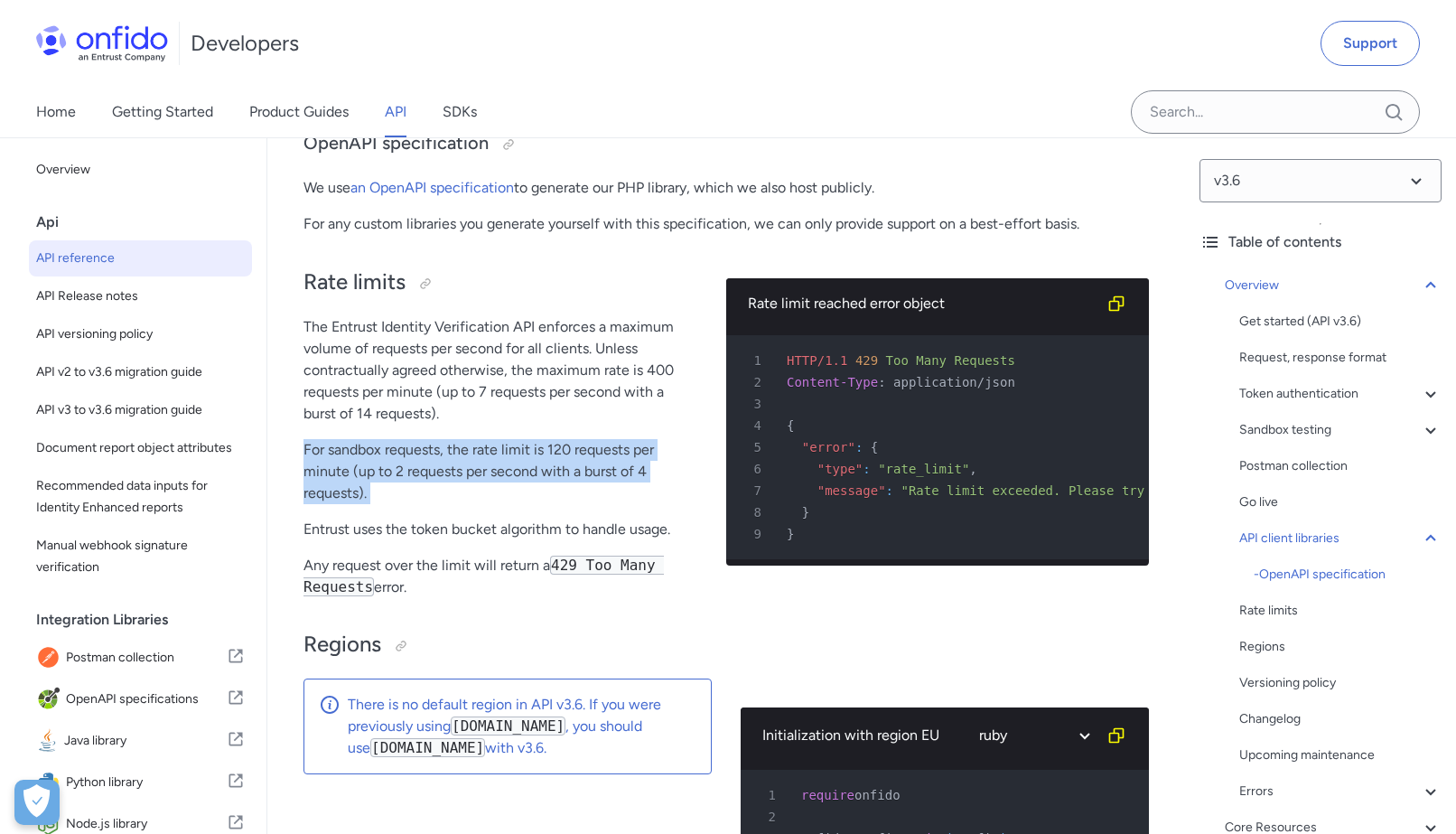
click at [343, 504] on p "For sandbox requests, the rate limit is 120 requests per minute (up to 2 reques…" at bounding box center [500, 472] width 394 height 65
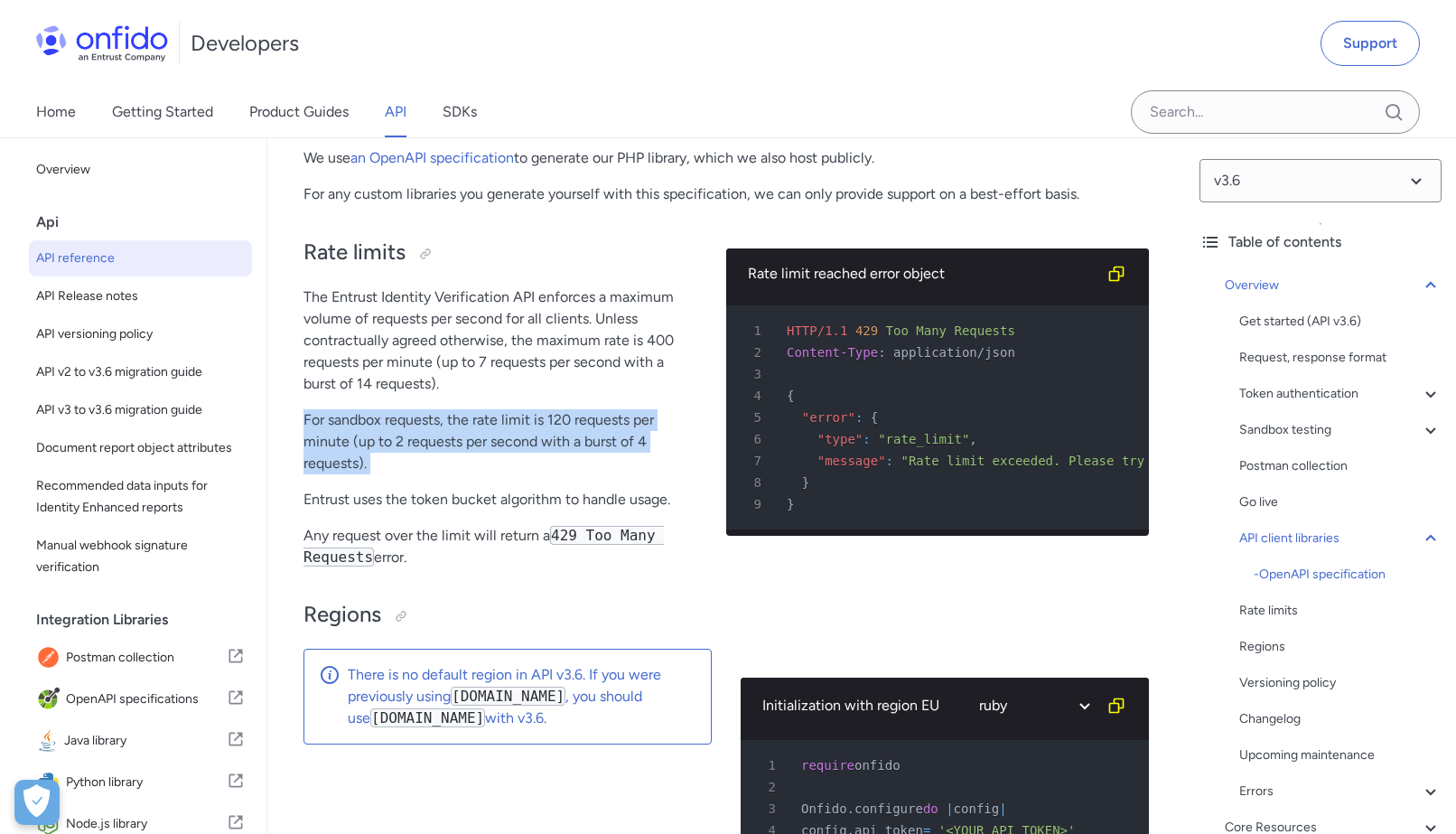
scroll to position [13580, 0]
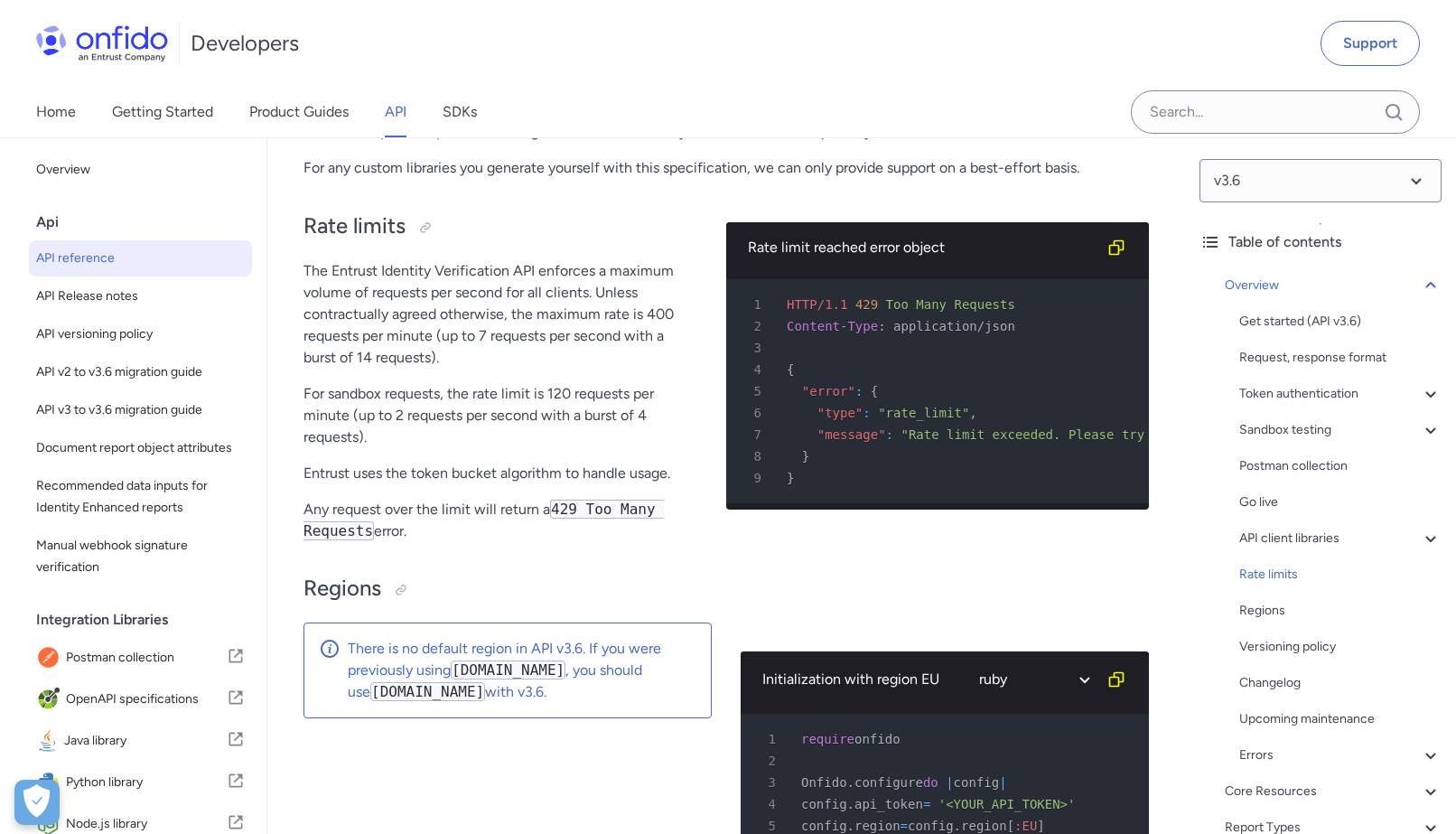
click at [343, 484] on p "Entrust uses the token bucket algorithm to handle usage." at bounding box center [500, 473] width 394 height 21
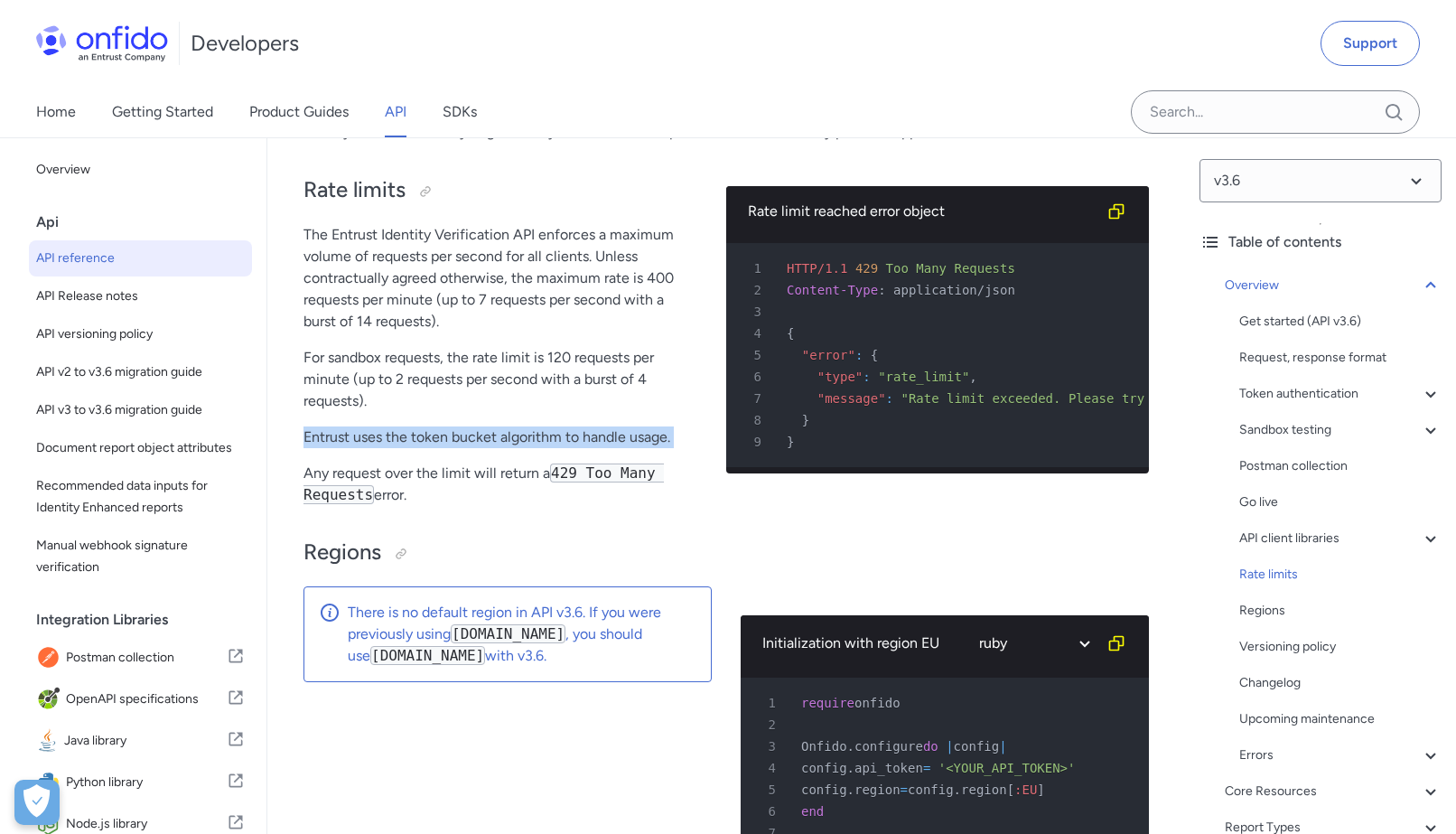
scroll to position [13619, 0]
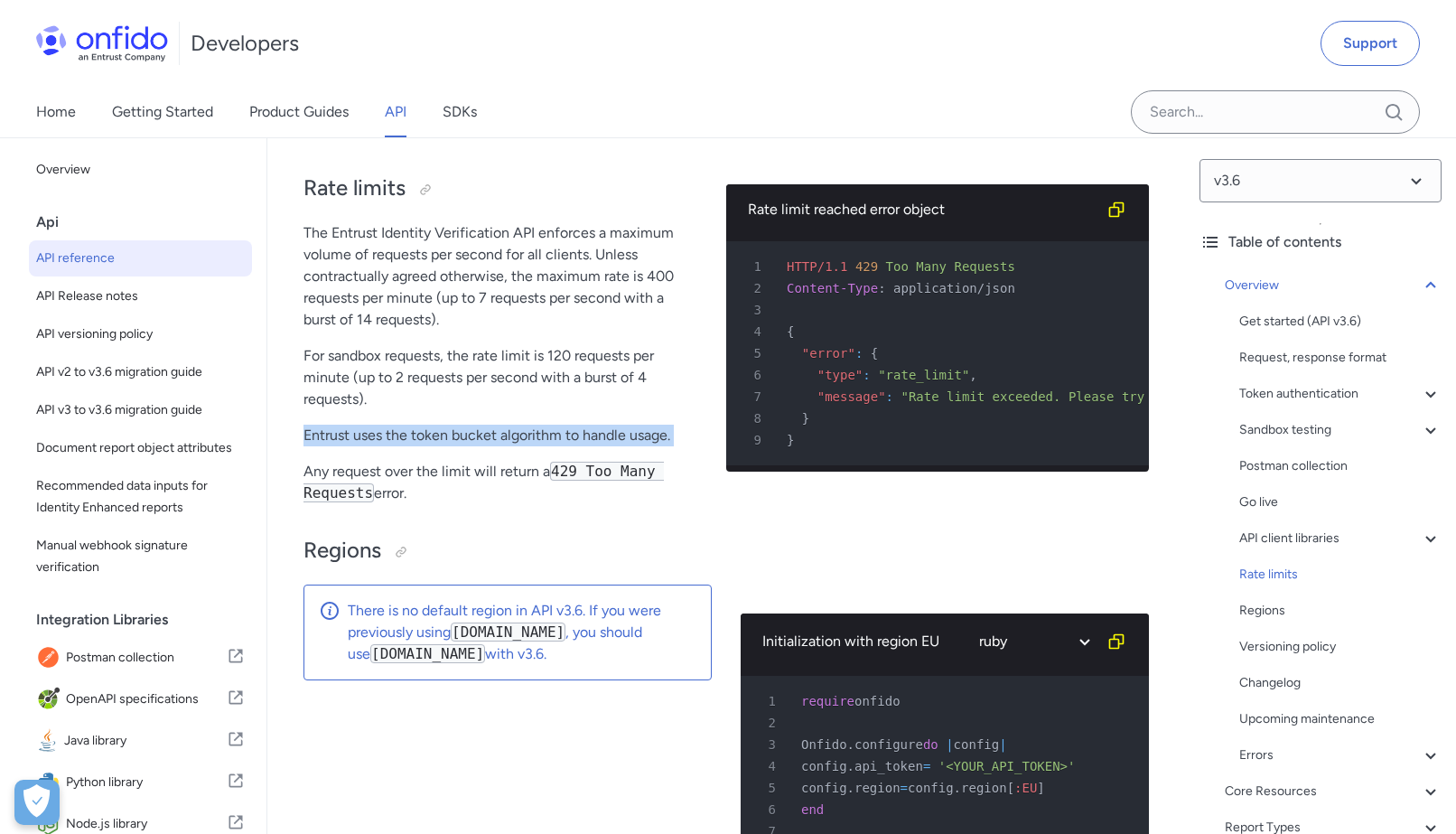
drag, startPoint x: 433, startPoint y: 581, endPoint x: 309, endPoint y: 485, distance: 156.8
click at [309, 485] on div "Rate limits The Entrust Identity Verification API enforces a maximum volume of …" at bounding box center [500, 337] width 394 height 363
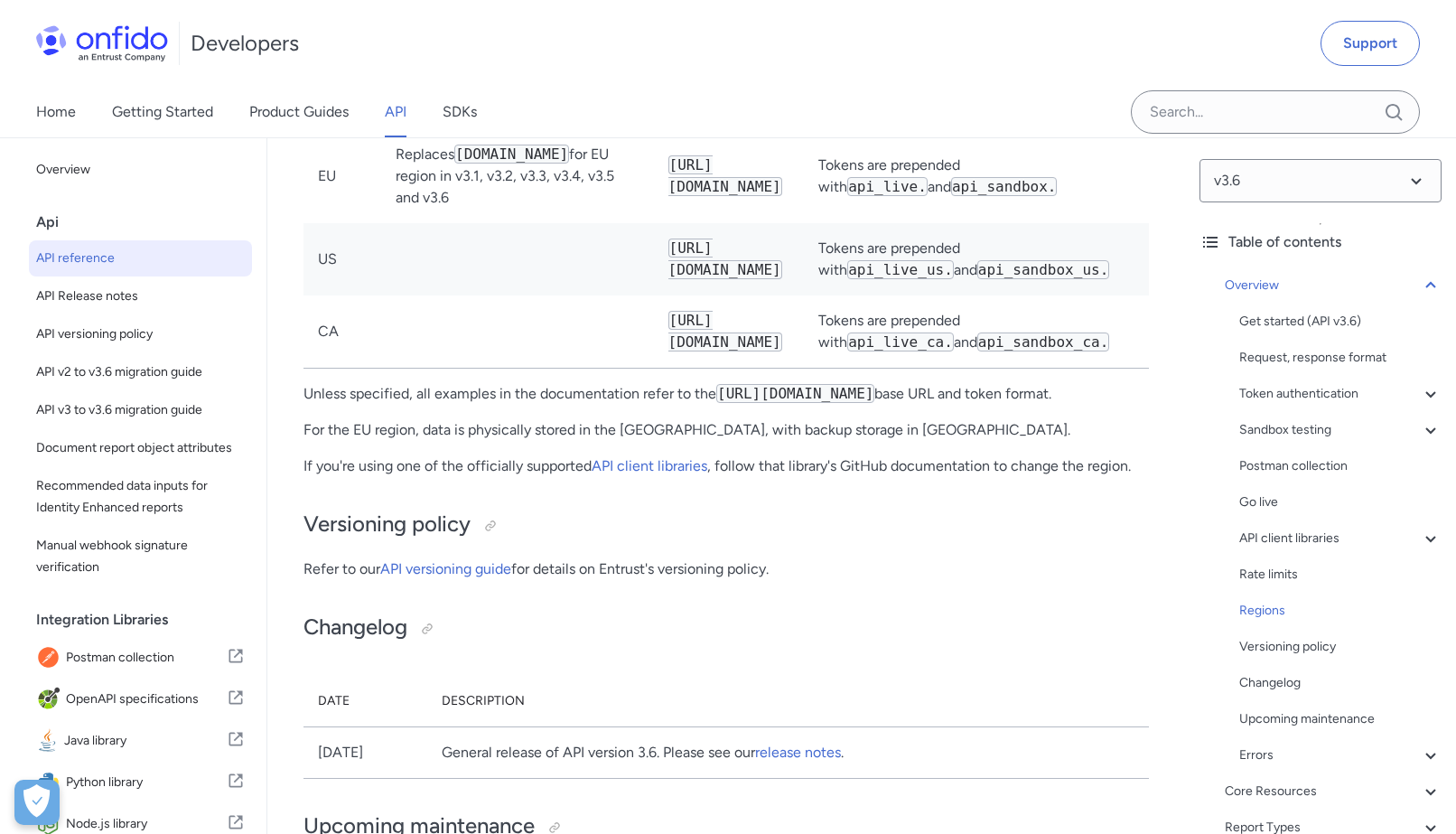
scroll to position [15104, 0]
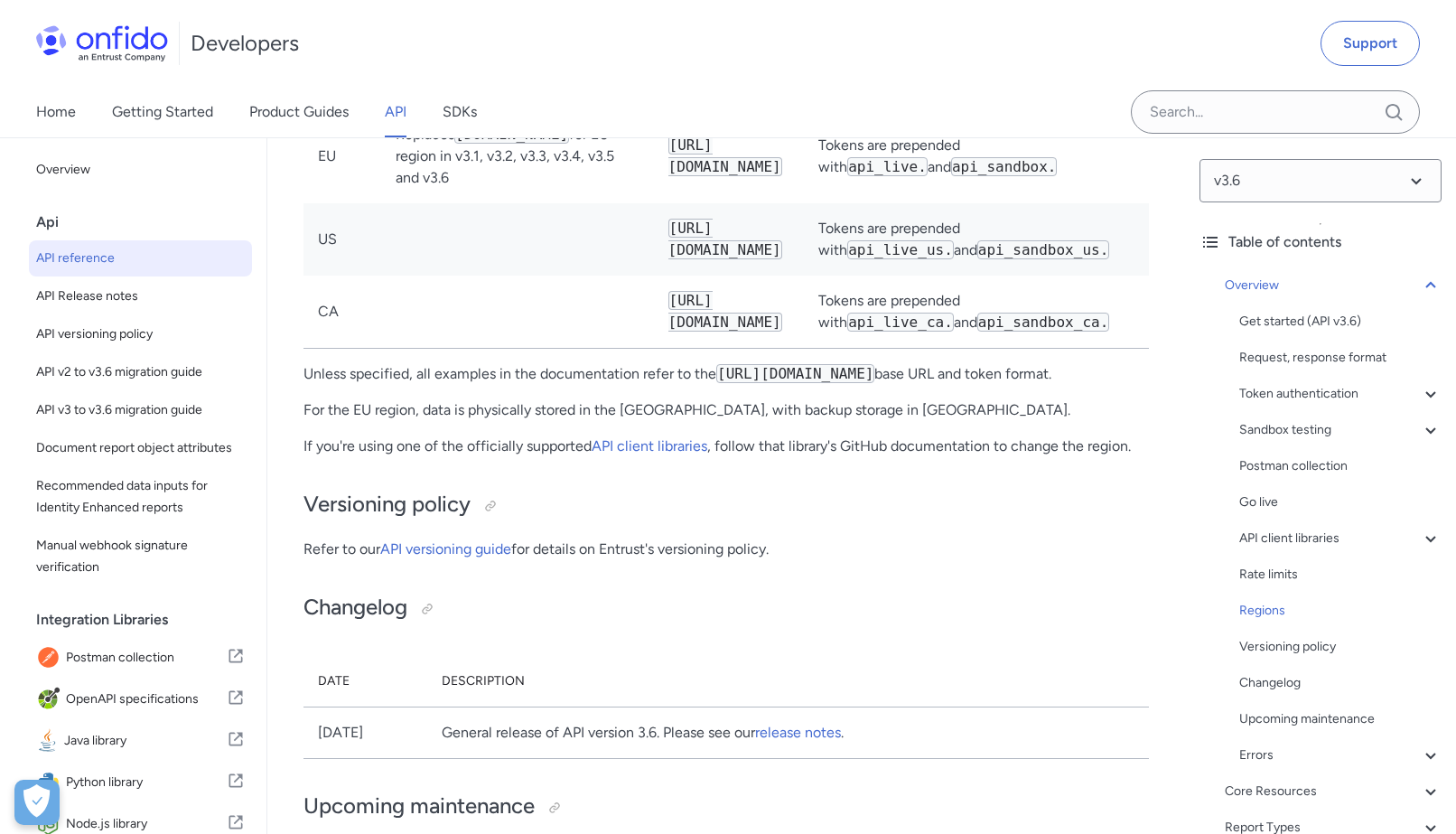
click at [341, 384] on p "Unless specified, all examples in the documentation refer to the https://api.eu…" at bounding box center [726, 373] width 845 height 21
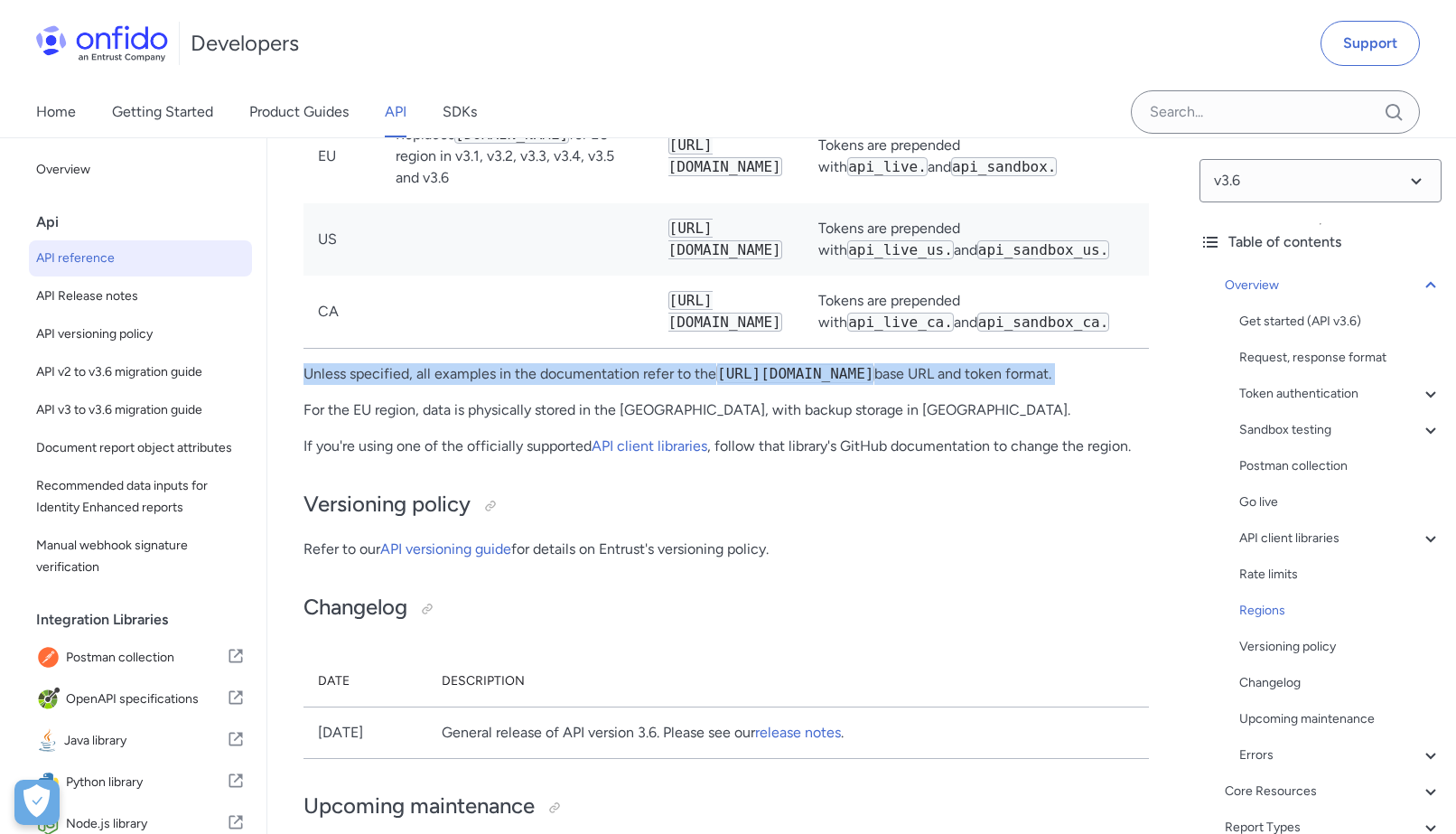
click at [341, 384] on p "Unless specified, all examples in the documentation refer to the https://api.eu…" at bounding box center [726, 373] width 845 height 21
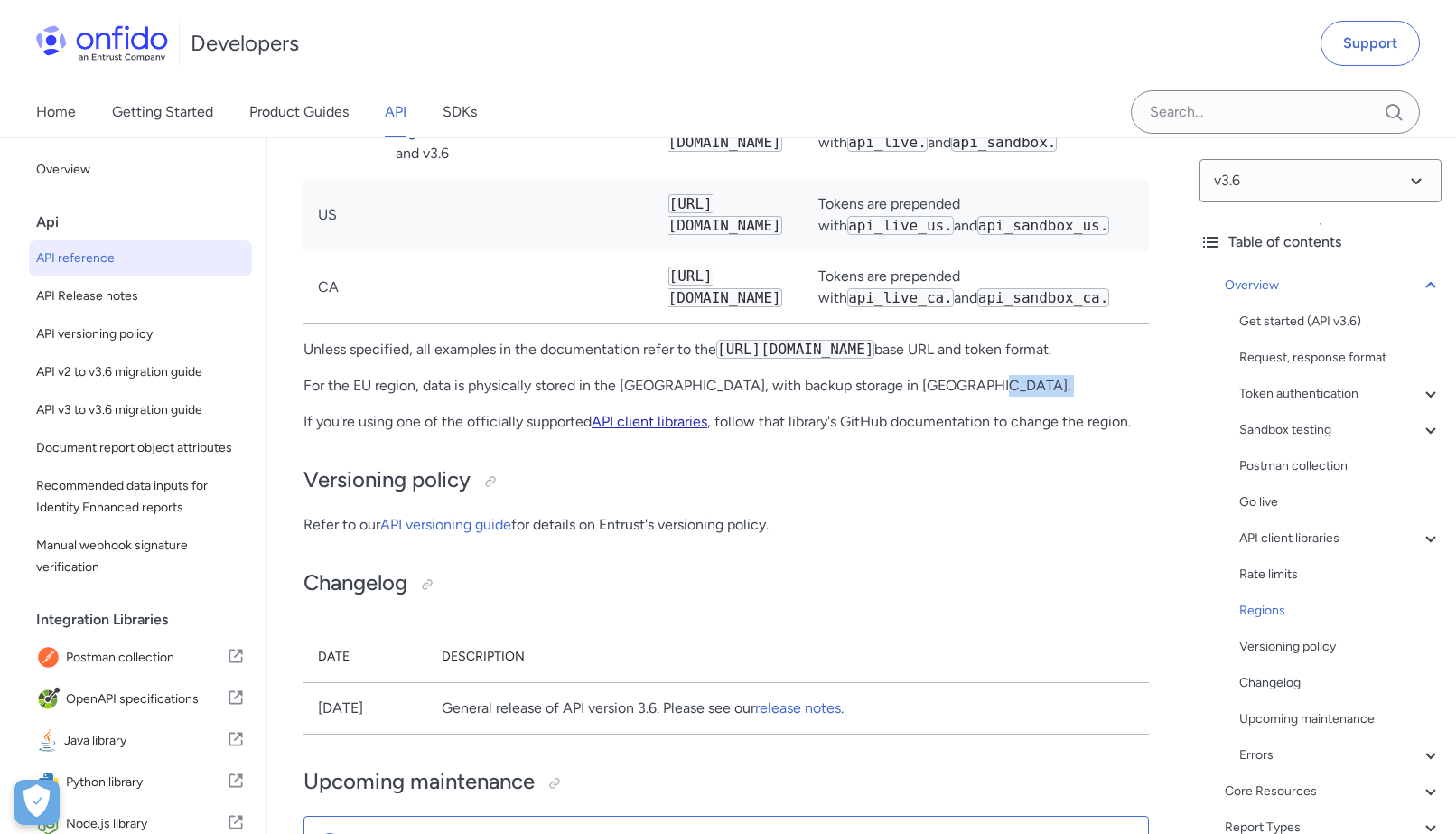
click at [614, 430] on link "API client libraries" at bounding box center [650, 421] width 115 height 17
click at [666, 430] on link "API client libraries" at bounding box center [650, 421] width 115 height 17
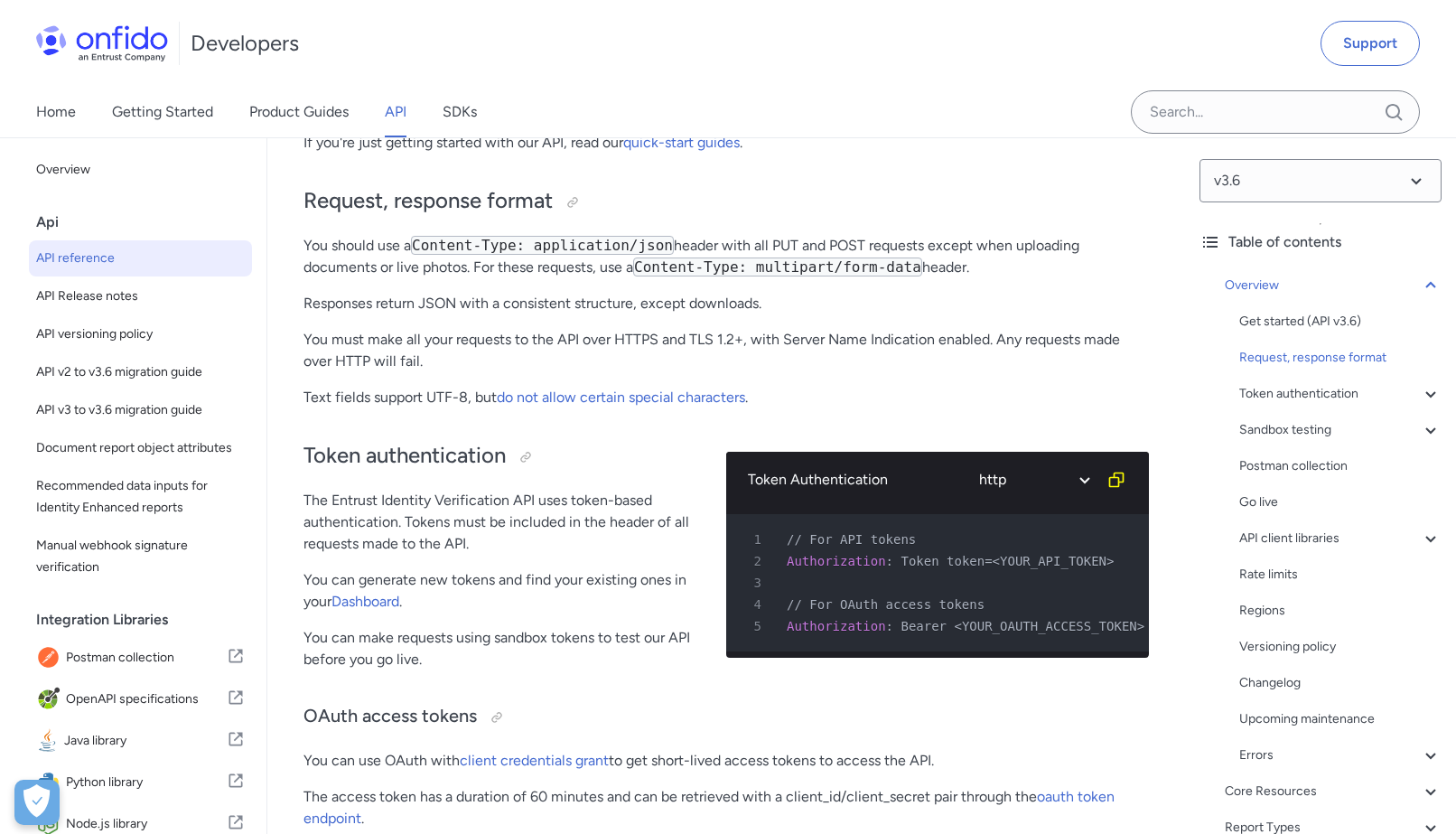
scroll to position [427, 0]
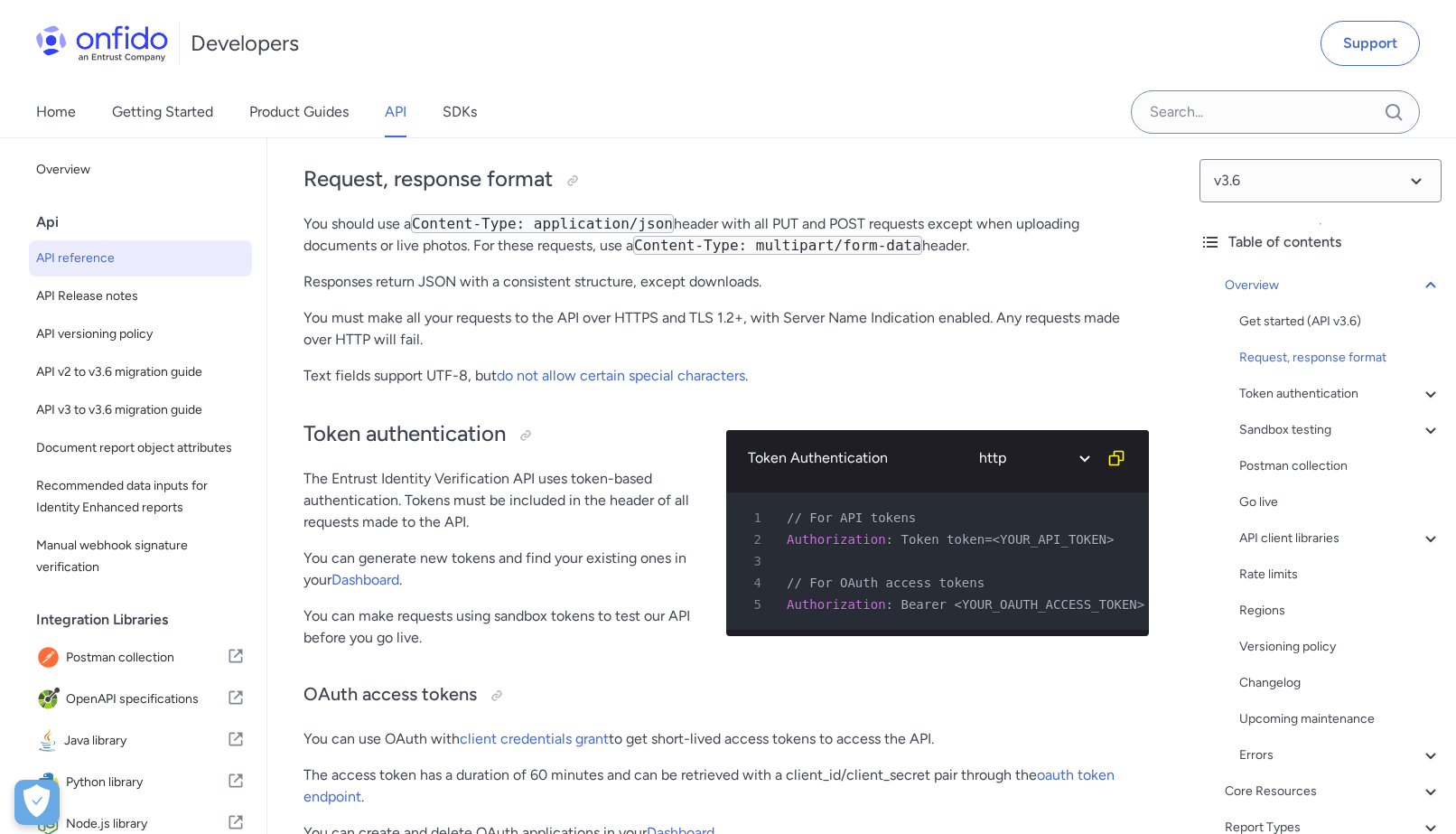
click at [986, 433] on div "Token Authentication ruby python php javascript java http bash" at bounding box center [937, 458] width 423 height 56
click at [986, 443] on select "ruby python php javascript java http bash" at bounding box center [1033, 458] width 136 height 42
select select "java"
click at [965, 437] on select "ruby python php javascript java http bash" at bounding box center [1033, 458] width 136 height 42
select select "java"
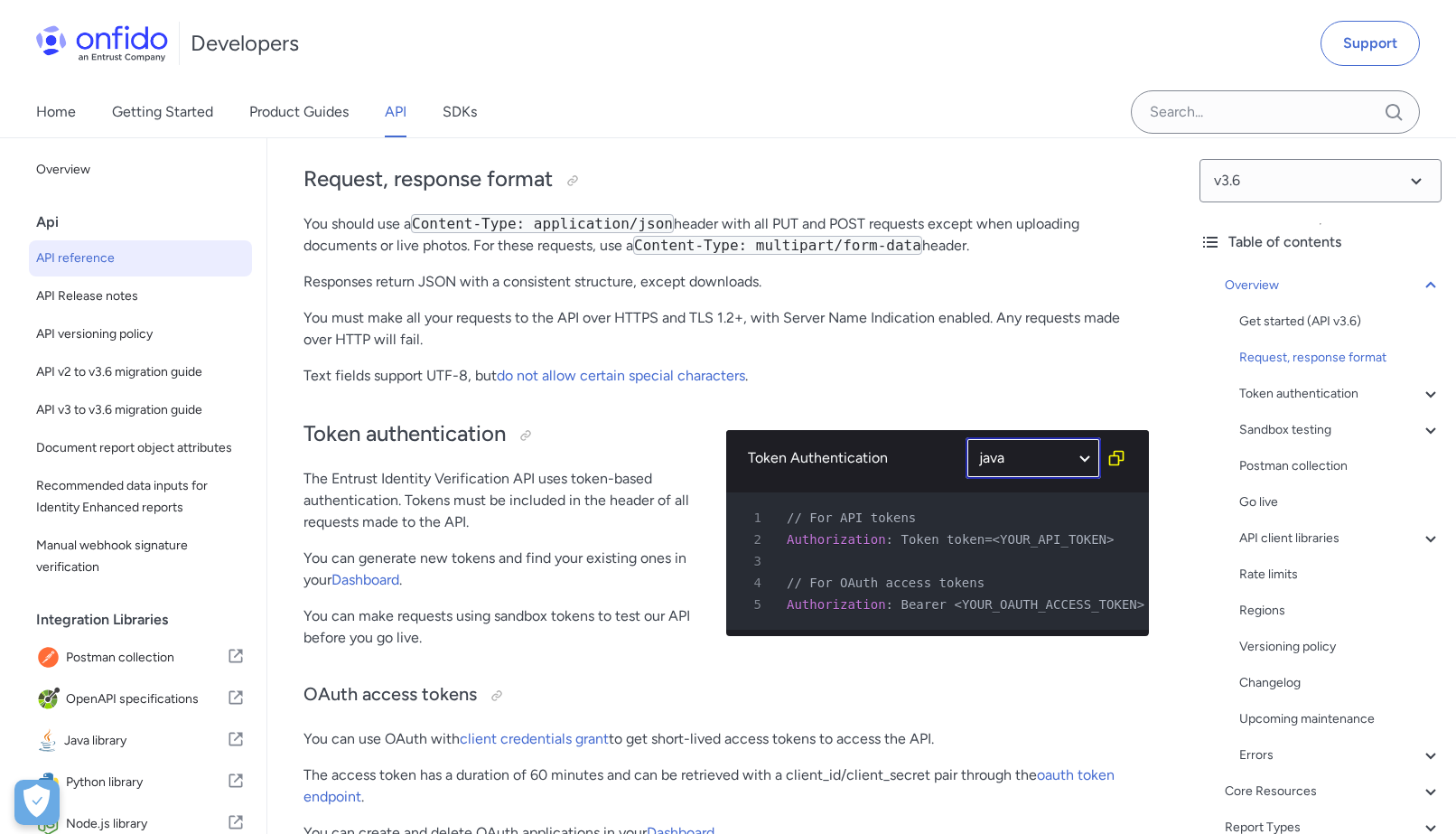
select select "java"
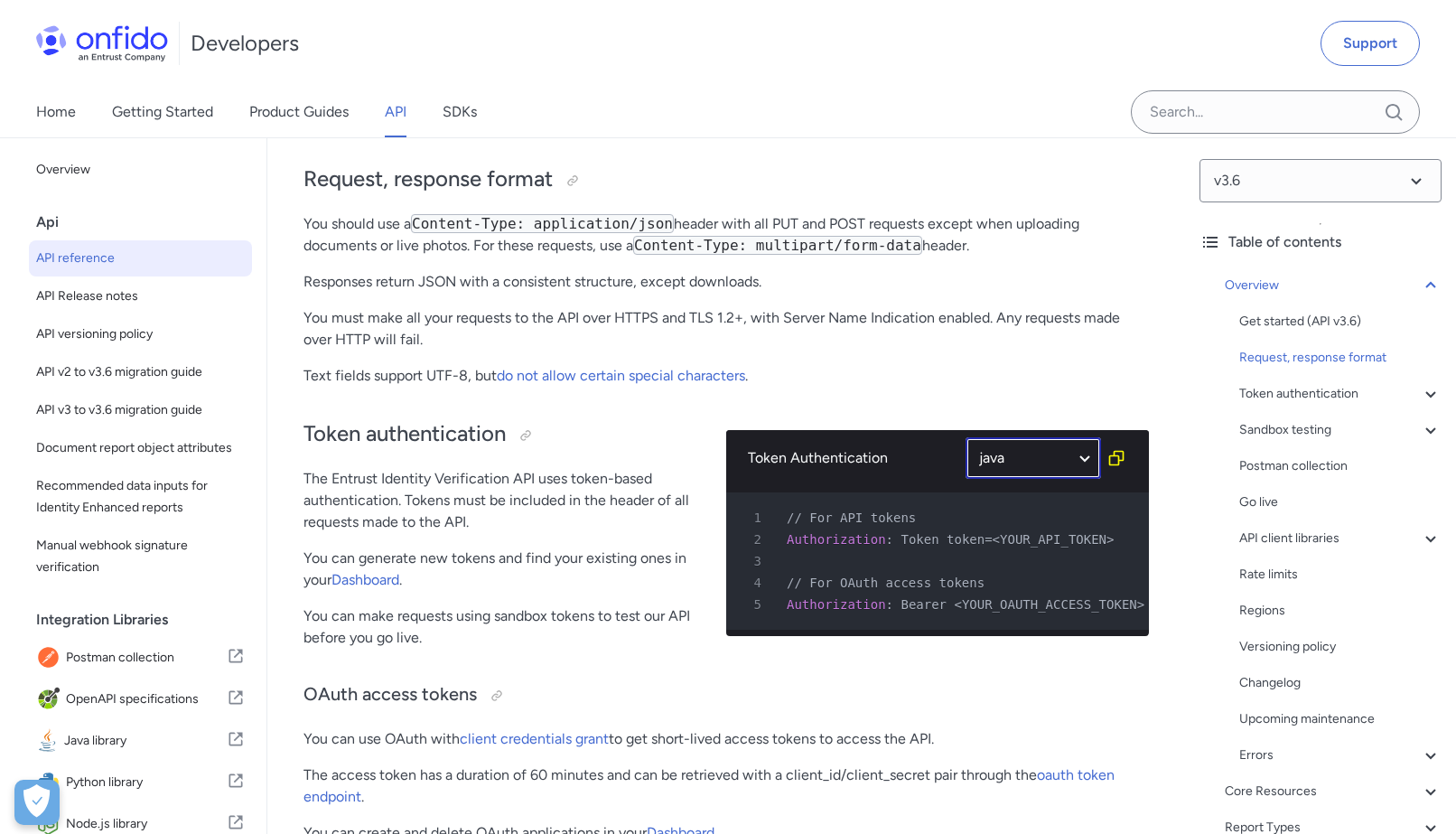
select select "java"
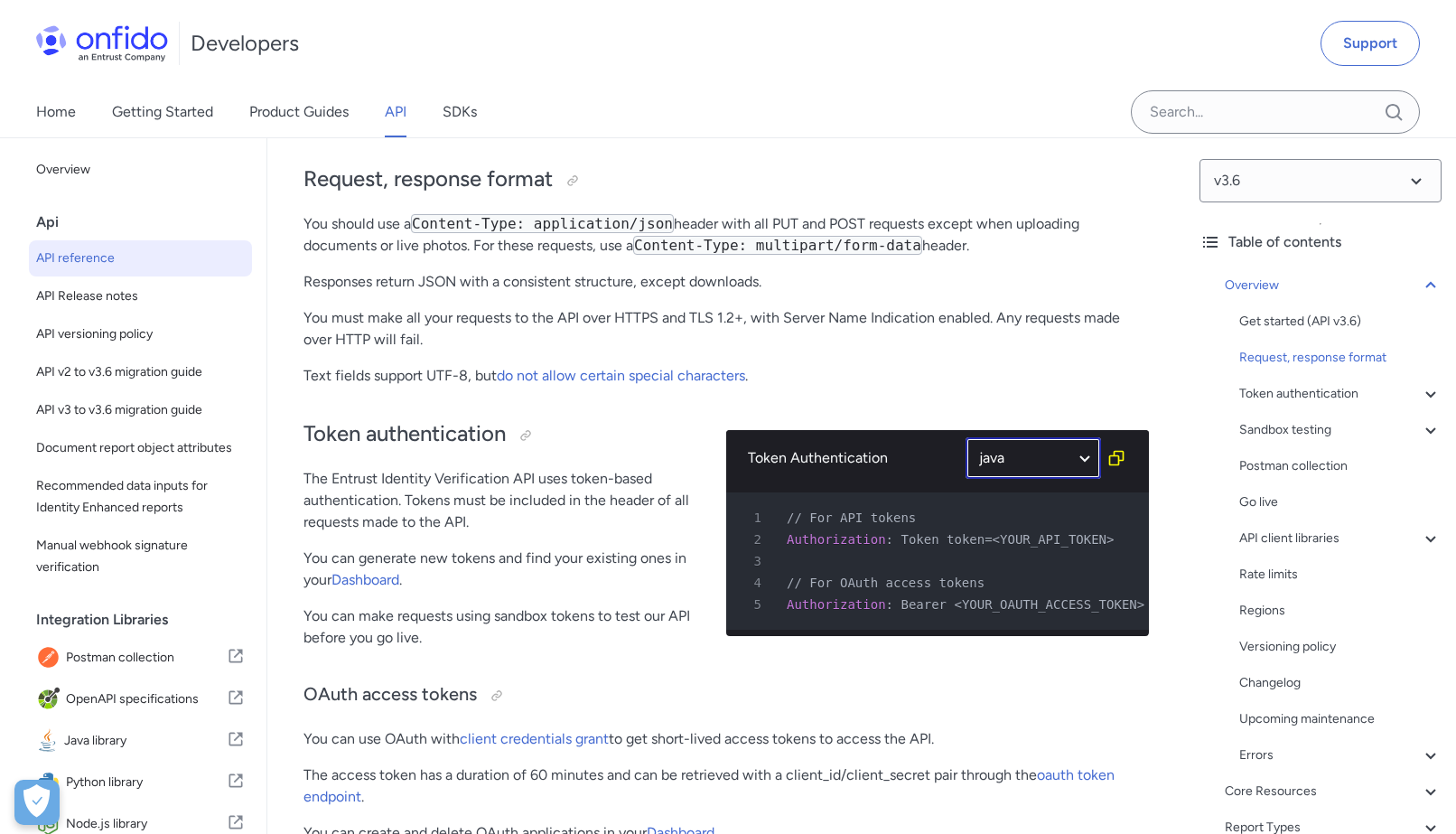
select select "java"
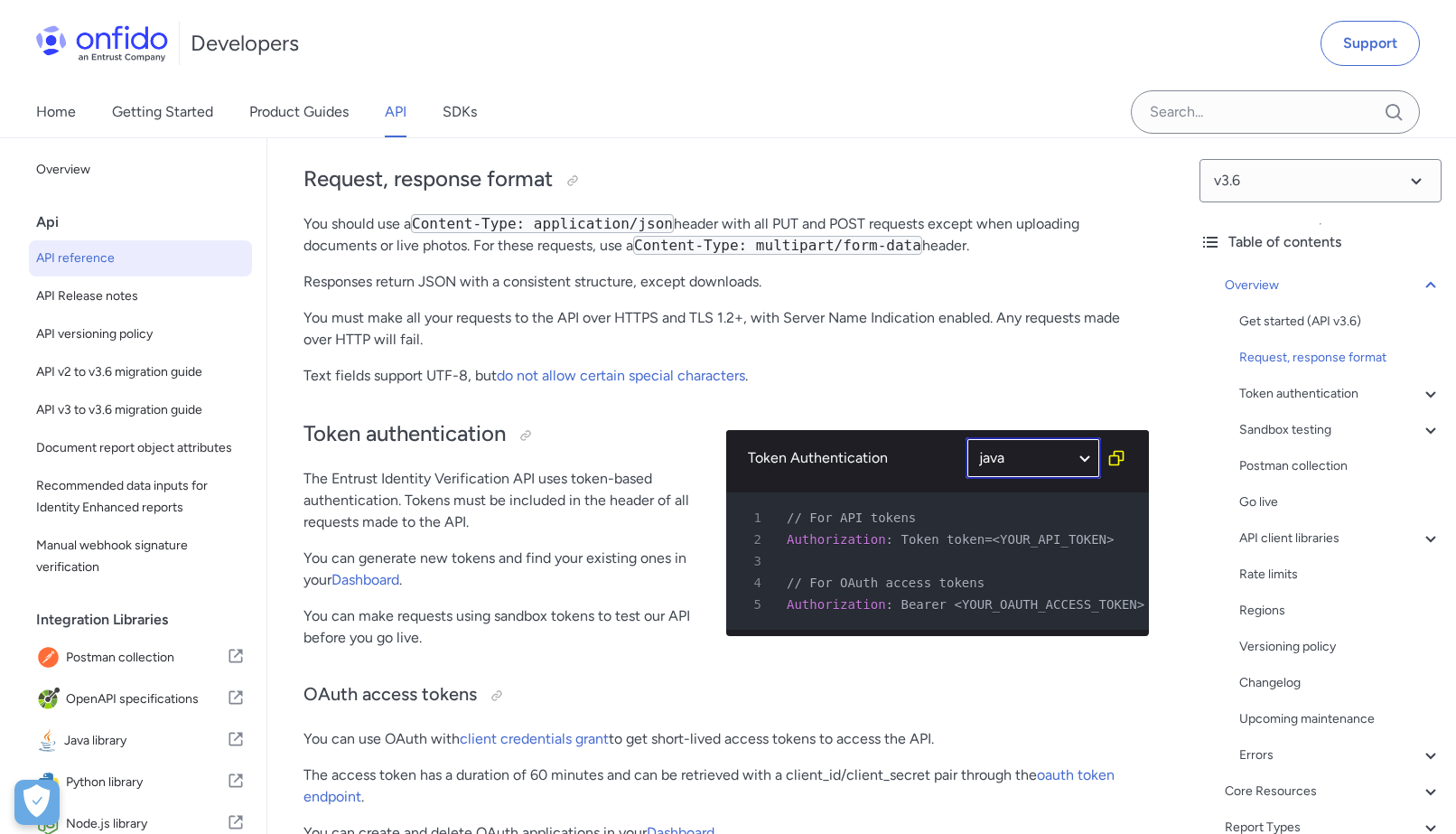
select select "java"
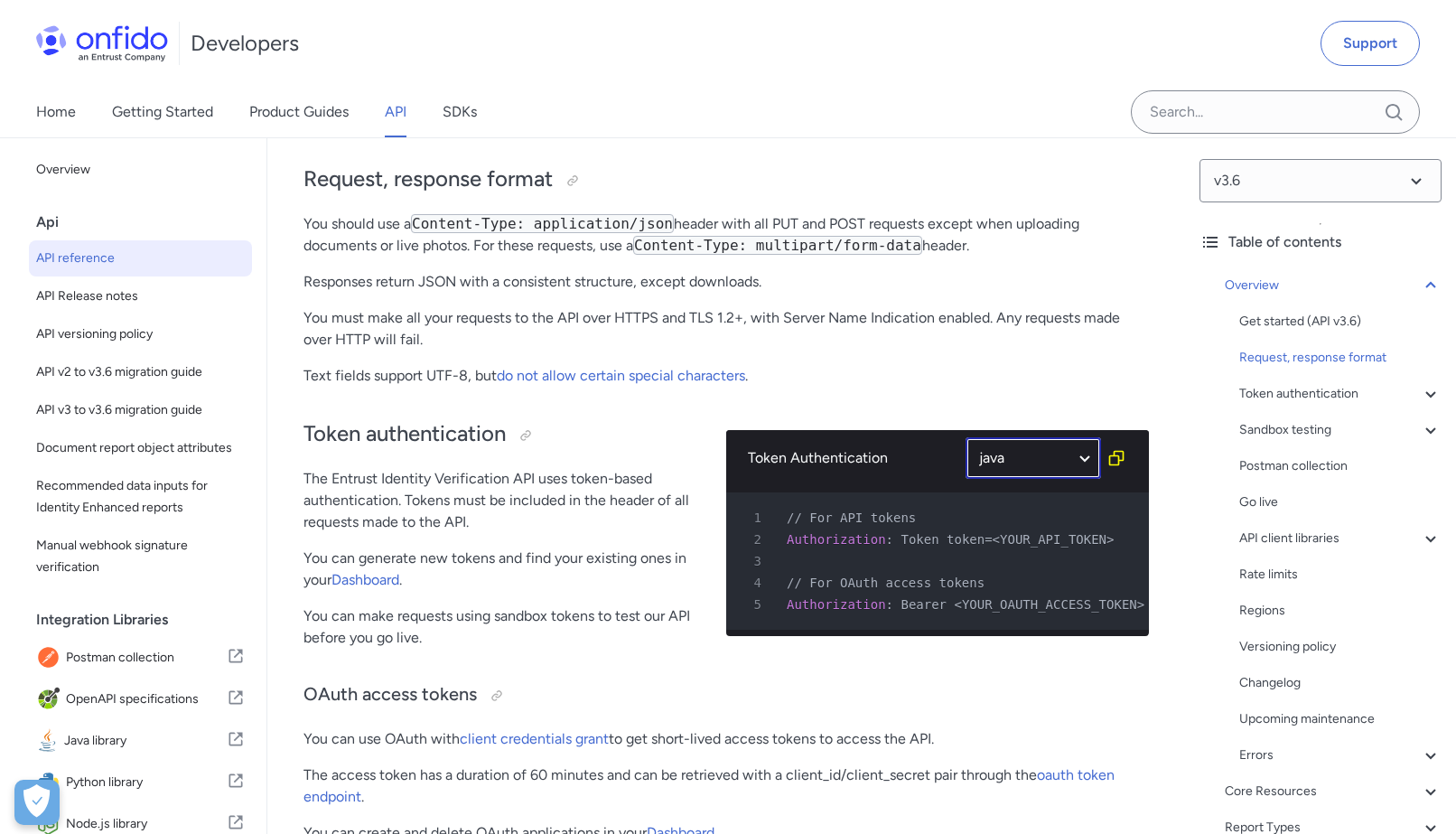
select select "java"
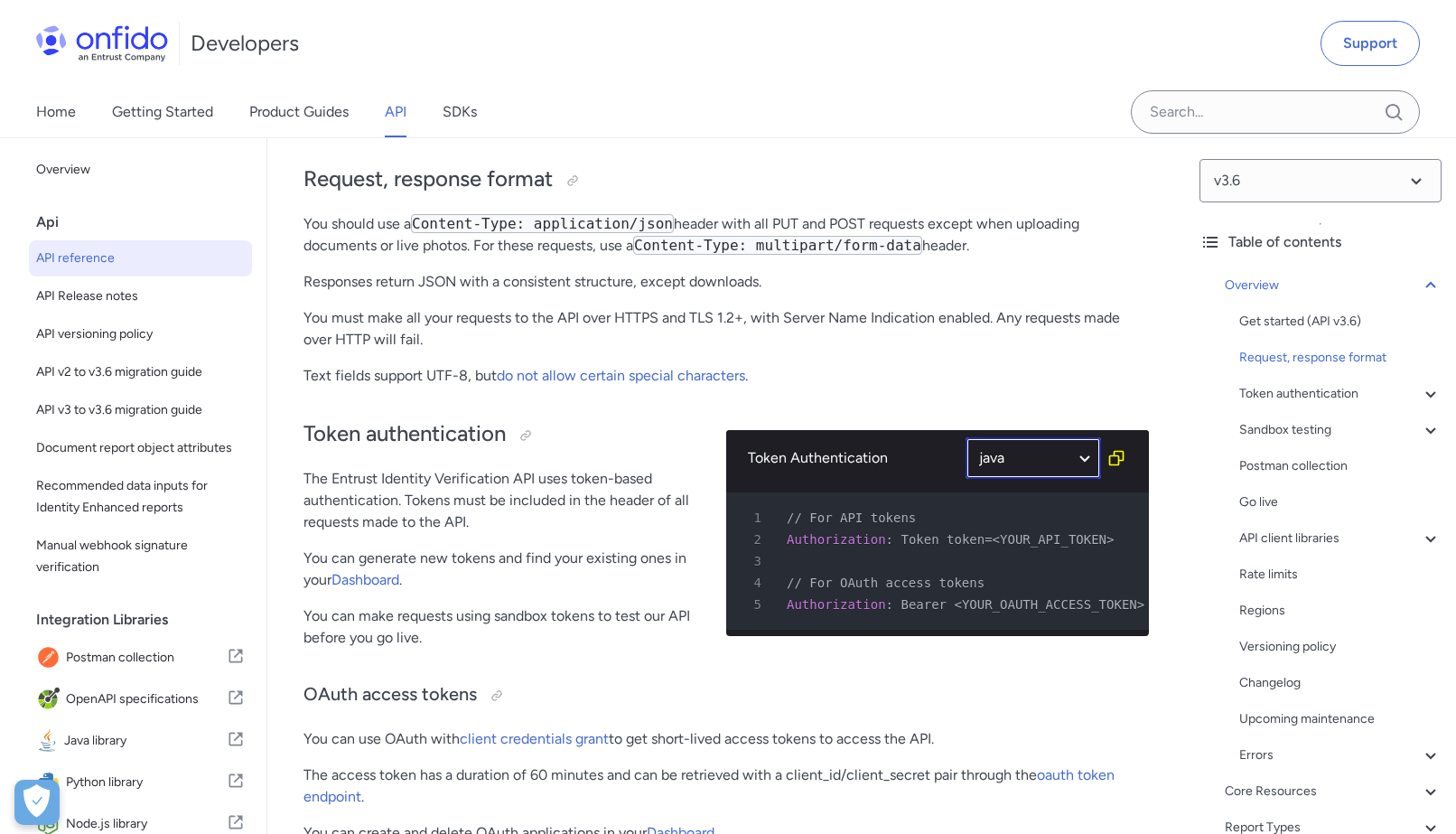
select select "java"
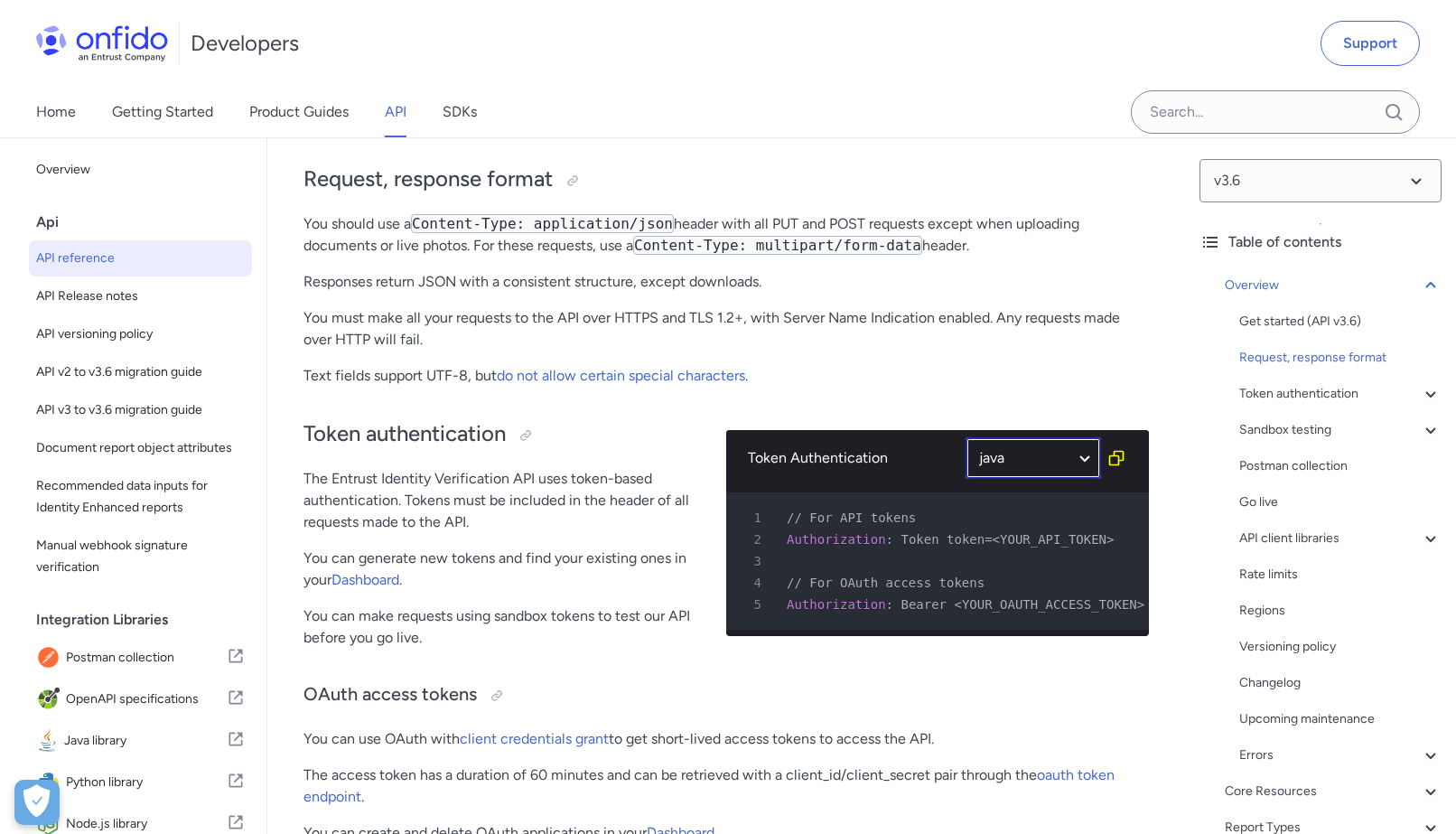
select select "java"
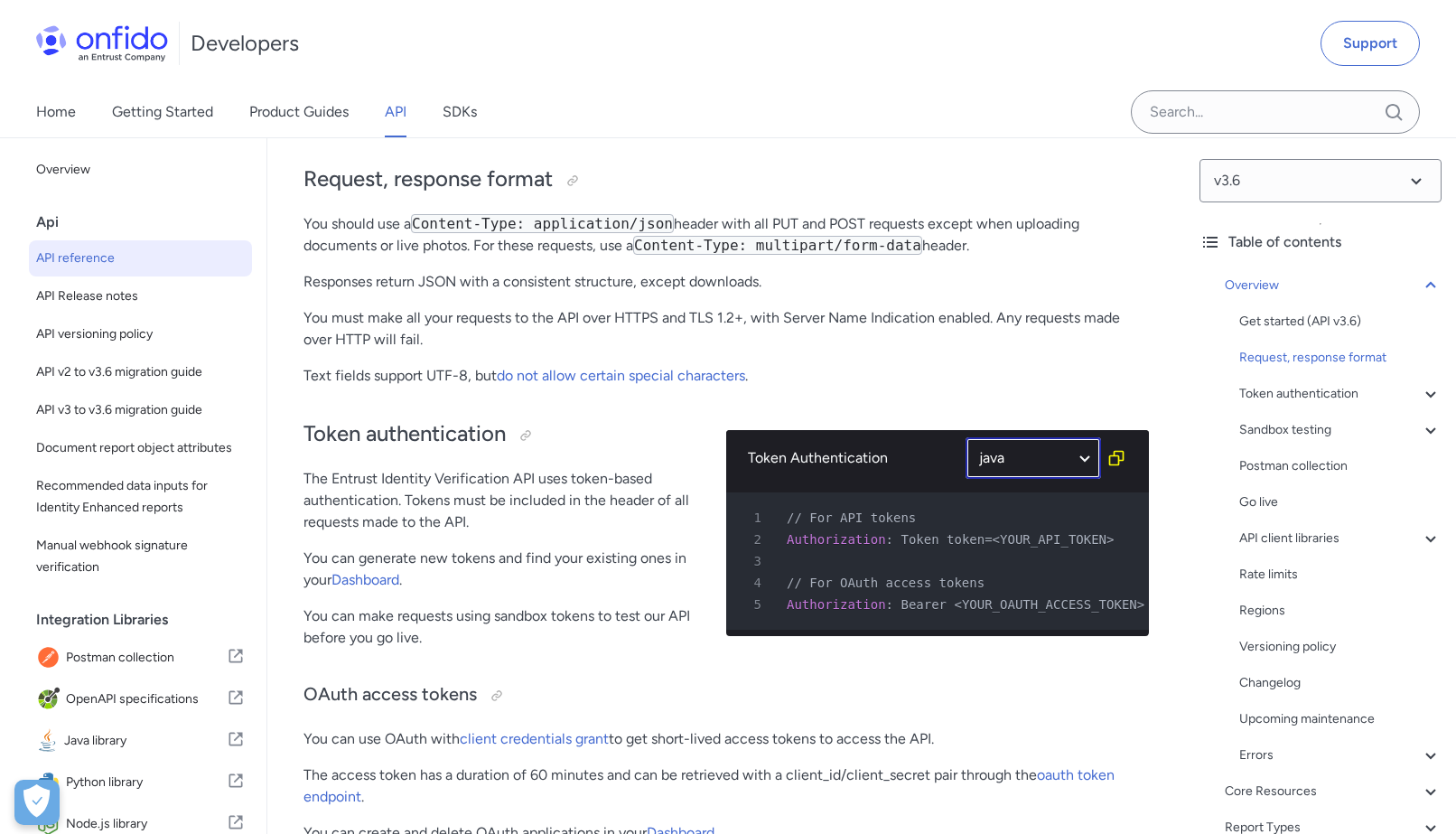
select select "java"
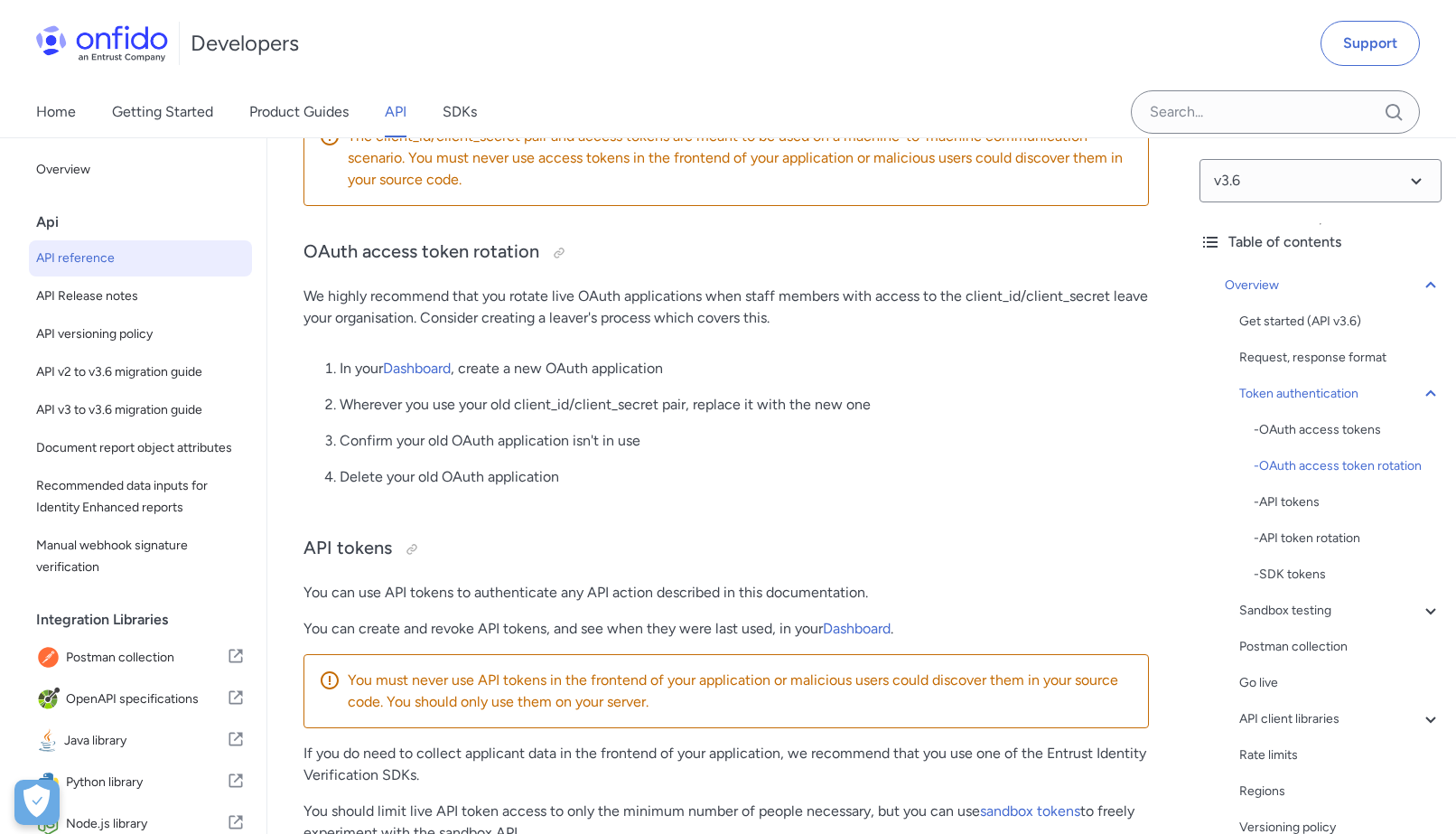
scroll to position [1177, 0]
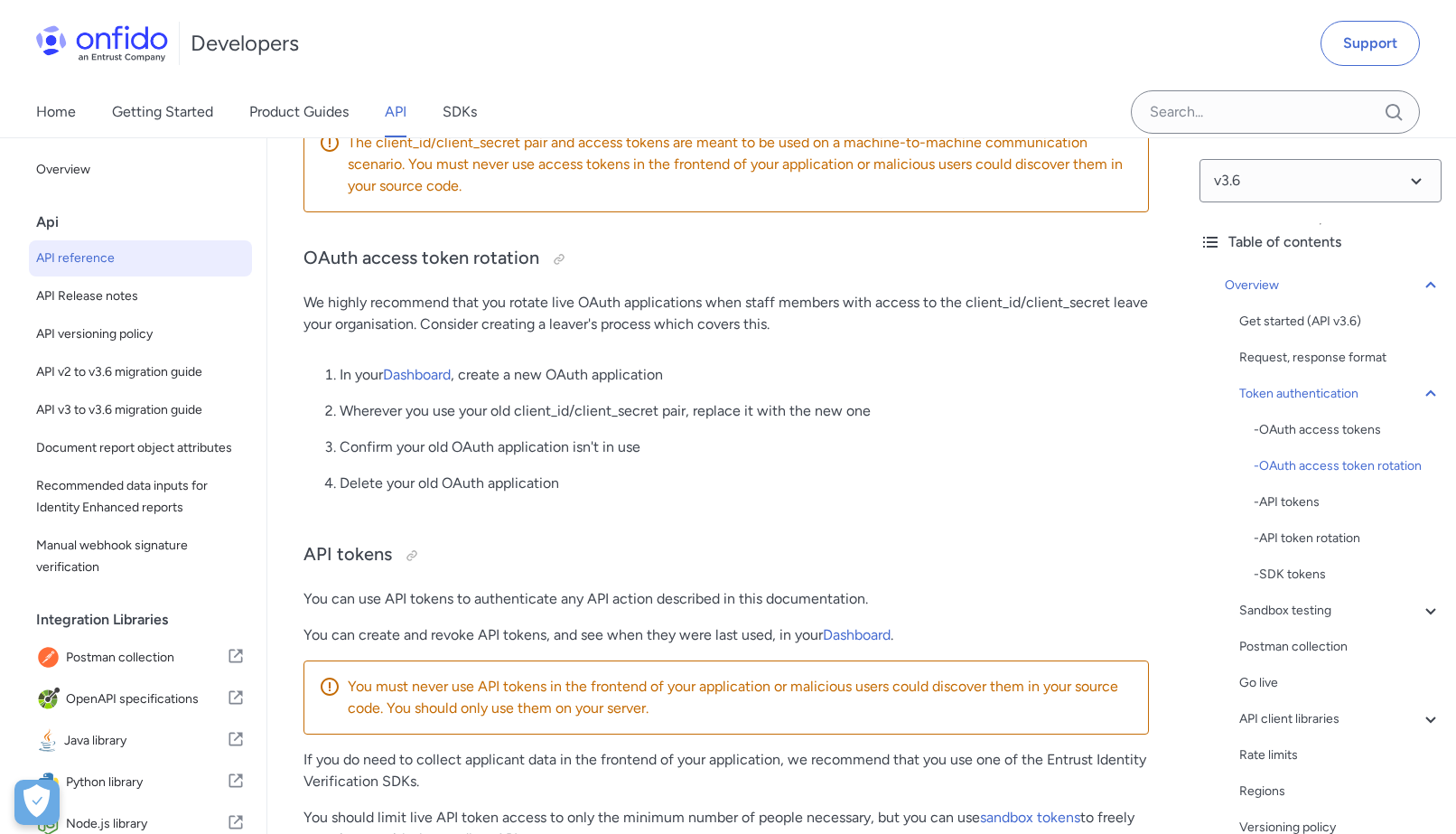
click at [442, 321] on p "We highly recommend that you rotate live OAuth applications when staff members …" at bounding box center [726, 313] width 845 height 44
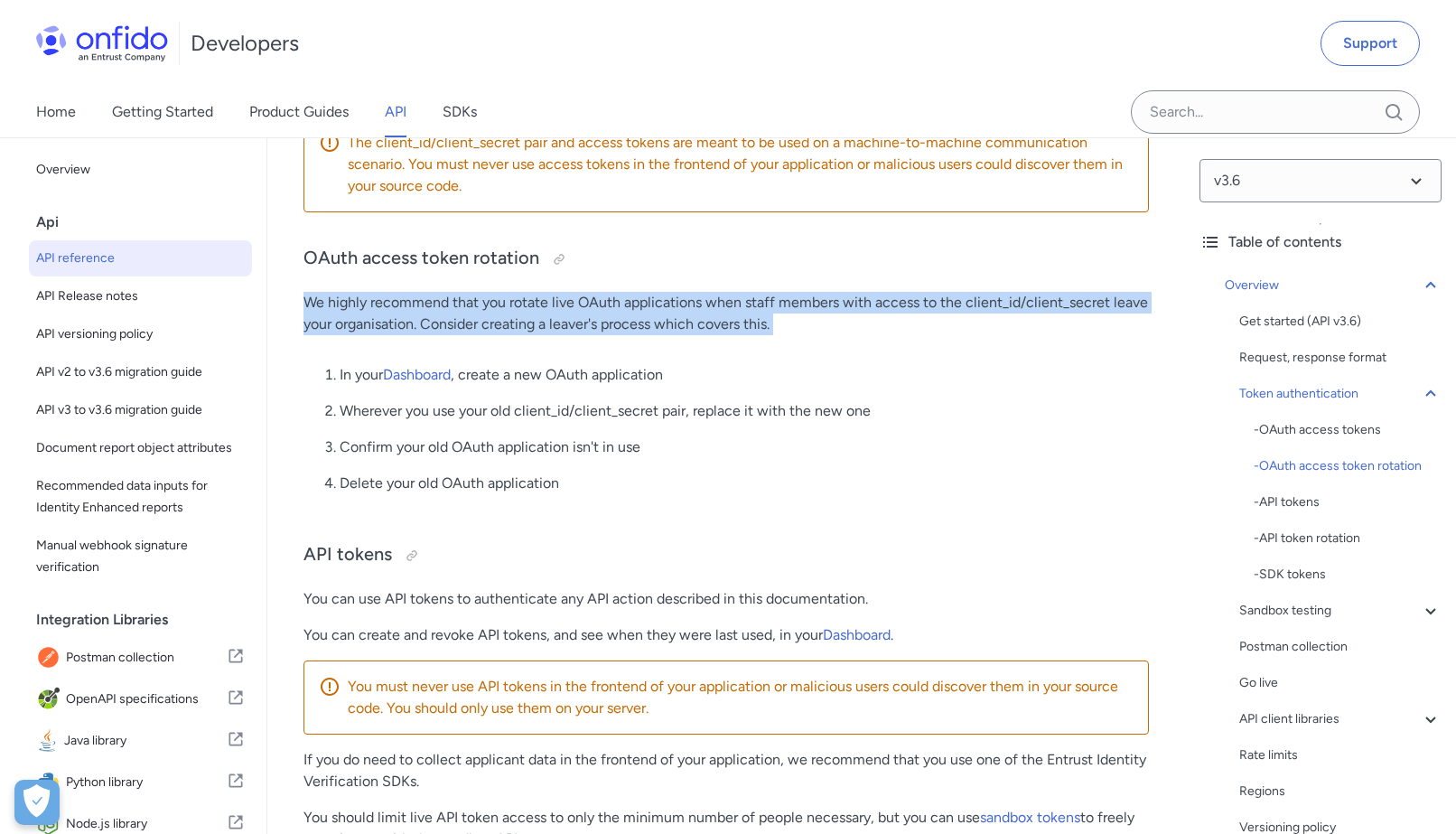
click at [442, 321] on p "We highly recommend that you rotate live OAuth applications when staff members …" at bounding box center [726, 313] width 845 height 44
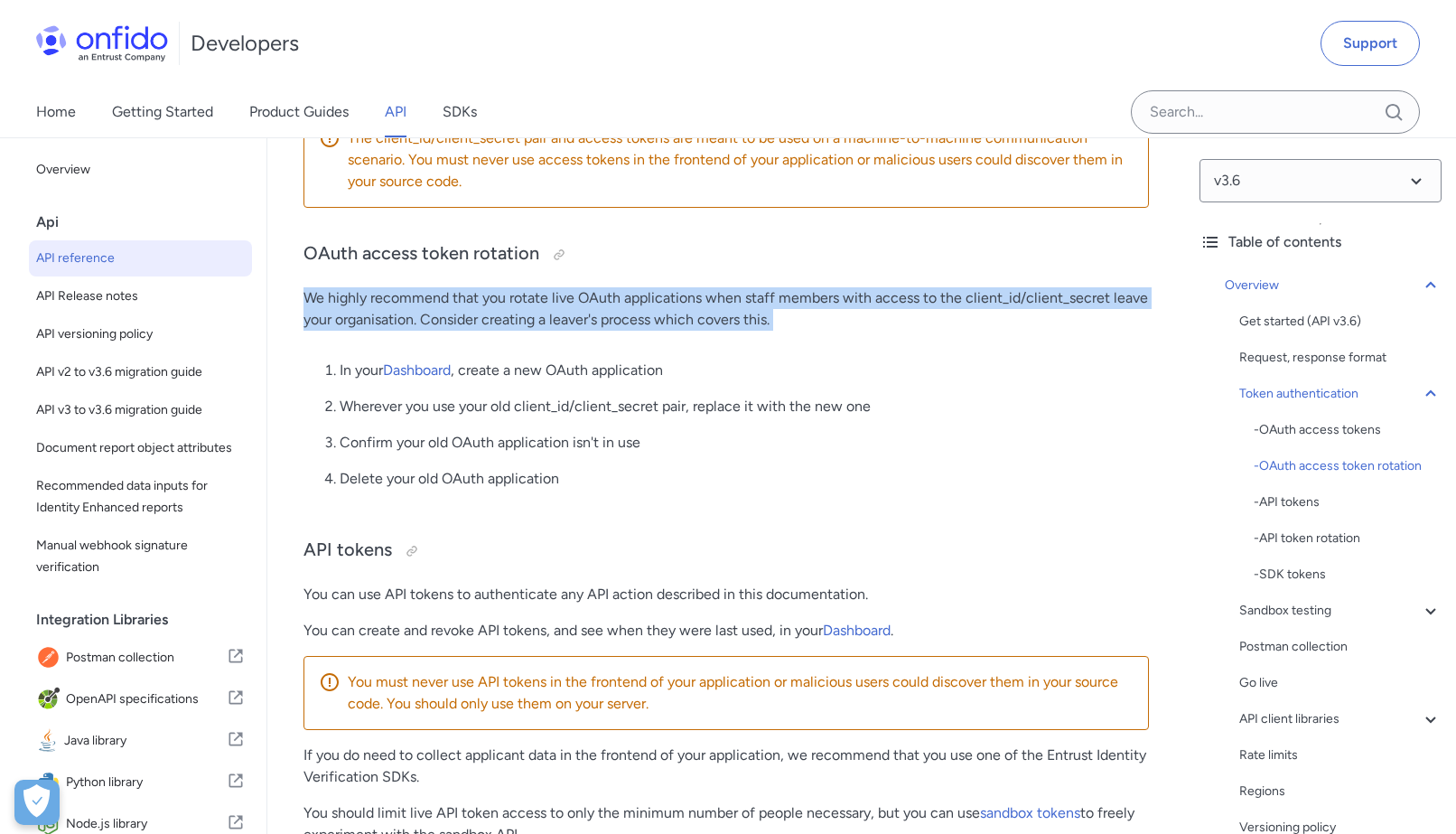
scroll to position [1208, 0]
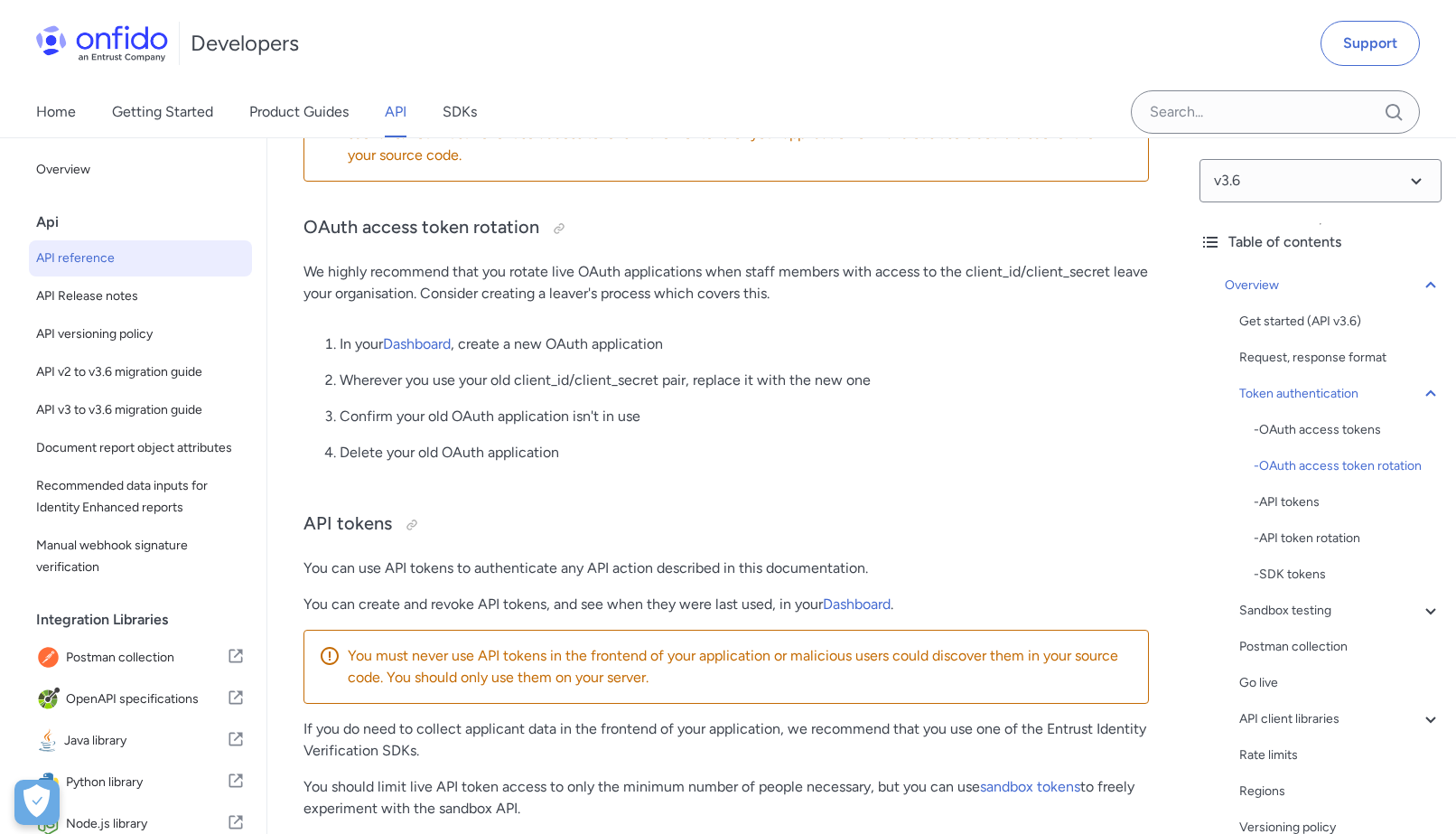
click at [411, 388] on p "Wherever you use your old client_id/client_secret pair, replace it with the new…" at bounding box center [744, 380] width 809 height 21
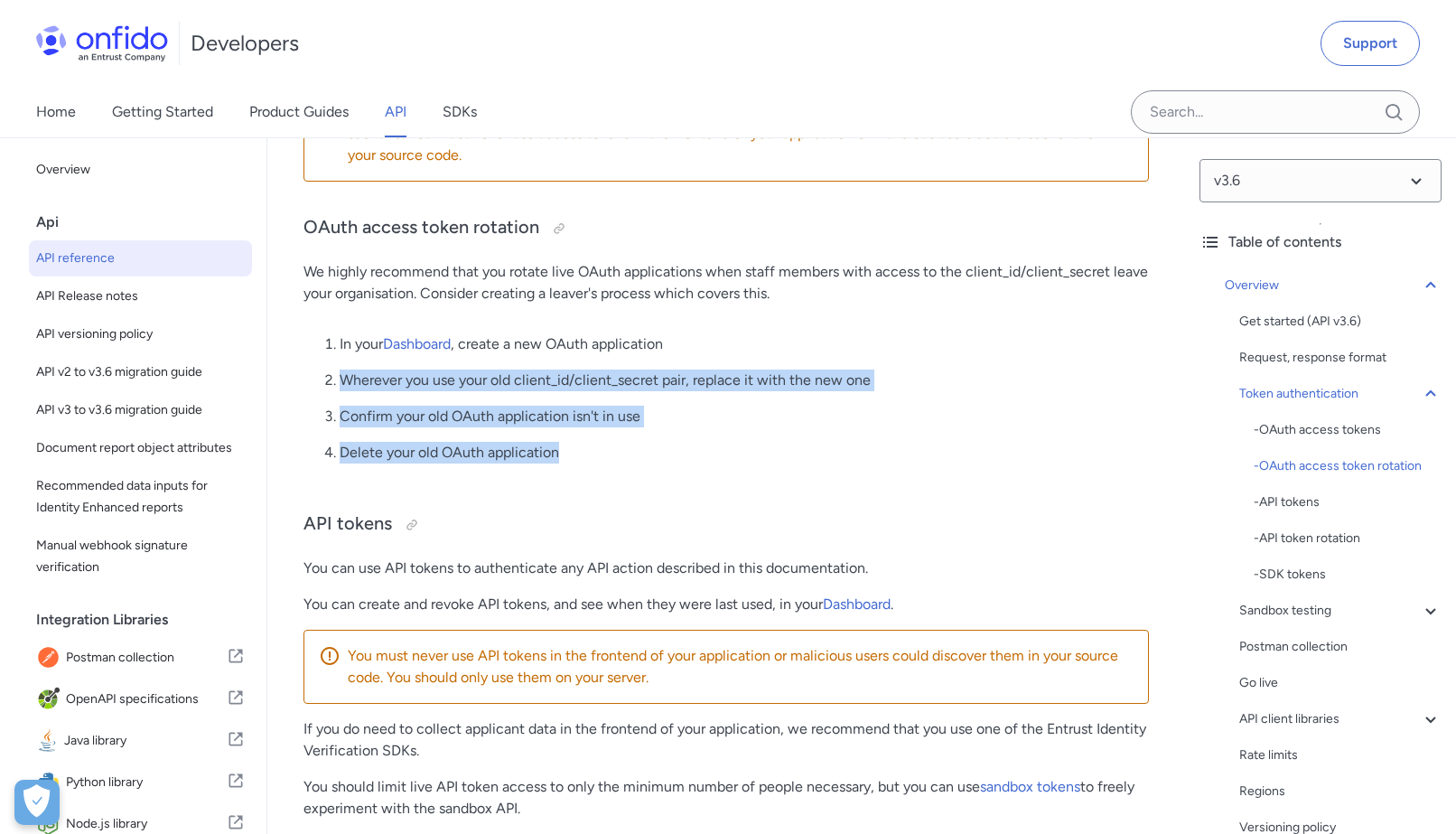
drag, startPoint x: 590, startPoint y: 451, endPoint x: 376, endPoint y: 356, distance: 234.1
click at [375, 363] on ol "In your Dashboard , create a new OAuth application Wherever you use your old cl…" at bounding box center [726, 405] width 845 height 144
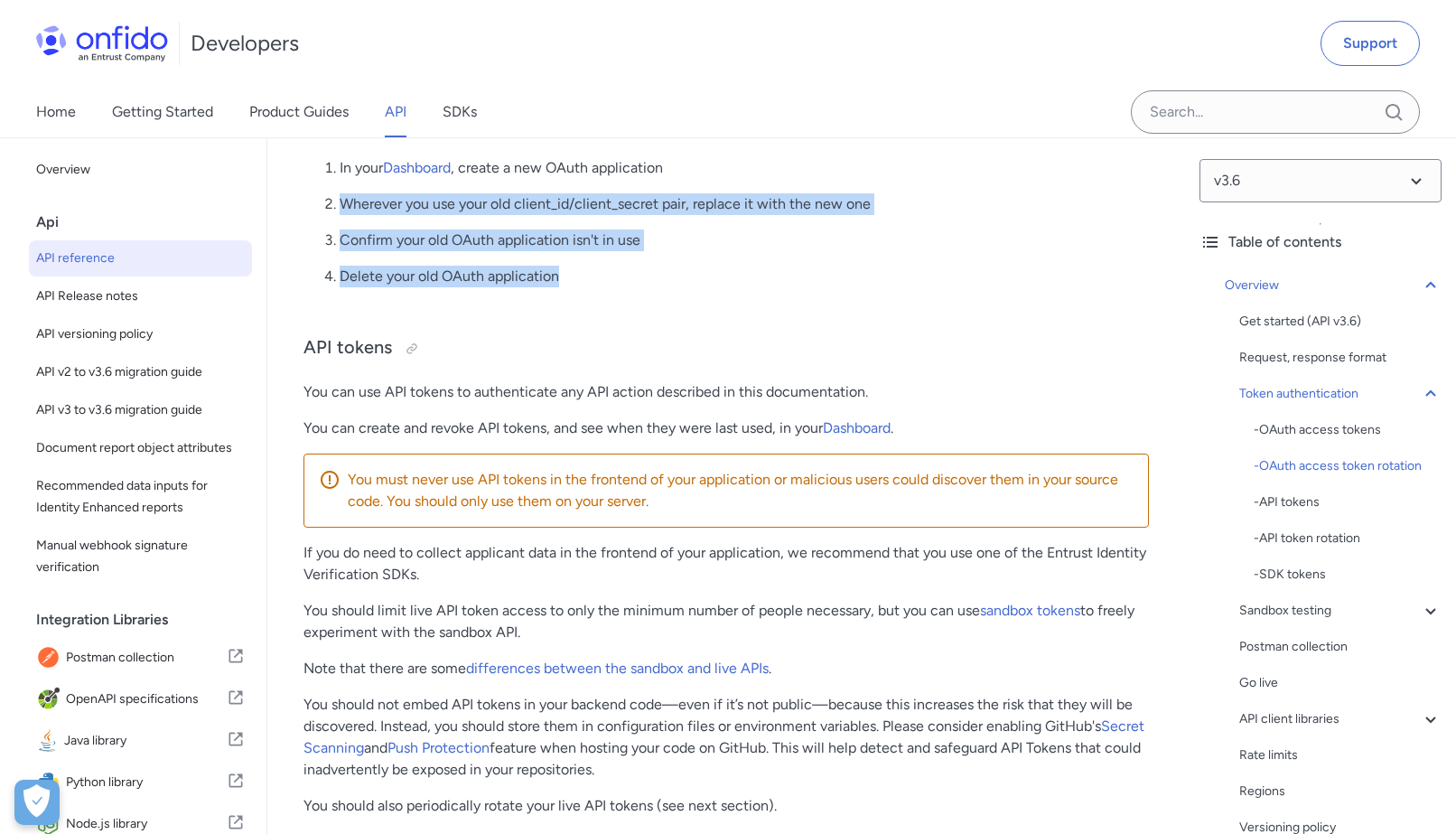
scroll to position [1433, 0]
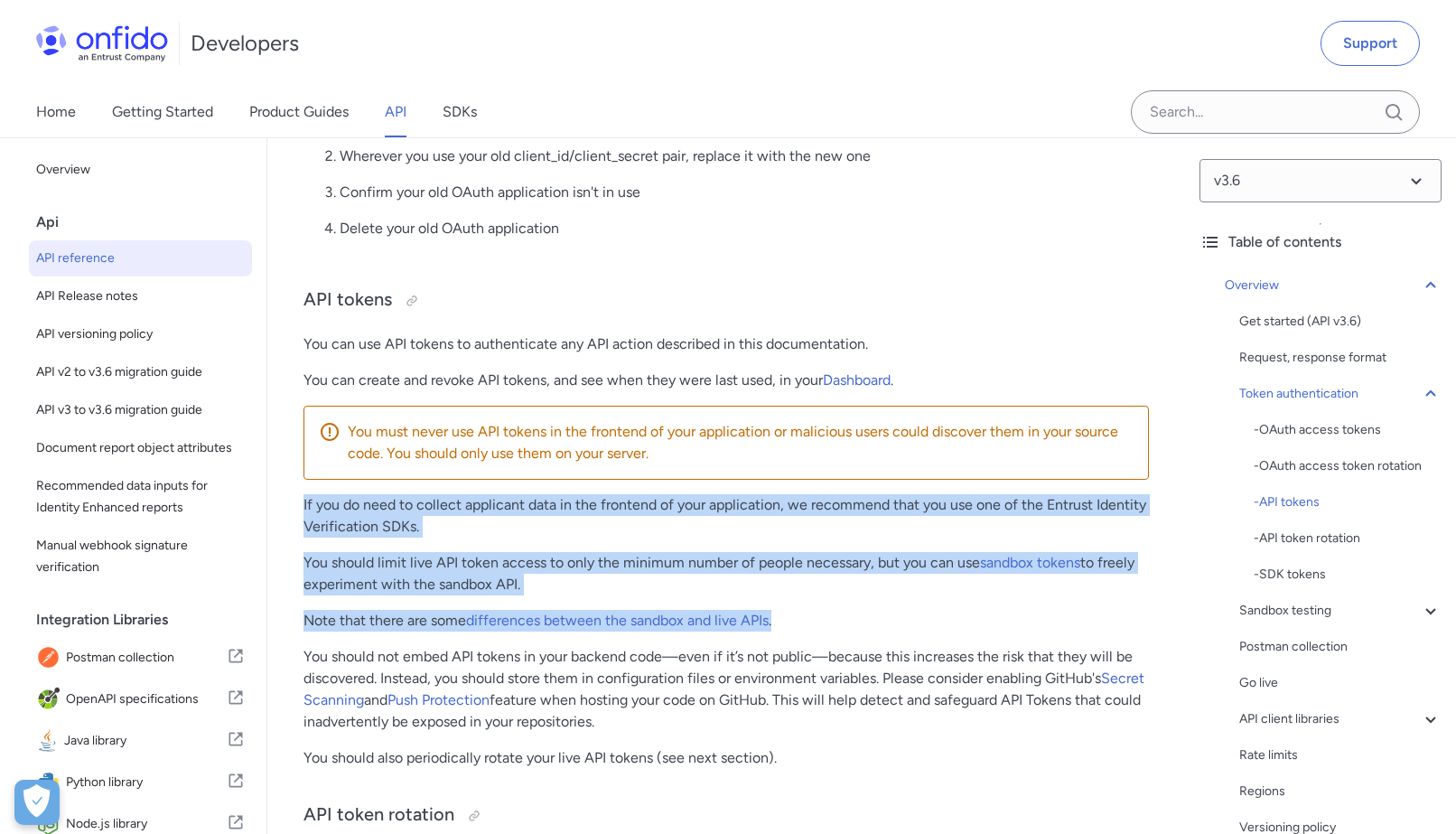
drag, startPoint x: 856, startPoint y: 628, endPoint x: 295, endPoint y: 495, distance: 576.6
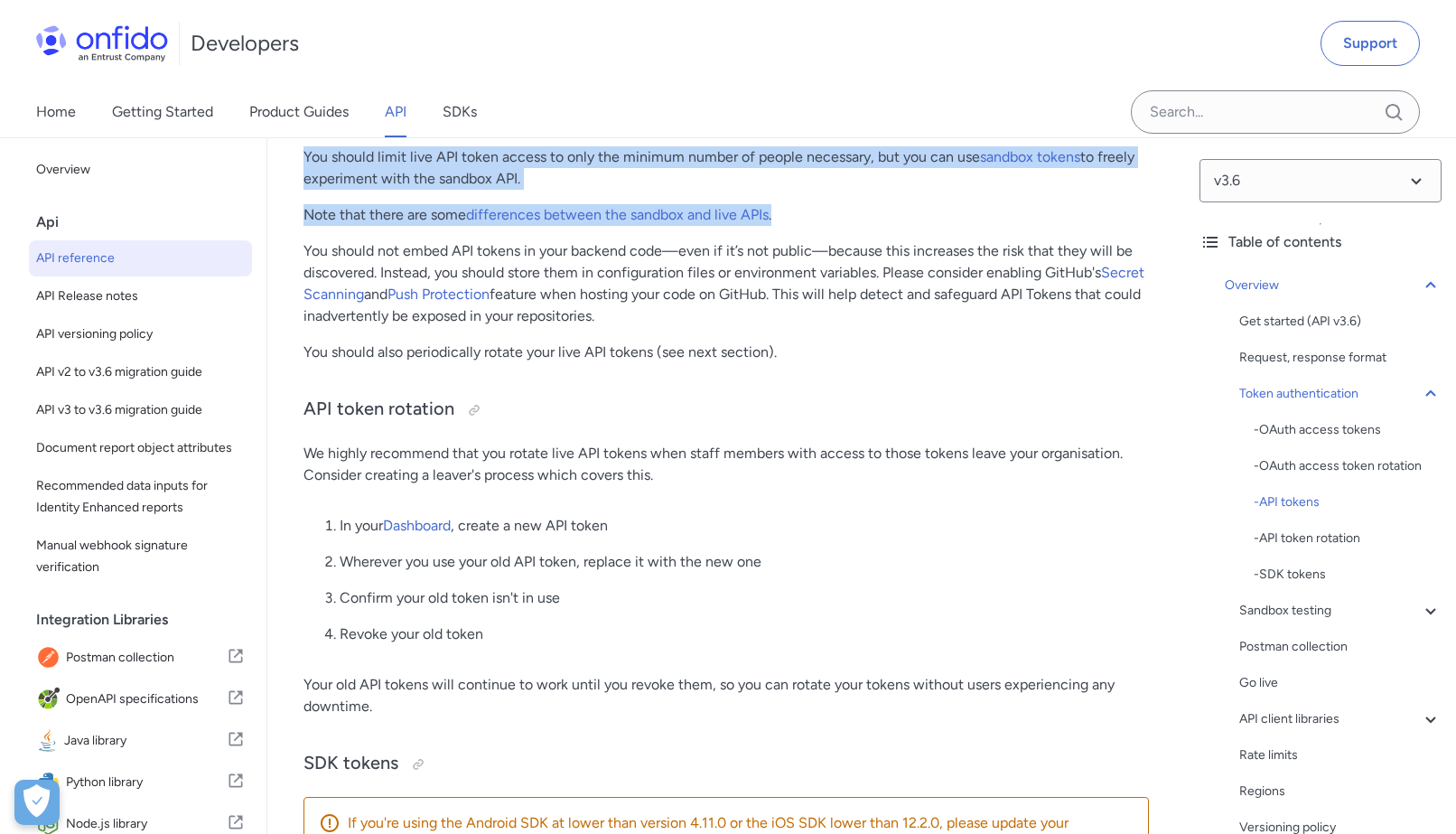
scroll to position [1849, 0]
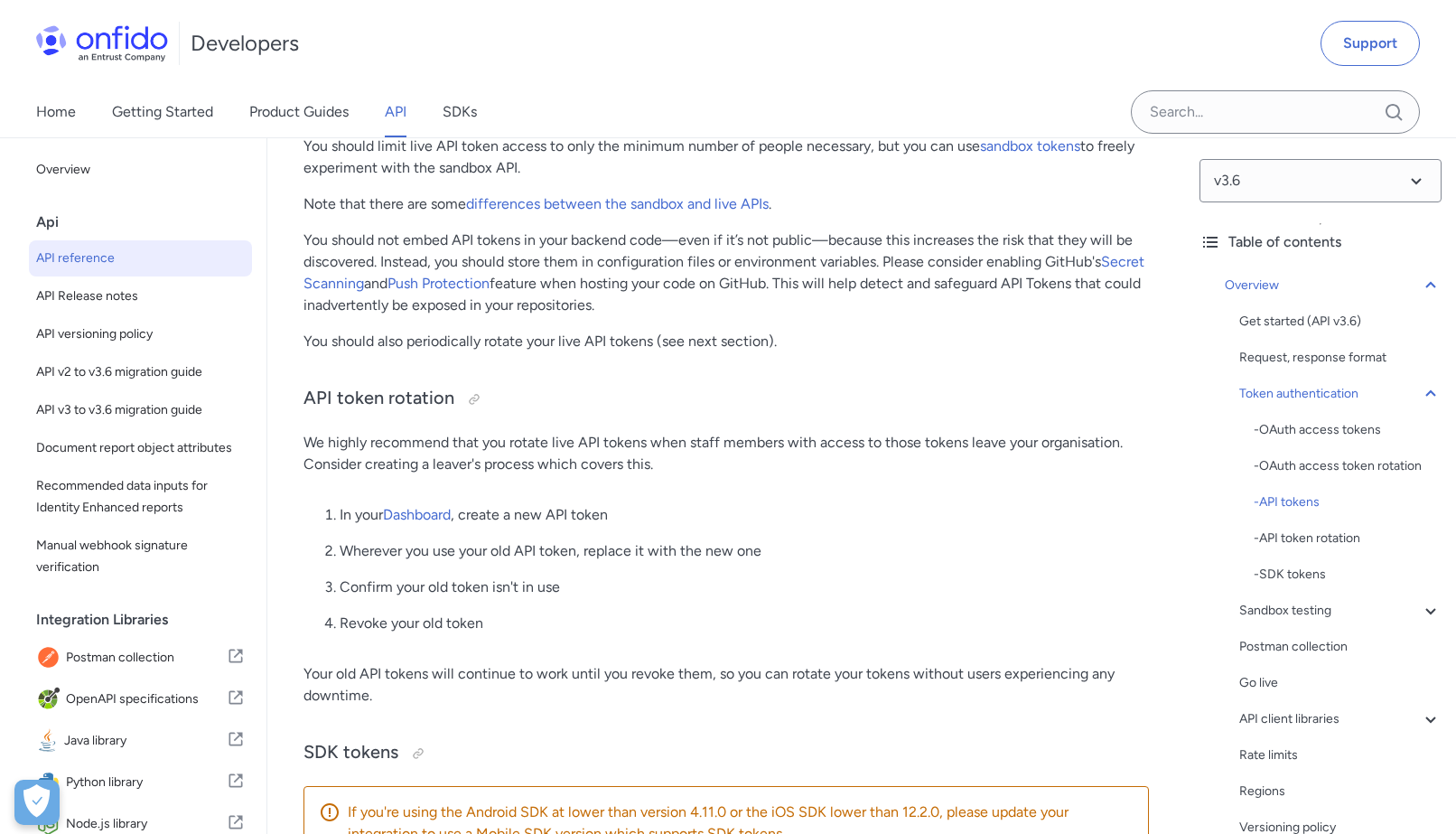
click at [332, 452] on p "We highly recommend that you rotate live API tokens when staff members with acc…" at bounding box center [726, 453] width 845 height 44
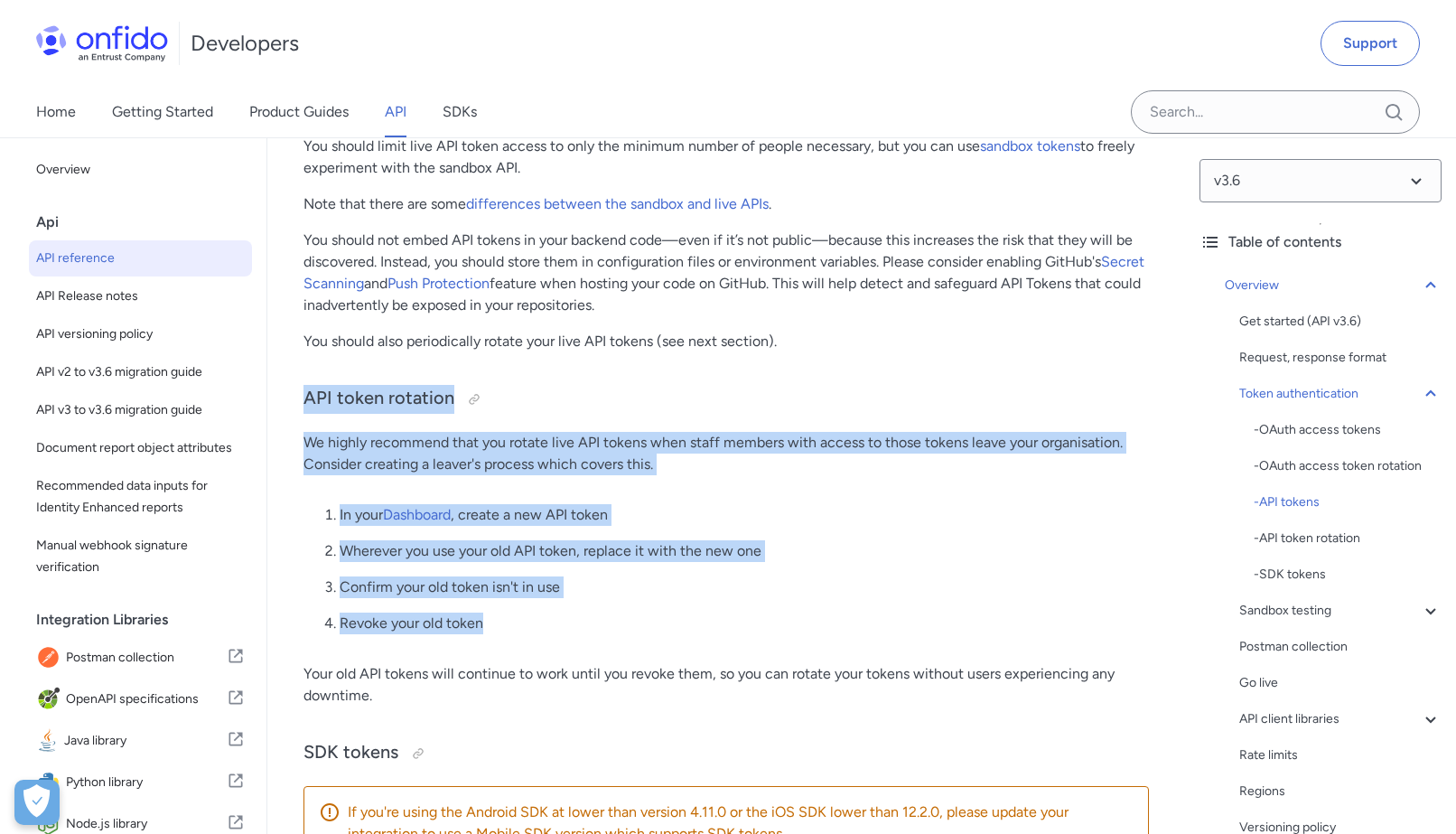
drag, startPoint x: 534, startPoint y: 631, endPoint x: 276, endPoint y: 397, distance: 348.3
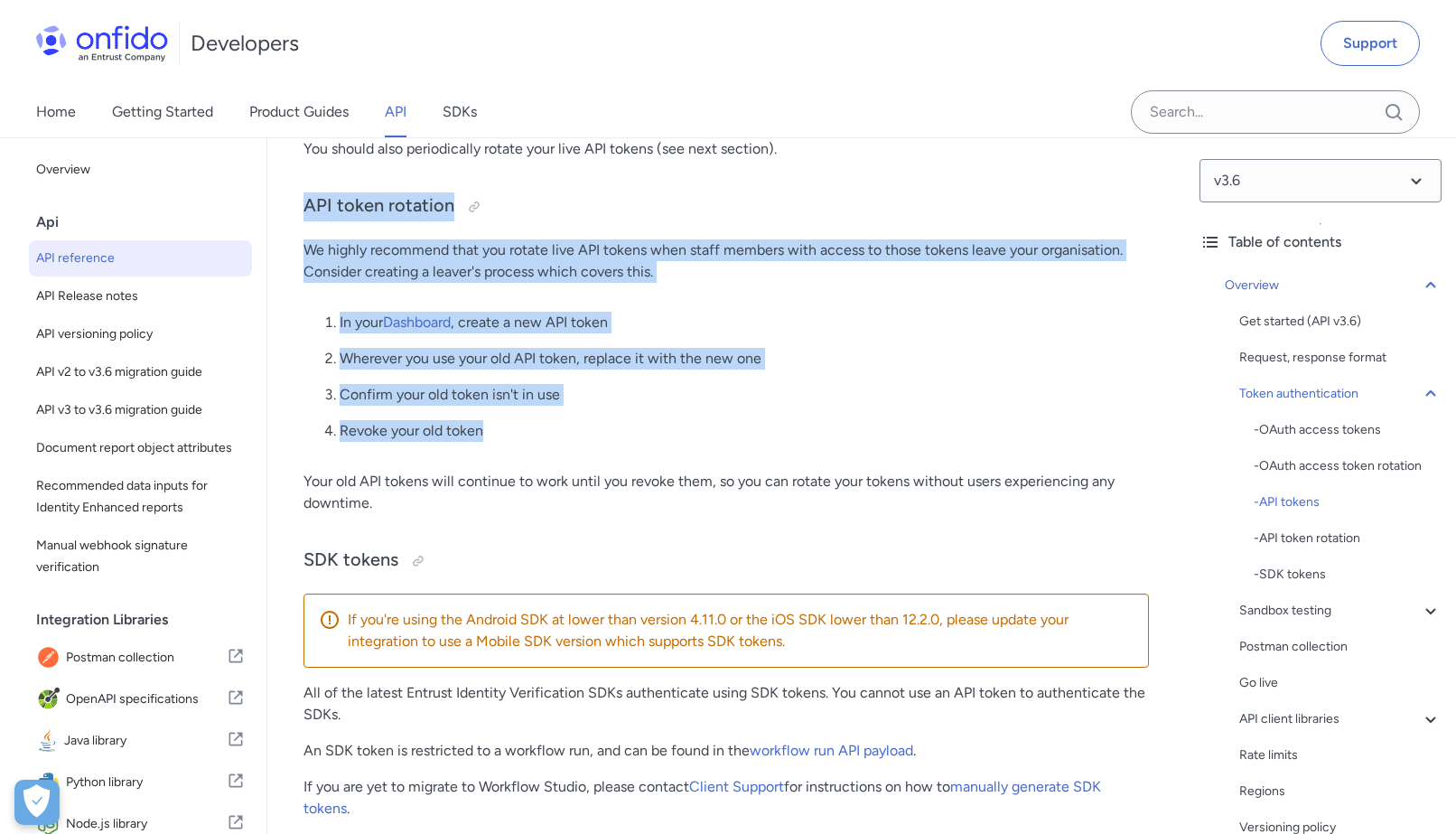
scroll to position [2052, 0]
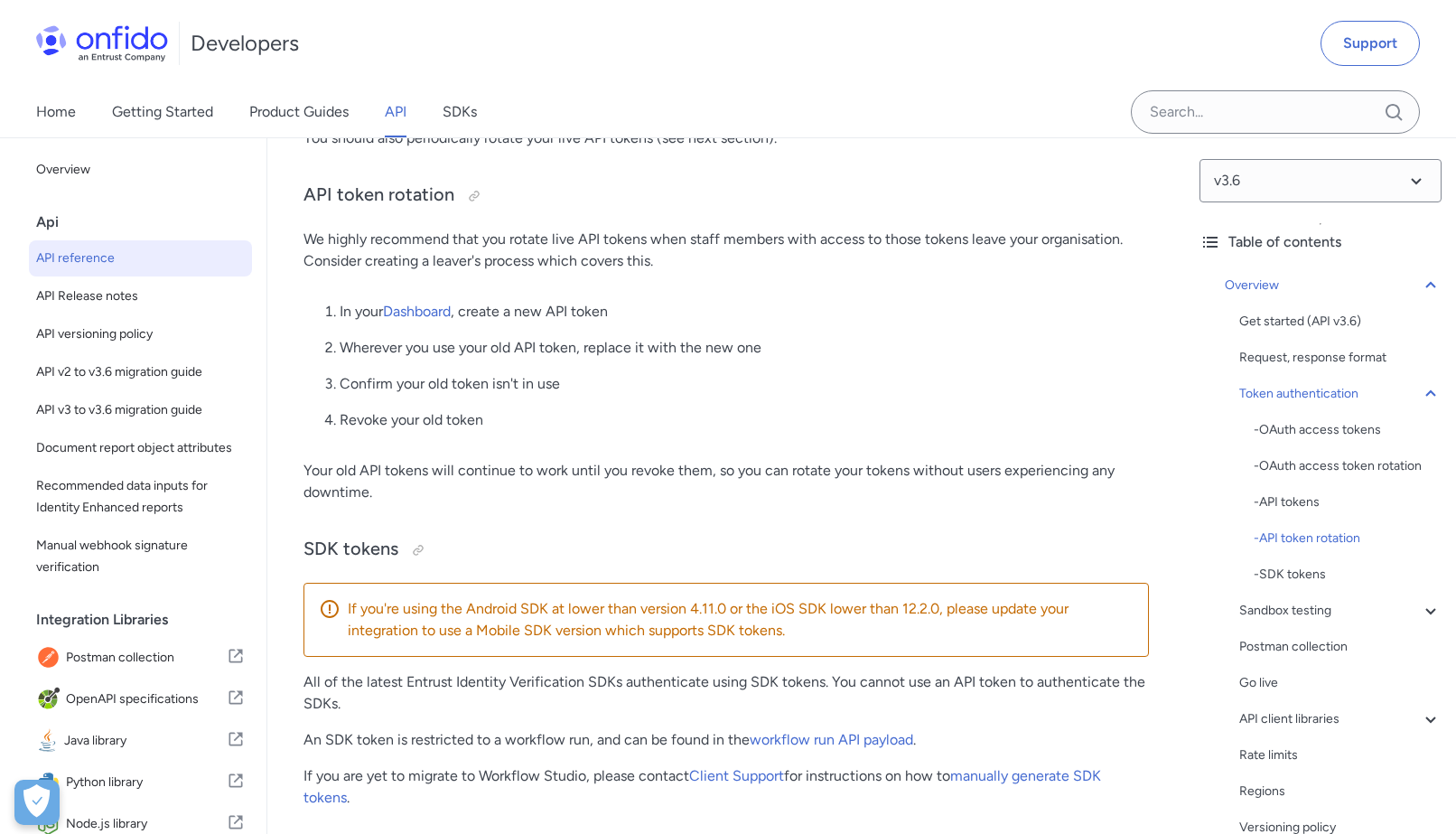
click at [306, 473] on p "Your old API tokens will continue to work until you revoke them, so you can rot…" at bounding box center [726, 481] width 845 height 44
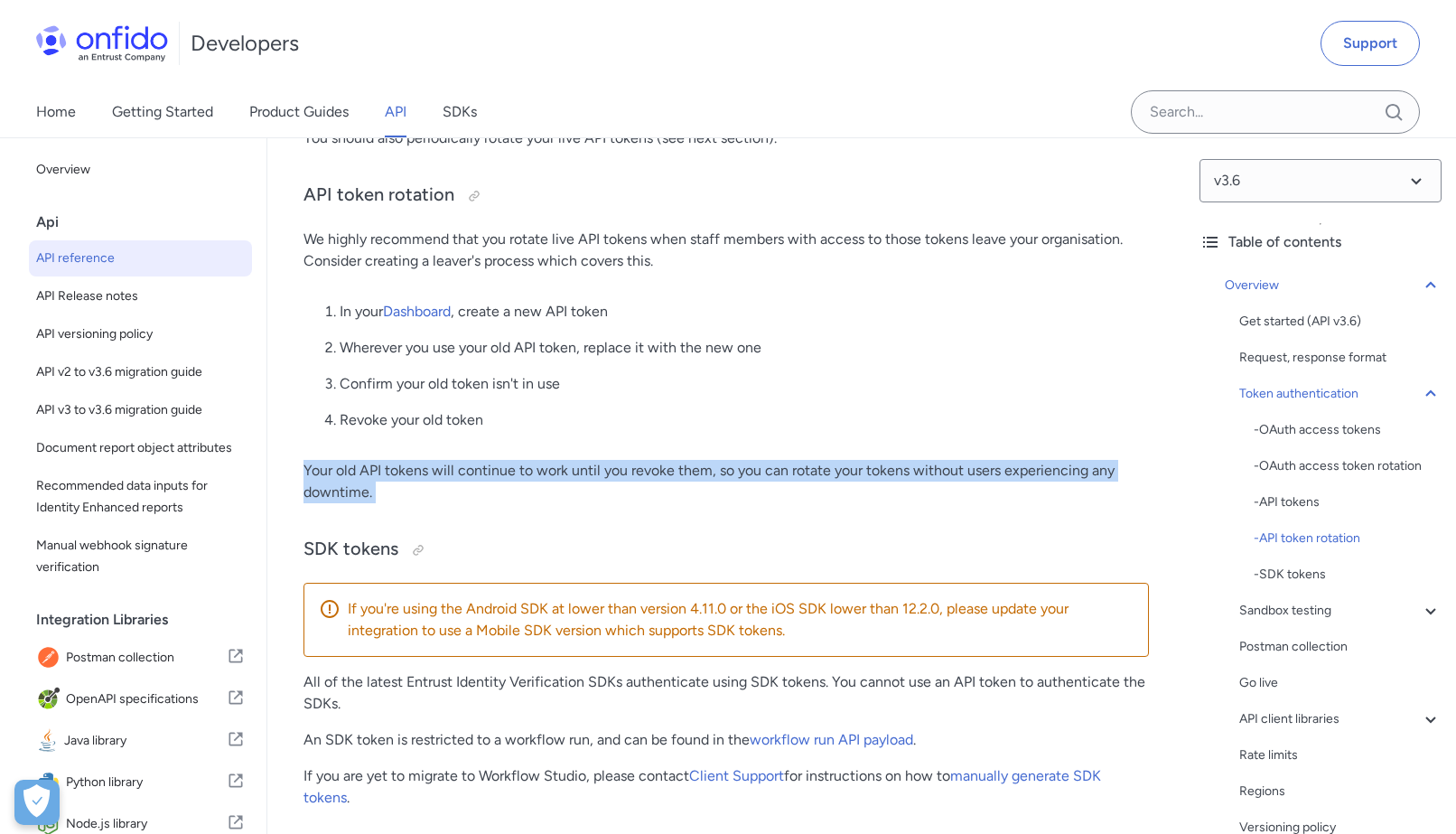
click at [306, 473] on p "Your old API tokens will continue to work until you revoke them, so you can rot…" at bounding box center [726, 481] width 845 height 44
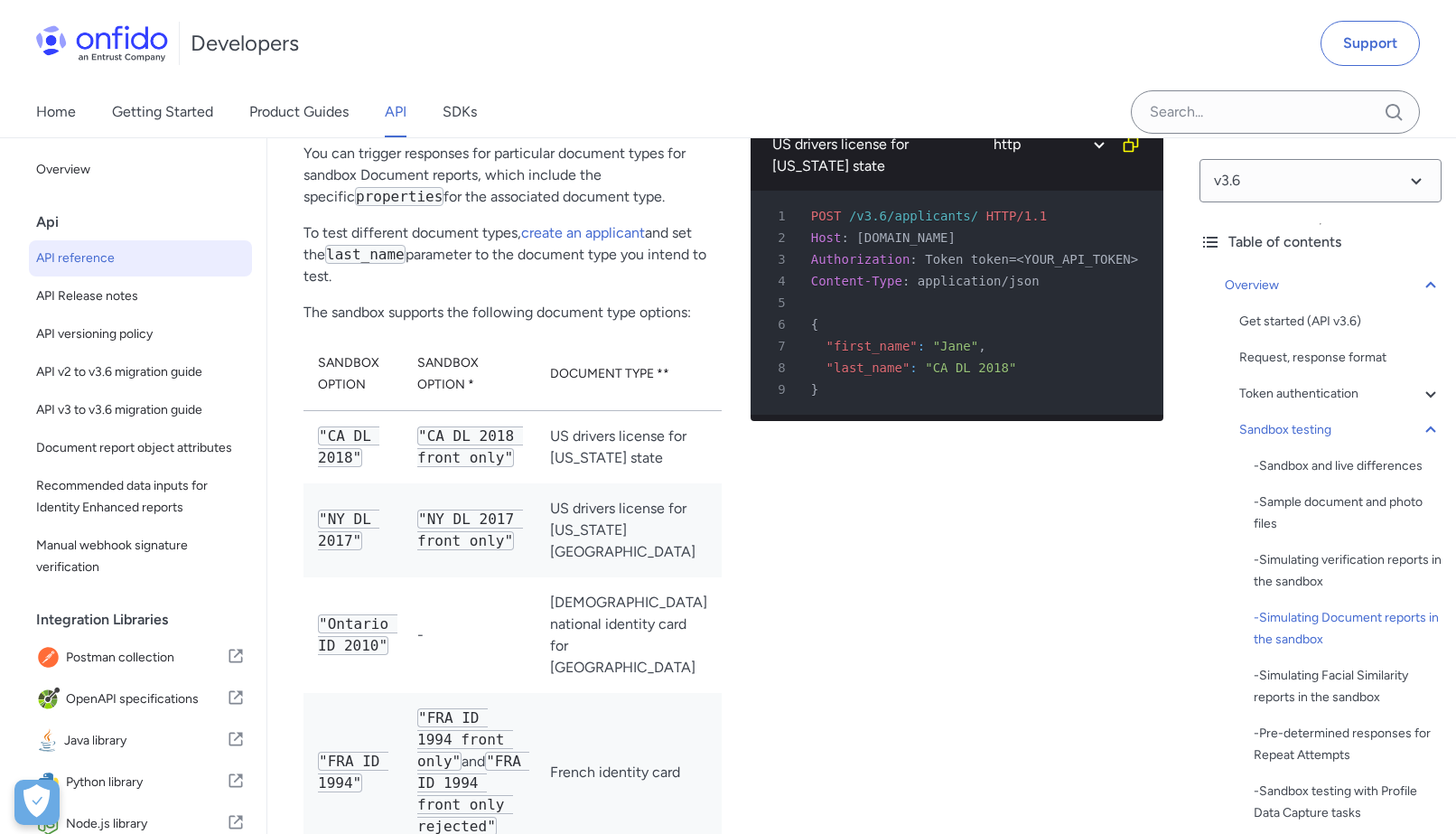
scroll to position [5618, 0]
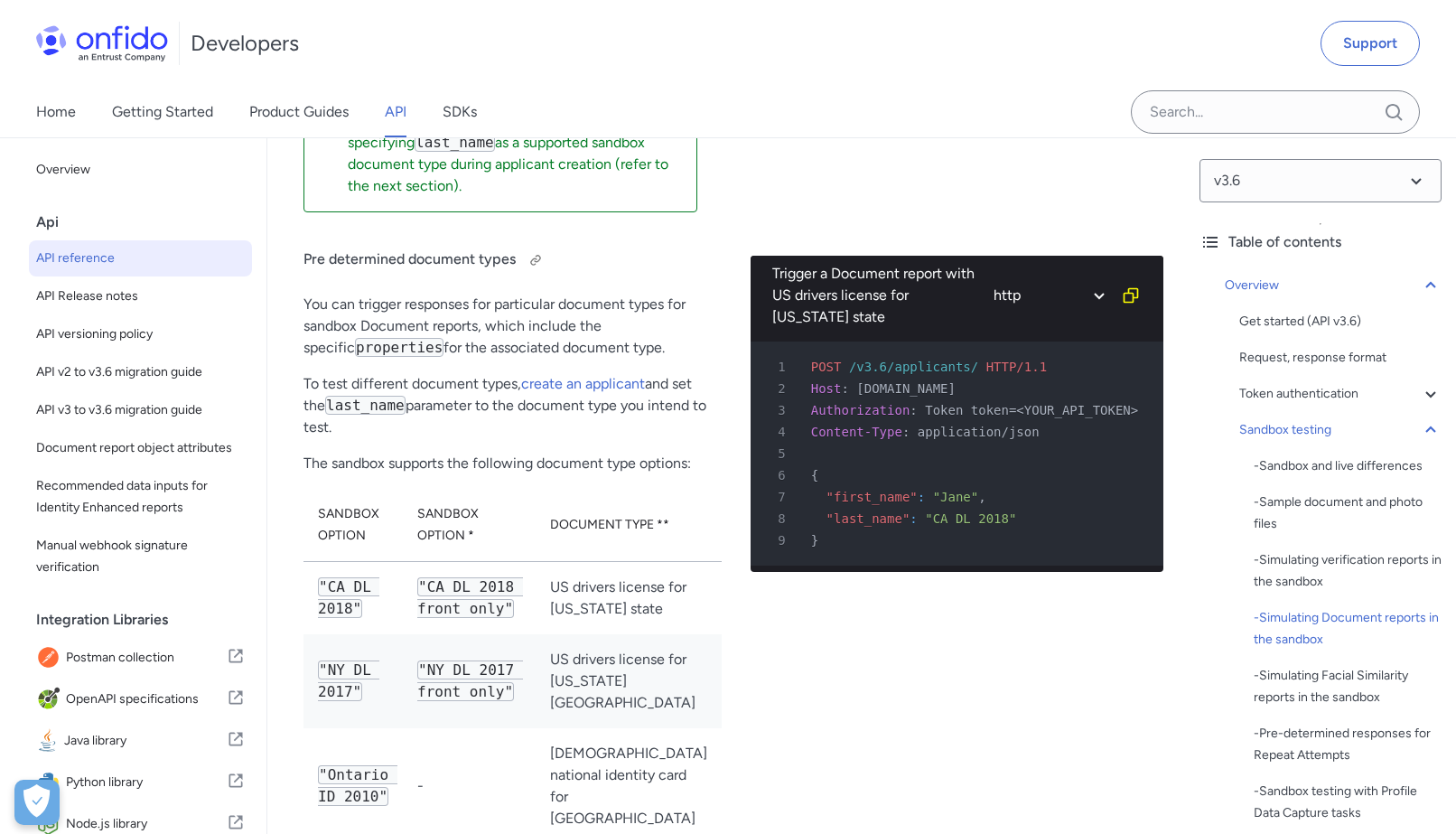
click at [380, 265] on h4 "Pre determined document types" at bounding box center [512, 260] width 418 height 29
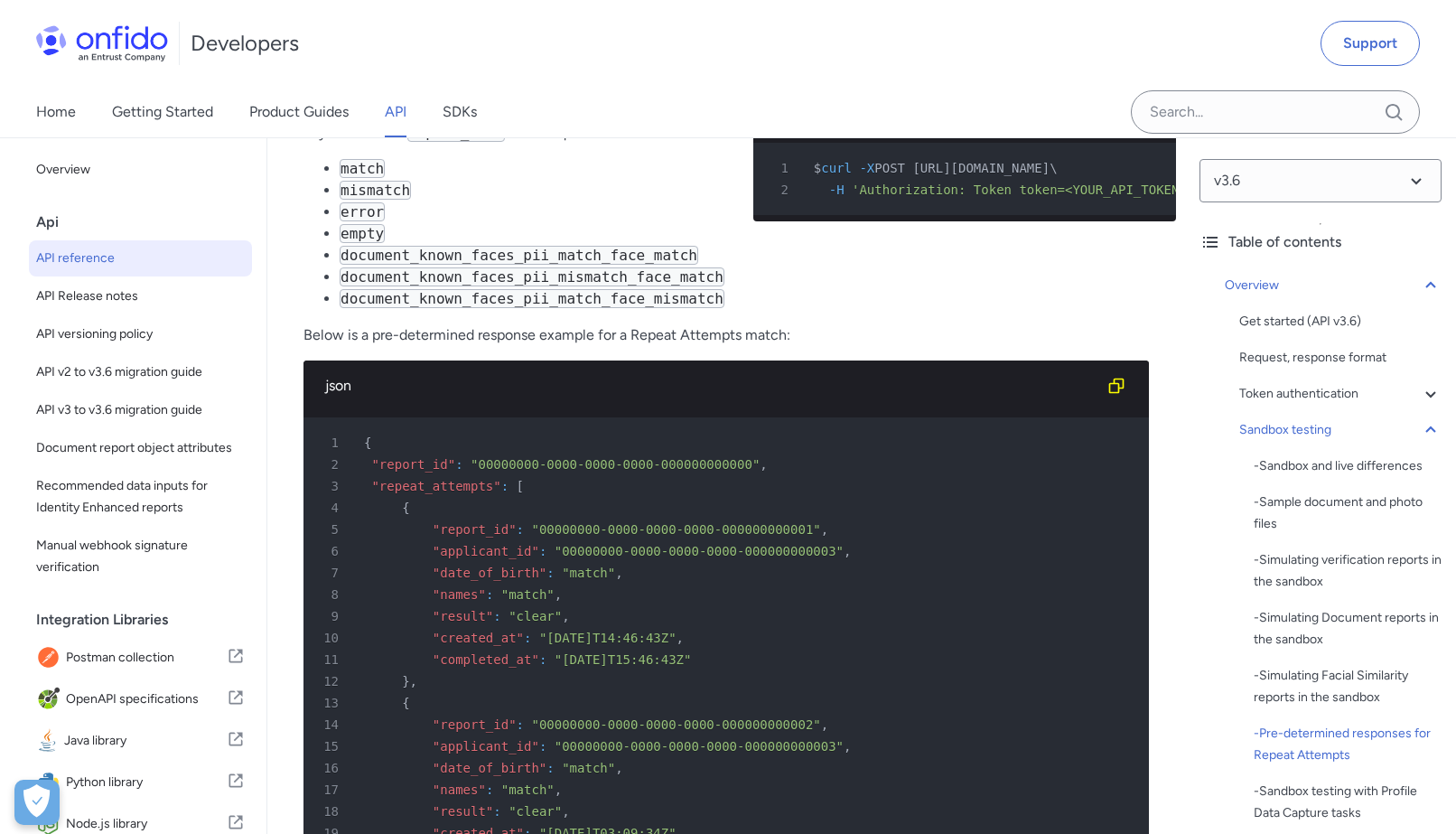
scroll to position [8077, 0]
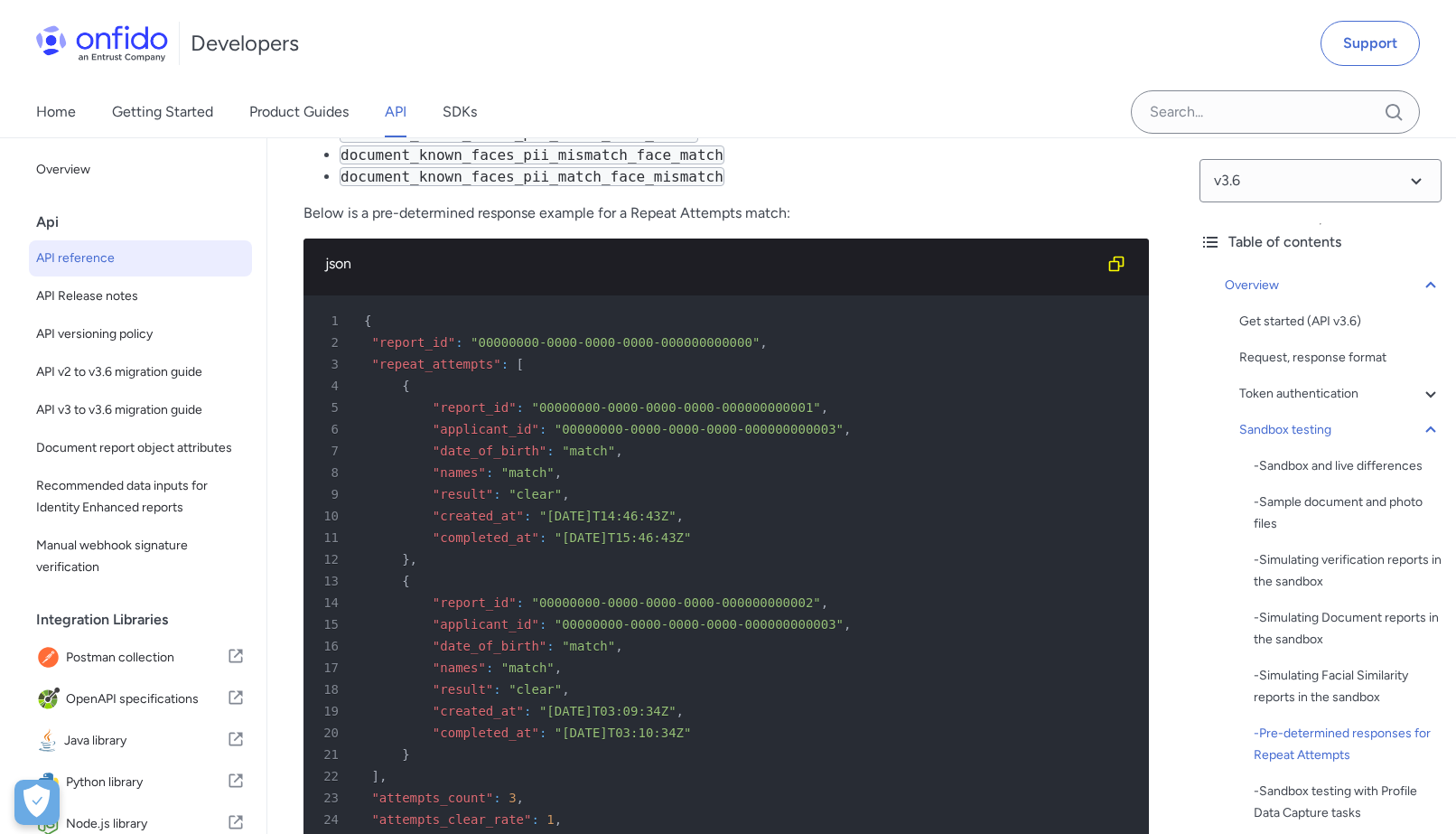
scroll to position [8497, 0]
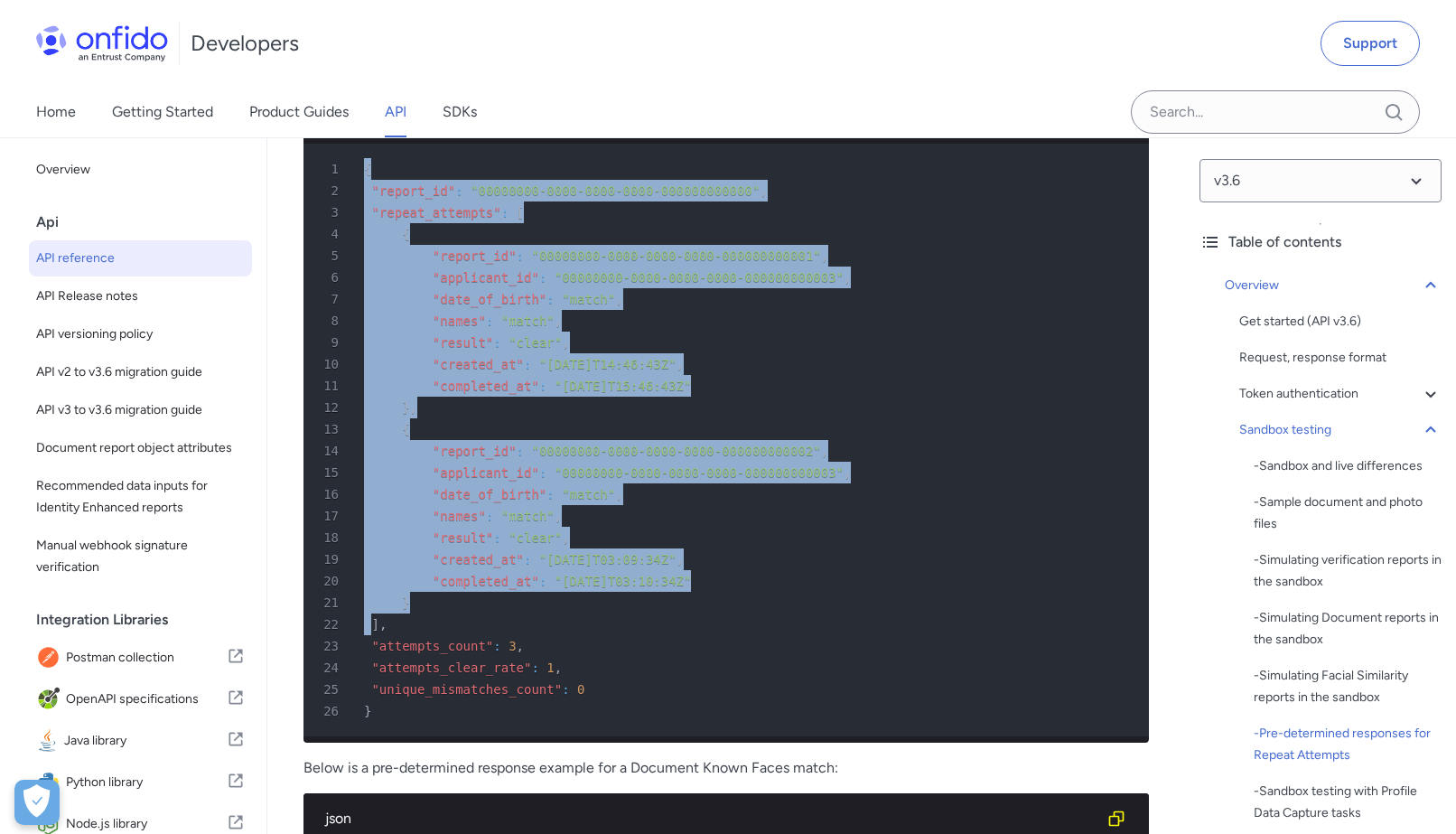
drag, startPoint x: 362, startPoint y: 229, endPoint x: 377, endPoint y: 716, distance: 487.2
click at [376, 712] on pre "1 { 2 "report_id" : "00000000-0000-0000-0000-000000000000" , 3 "repeat_attempts…" at bounding box center [726, 439] width 845 height 593
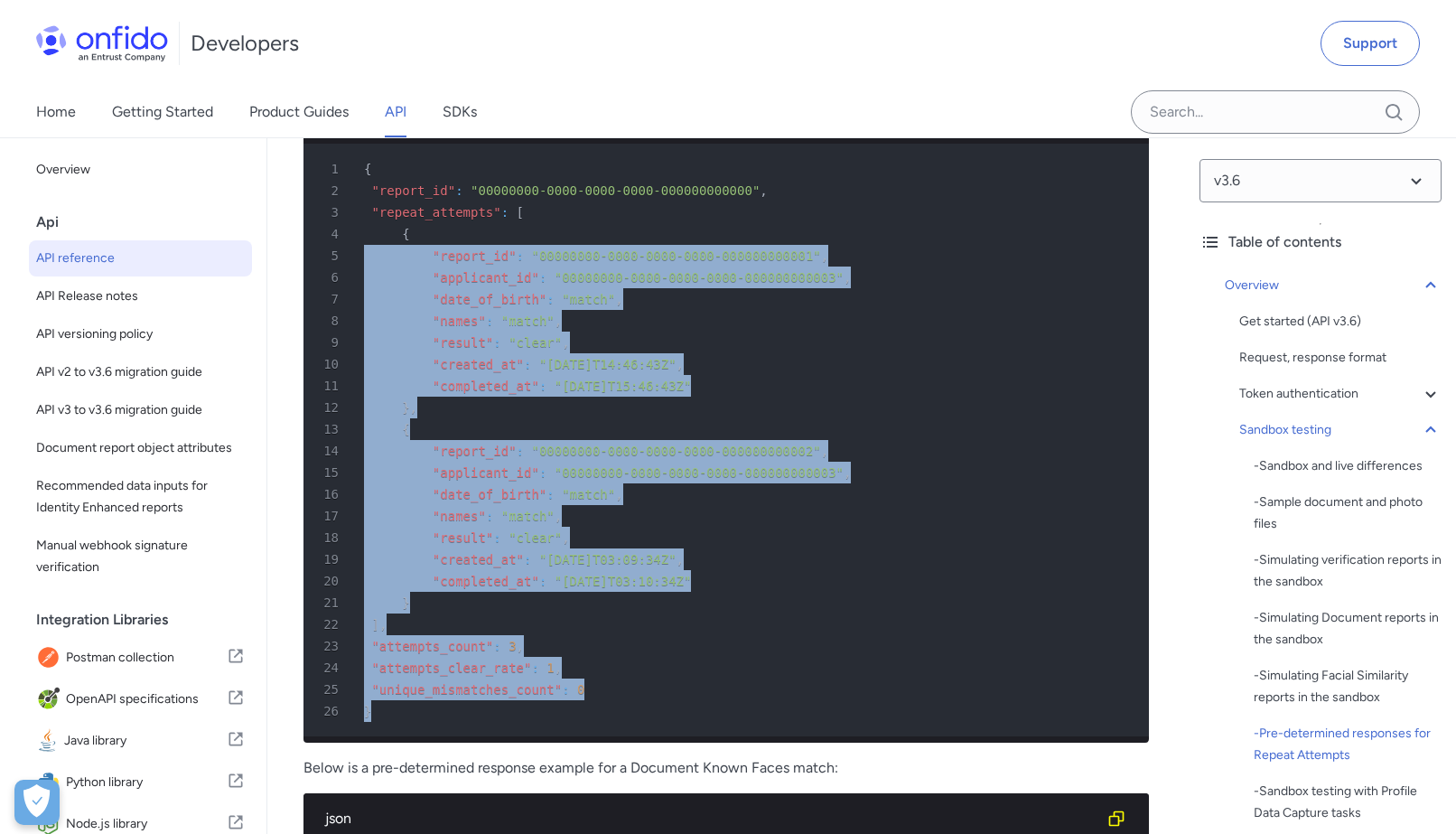
drag, startPoint x: 393, startPoint y: 784, endPoint x: 346, endPoint y: 323, distance: 463.4
click at [345, 325] on pre "1 { 2 "report_id" : "00000000-0000-0000-0000-000000000000" , 3 "repeat_attempts…" at bounding box center [726, 439] width 845 height 593
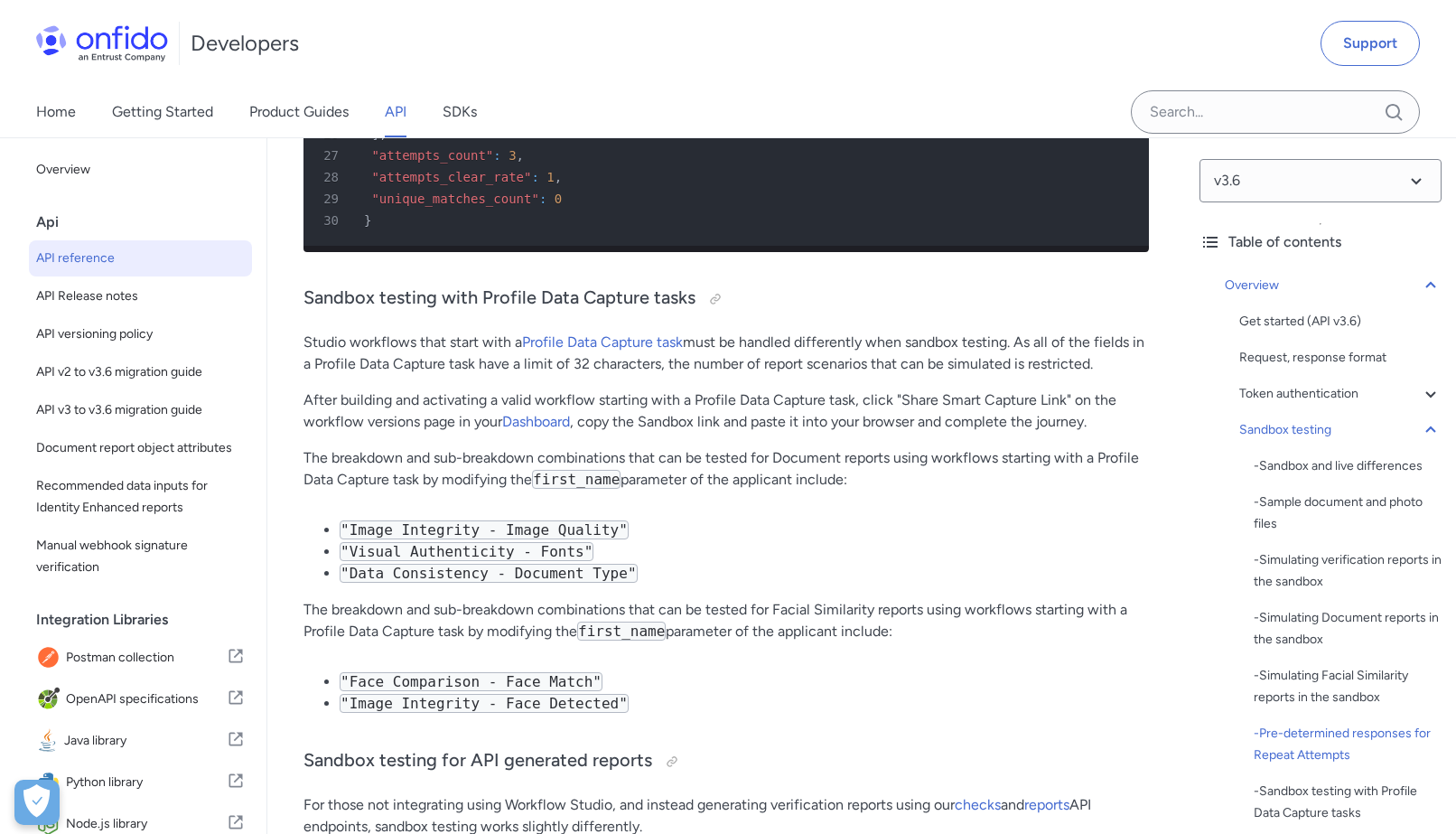
scroll to position [11387, 0]
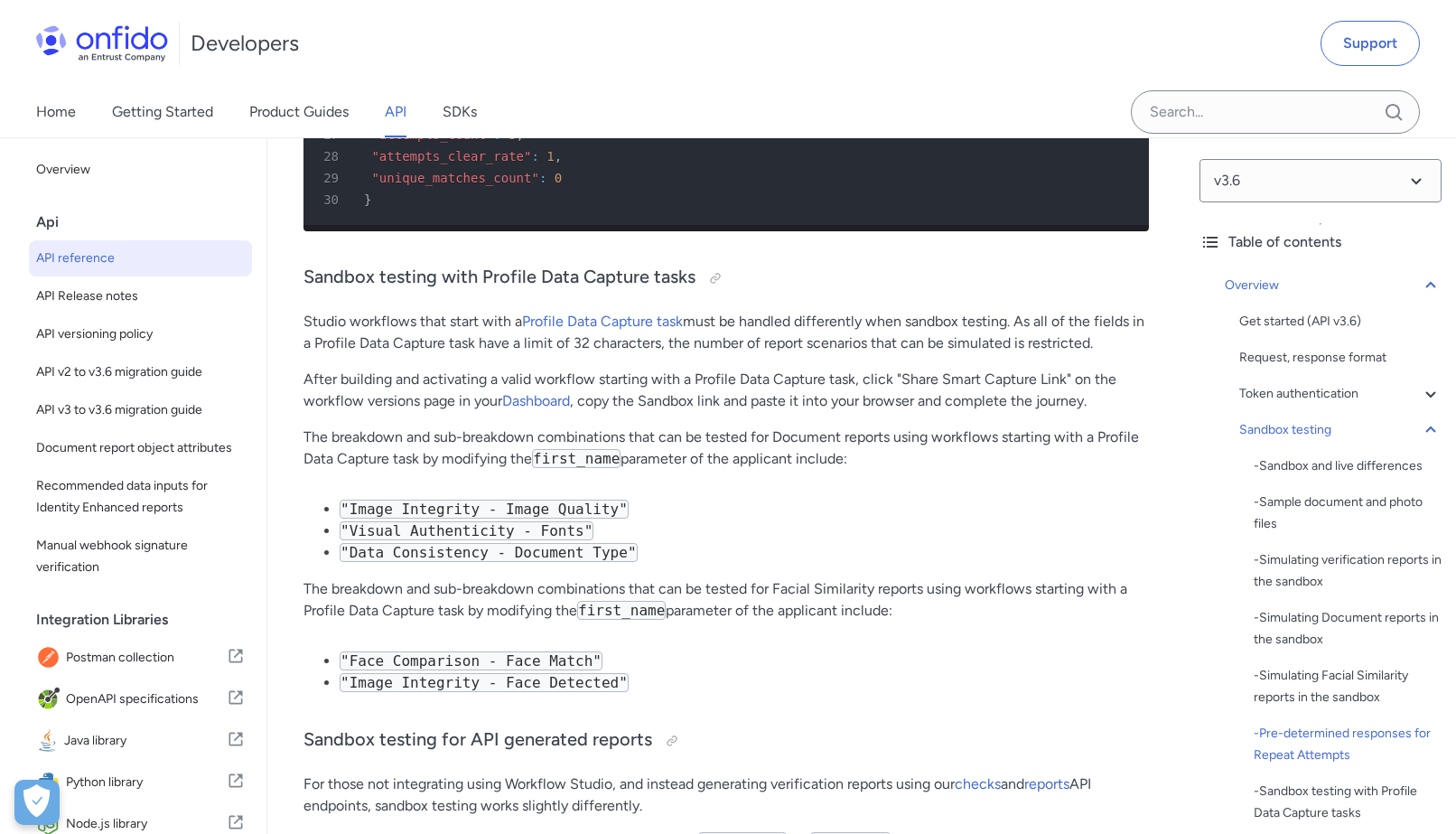
click at [354, 354] on p "Studio workflows that start with a Profile Data Capture task must be handled di…" at bounding box center [726, 332] width 845 height 44
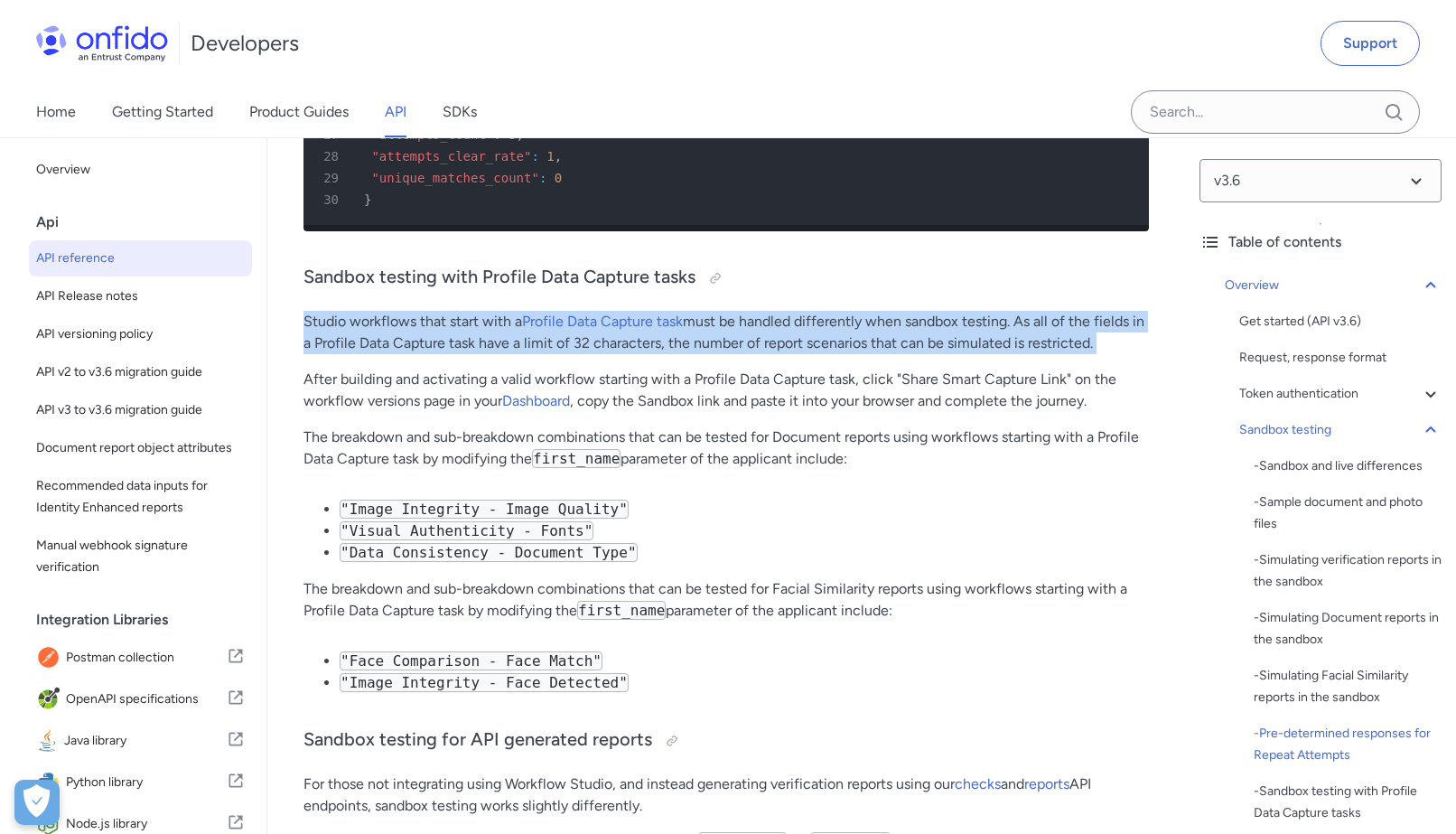
click at [354, 354] on p "Studio workflows that start with a Profile Data Capture task must be handled di…" at bounding box center [726, 332] width 845 height 44
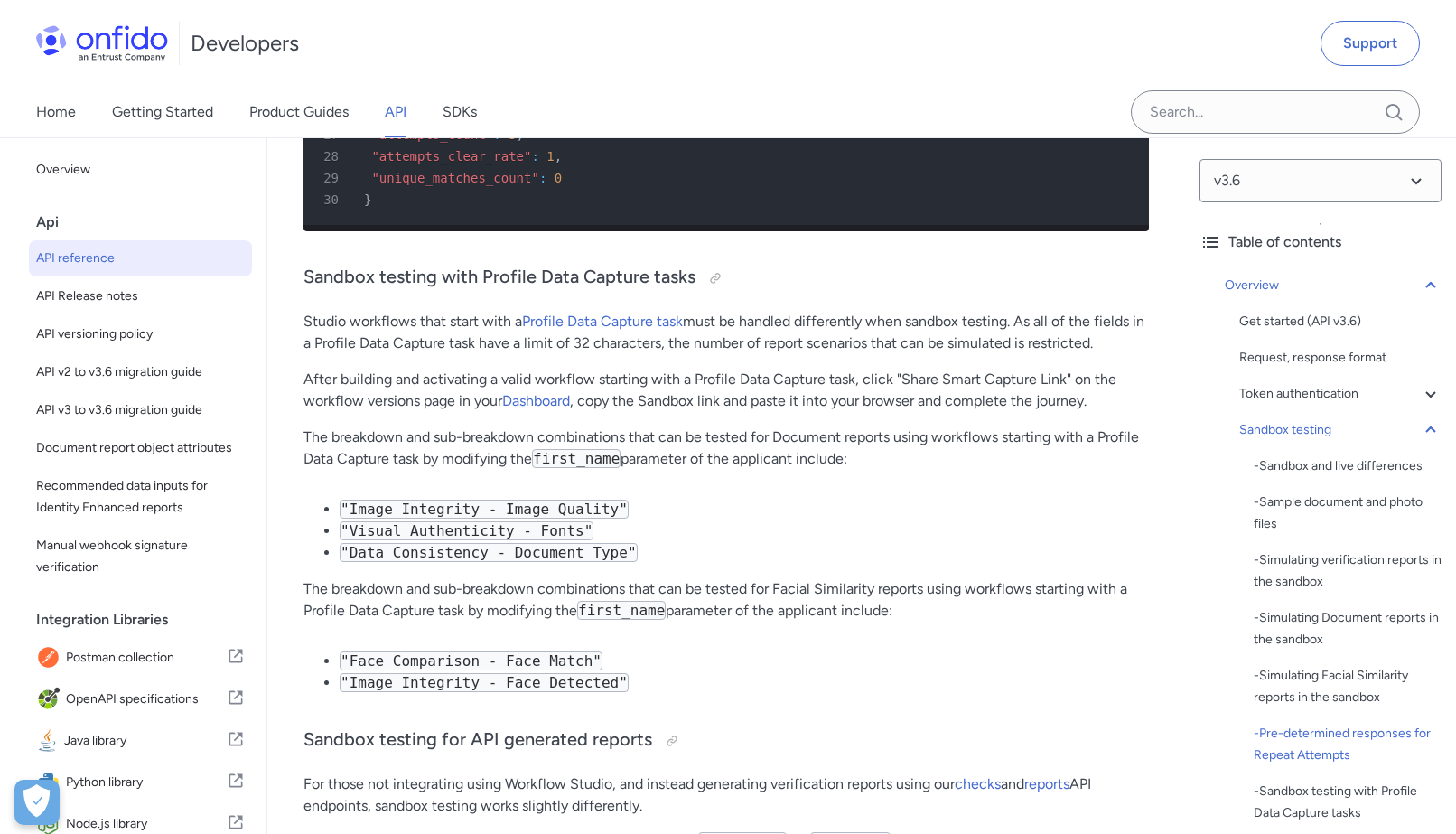
click at [351, 412] on p "After building and activating a valid workflow starting with a Profile Data Cap…" at bounding box center [726, 390] width 845 height 44
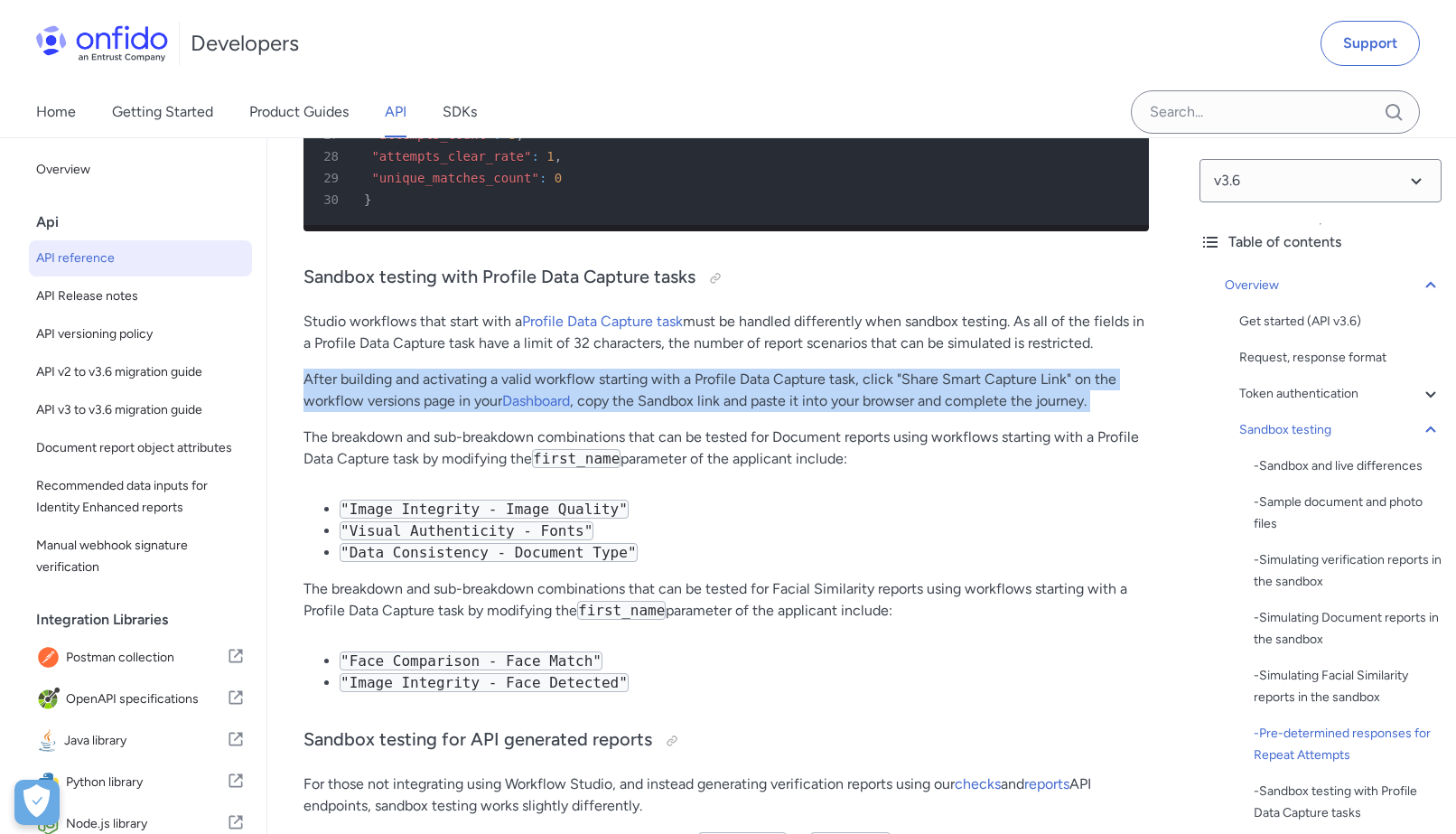
click at [351, 412] on p "After building and activating a valid workflow starting with a Profile Data Cap…" at bounding box center [726, 390] width 845 height 44
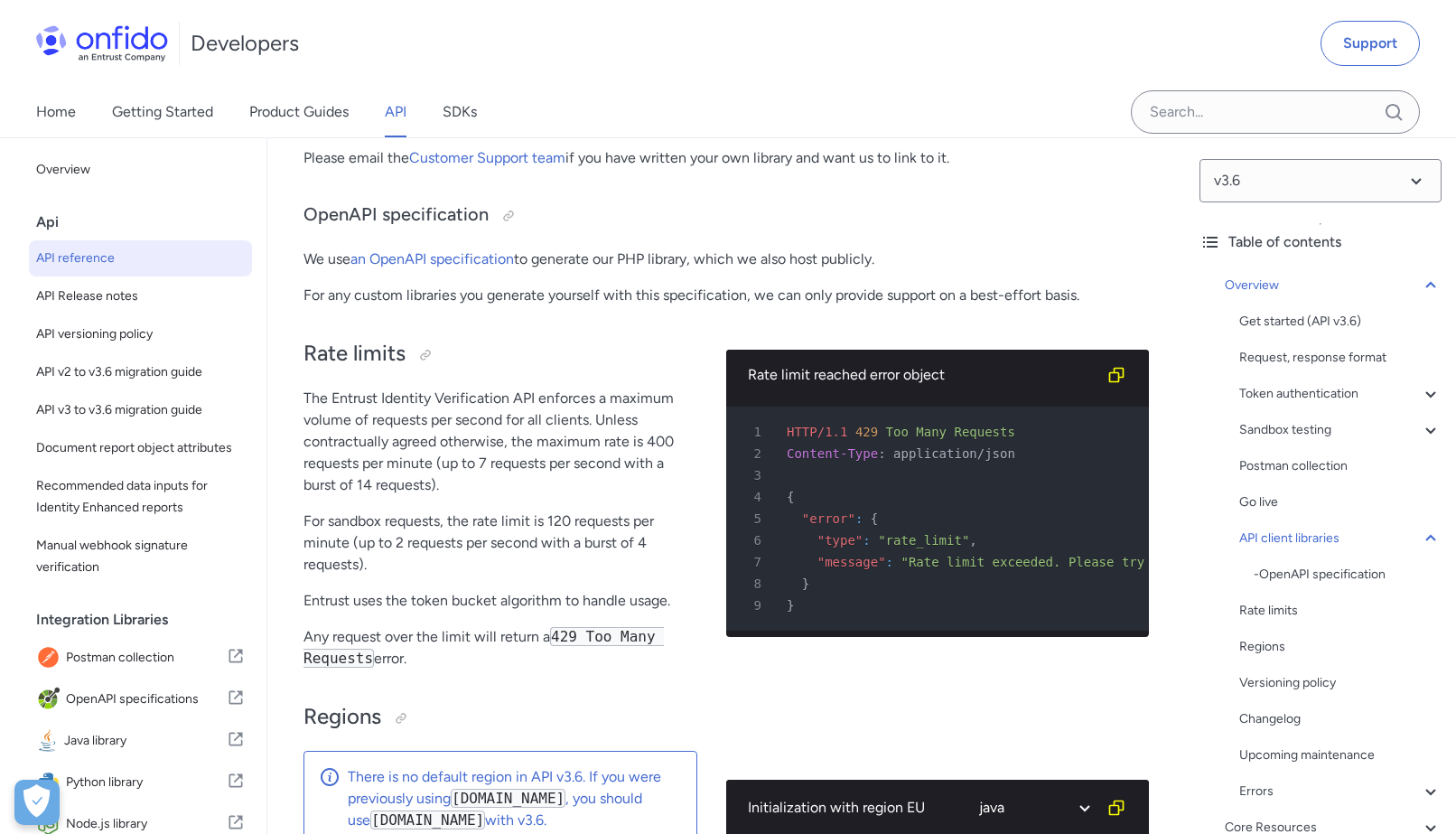
scroll to position [13405, 0]
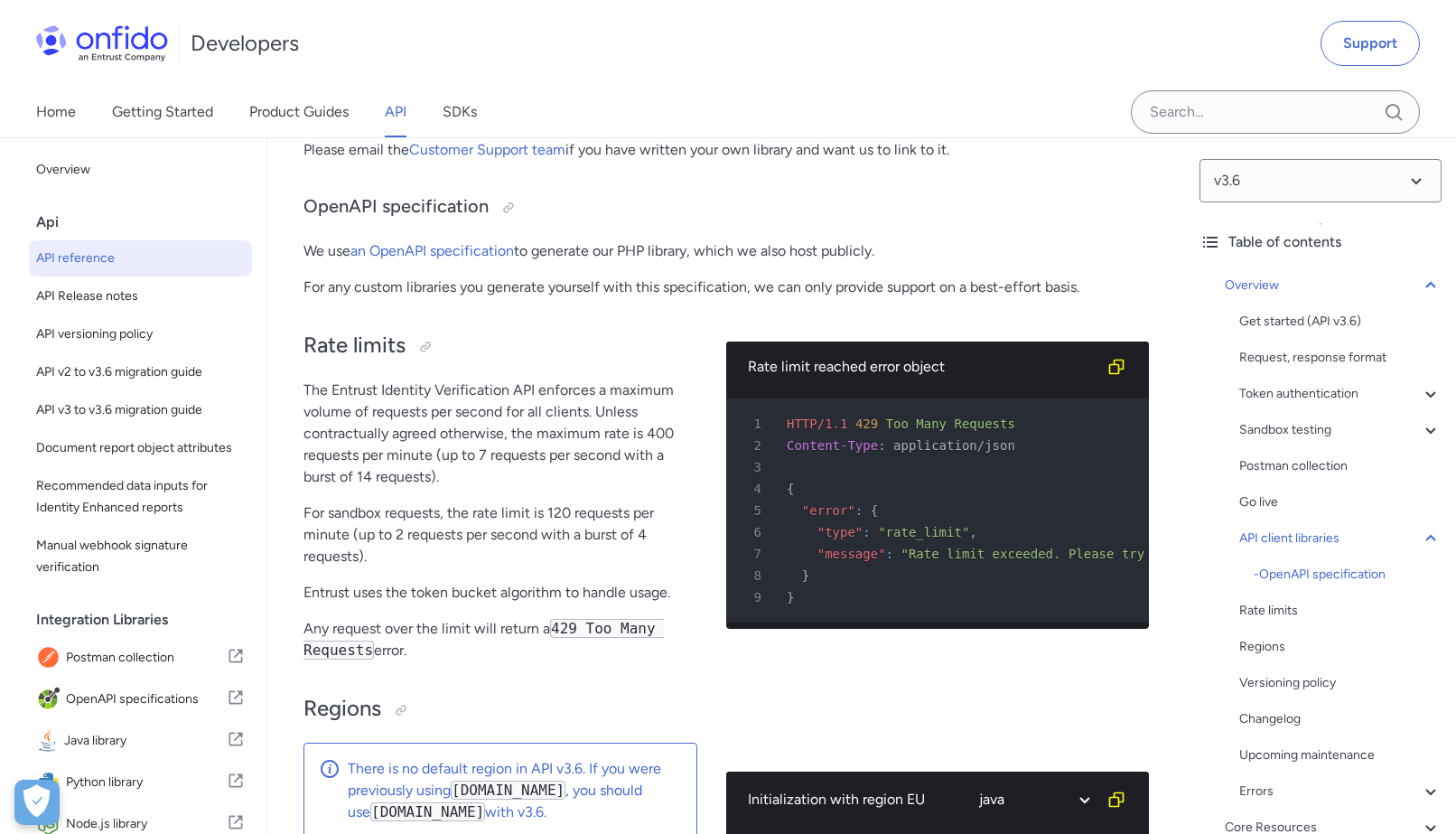
drag, startPoint x: 300, startPoint y: 404, endPoint x: 479, endPoint y: 719, distance: 362.3
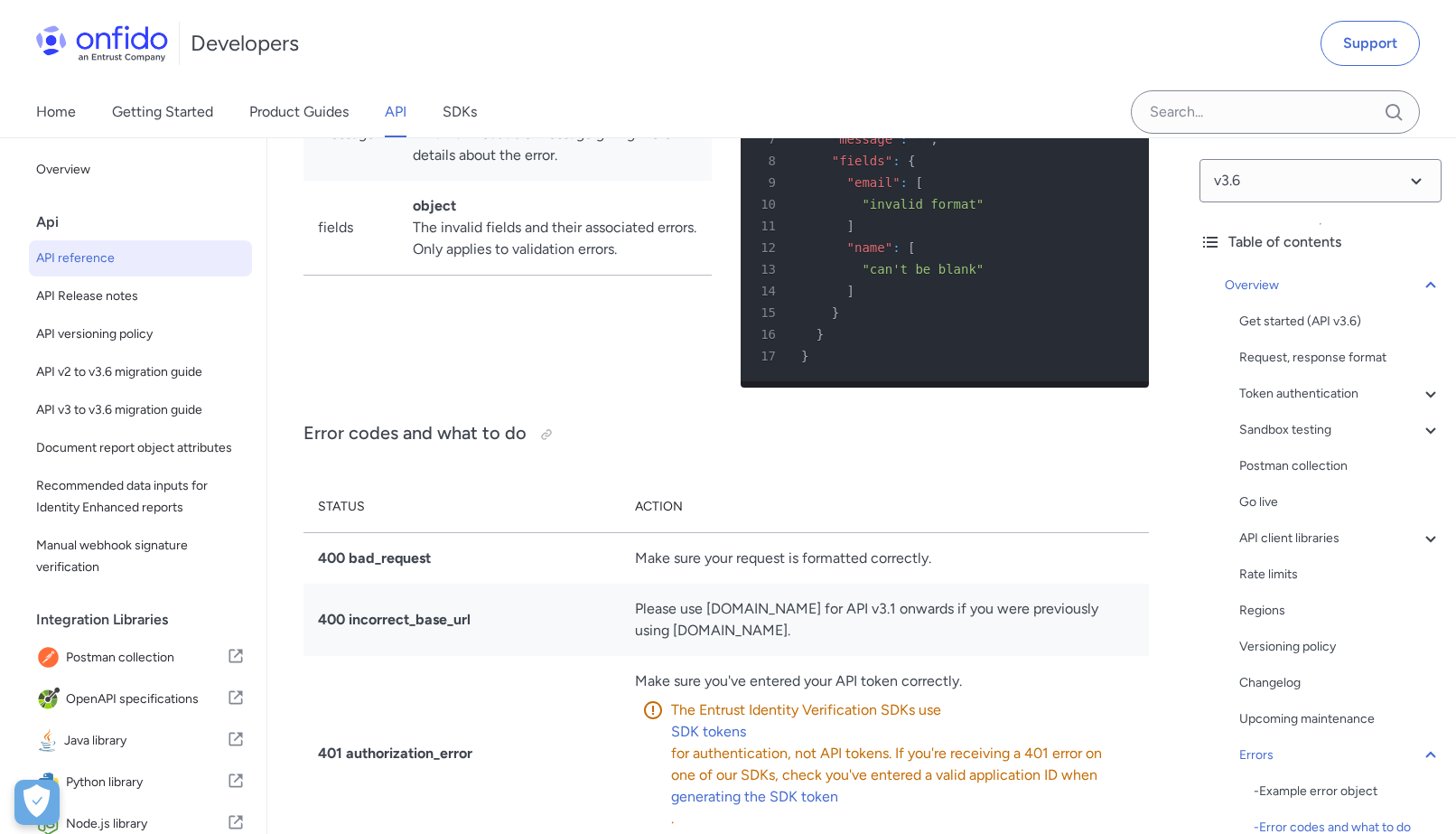
scroll to position [16167, 0]
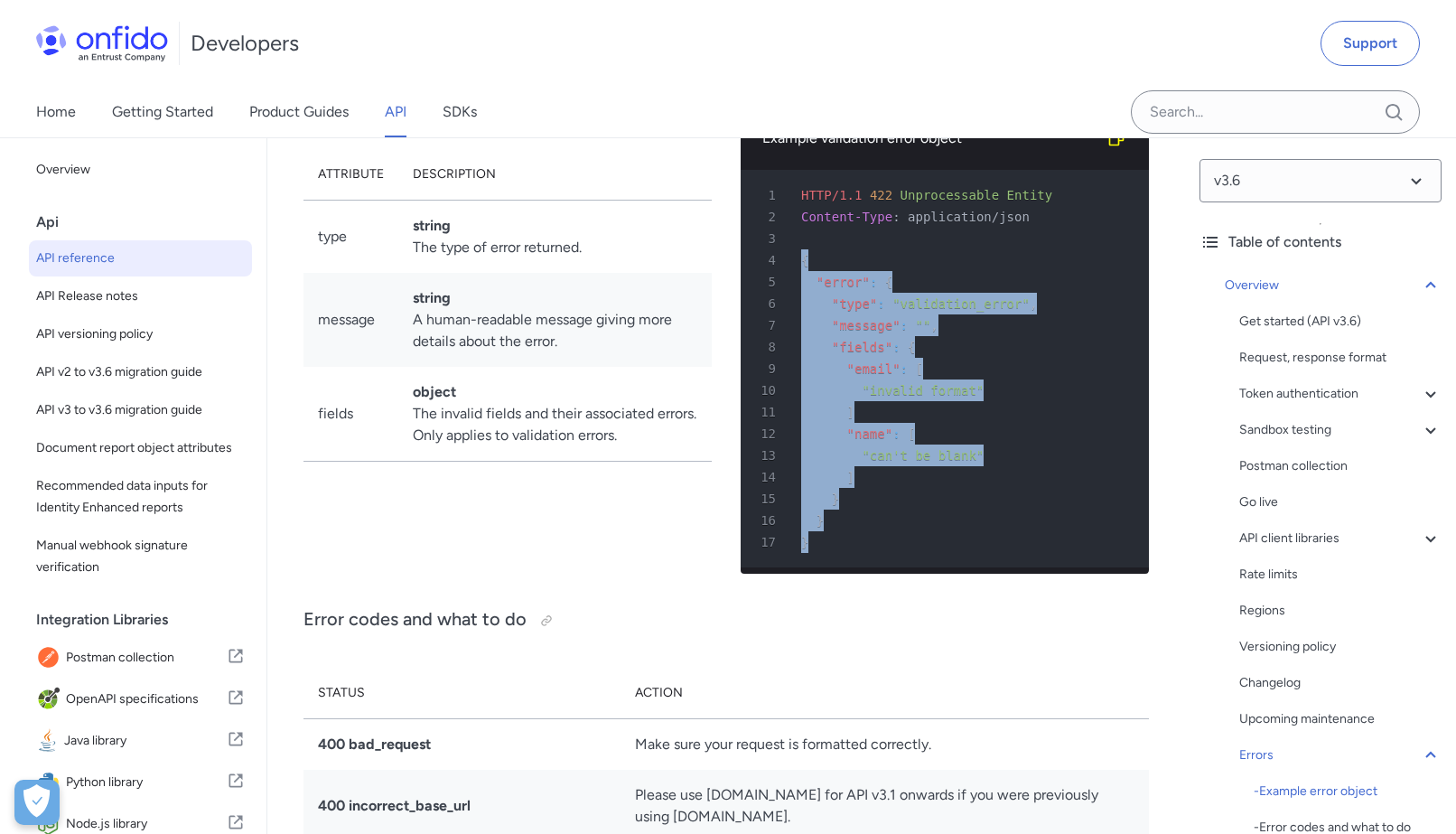
drag, startPoint x: 827, startPoint y: 661, endPoint x: 795, endPoint y: 362, distance: 300.7
click at [795, 362] on pre "1 HTTP/1.1 422 Unprocessable Entity 2 Content-Type : application/json 3 4 { 5 "…" at bounding box center [945, 368] width 409 height 397
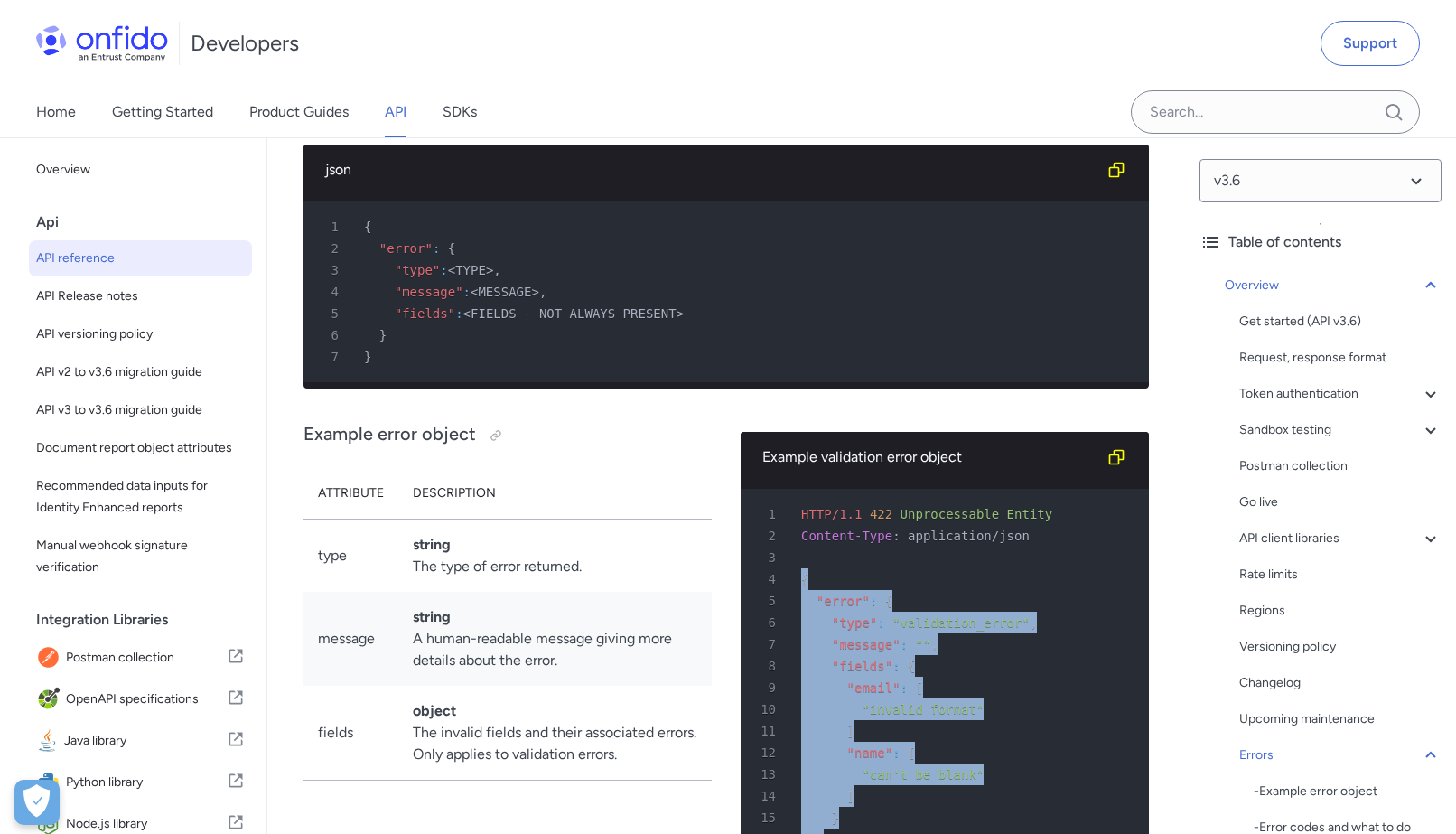
scroll to position [15846, 0]
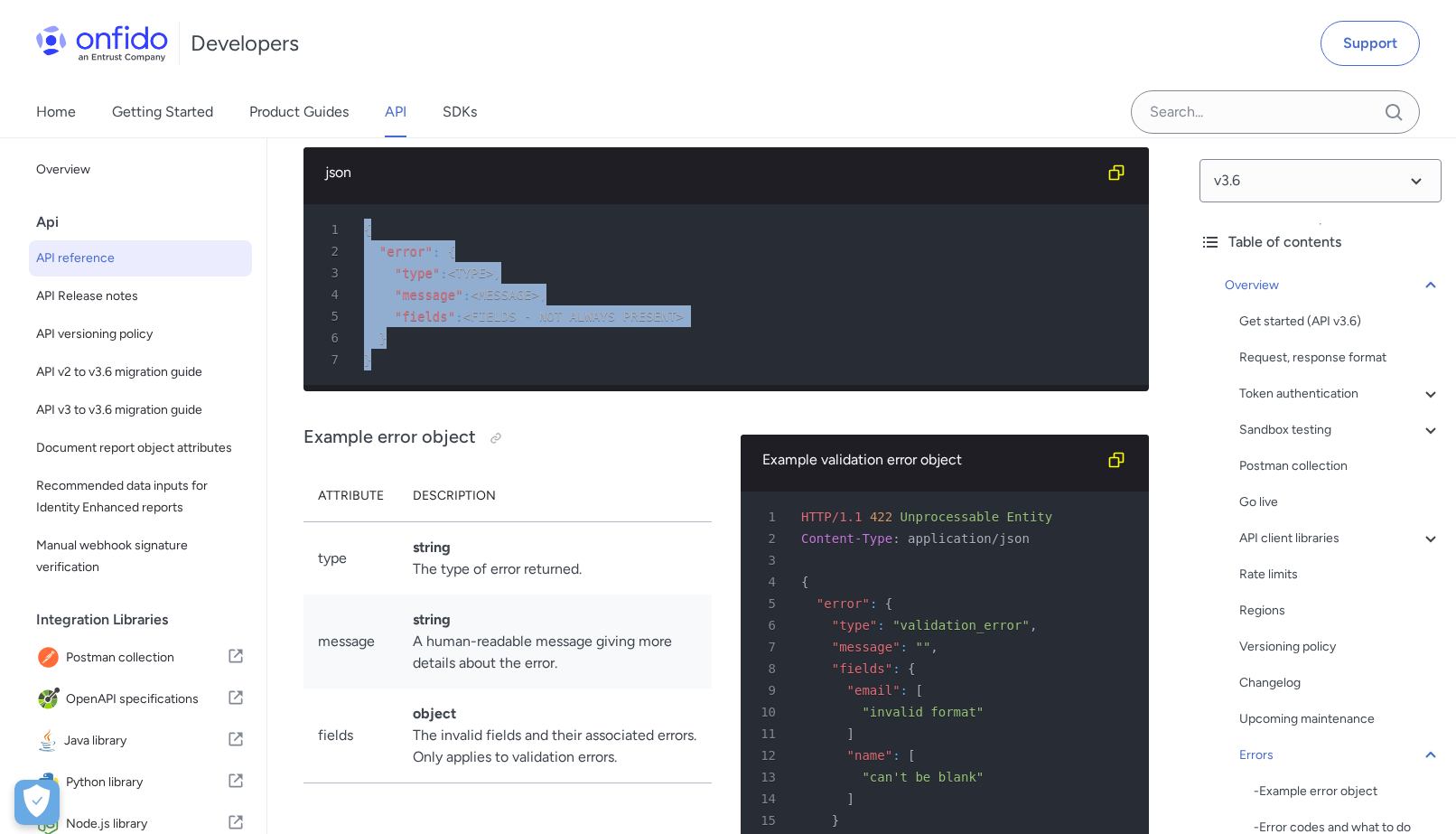
drag, startPoint x: 408, startPoint y: 466, endPoint x: 350, endPoint y: 323, distance: 154.3
click at [350, 323] on pre "1 { 2 "error" : { 3 "type" : <TYPE> , 4 "message" : <MESSAGE> , 5 "fields" : <F…" at bounding box center [726, 294] width 845 height 181
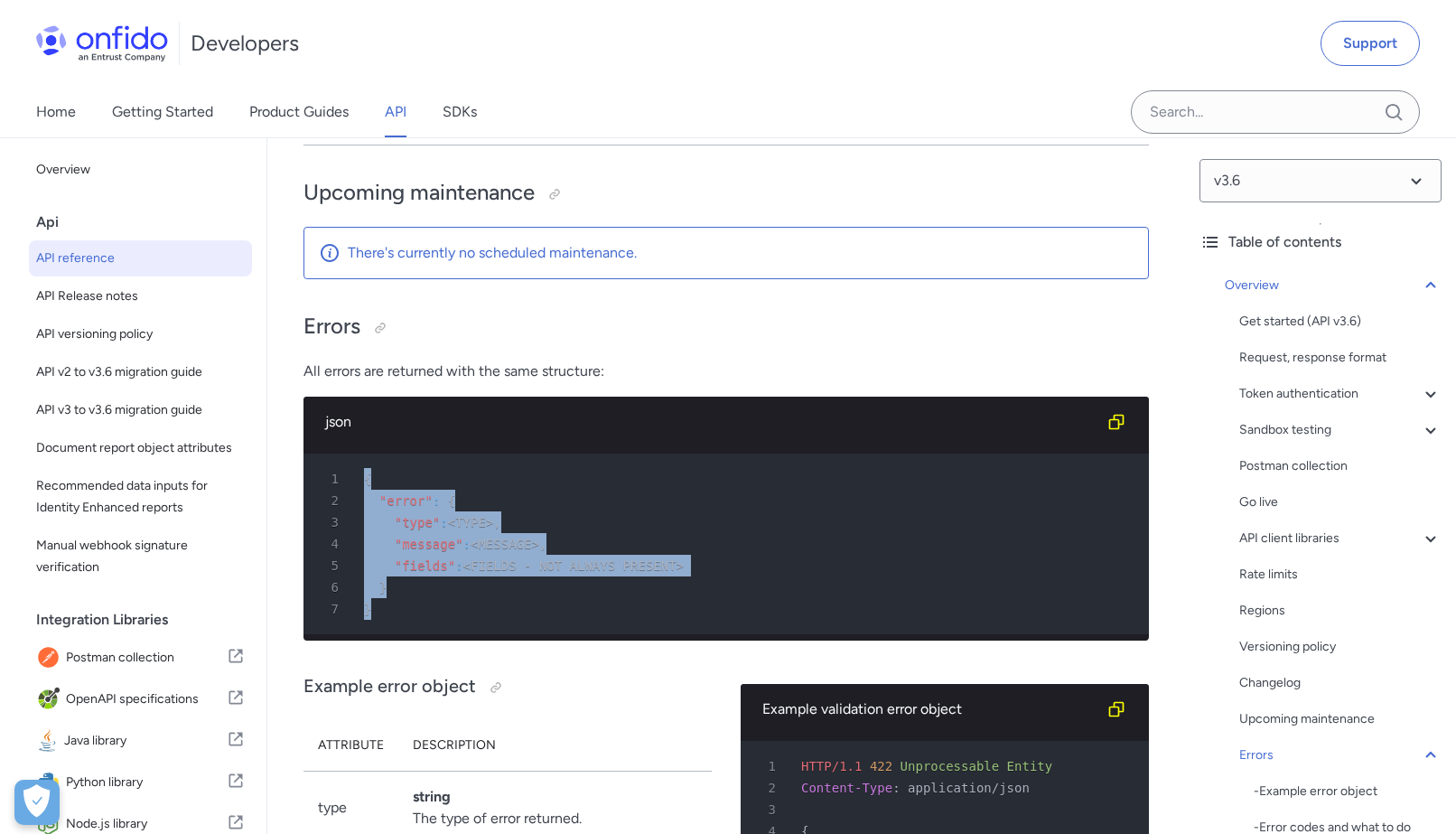
scroll to position [15490, 0]
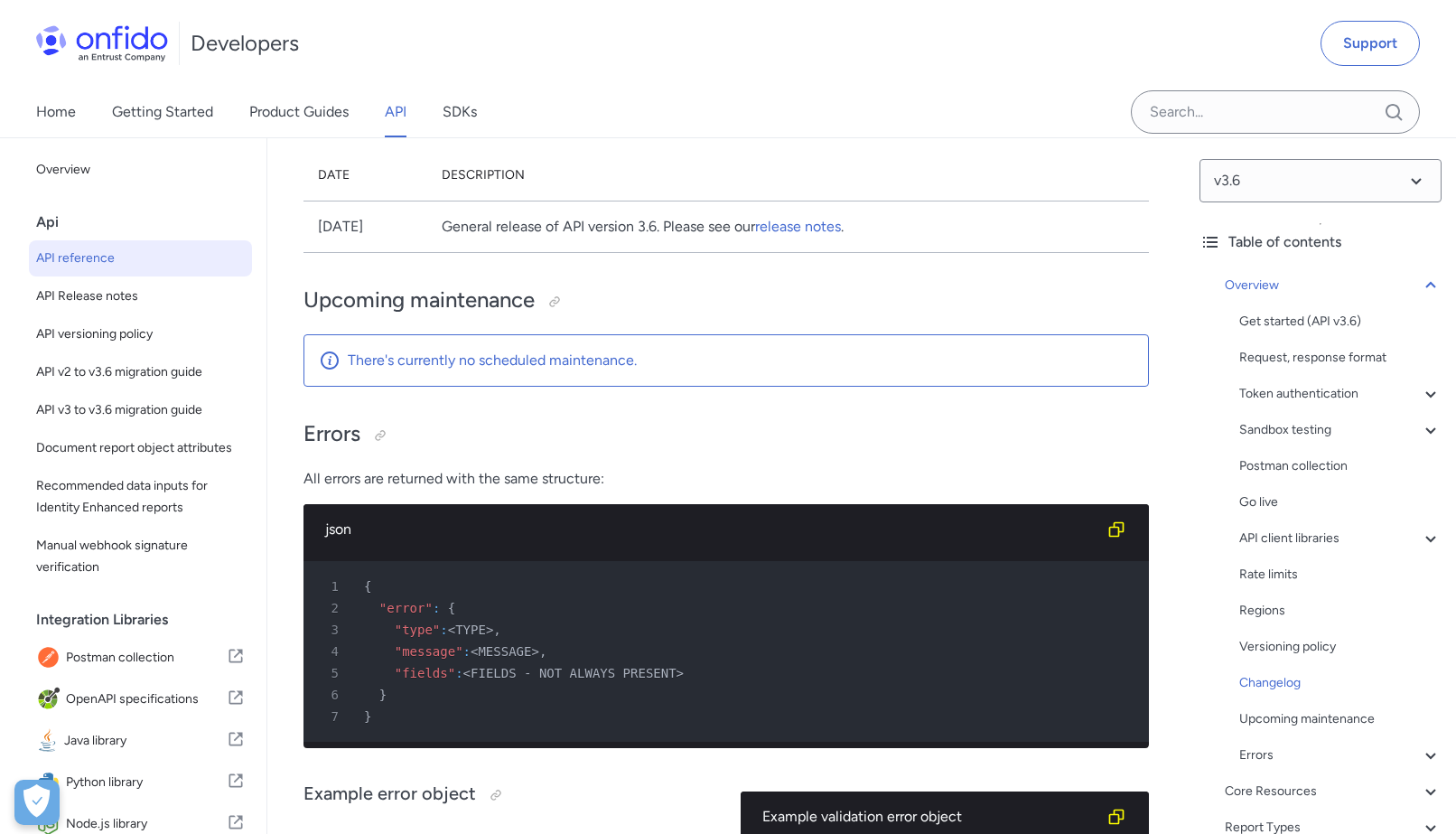
click at [1277, 406] on div "Get started (API v3.6) Request, response format Token authentication - OAuth ac…" at bounding box center [1340, 538] width 202 height 455
click at [1285, 394] on div "Token authentication" at bounding box center [1340, 393] width 202 height 21
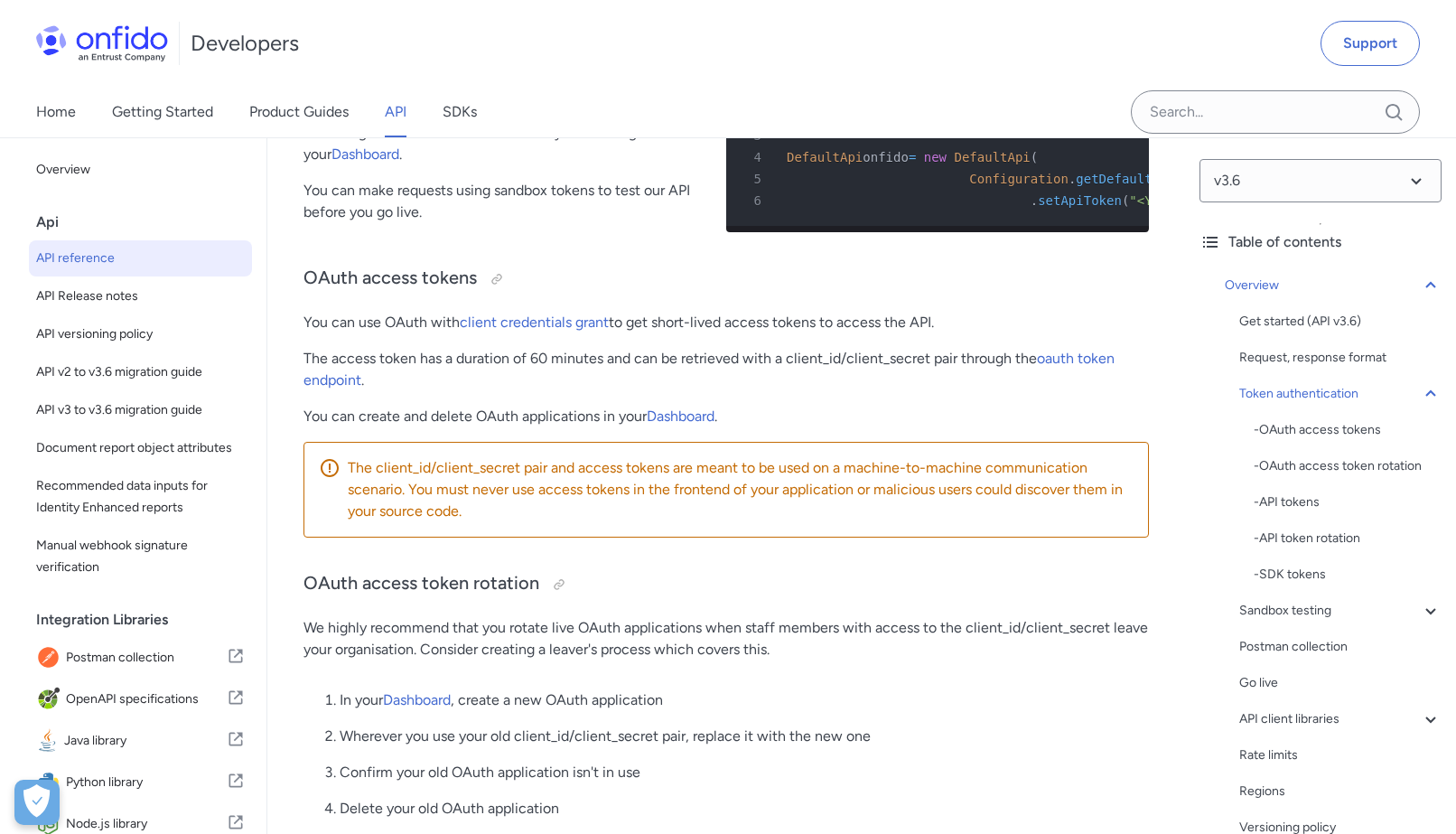
scroll to position [867, 0]
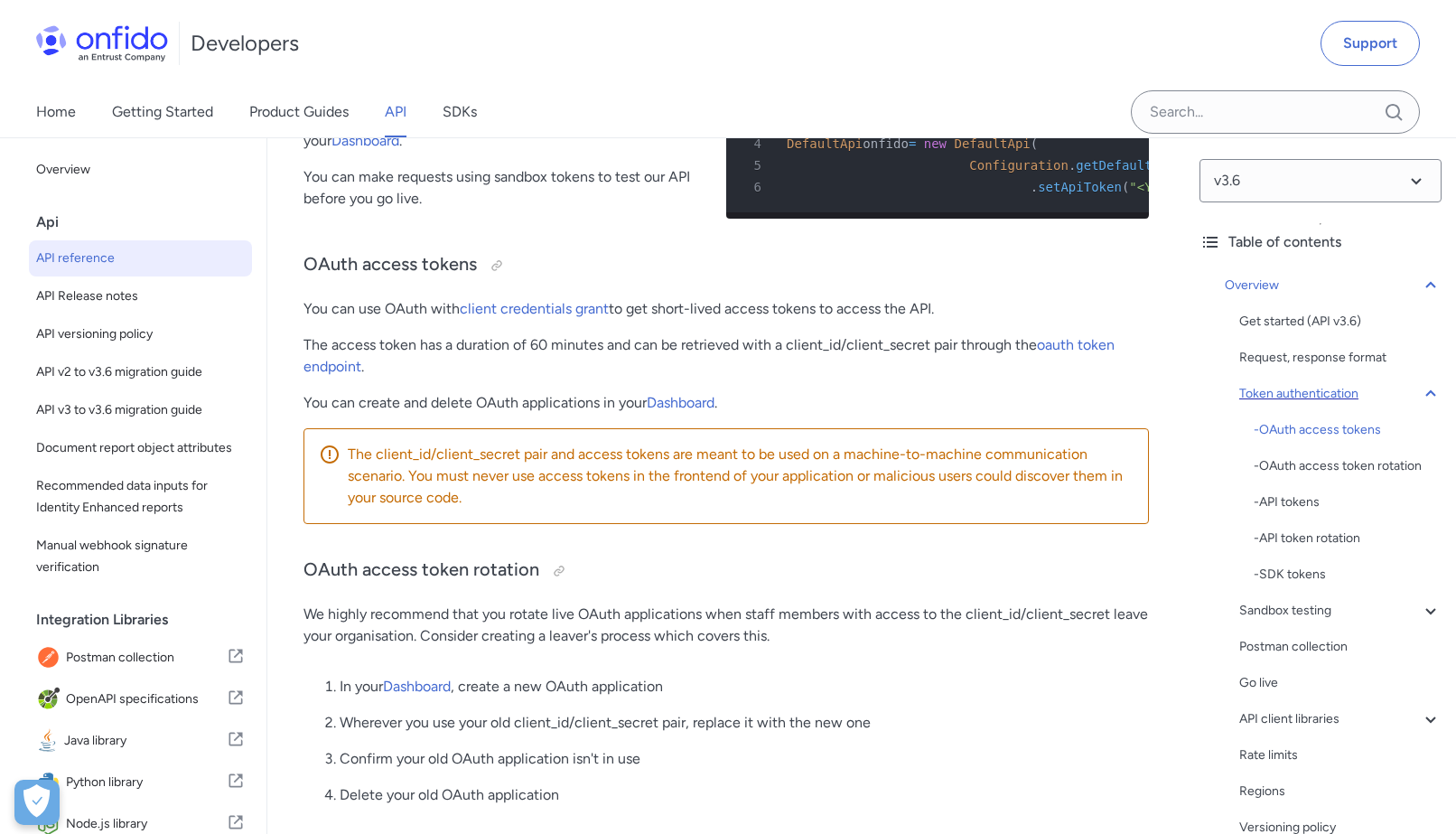
click at [1424, 395] on icon at bounding box center [1430, 393] width 21 height 21
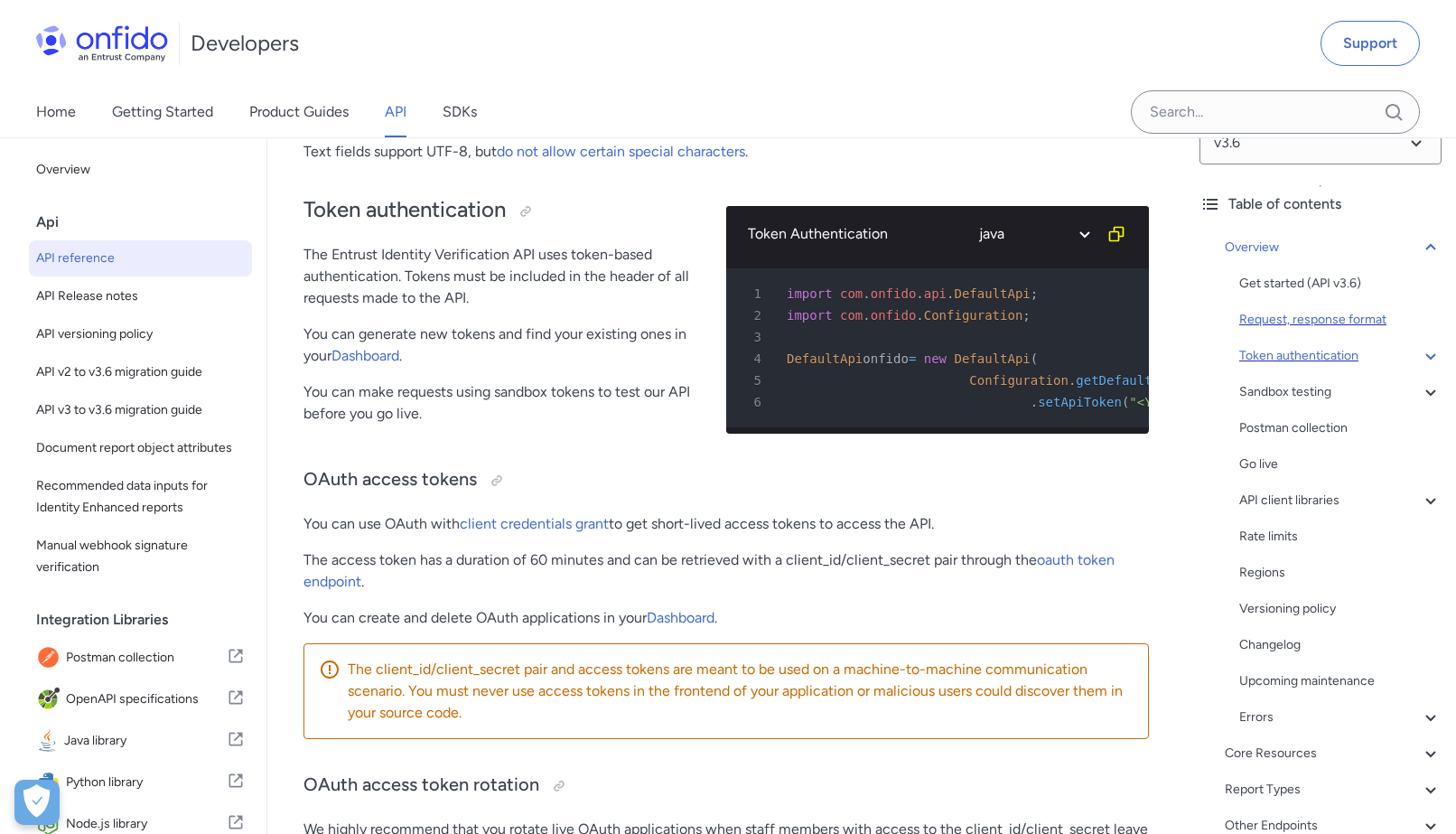
scroll to position [46, 0]
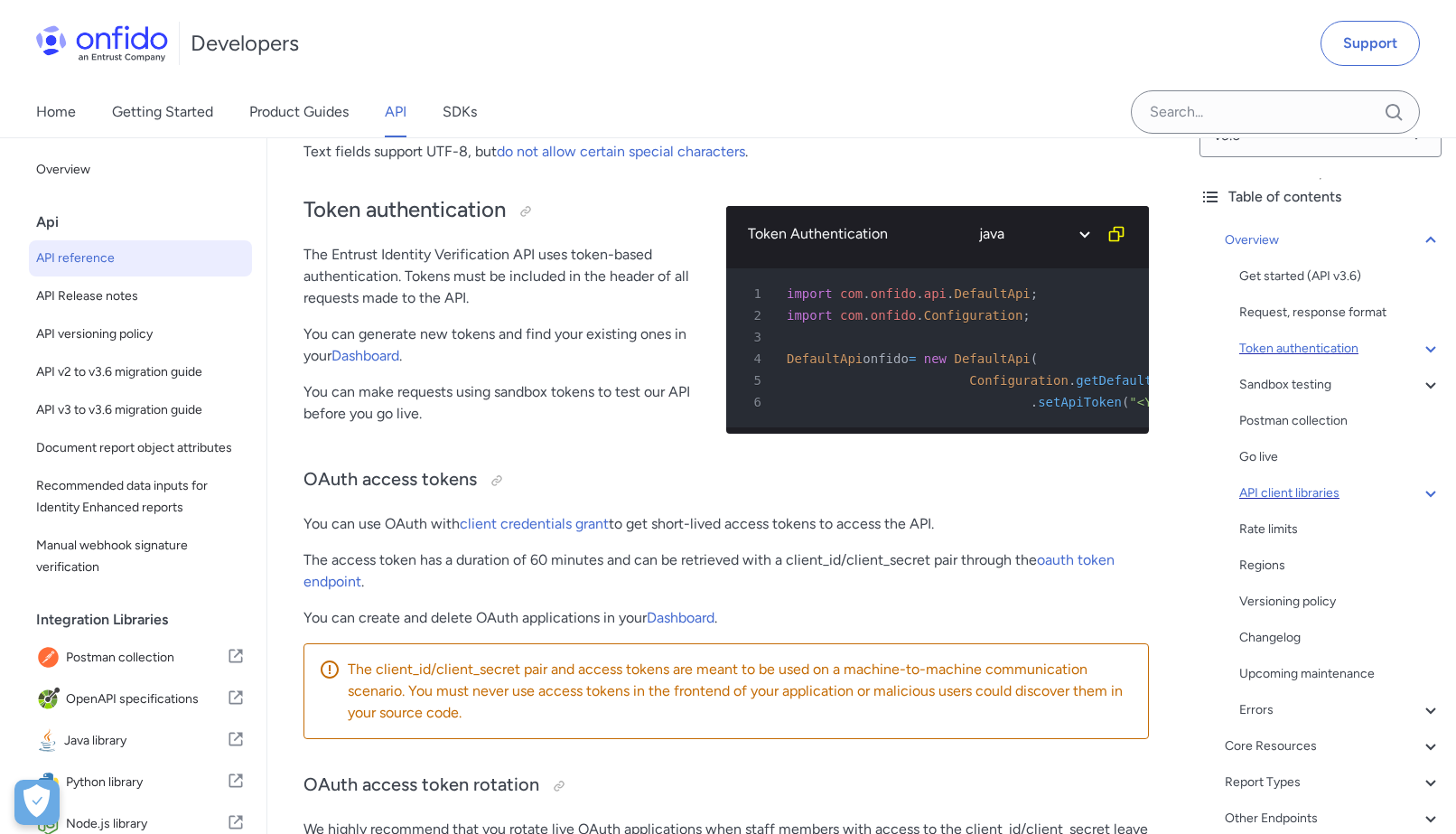
click at [1321, 500] on div "API client libraries" at bounding box center [1340, 492] width 202 height 21
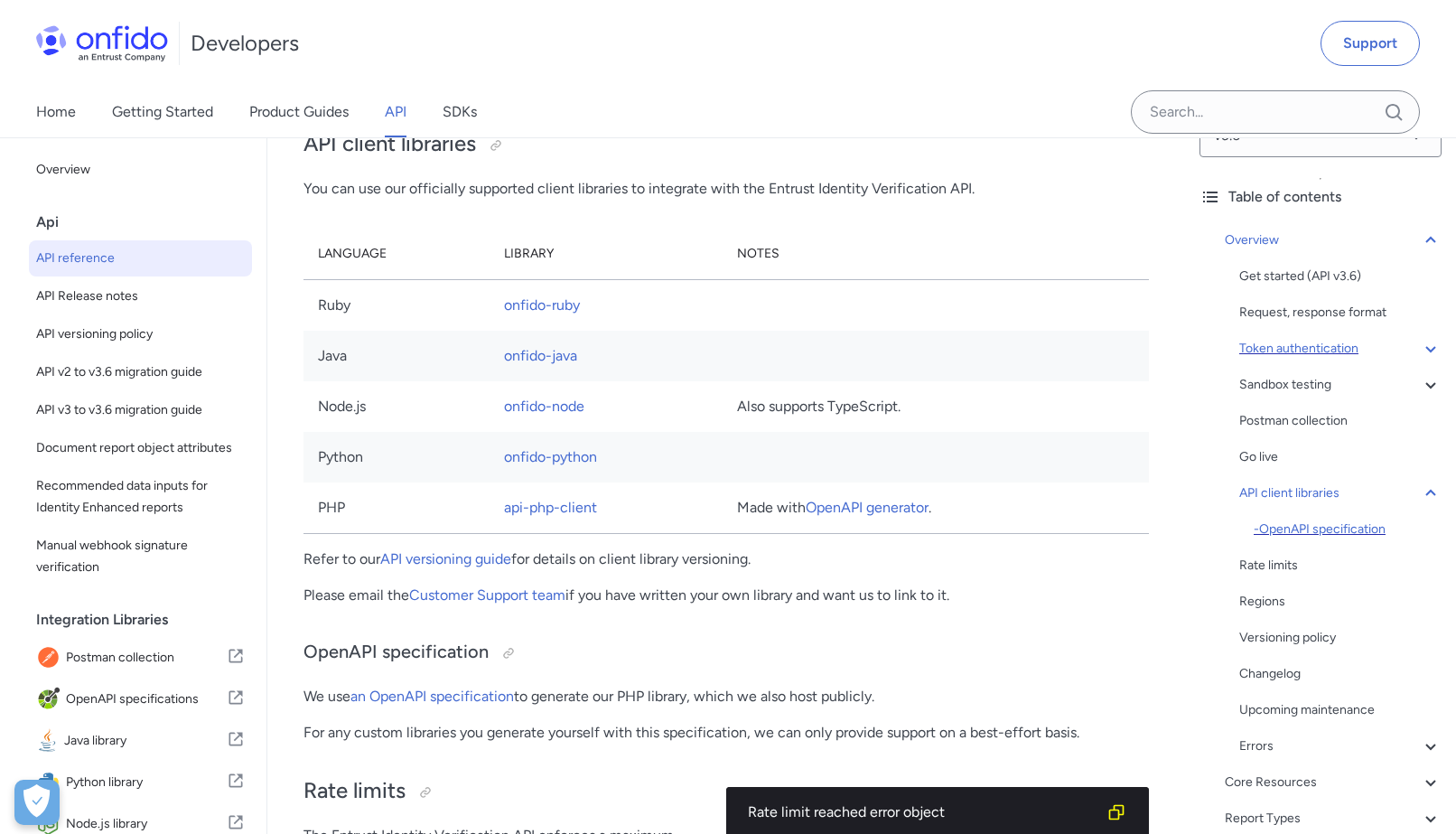
click at [1321, 529] on div "- OpenAPI specification" at bounding box center [1348, 529] width 188 height 21
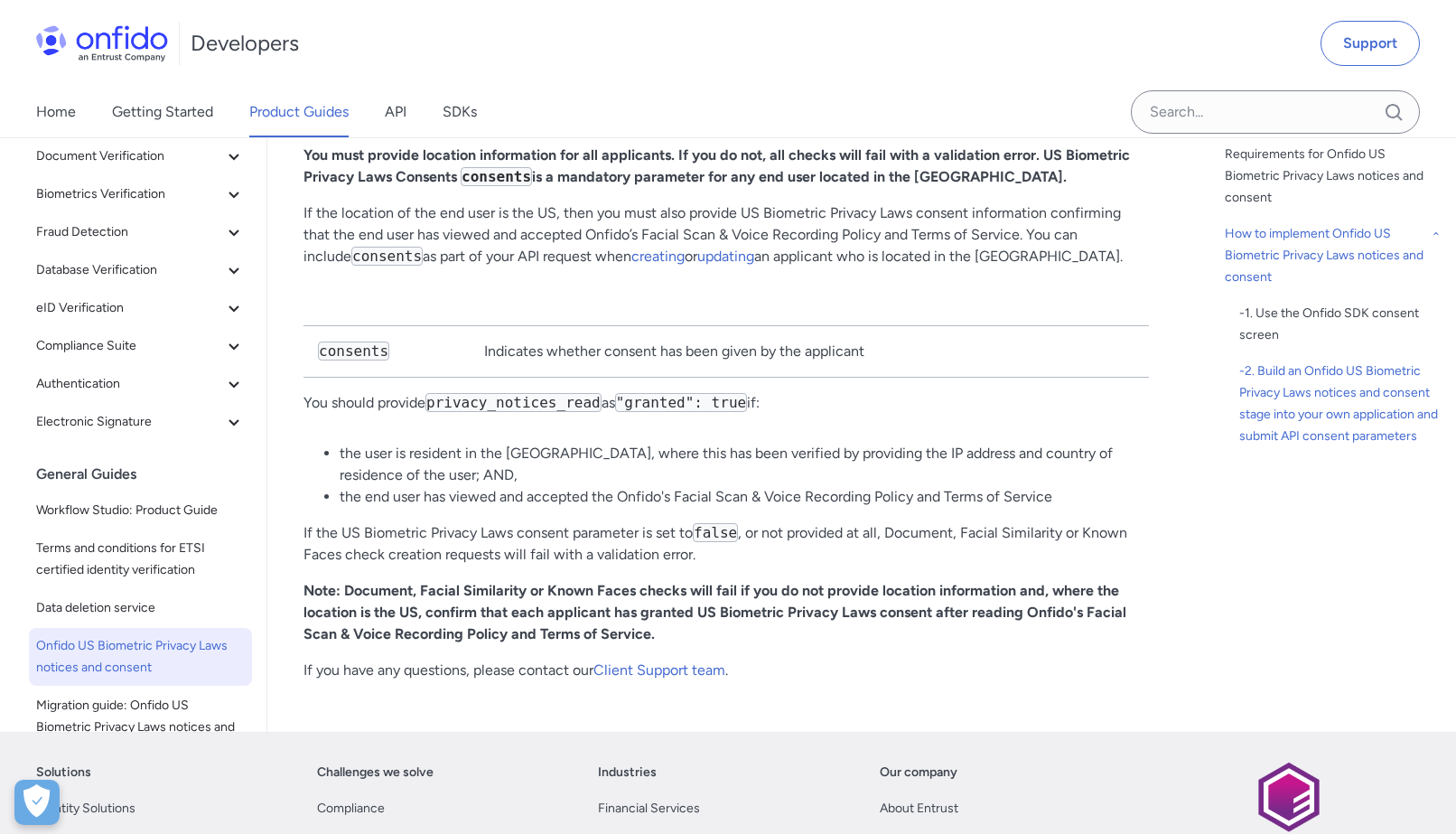
scroll to position [3756, 0]
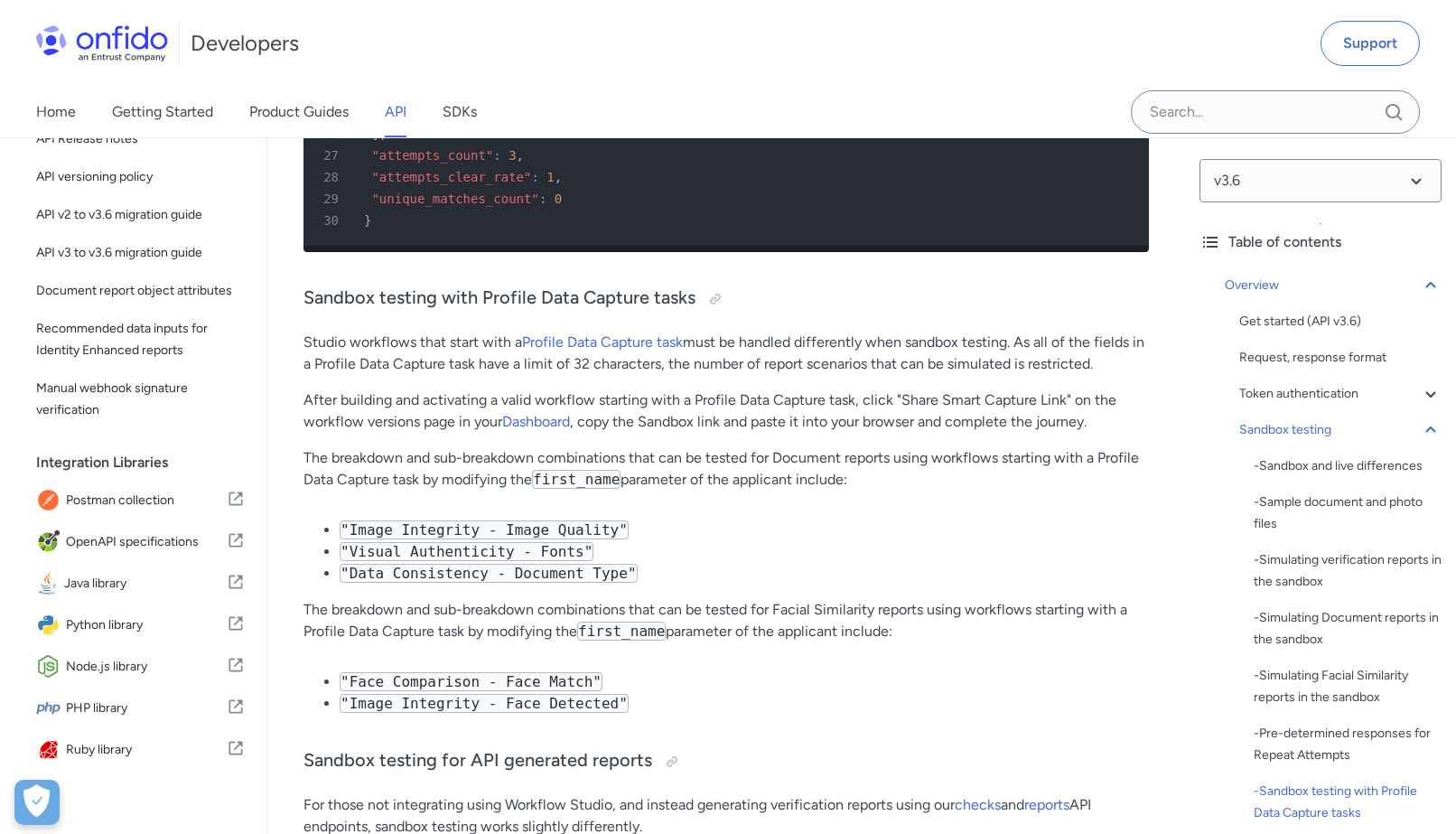
scroll to position [11352, 0]
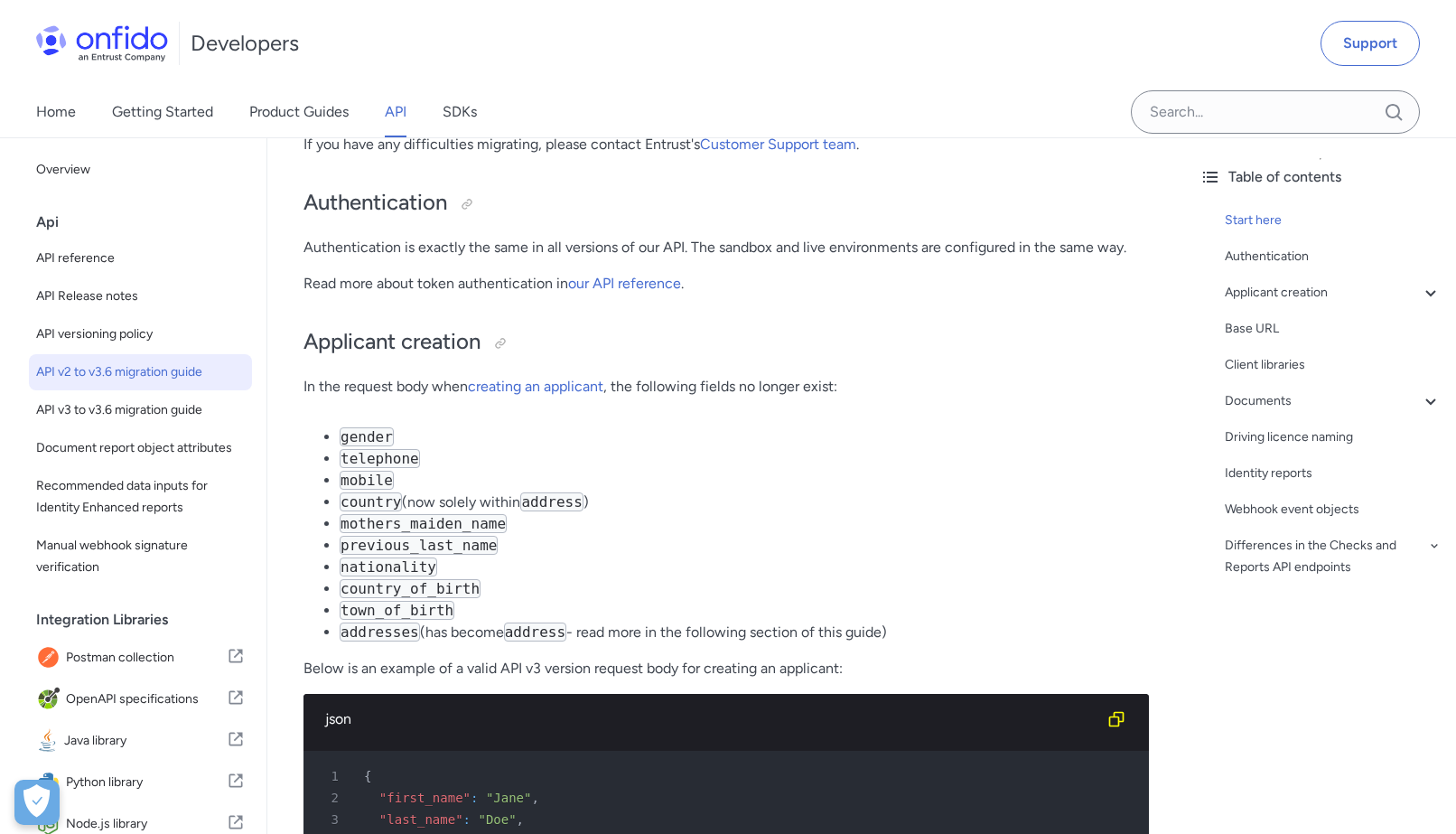
scroll to position [586, 0]
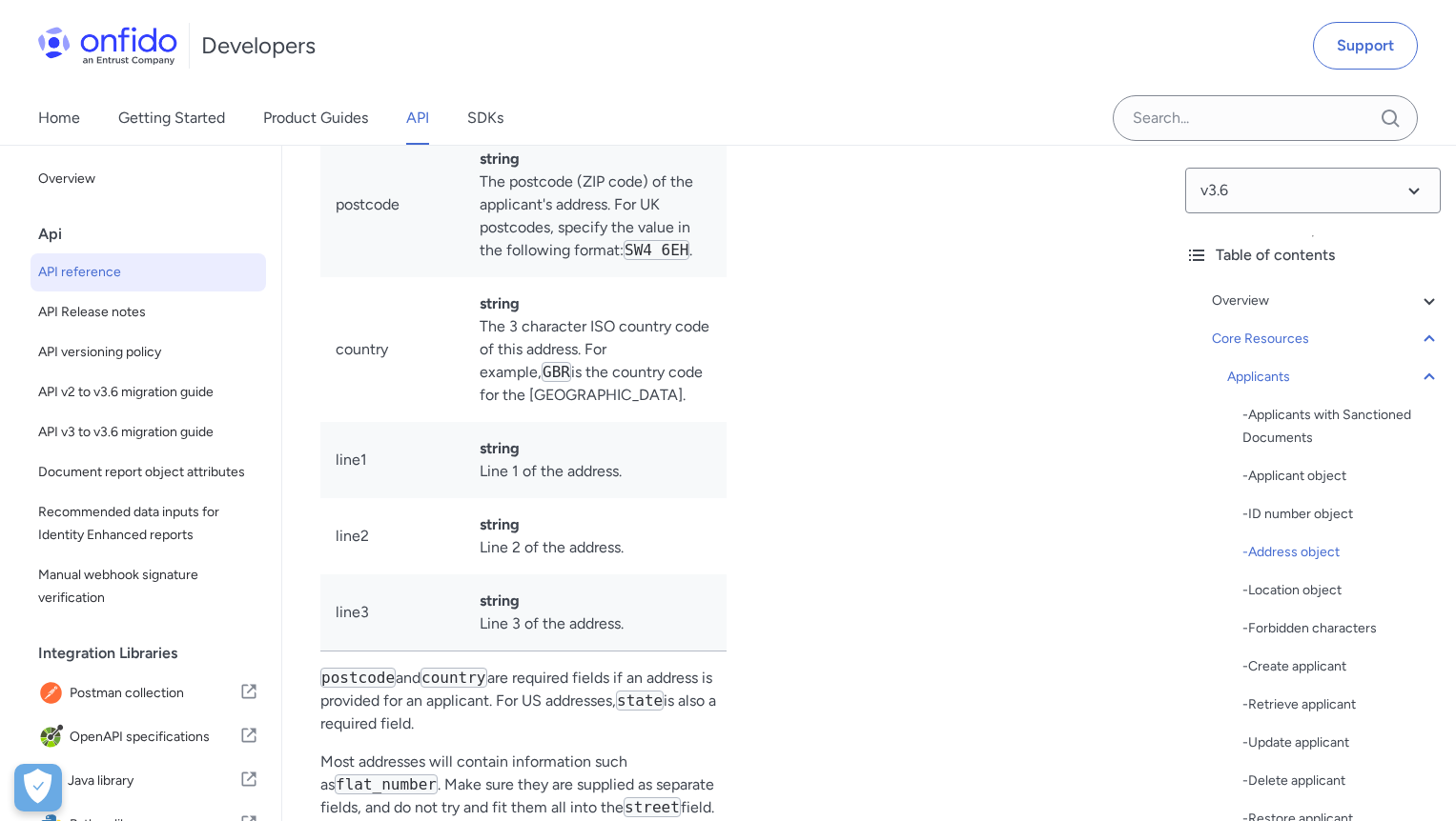
scroll to position [23923, 0]
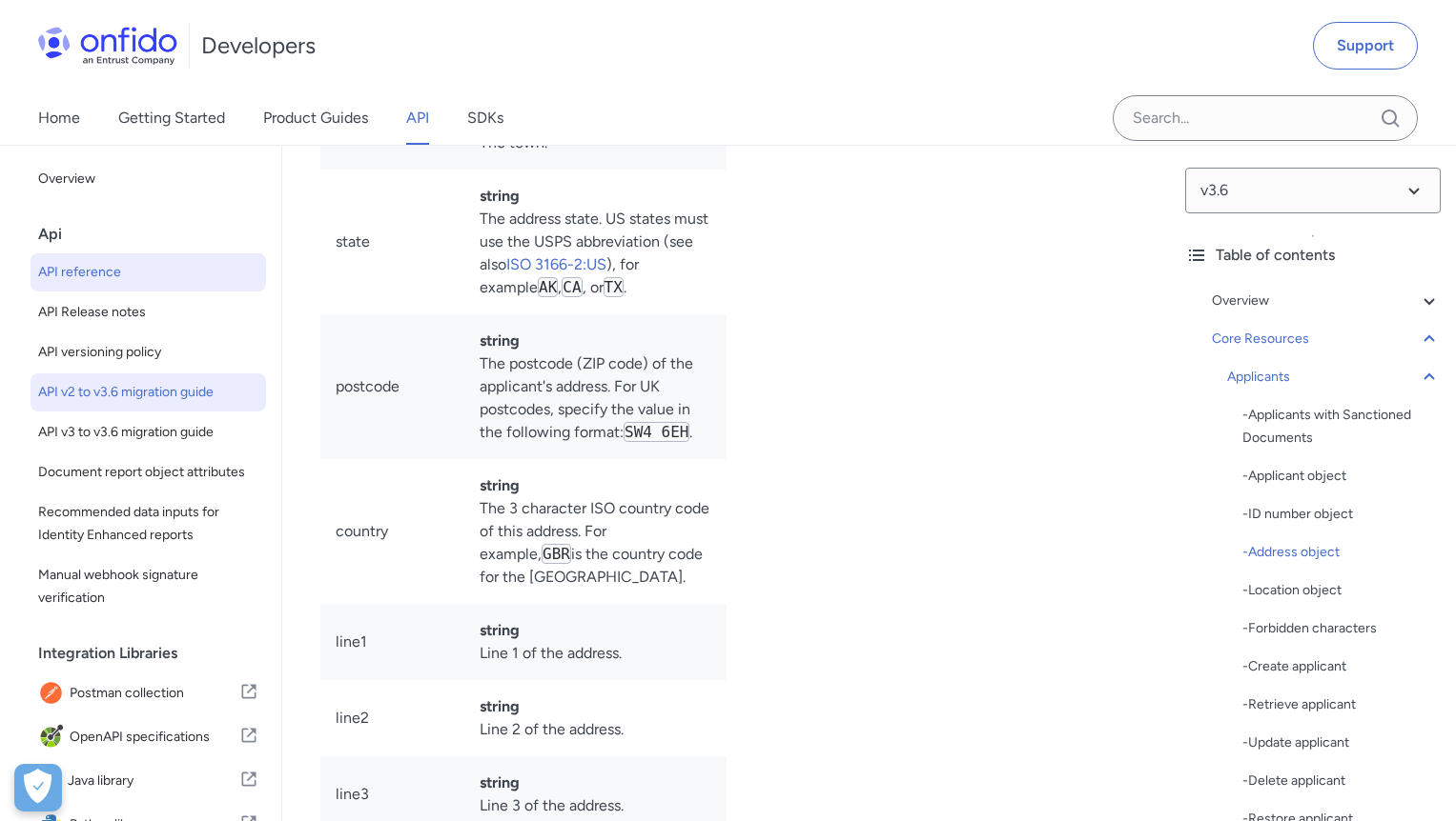
click at [141, 397] on span "API v2 to v3.6 migration guide" at bounding box center [148, 392] width 220 height 23
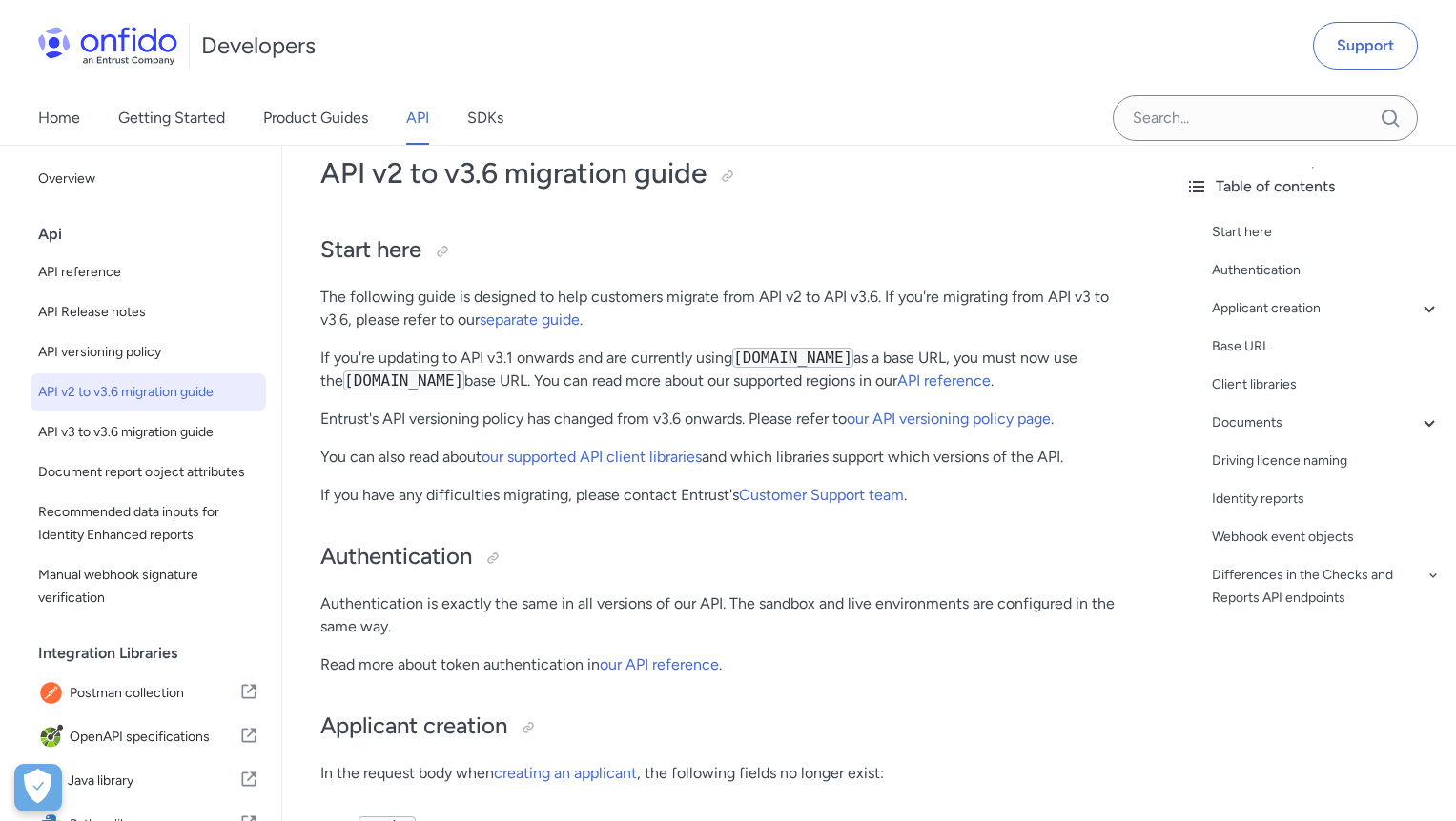
scroll to position [120, 0]
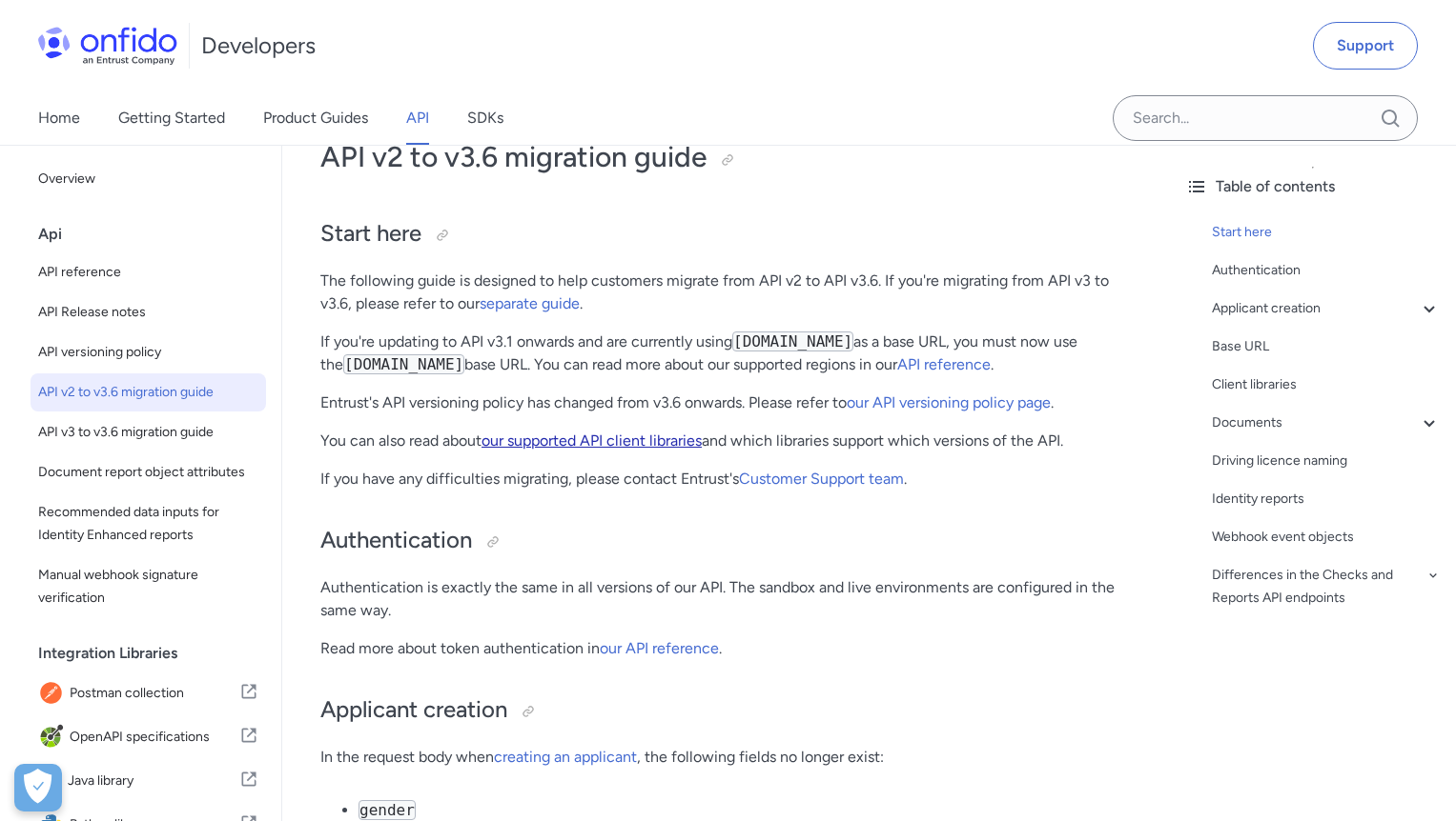
click at [592, 436] on link "our supported API client libraries" at bounding box center [591, 441] width 220 height 18
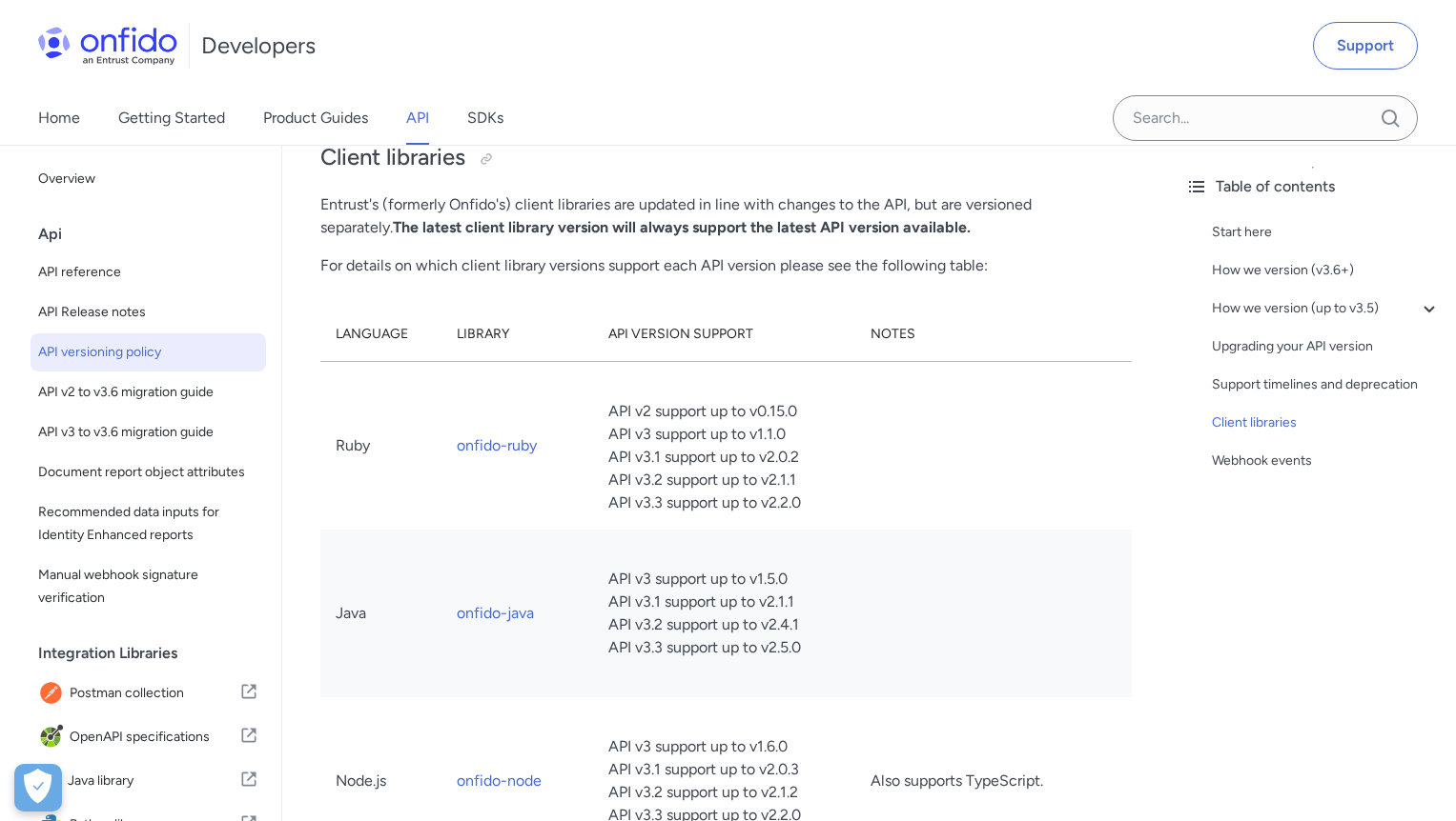
scroll to position [4082, 0]
drag, startPoint x: 600, startPoint y: 602, endPoint x: 809, endPoint y: 604, distance: 209.0
click at [809, 604] on td "API v3 support up to v1.5.0 API v3.1 support up to v2.1.1 API v3.2 support up t…" at bounding box center [724, 611] width 262 height 168
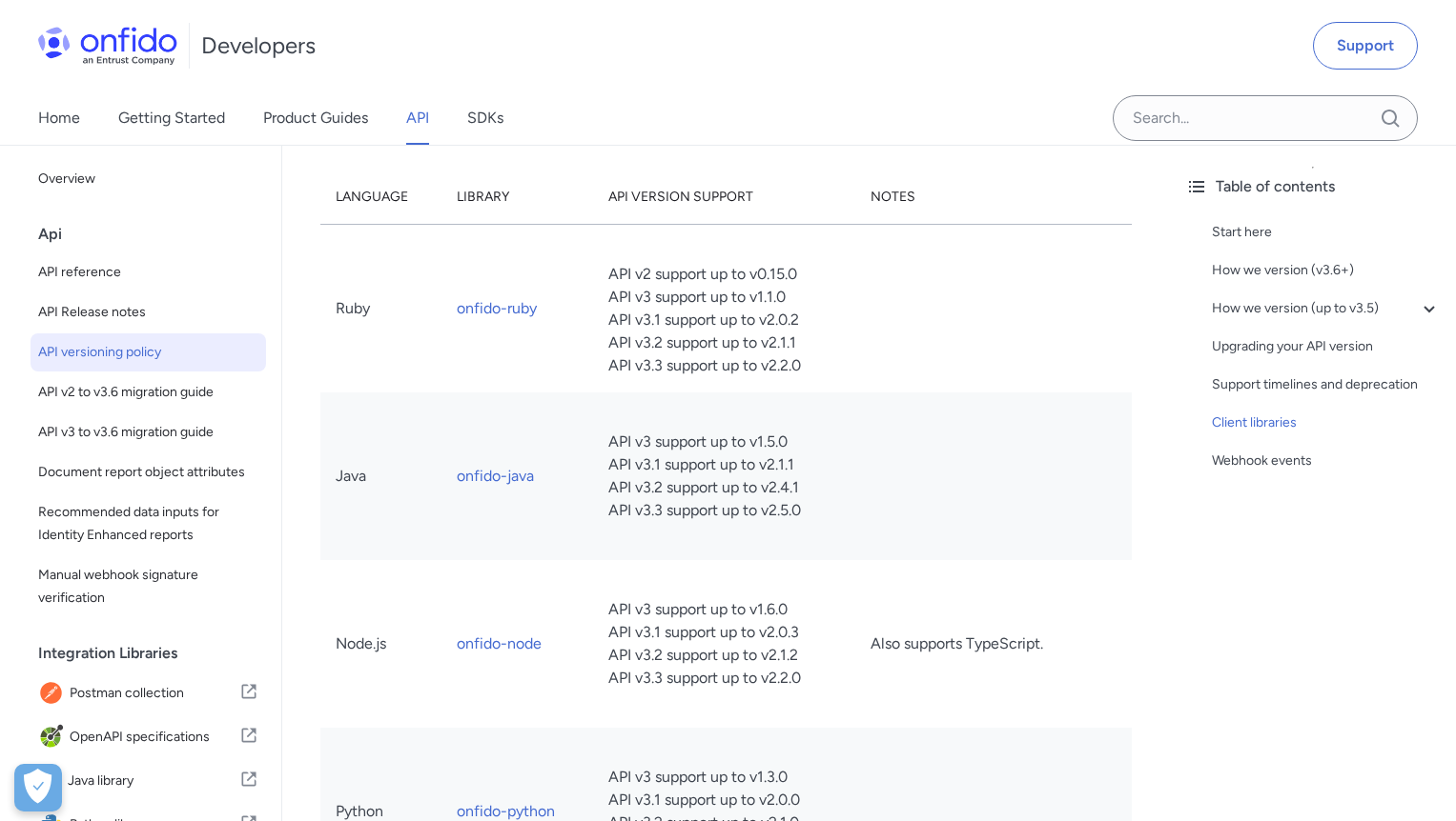
scroll to position [4205, 0]
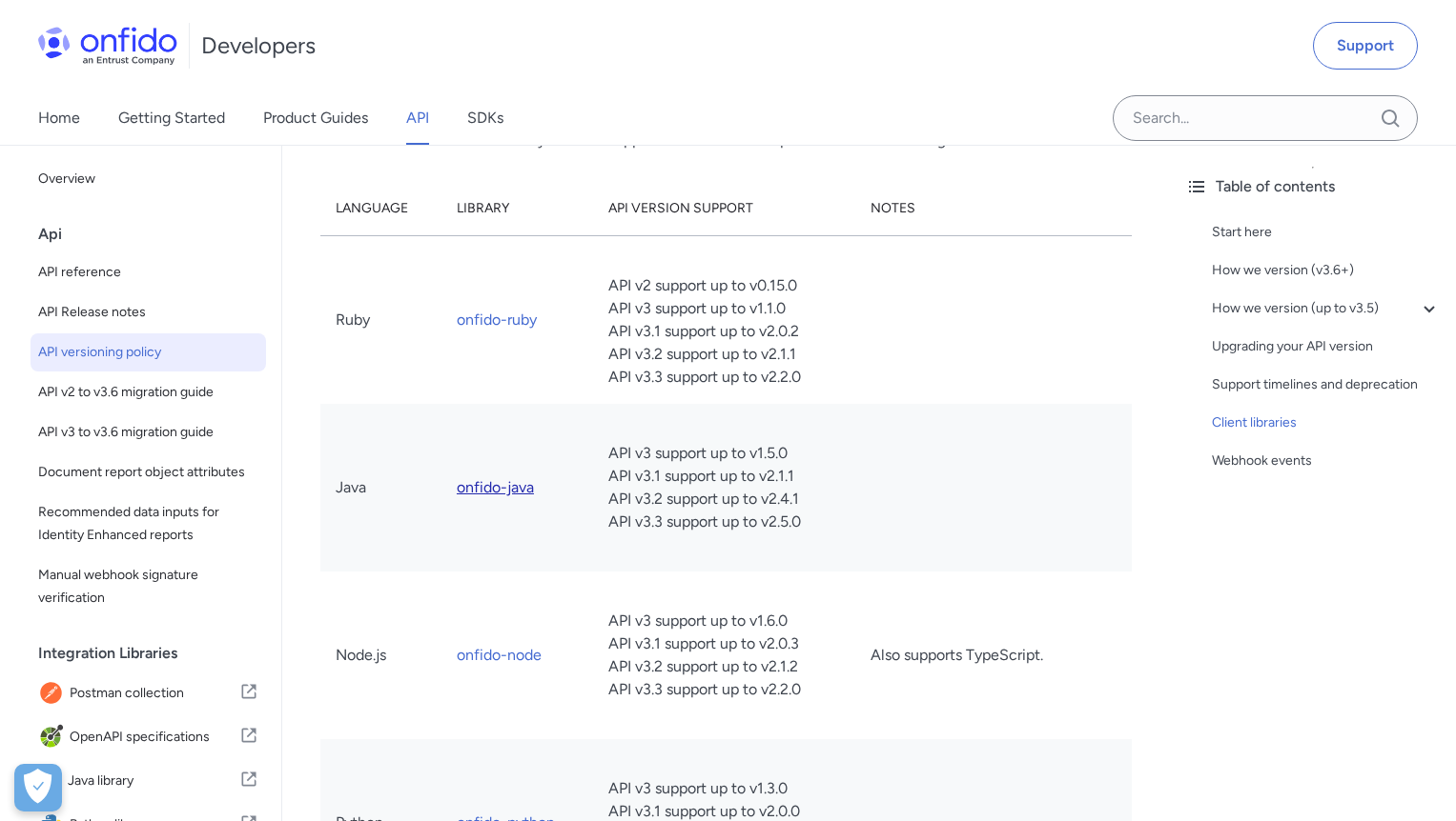
click at [504, 482] on link "onfido-java" at bounding box center [495, 487] width 78 height 18
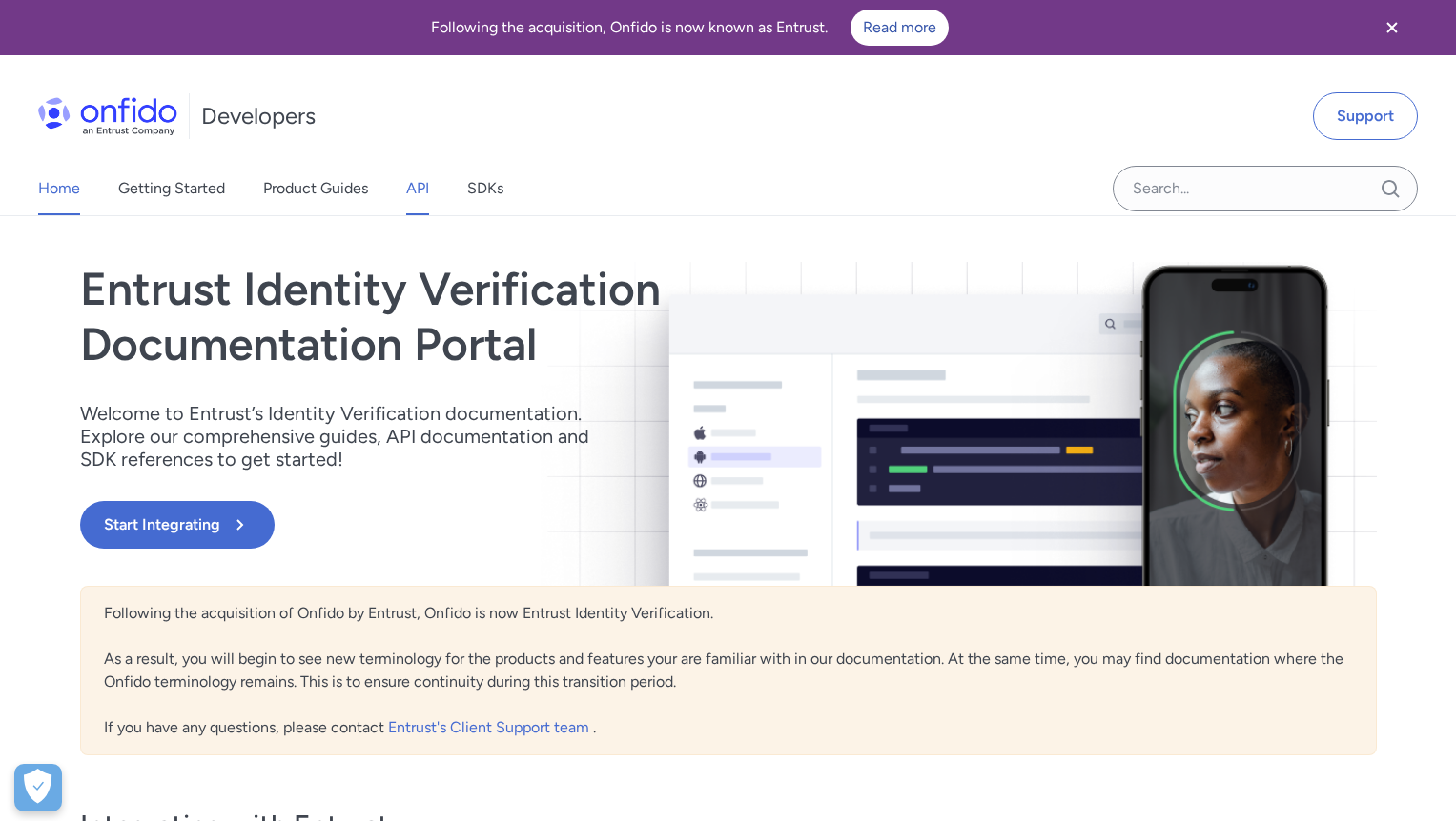
click at [411, 192] on link "API" at bounding box center [417, 189] width 23 height 53
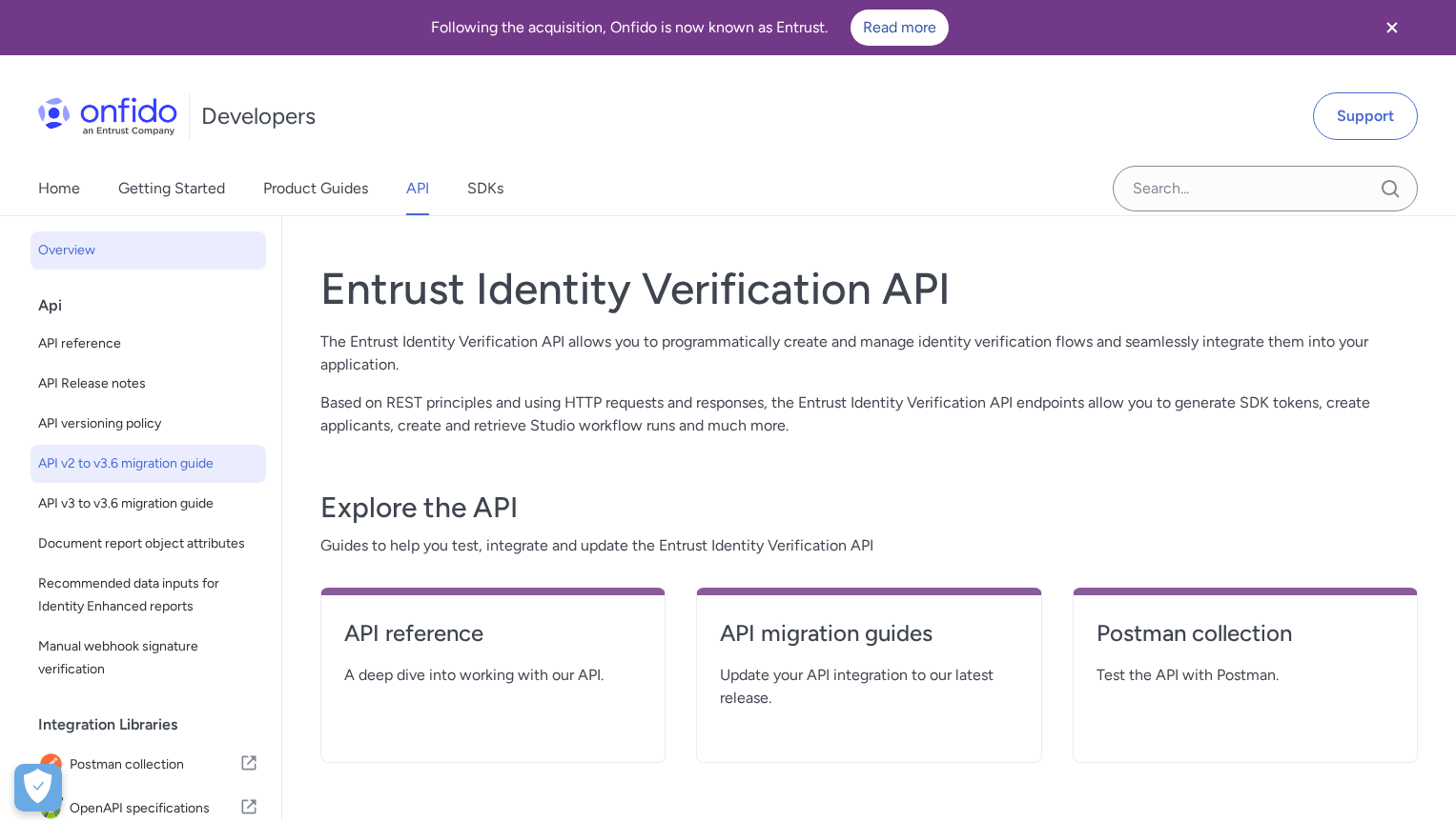
click at [119, 462] on span "API v2 to v3.6 migration guide" at bounding box center [148, 464] width 220 height 23
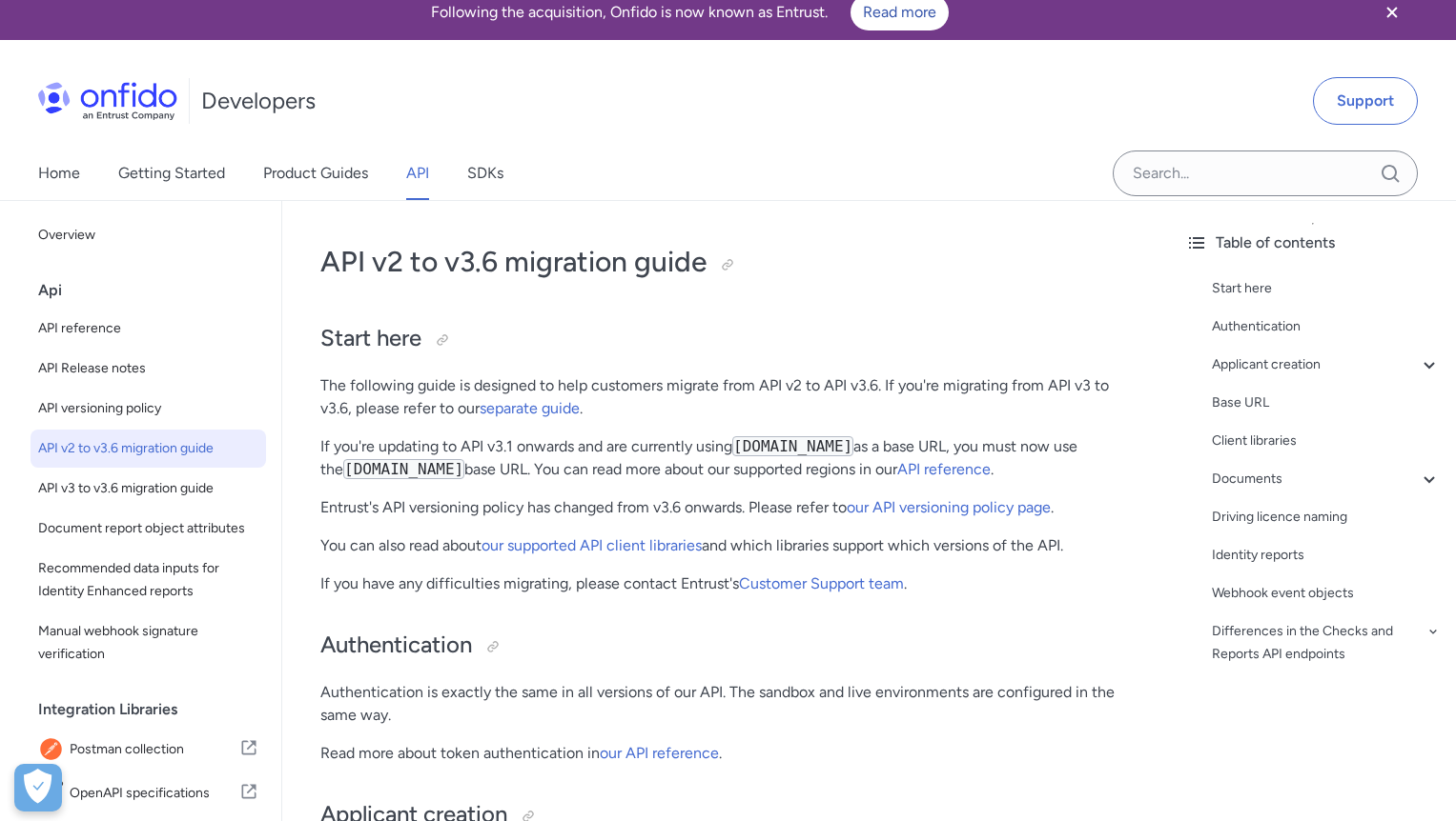
scroll to position [26, 0]
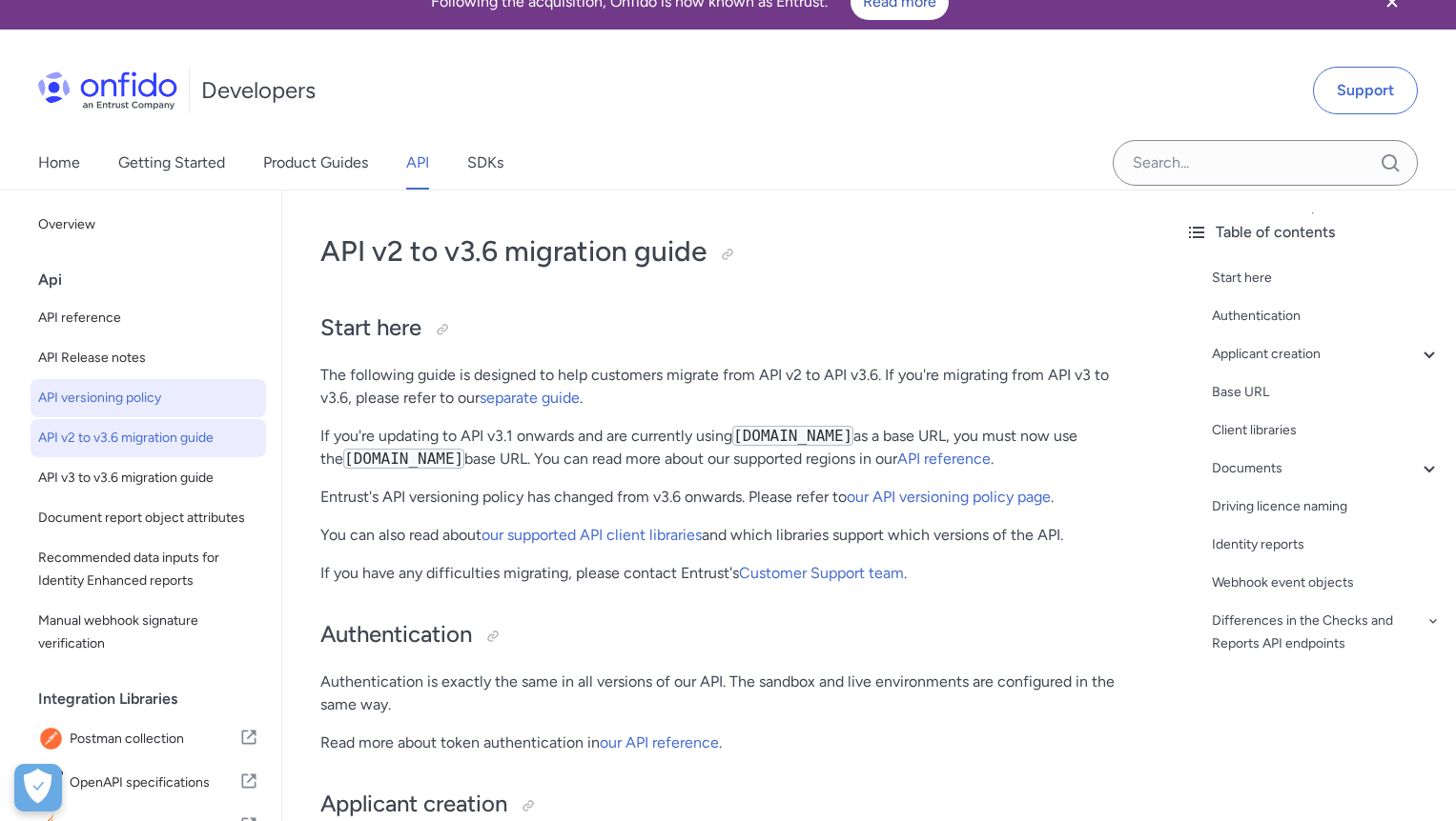
click at [159, 404] on span "API versioning policy" at bounding box center [148, 398] width 220 height 23
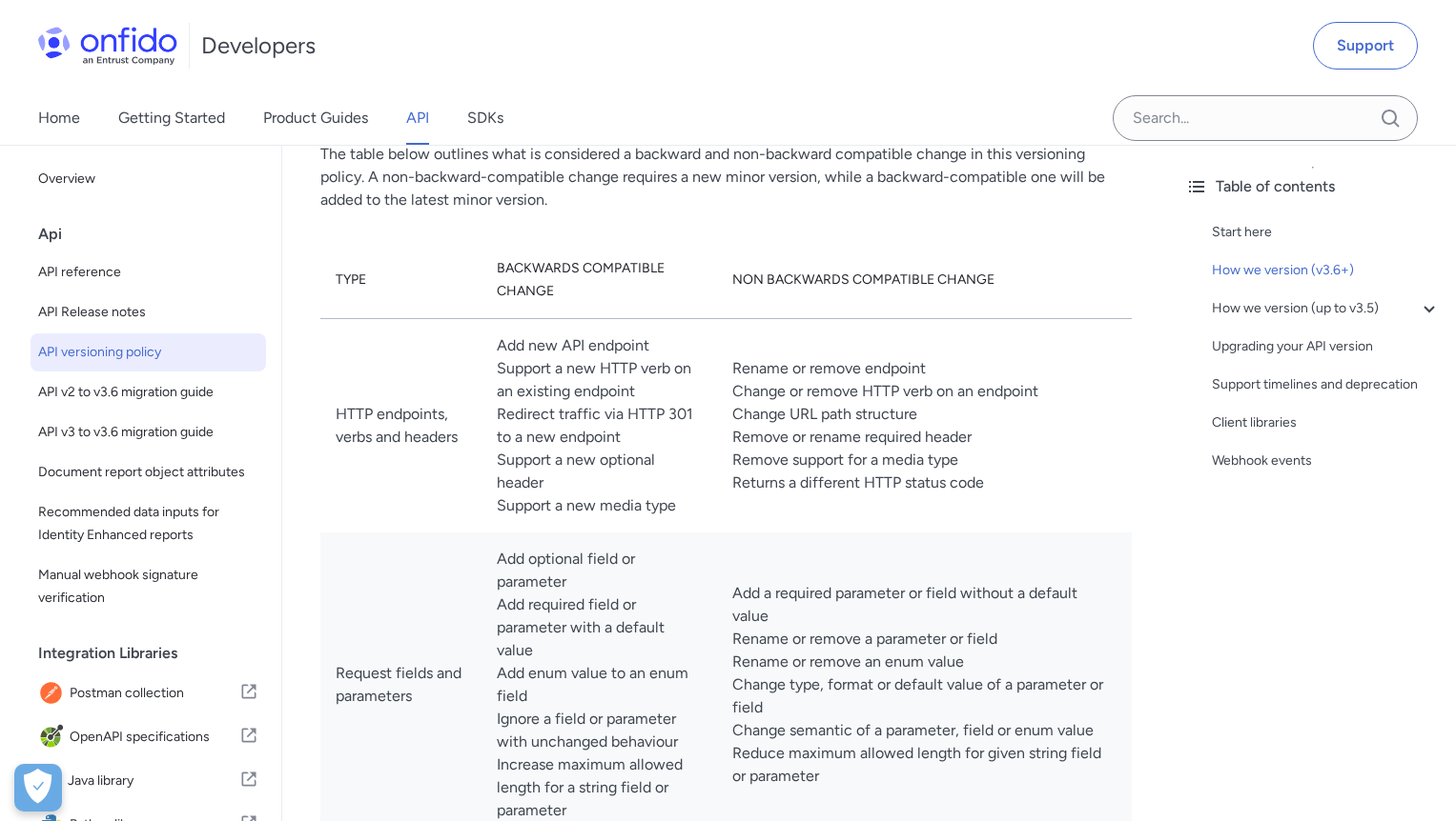
scroll to position [591, 0]
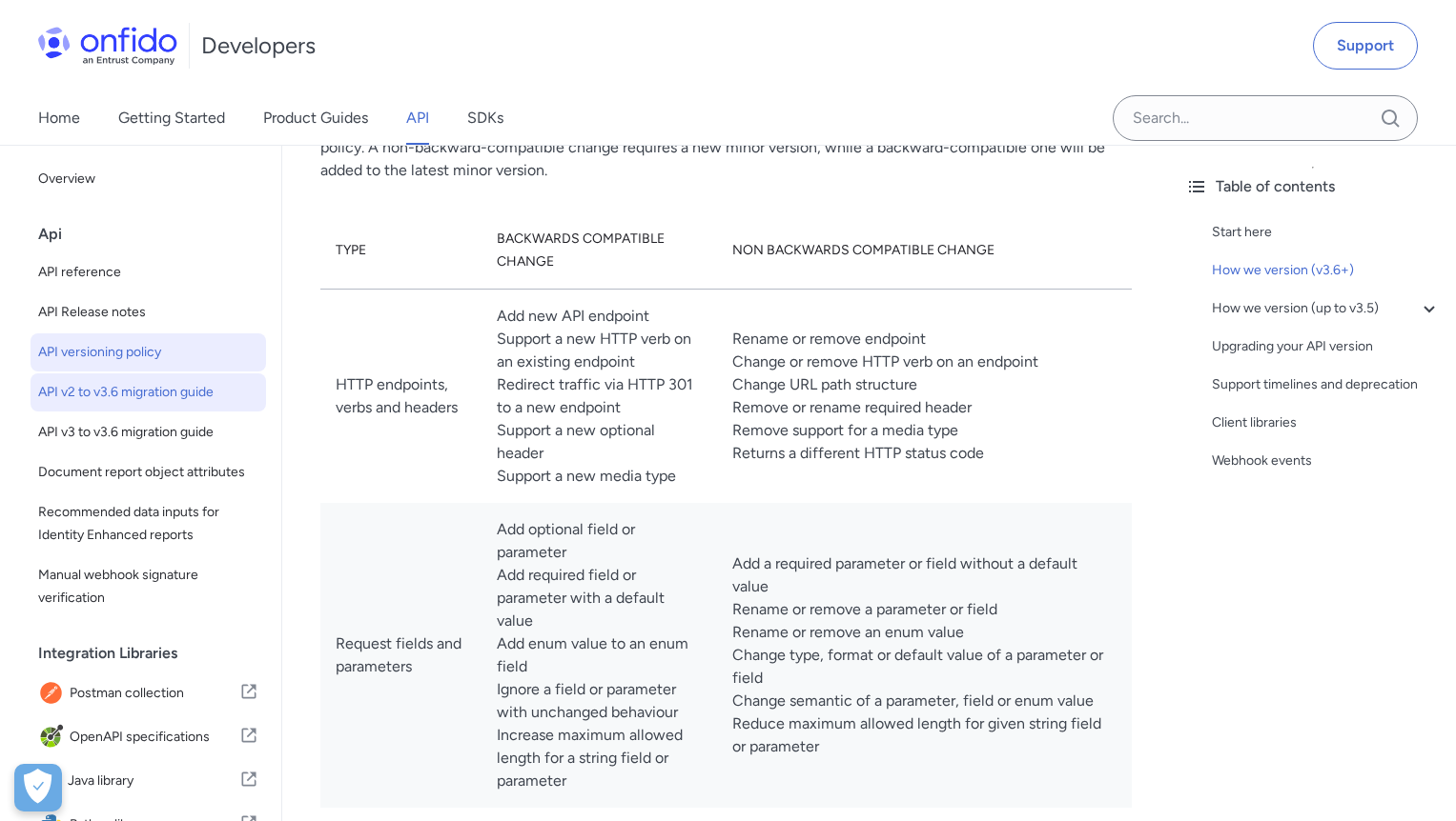
click at [178, 385] on span "API v2 to v3.6 migration guide" at bounding box center [148, 392] width 220 height 23
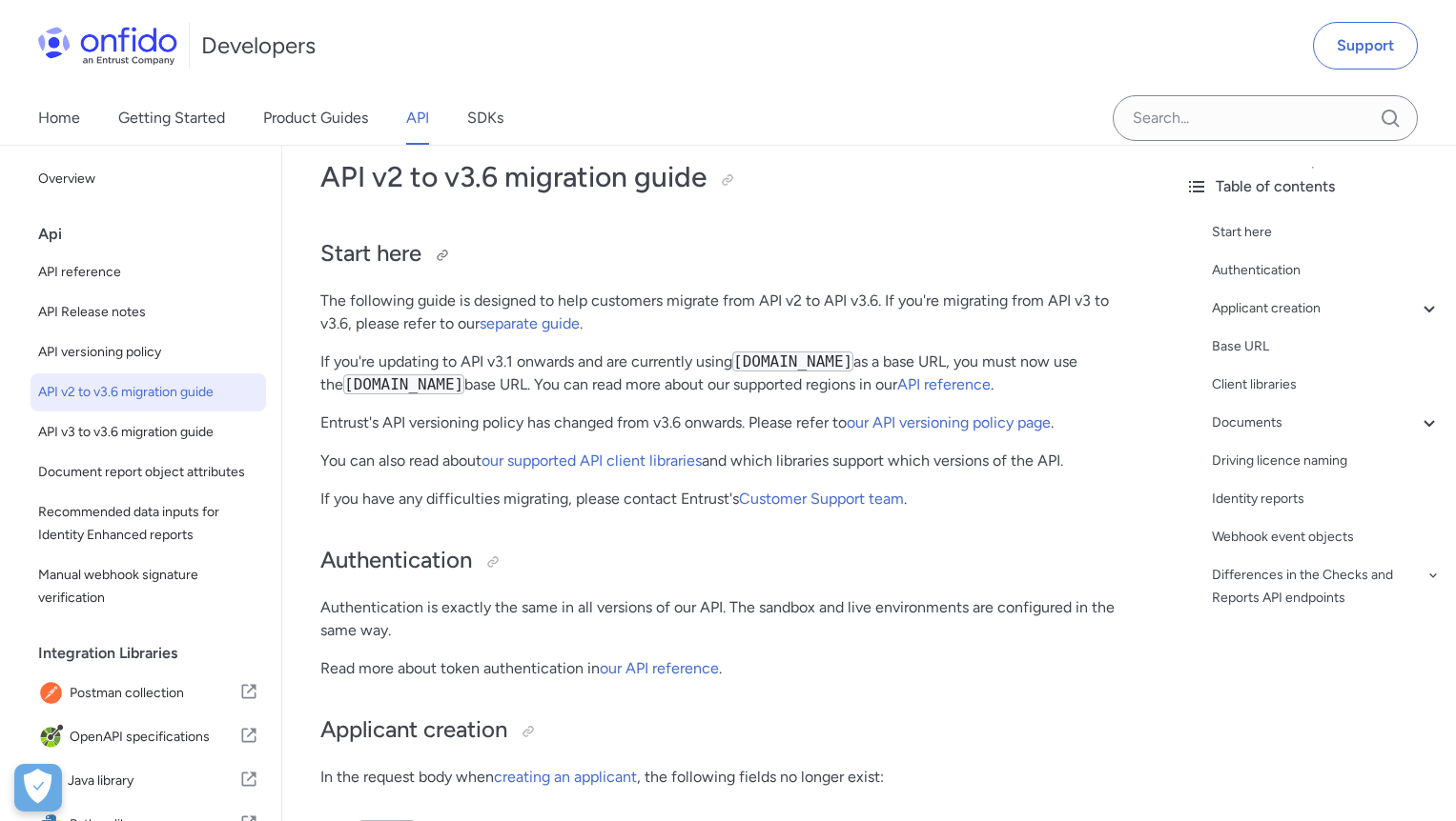
scroll to position [458, 0]
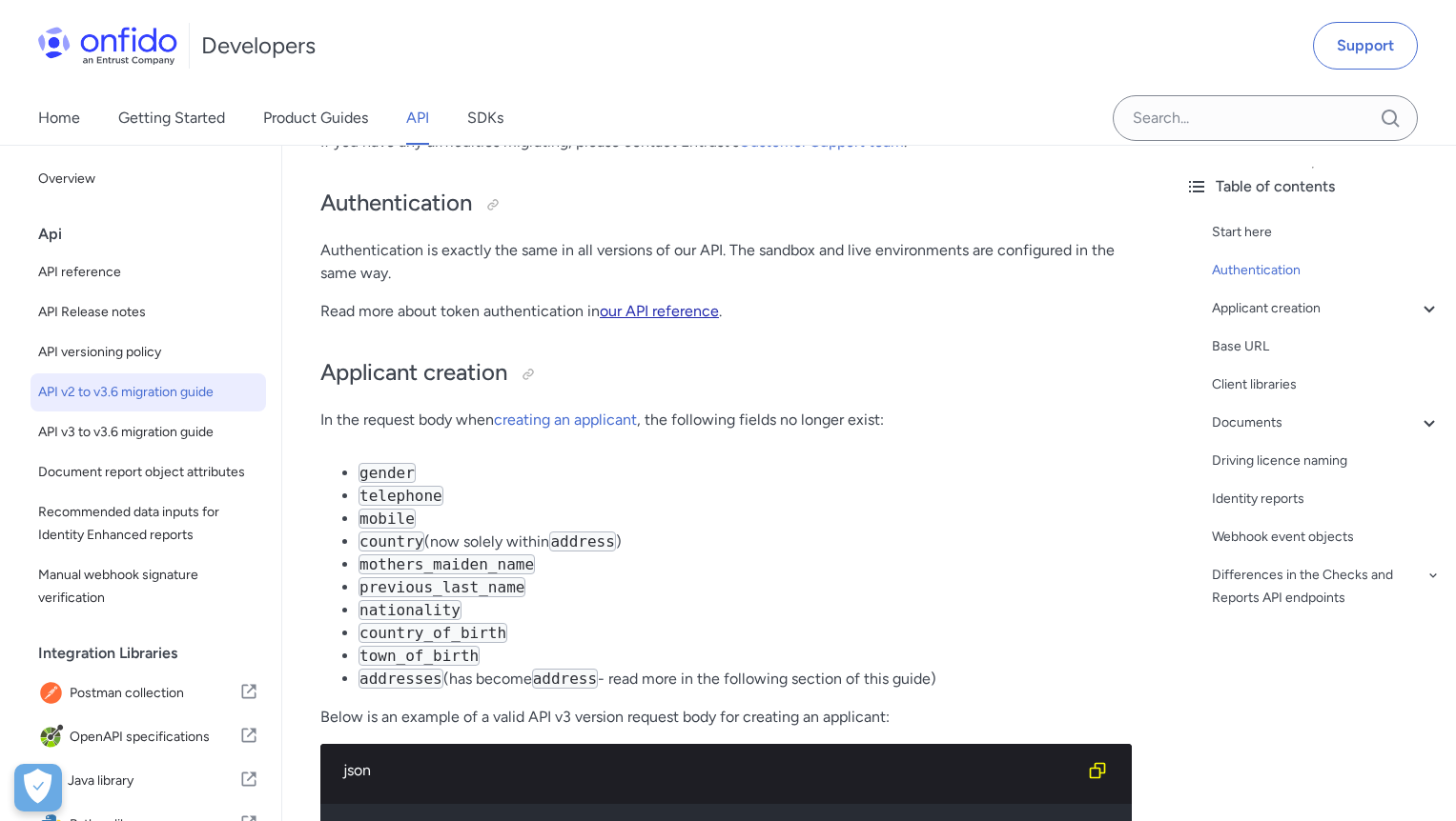
click at [684, 307] on link "our API reference" at bounding box center [658, 311] width 119 height 18
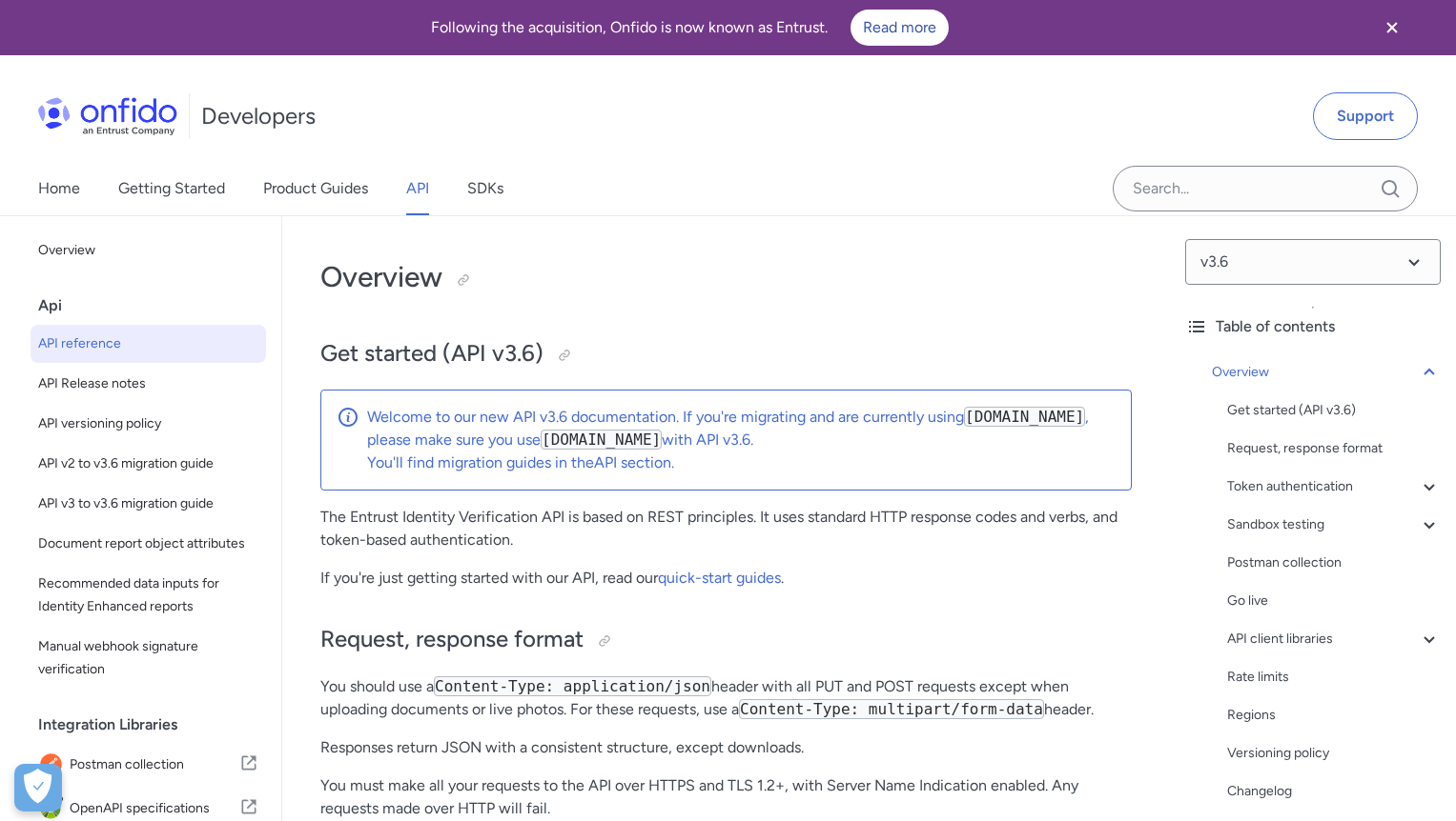
click at [494, 433] on p "Welcome to our new API v3.6 documentation. If you're migrating and are currentl…" at bounding box center [742, 428] width 749 height 46
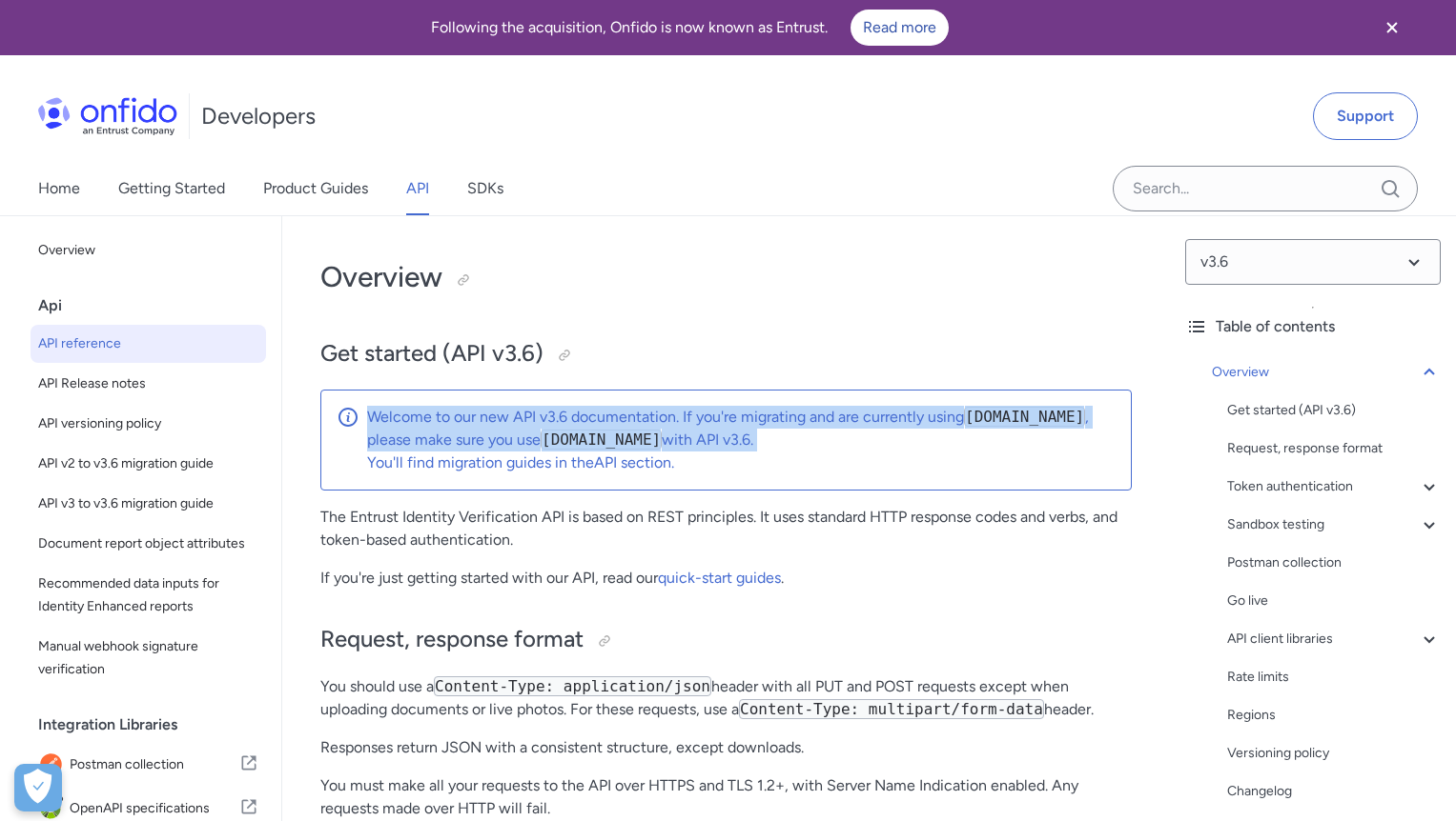
click at [494, 433] on p "Welcome to our new API v3.6 documentation. If you're migrating and are currentl…" at bounding box center [742, 428] width 749 height 46
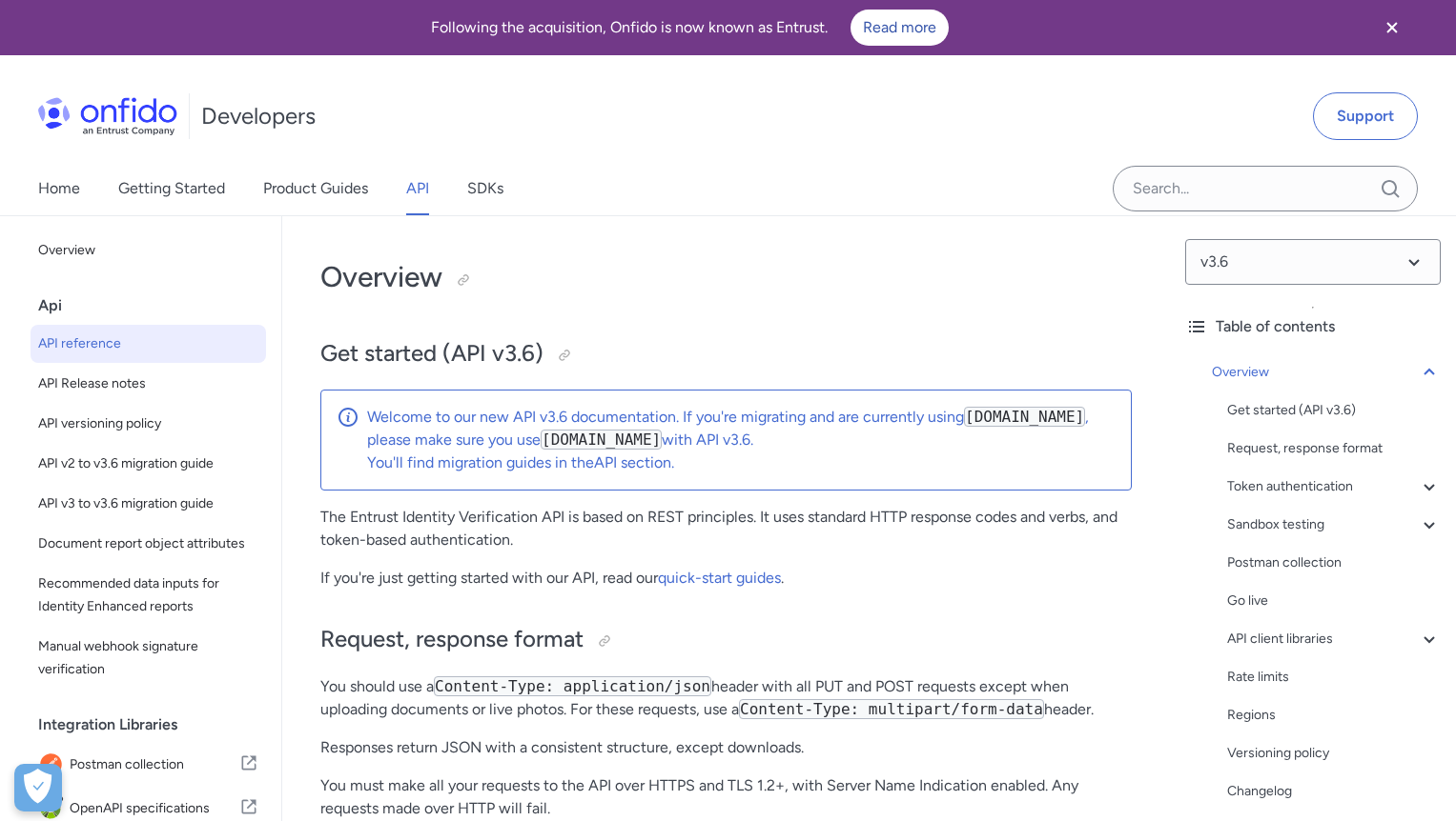
click at [482, 454] on p "You'll find migration guides in the API section ." at bounding box center [742, 463] width 749 height 23
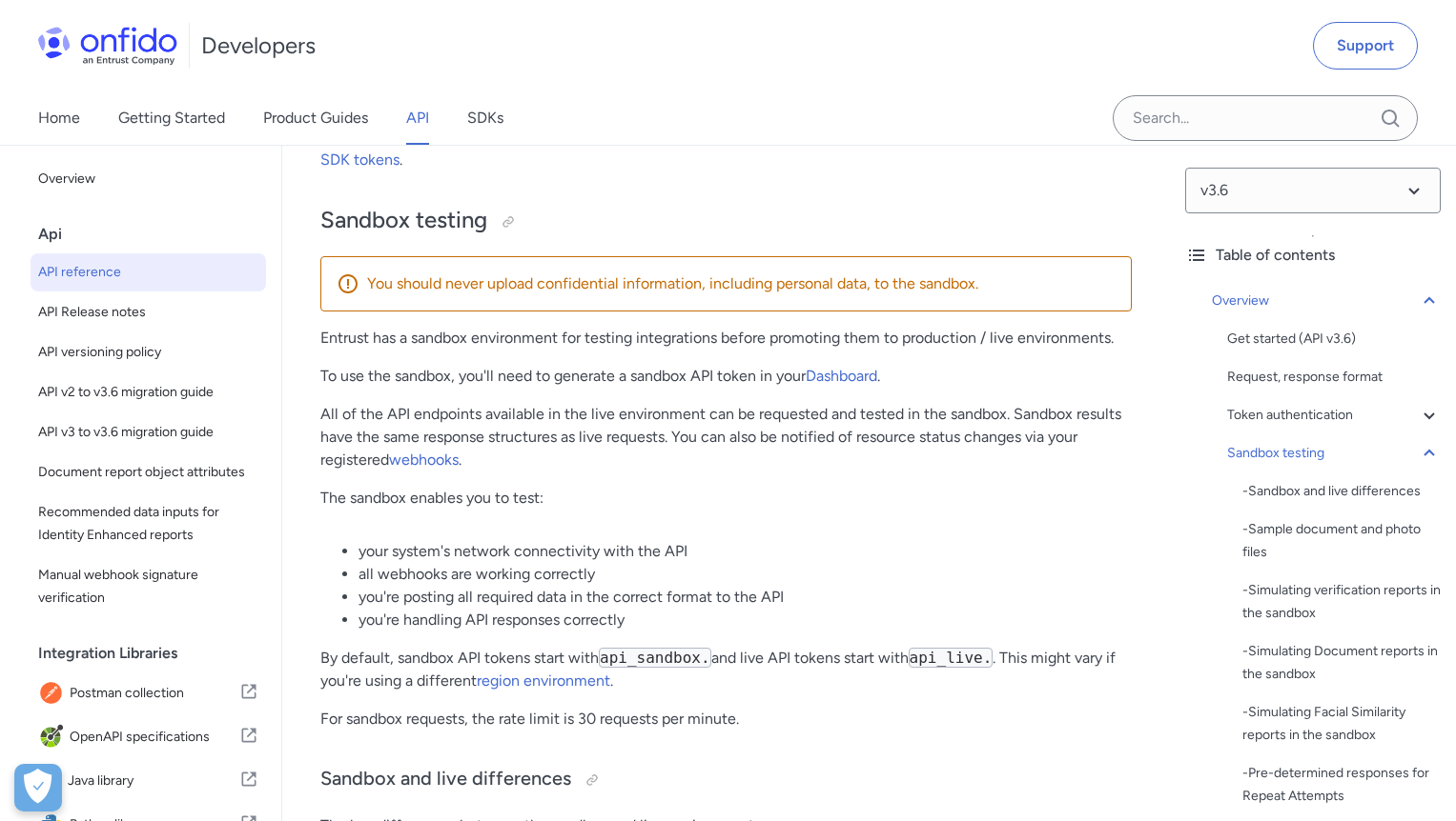
scroll to position [2835, 0]
click at [456, 464] on link "webhooks" at bounding box center [423, 462] width 70 height 18
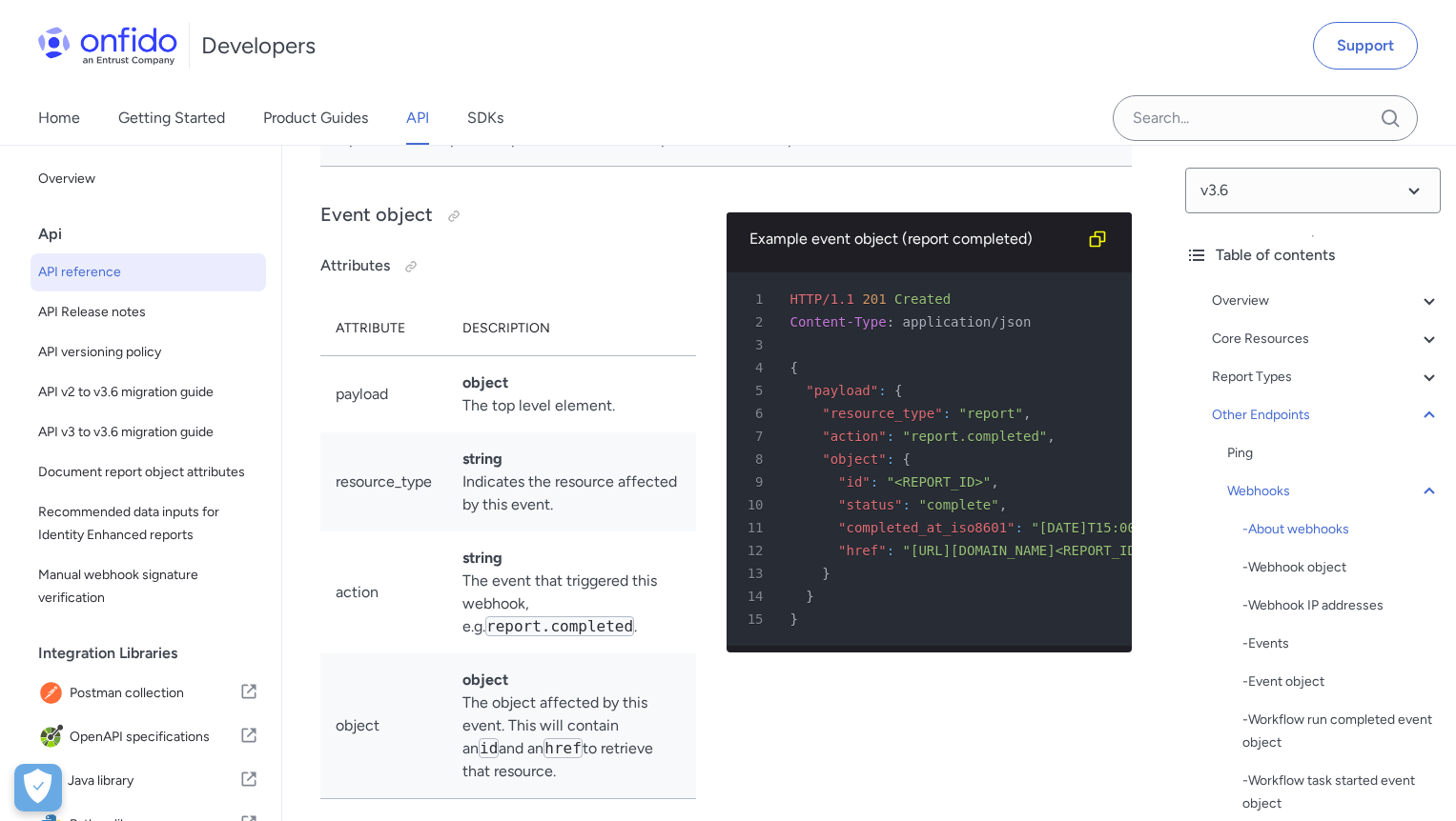
scroll to position [169036, 0]
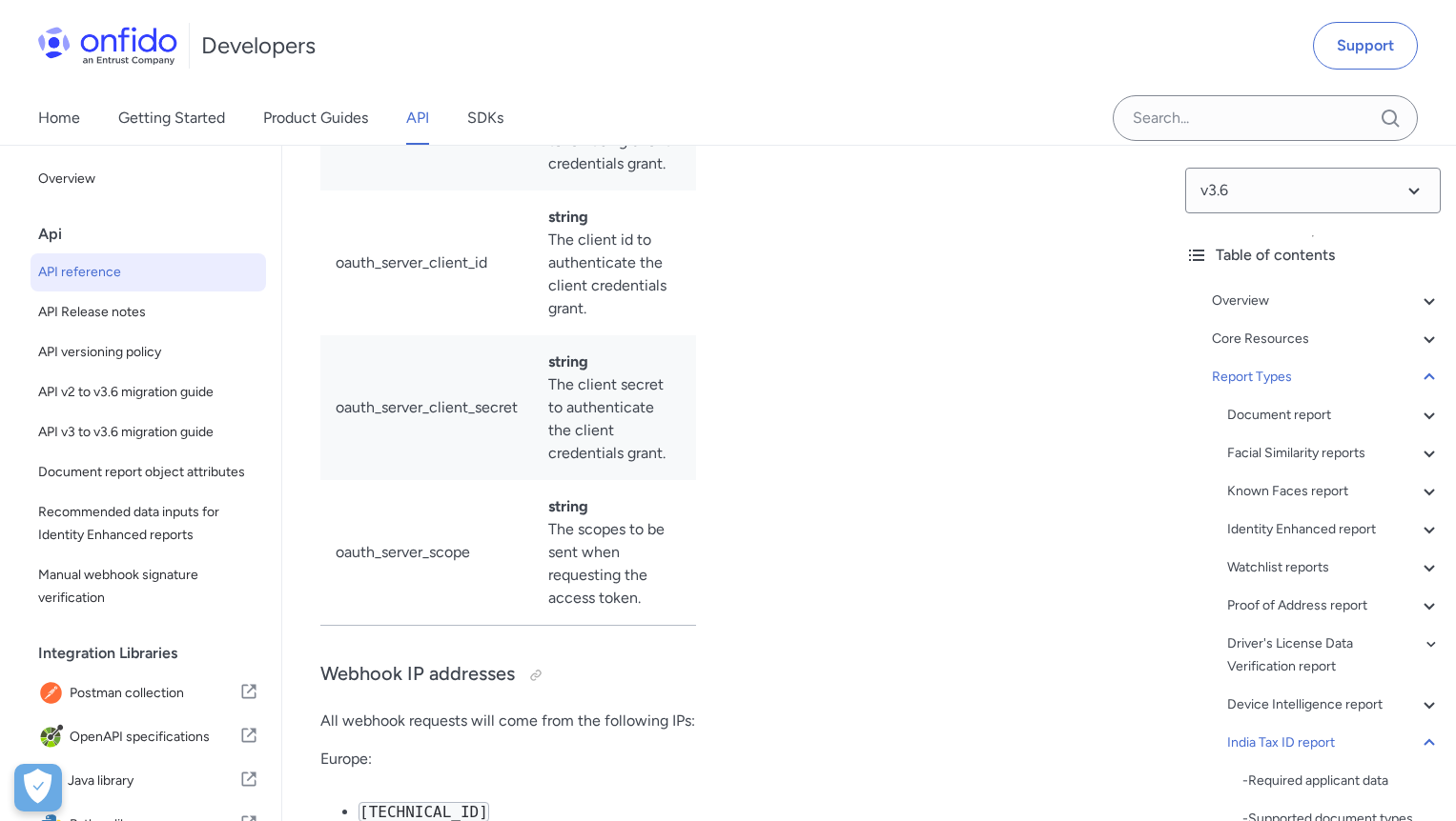
scroll to position [166145, 0]
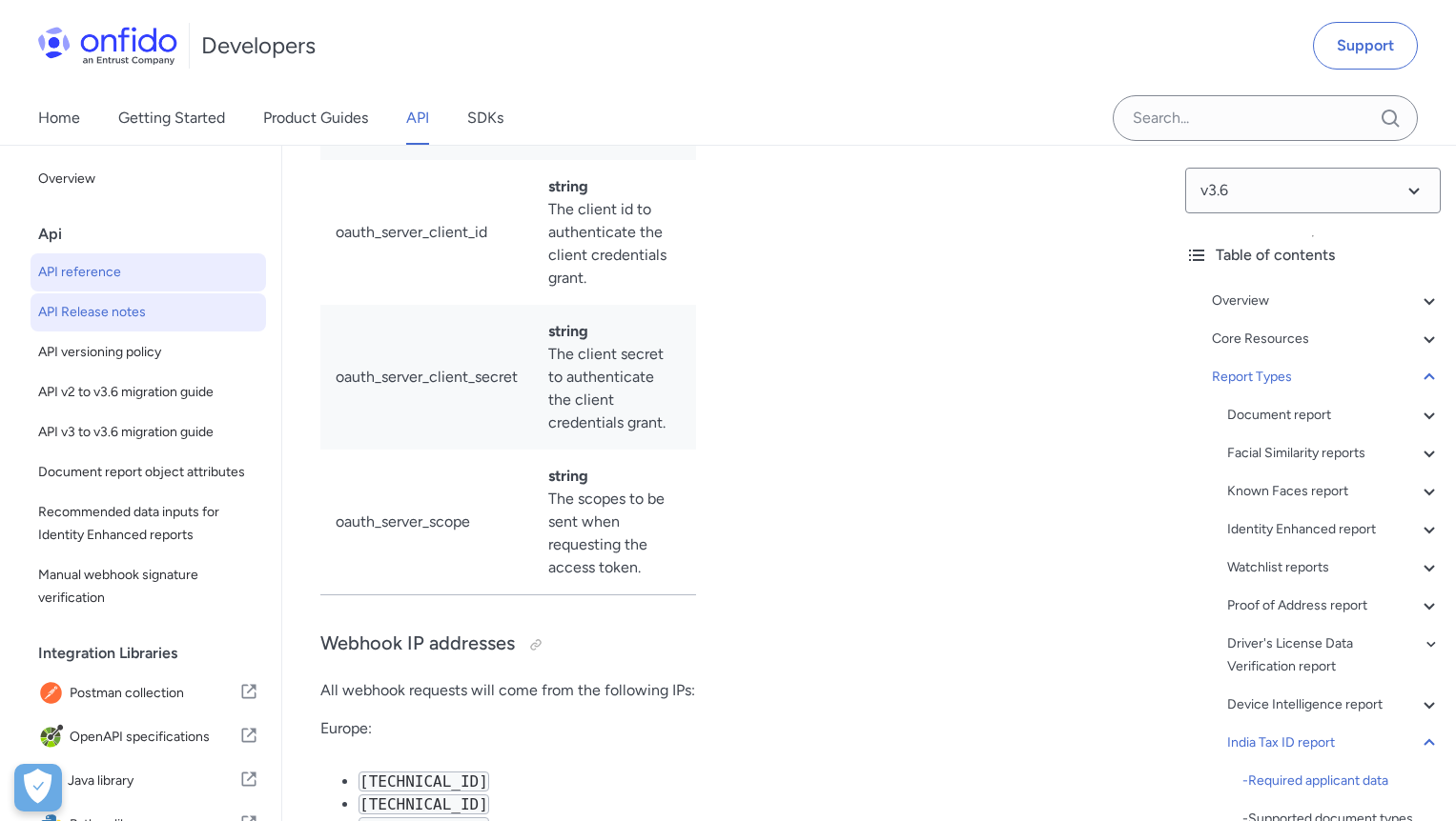
click at [115, 321] on span "API Release notes" at bounding box center [148, 312] width 220 height 23
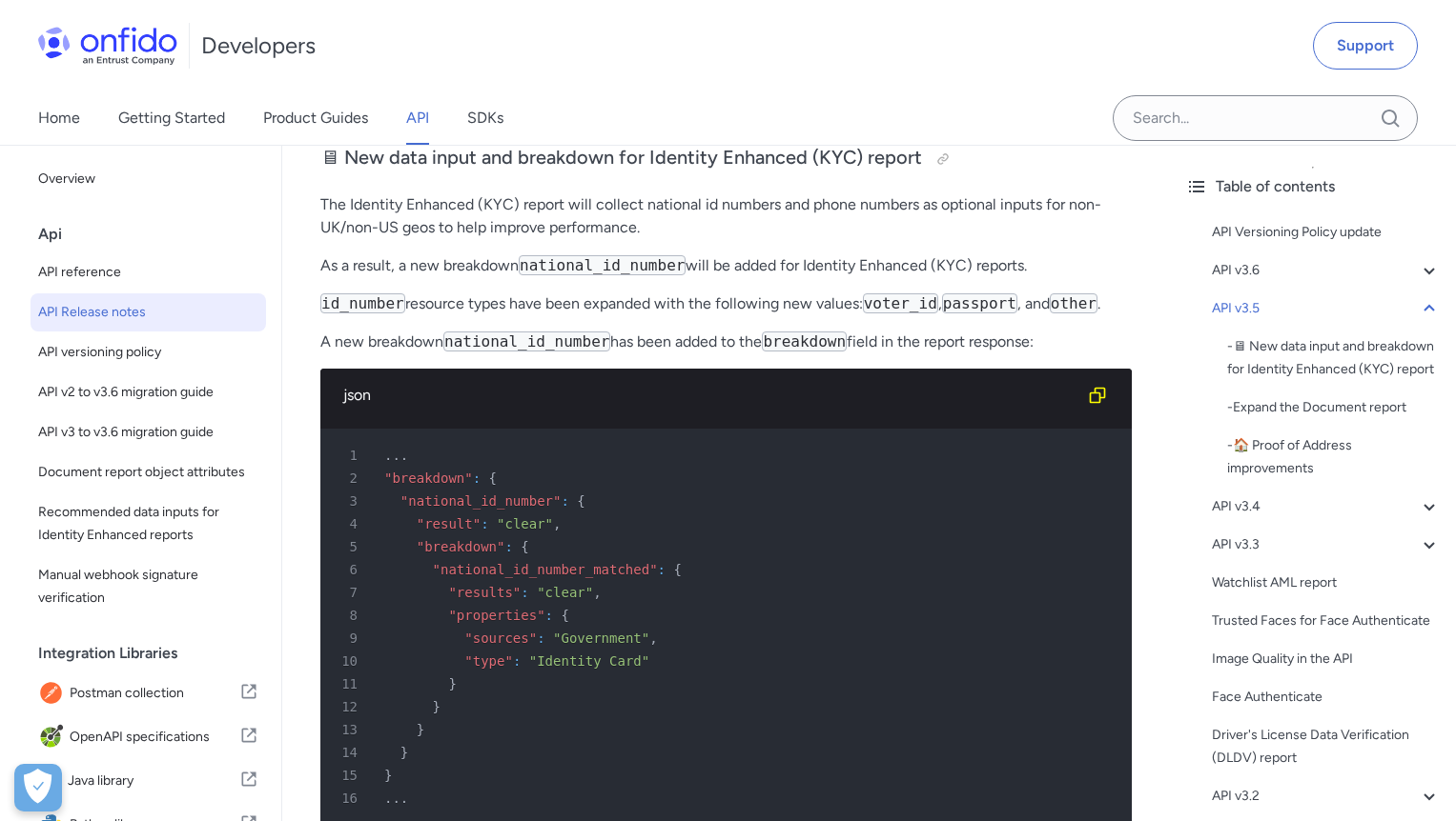
scroll to position [1299, 0]
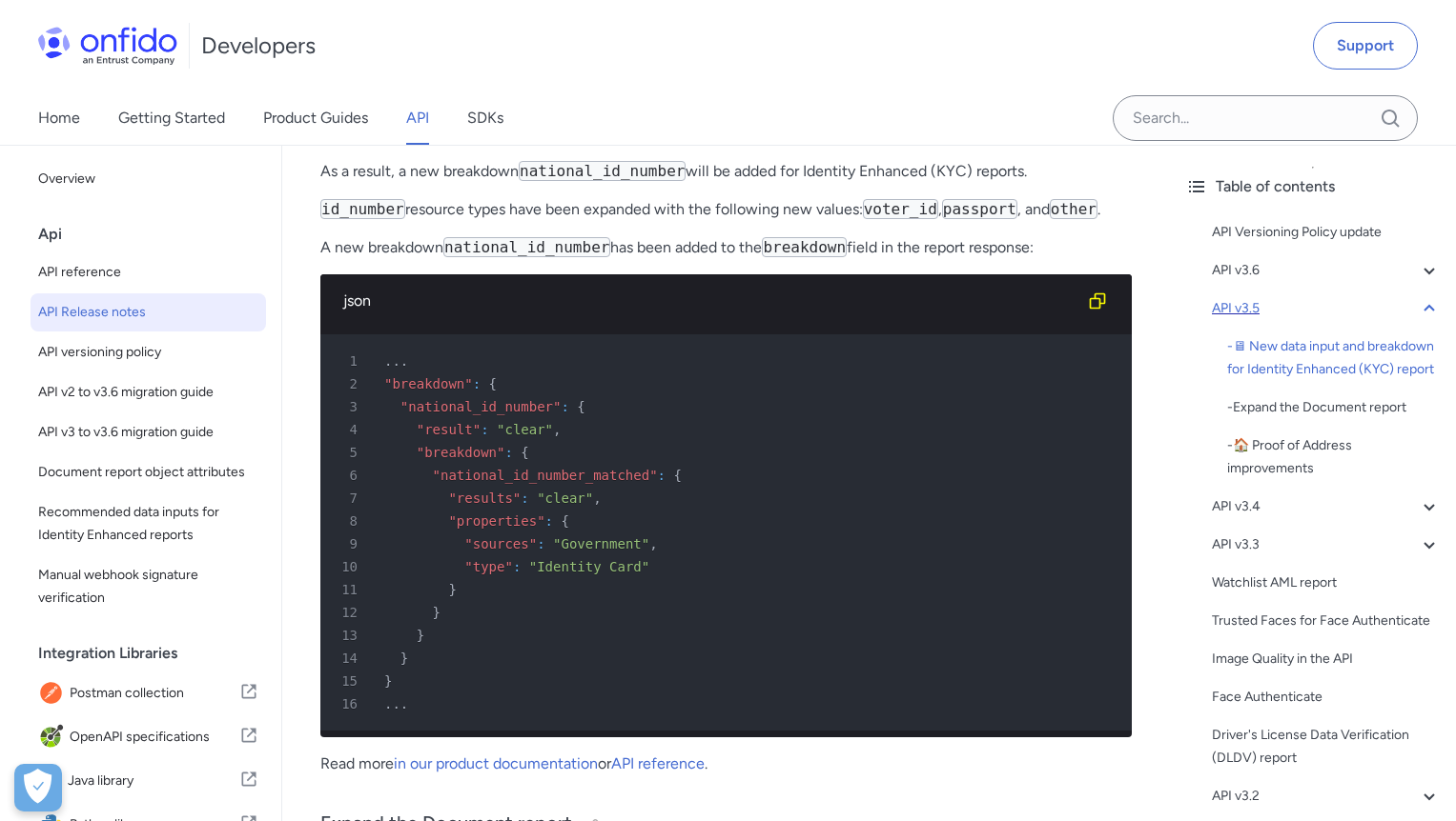
click at [1419, 309] on icon at bounding box center [1428, 308] width 23 height 23
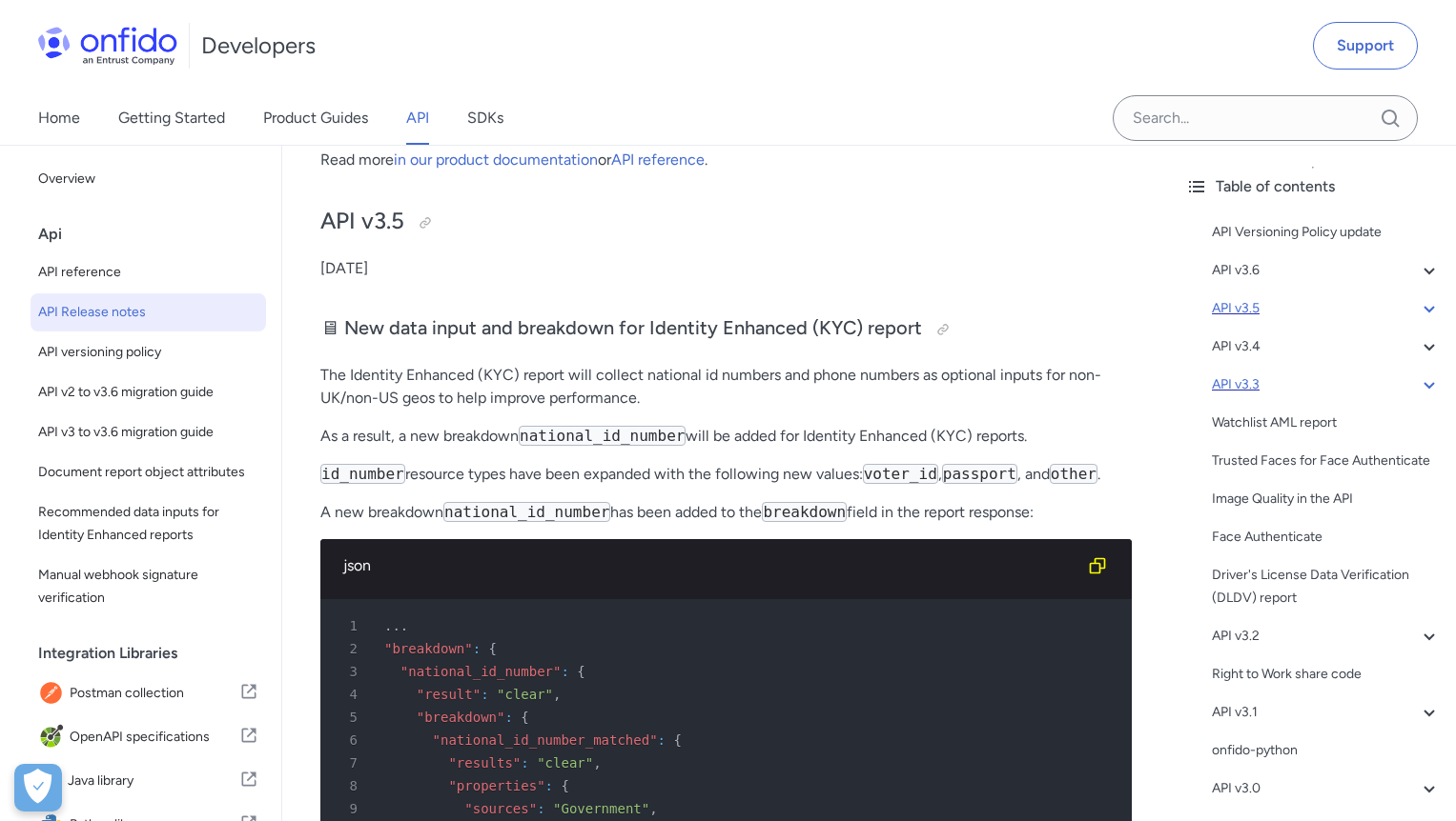
click at [1384, 385] on div "API v3.3" at bounding box center [1325, 384] width 229 height 23
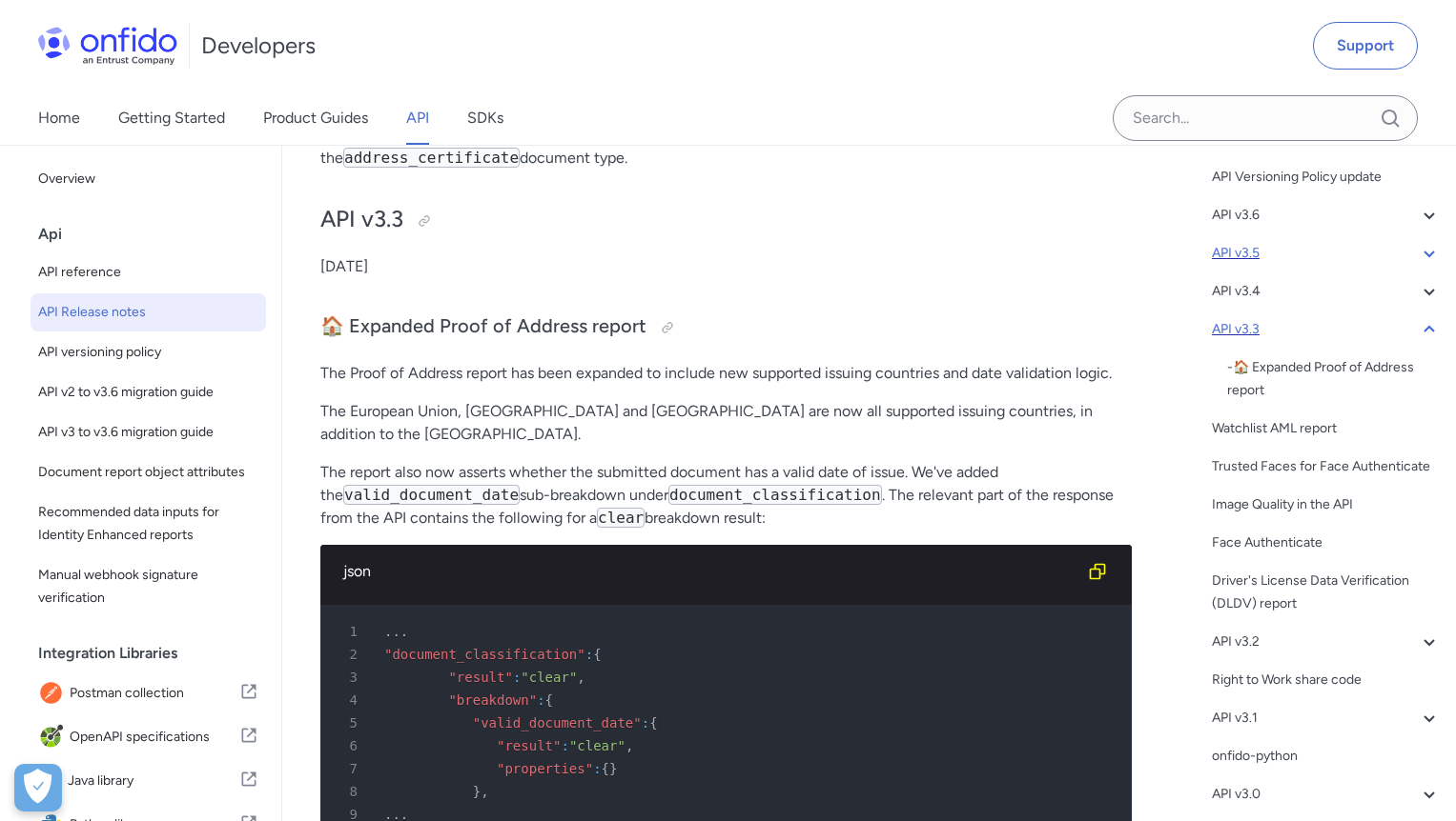
scroll to position [67, 0]
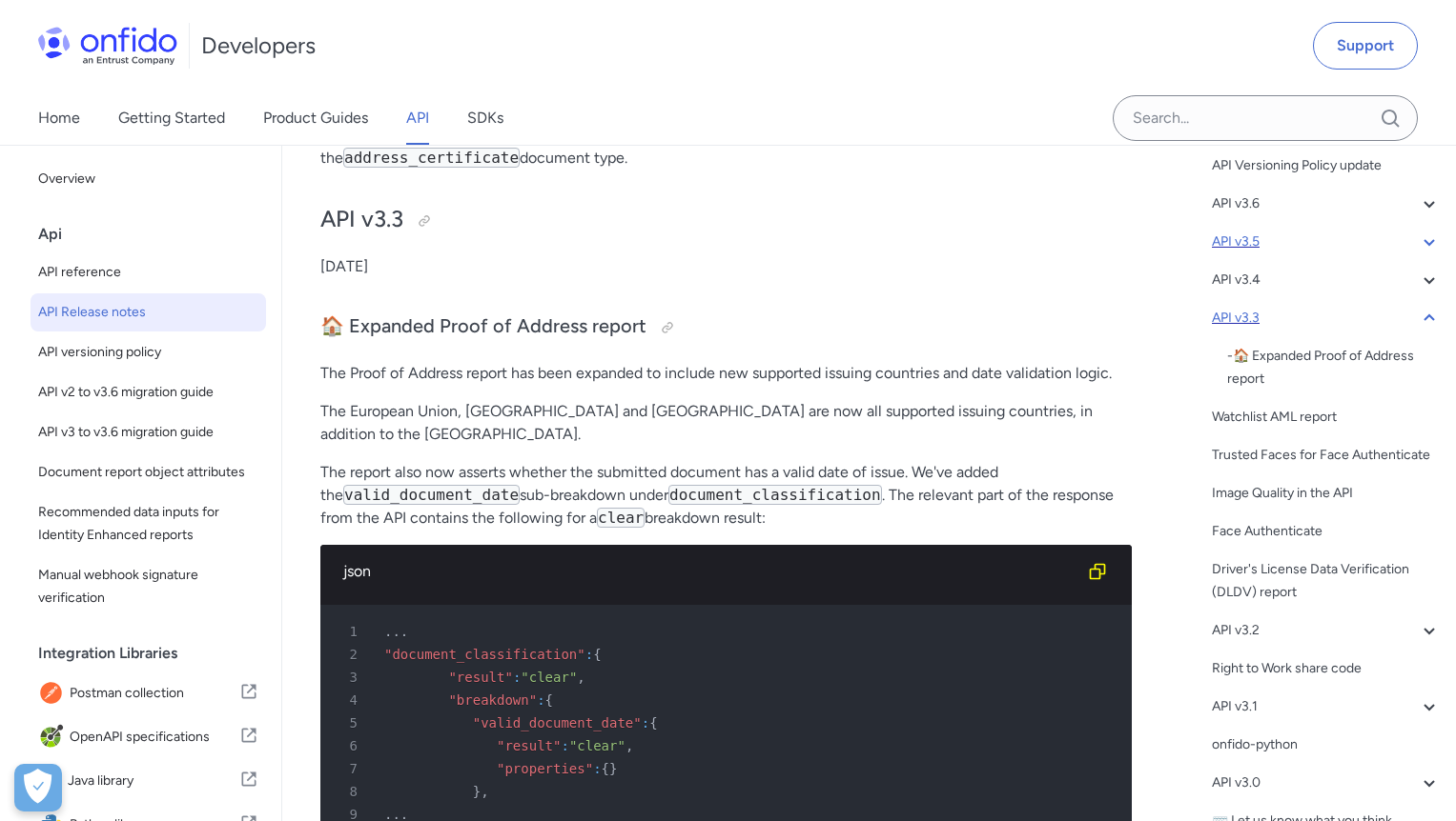
click at [1423, 315] on icon at bounding box center [1428, 317] width 23 height 23
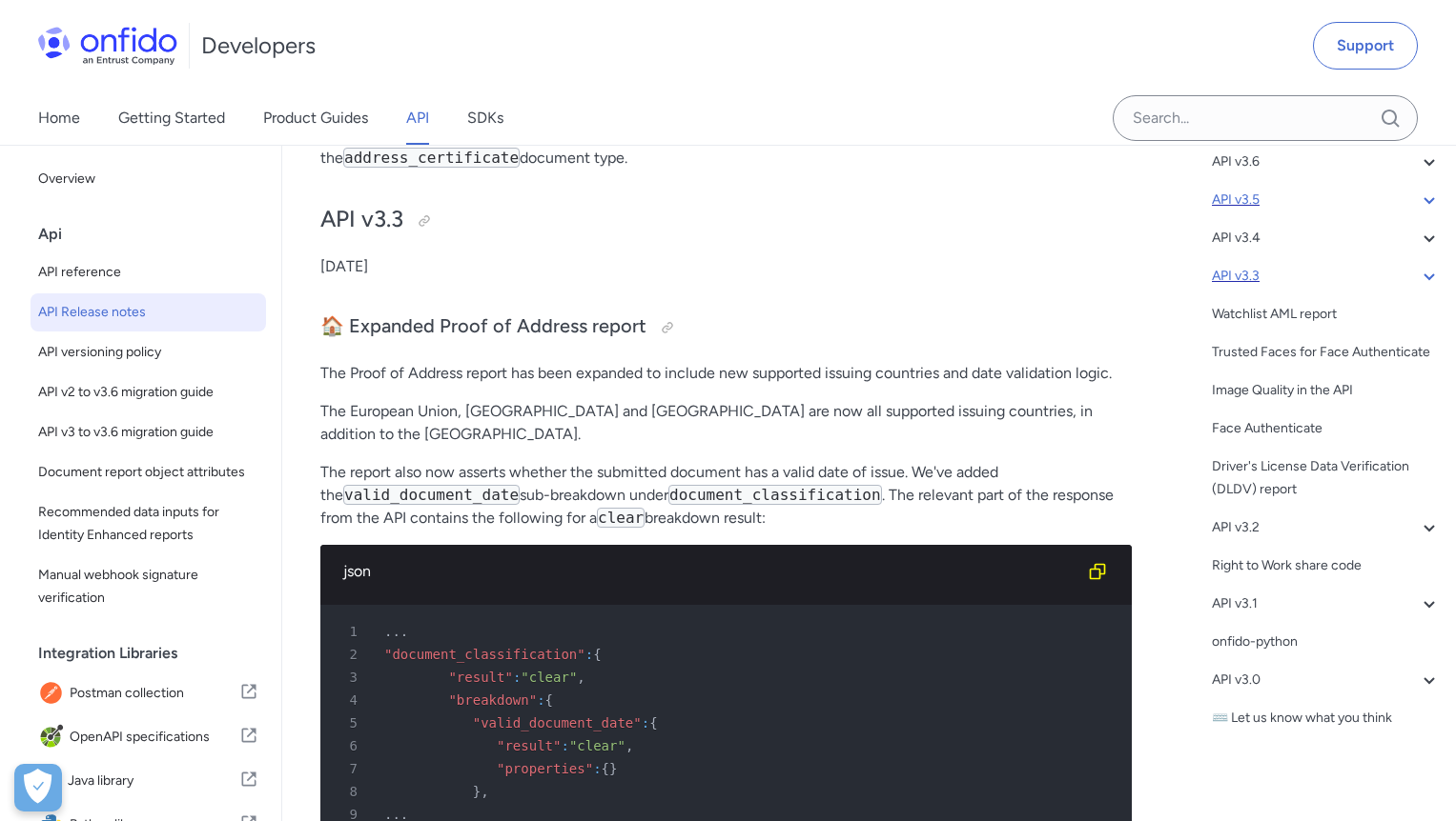
scroll to position [0, 0]
